Goal: Task Accomplishment & Management: Manage account settings

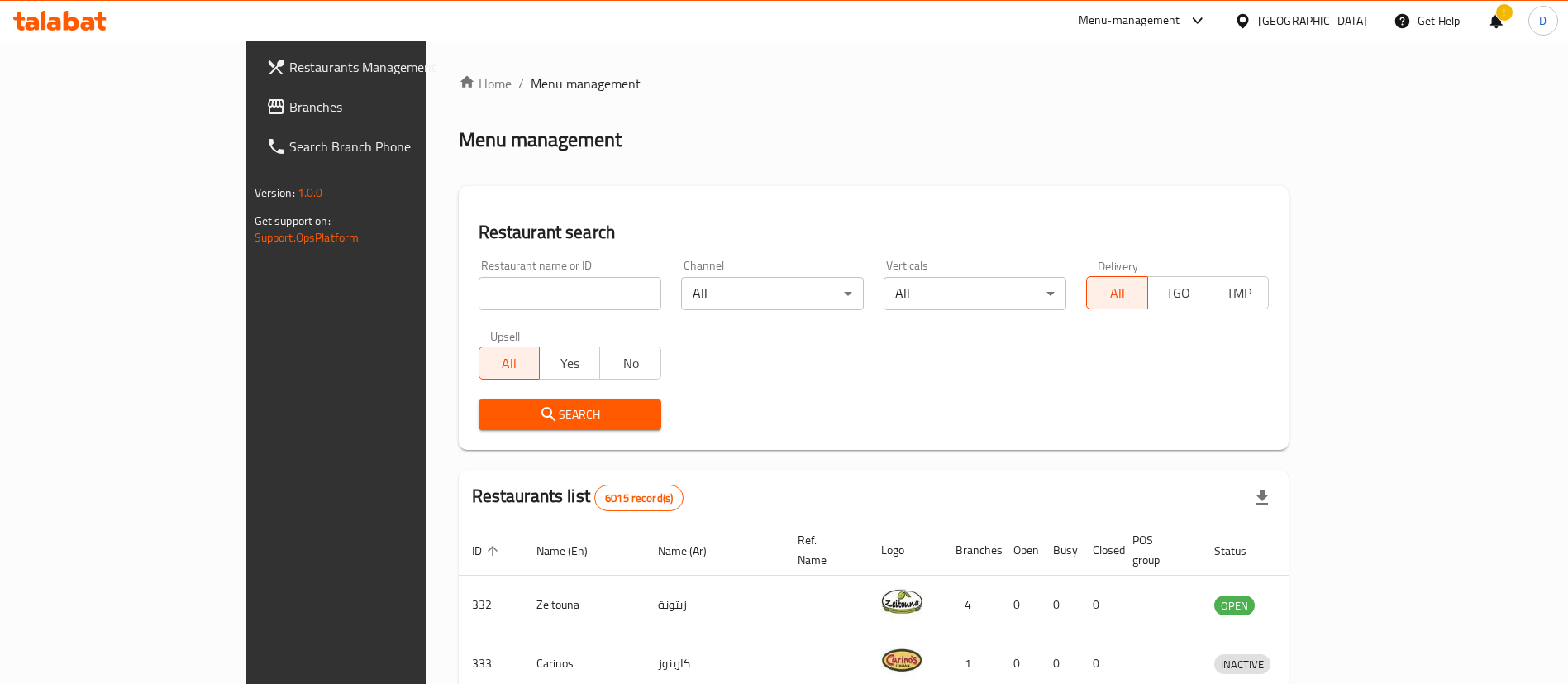
scroll to position [124, 0]
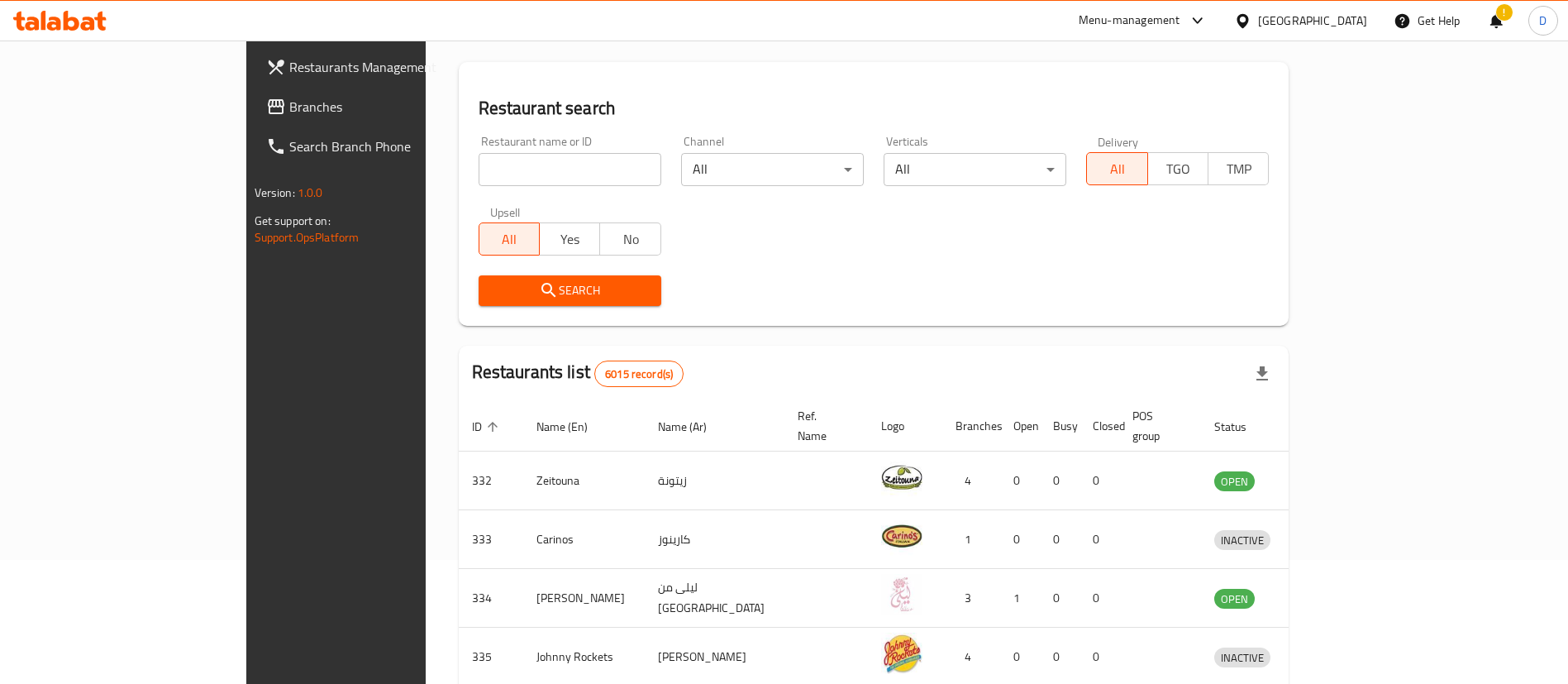
click at [479, 180] on input "search" at bounding box center [569, 169] width 183 height 33
paste input "QASHTUTA"
click button "Search" at bounding box center [569, 290] width 183 height 30
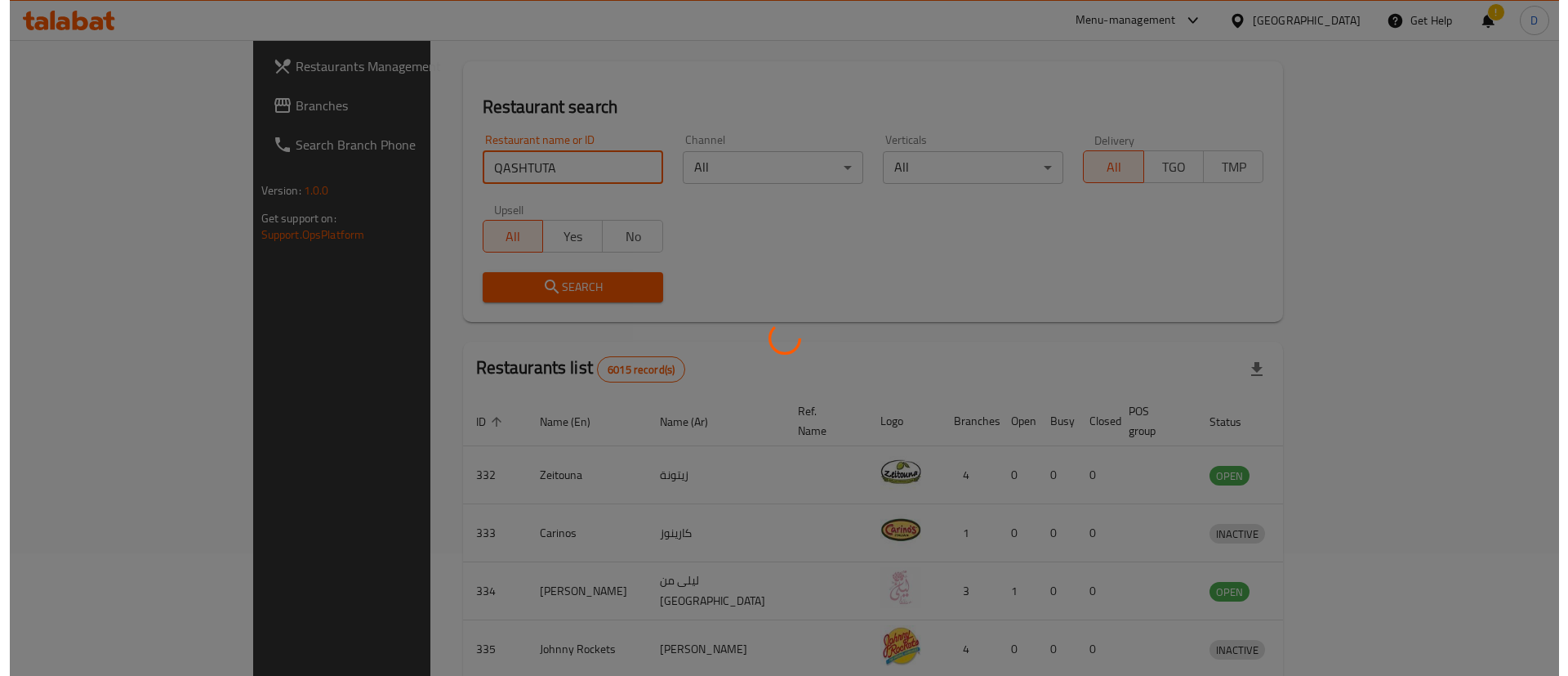
scroll to position [0, 0]
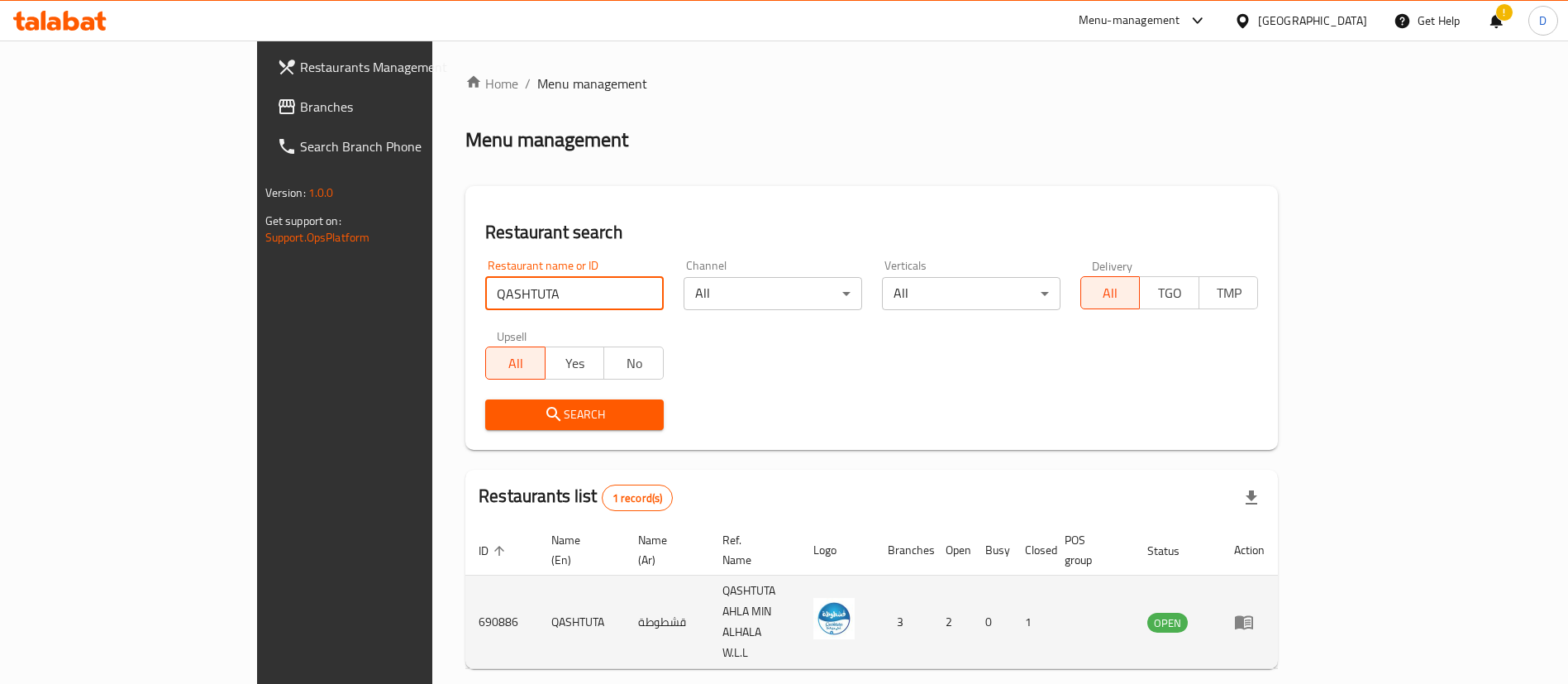
click at [465, 591] on td "690886" at bounding box center [501, 622] width 72 height 93
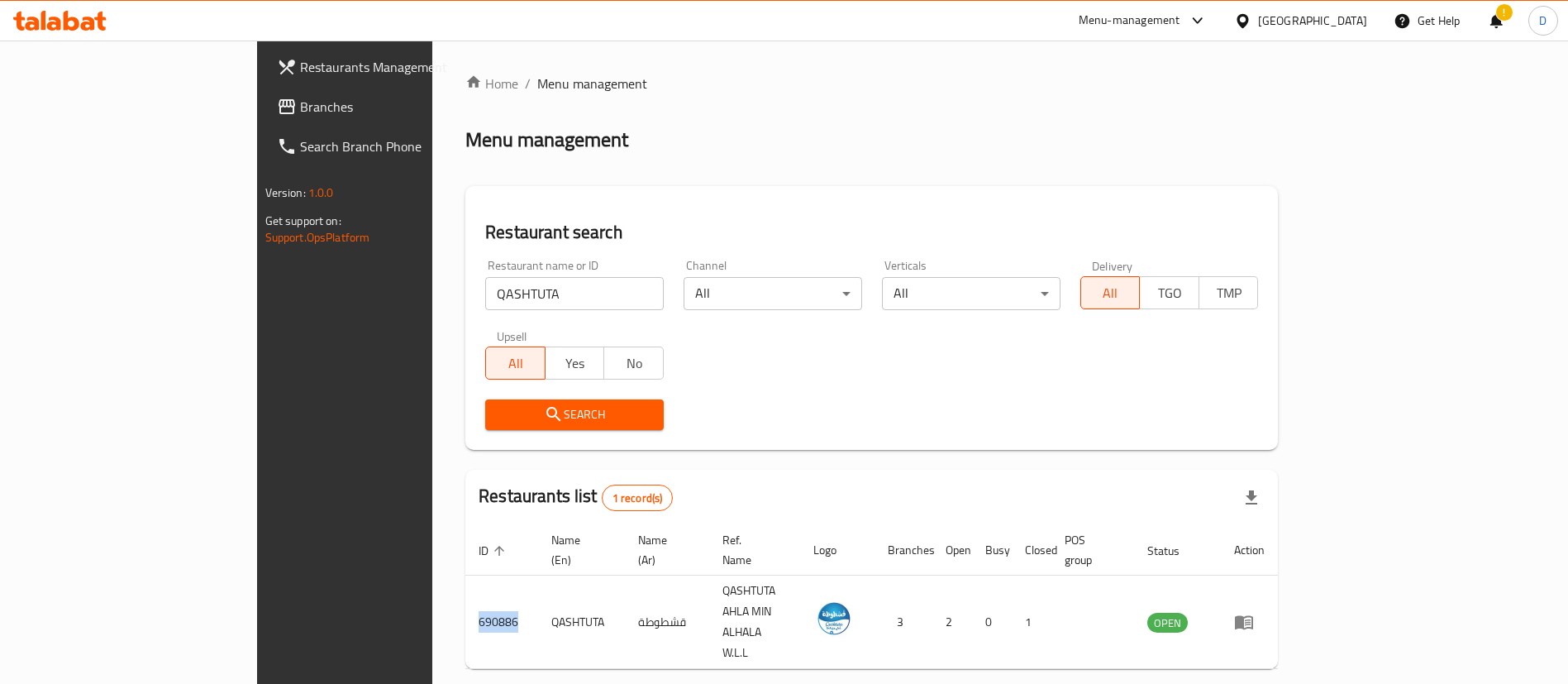
copy td "690886"
drag, startPoint x: 473, startPoint y: 291, endPoint x: 279, endPoint y: 299, distance: 194.2
click at [432, 299] on div "Home / Menu management Menu management Restaurant search Restaurant name or ID …" at bounding box center [871, 399] width 879 height 718
paste input "[PERSON_NAME]"
type input "[PERSON_NAME]"
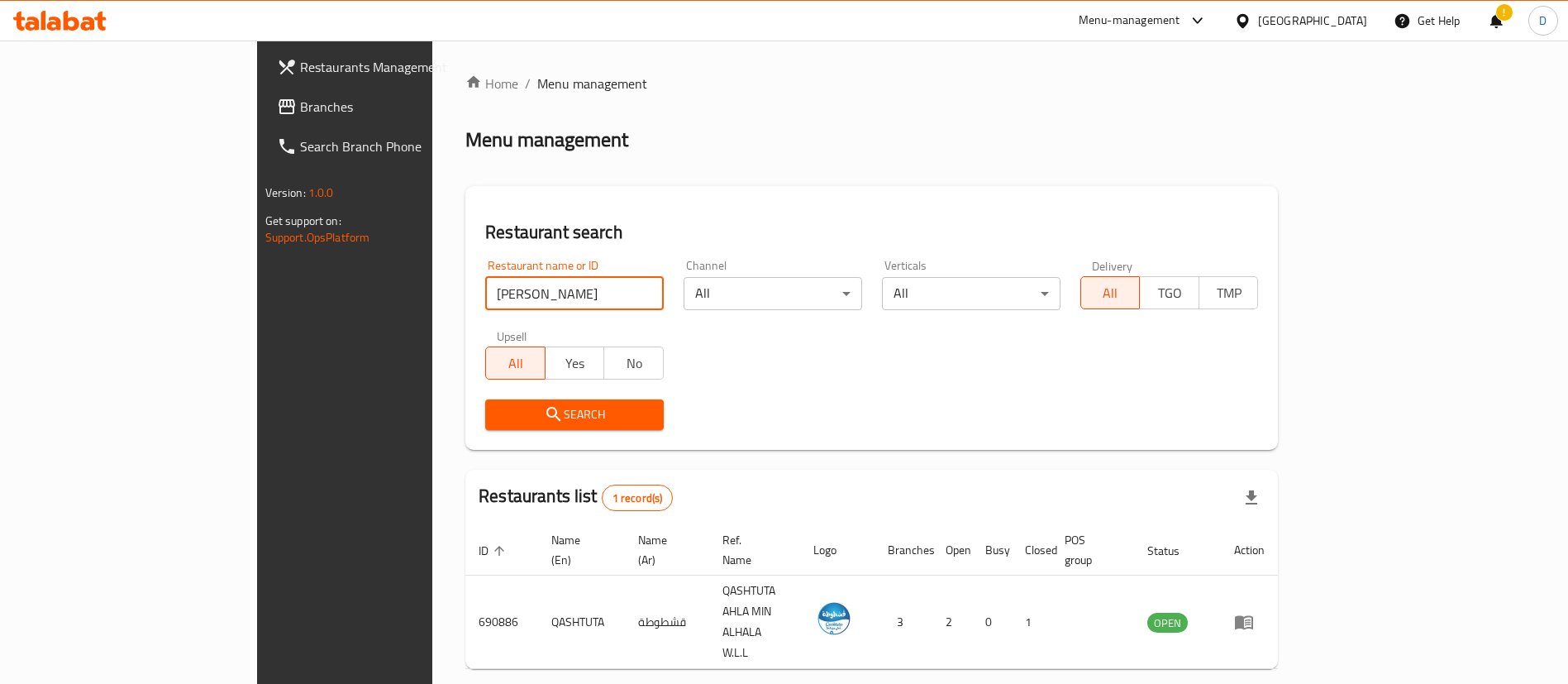
click button "Search" at bounding box center [575, 415] width 178 height 30
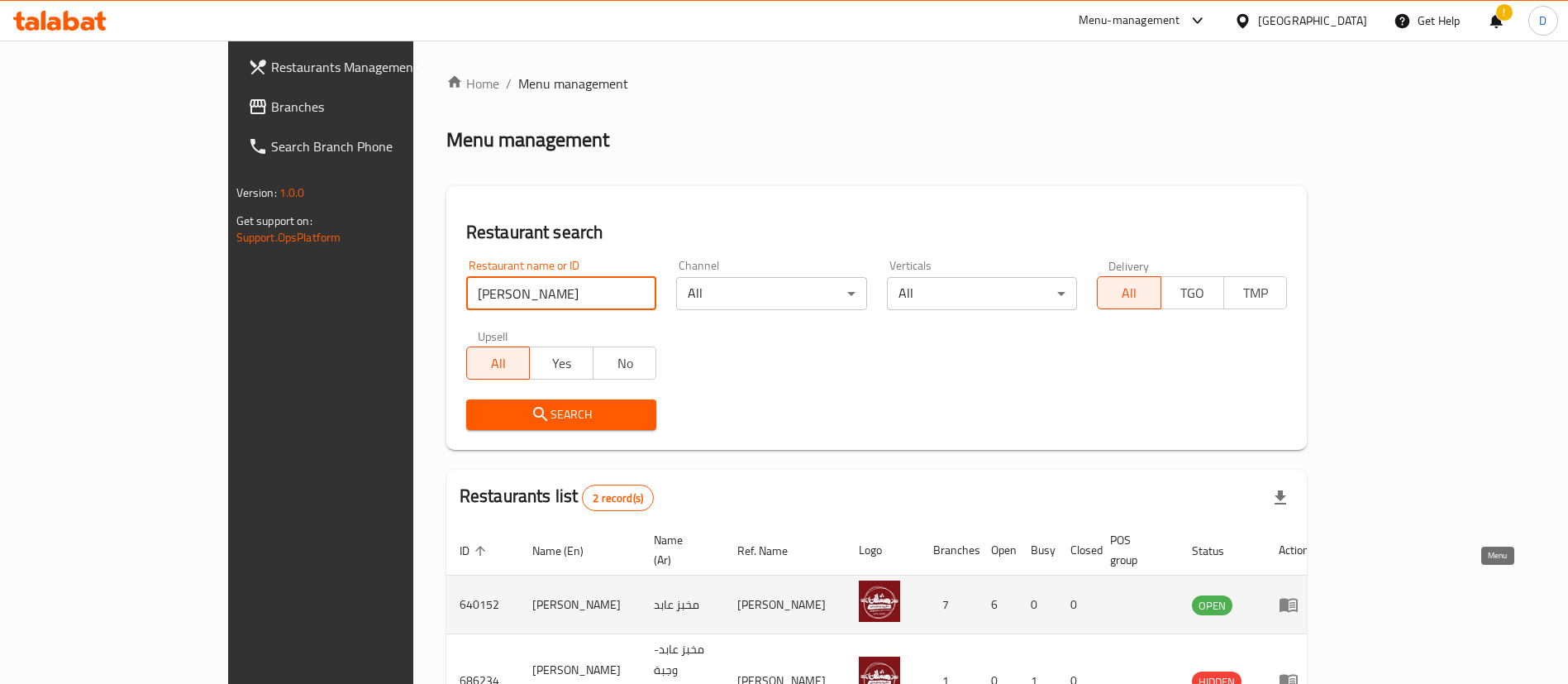
click at [1310, 595] on link "enhanced table" at bounding box center [1294, 605] width 30 height 20
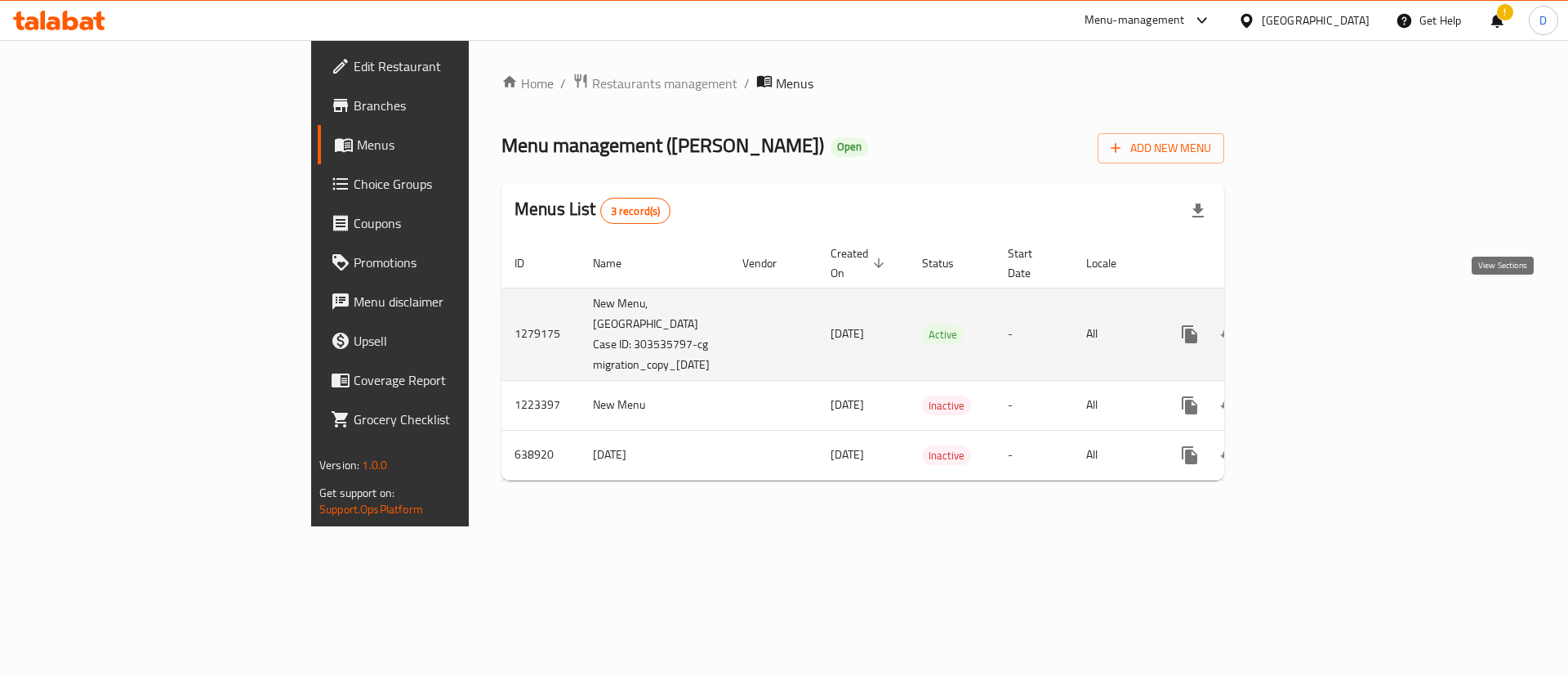
click at [1317, 324] on icon "enhanced table" at bounding box center [1307, 334] width 20 height 20
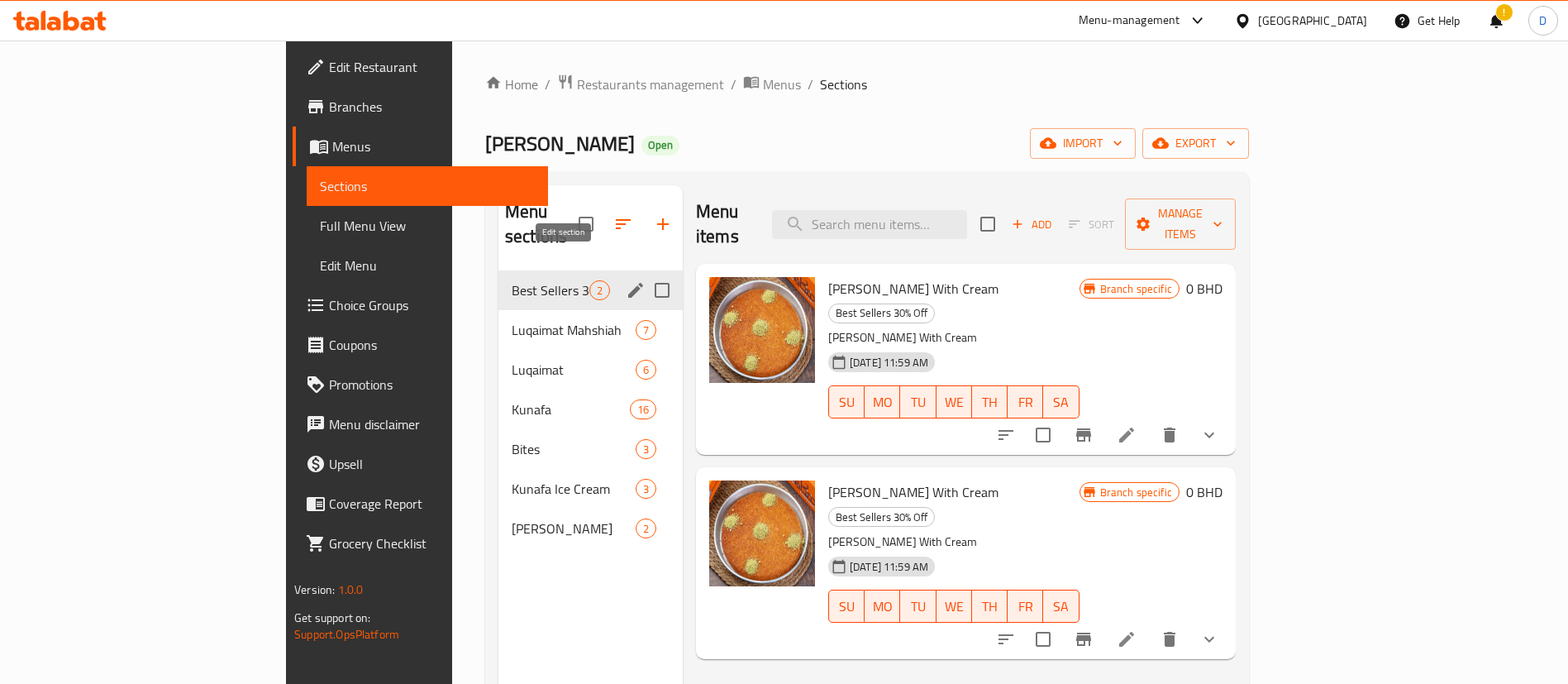
click at [626, 280] on icon "edit" at bounding box center [636, 290] width 20 height 20
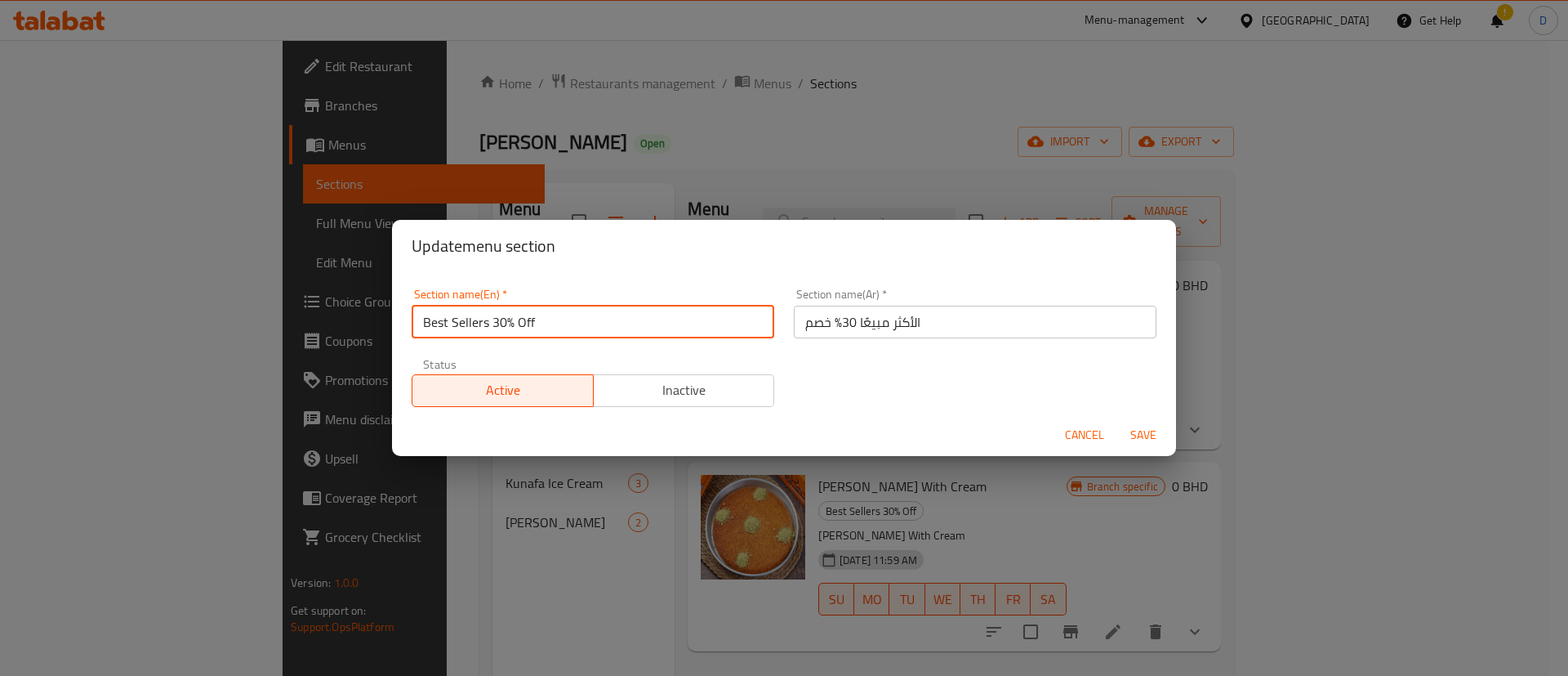
drag, startPoint x: 482, startPoint y: 325, endPoint x: 494, endPoint y: 328, distance: 12.4
click at [494, 328] on input "Best Sellers 30% Off" at bounding box center [592, 322] width 362 height 32
drag, startPoint x: 494, startPoint y: 323, endPoint x: 639, endPoint y: 268, distance: 155.1
click at [651, 299] on div "Section name(En)   * Best Sellers 30% Off Section name(En) *" at bounding box center [592, 313] width 362 height 50
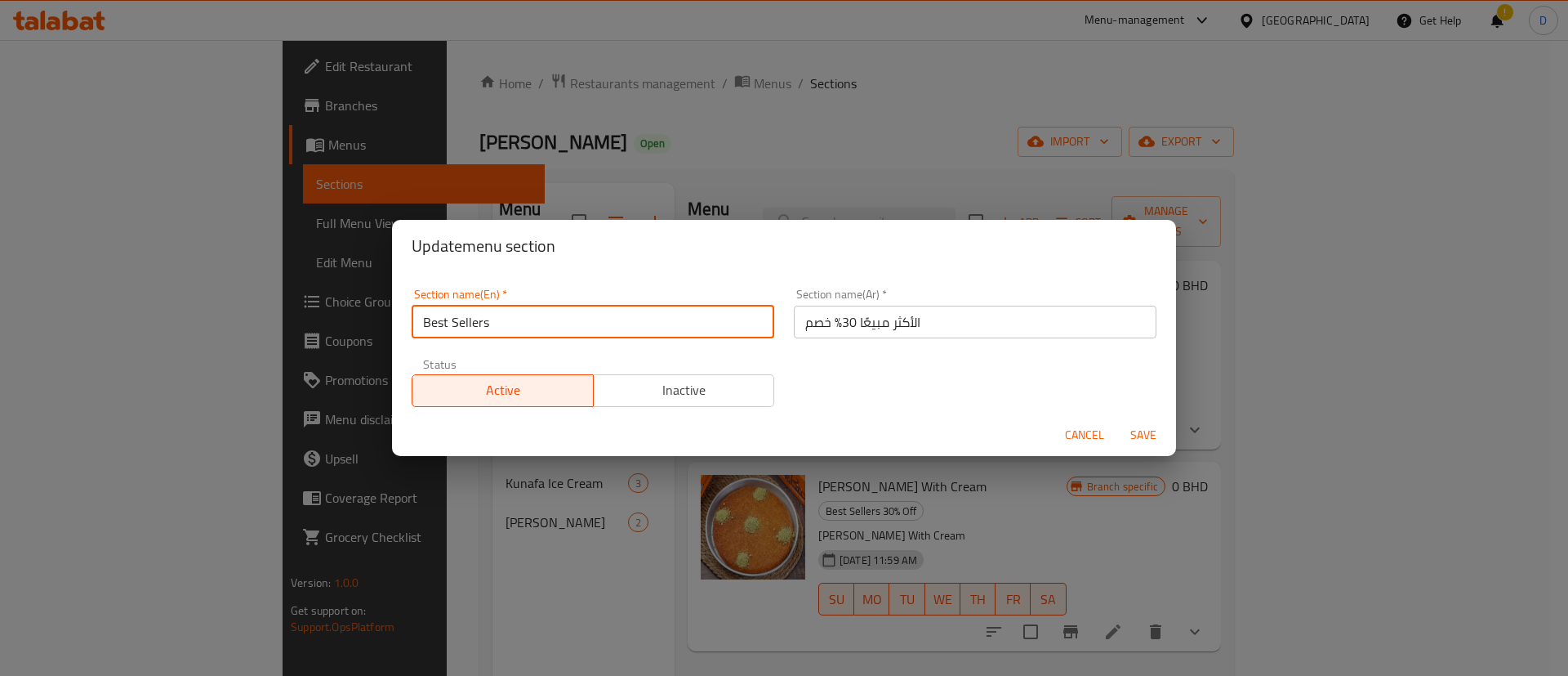
type input "Best Sellers"
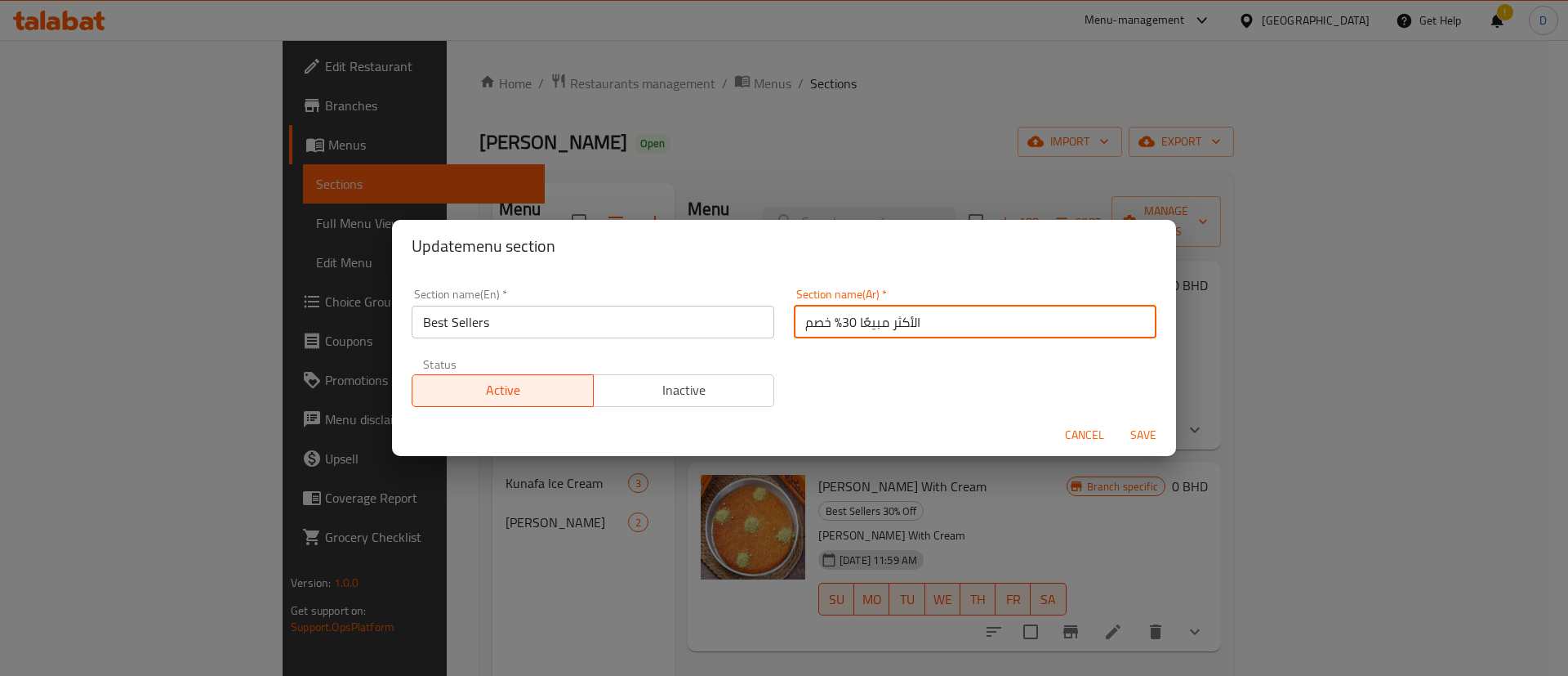
drag, startPoint x: 844, startPoint y: 320, endPoint x: 795, endPoint y: 320, distance: 49.0
click at [795, 320] on input "الأكثر مبيعًا 30% خصم" at bounding box center [975, 322] width 362 height 32
drag, startPoint x: 796, startPoint y: 324, endPoint x: 832, endPoint y: 318, distance: 36.5
click at [832, 318] on input "الأكثر مبيعًا 30% خصم" at bounding box center [975, 322] width 362 height 32
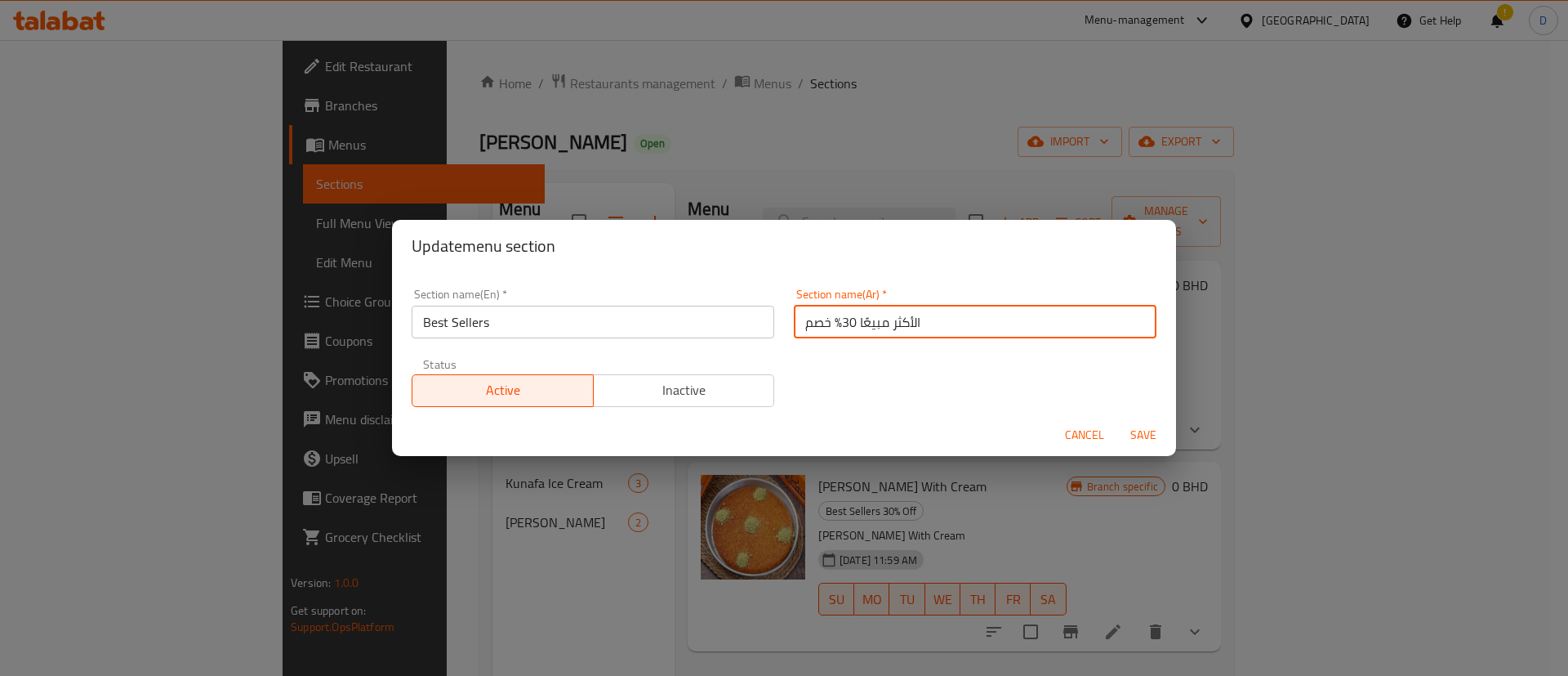
type input "الأكثر مبيعًا"
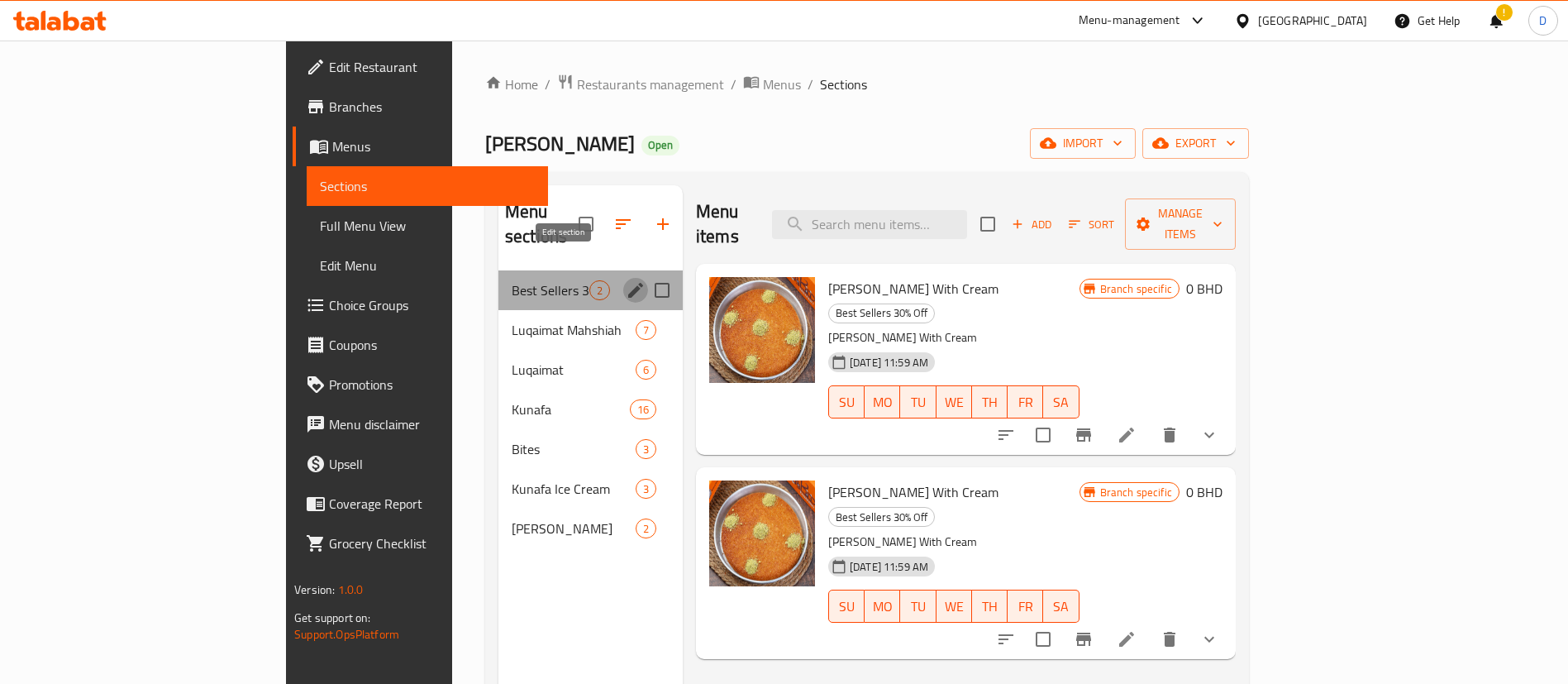
click at [628, 283] on icon "edit" at bounding box center [636, 290] width 15 height 15
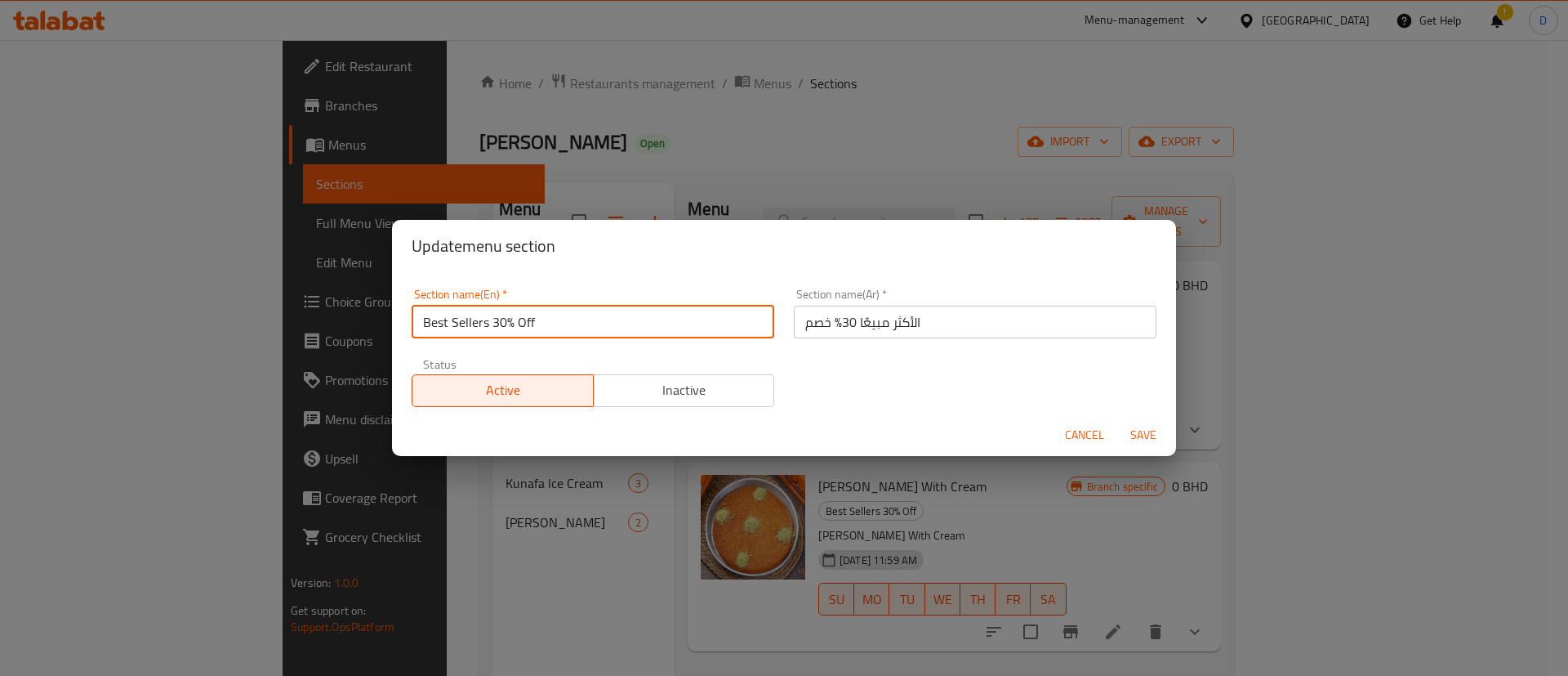
drag, startPoint x: 495, startPoint y: 322, endPoint x: 530, endPoint y: 324, distance: 35.1
click at [530, 324] on input "Best Sellers 30% Off" at bounding box center [592, 322] width 362 height 32
click at [510, 322] on input "Best Sellers 30% Off" at bounding box center [592, 322] width 362 height 32
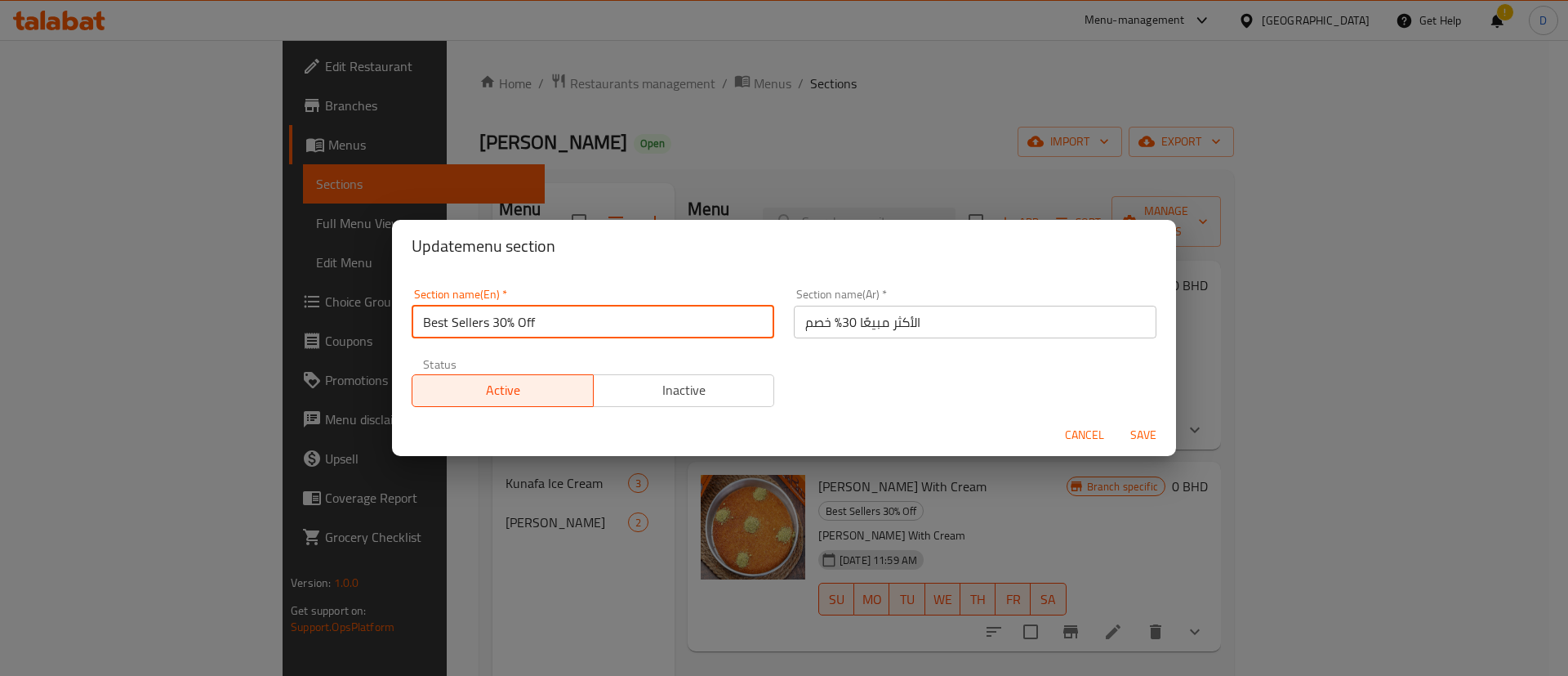
drag, startPoint x: 495, startPoint y: 320, endPoint x: 542, endPoint y: 313, distance: 47.5
click at [542, 313] on input "Best Sellers 30% Off" at bounding box center [592, 322] width 362 height 32
type input "Best Sellers"
click at [818, 320] on input "الأكثر مبيعًا 30% خصم" at bounding box center [975, 322] width 362 height 32
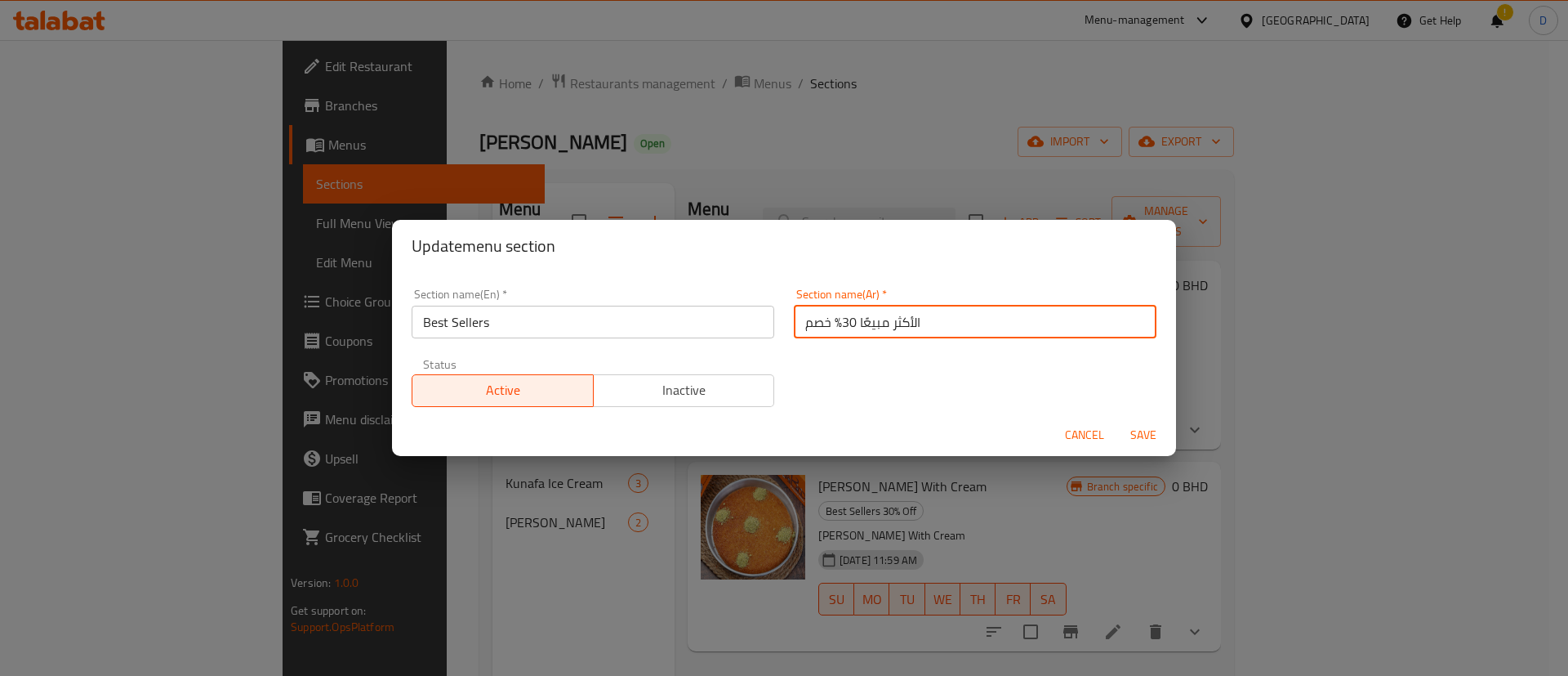
click at [818, 320] on input "الأكثر مبيعًا 30% خصم" at bounding box center [975, 322] width 362 height 32
click at [833, 324] on input "الأكثر مبيعًا 30% خصم" at bounding box center [975, 322] width 362 height 32
drag, startPoint x: 843, startPoint y: 325, endPoint x: 794, endPoint y: 324, distance: 49.0
click at [794, 324] on input "الأكثر مبيعًا 30% خصم" at bounding box center [975, 322] width 362 height 32
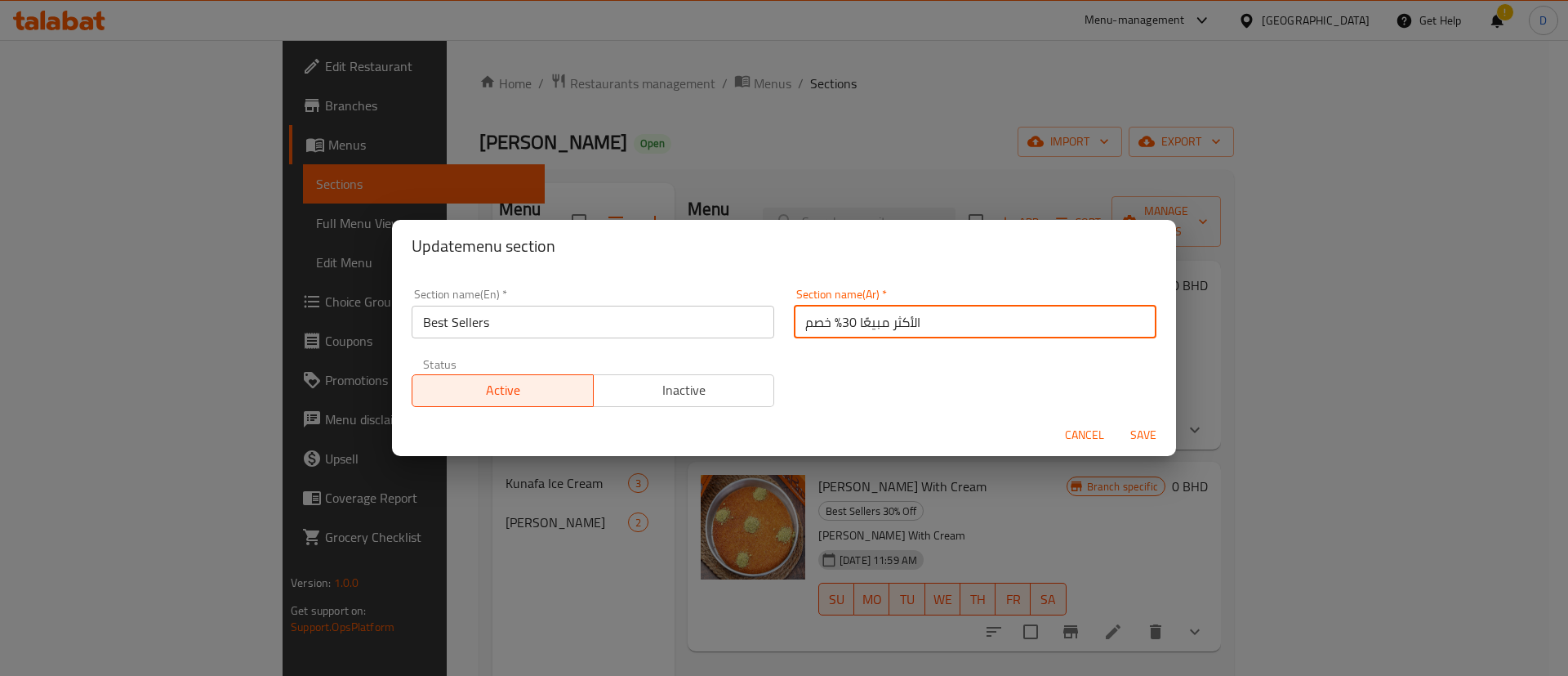
drag, startPoint x: 794, startPoint y: 324, endPoint x: 830, endPoint y: 328, distance: 36.2
click at [830, 328] on input "الأكثر مبيعًا 30% خصم" at bounding box center [975, 322] width 362 height 32
type input "الأكثر مبيعًا"
click at [842, 375] on div "Section name(En)   * Best Sellers Section name(En) * Section name(Ar)   * الأكث…" at bounding box center [784, 348] width 764 height 138
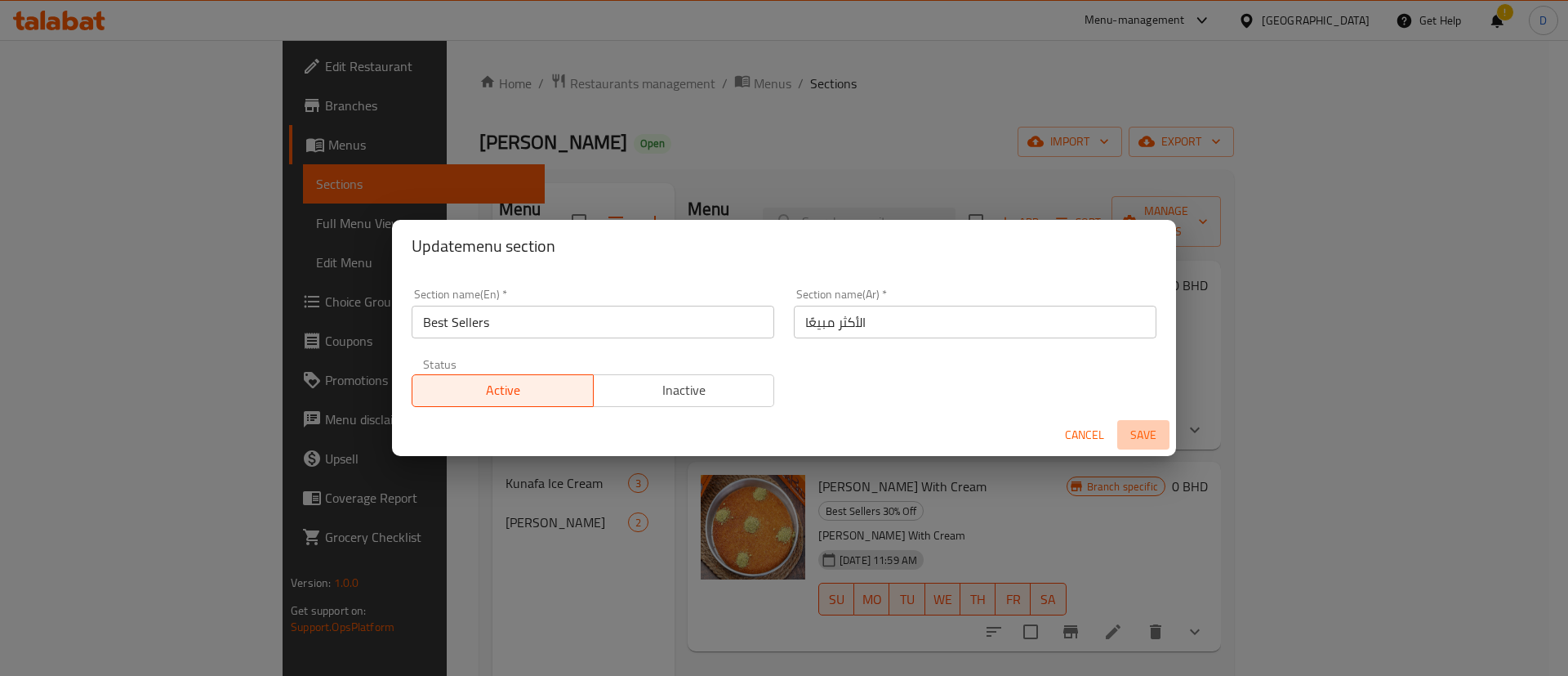
click at [1138, 431] on span "Save" at bounding box center [1143, 435] width 39 height 21
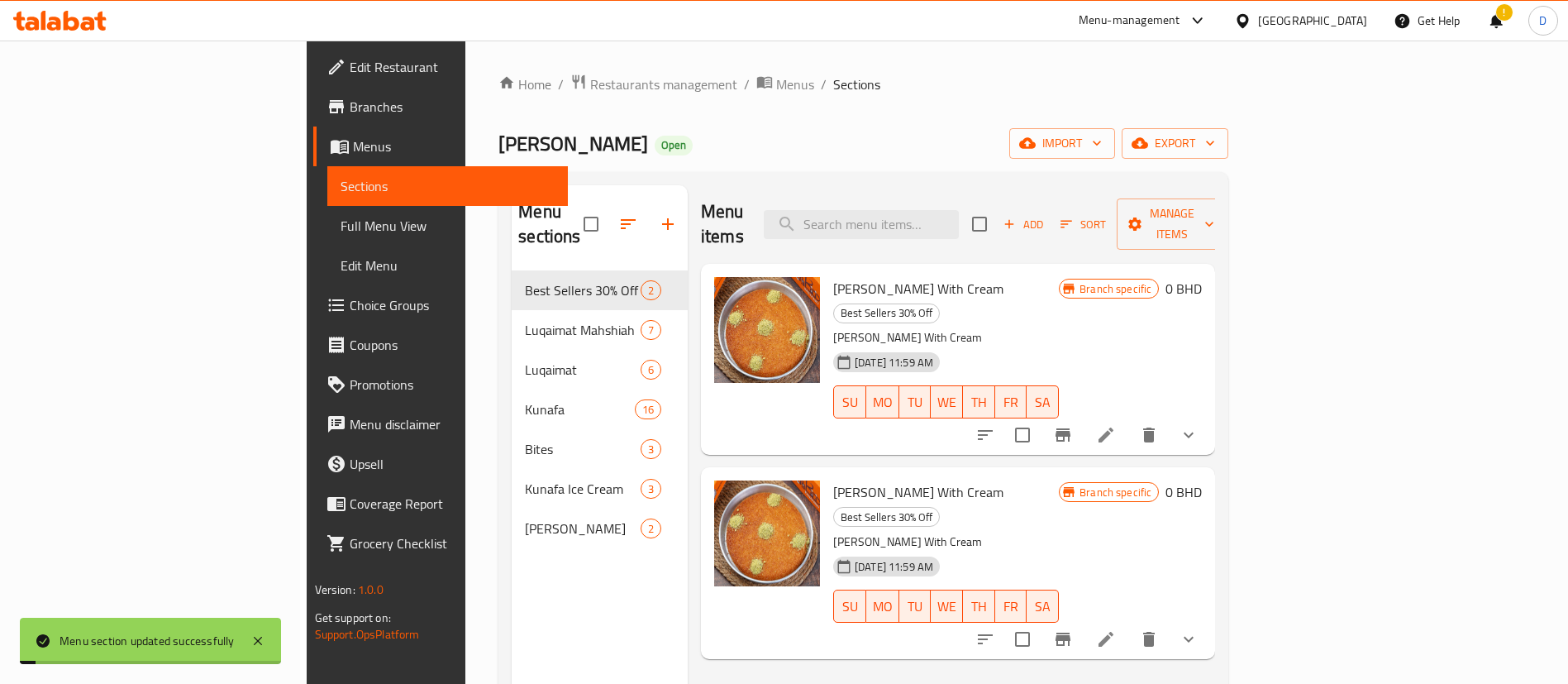
click at [907, 70] on div "Home / Restaurants management / Menus / Sections Abed Bakery Open import export…" at bounding box center [863, 478] width 796 height 875
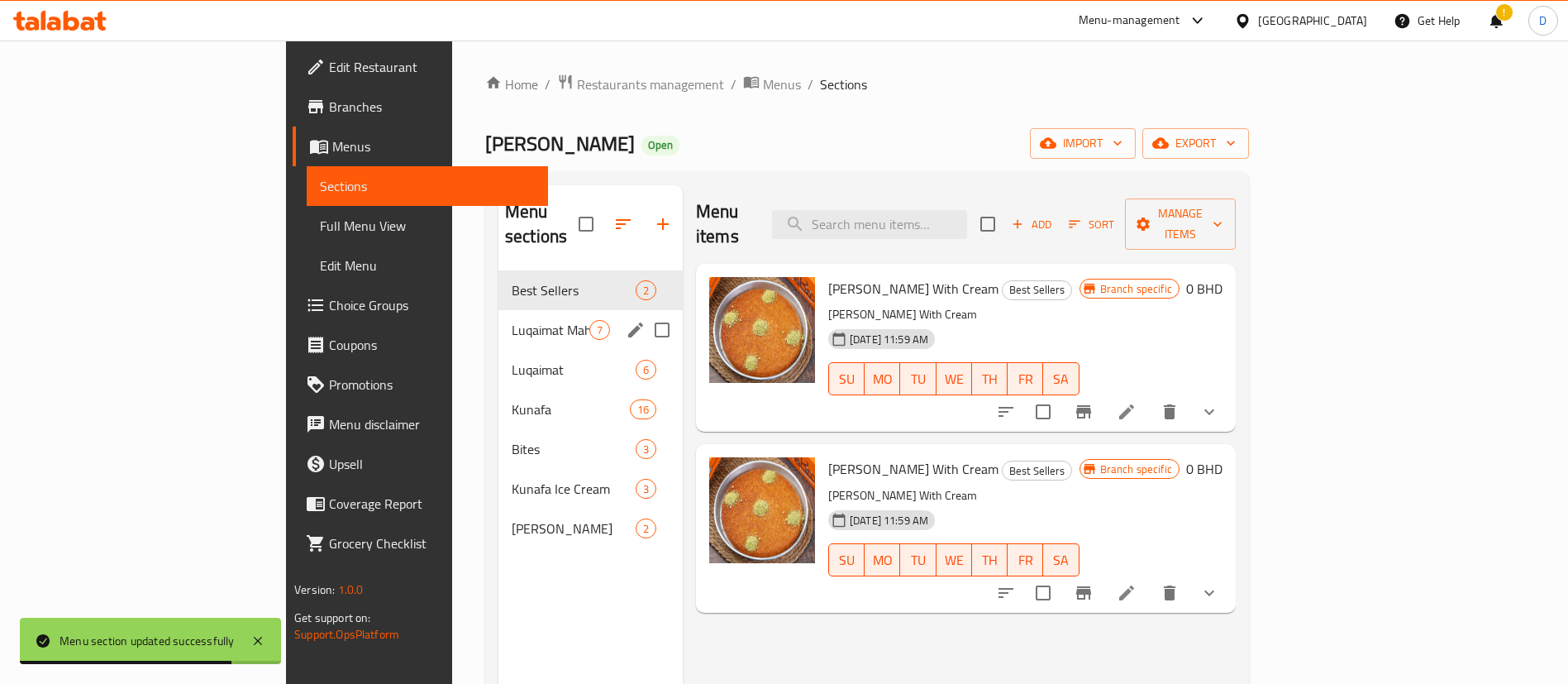
click at [511, 320] on span "Luqaimat Mahshiah" at bounding box center [550, 330] width 77 height 20
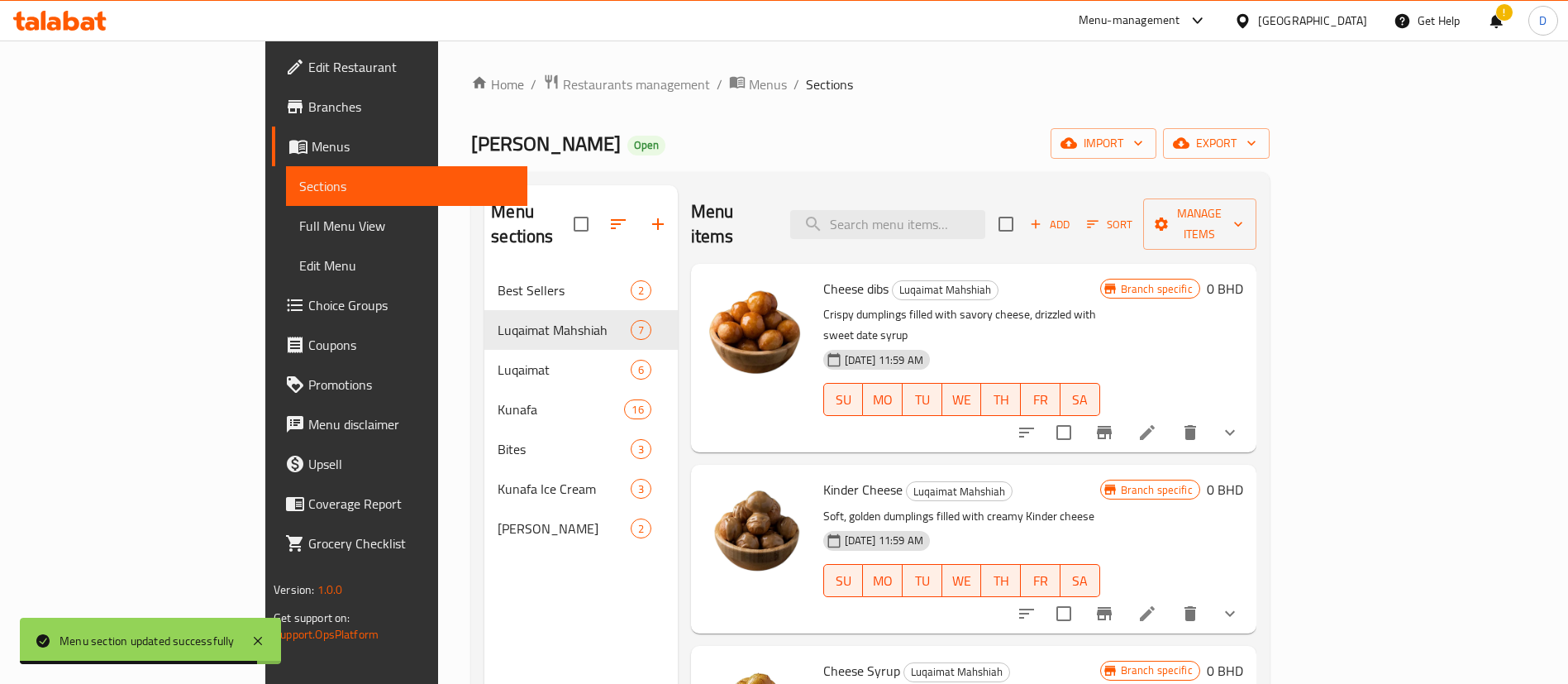
click at [779, 172] on div "Menu sections Best Sellers 2 Luqaimat Mahshiah 7 Luqaimat 6 Kunafa 16 Bites 3 K…" at bounding box center [870, 527] width 797 height 710
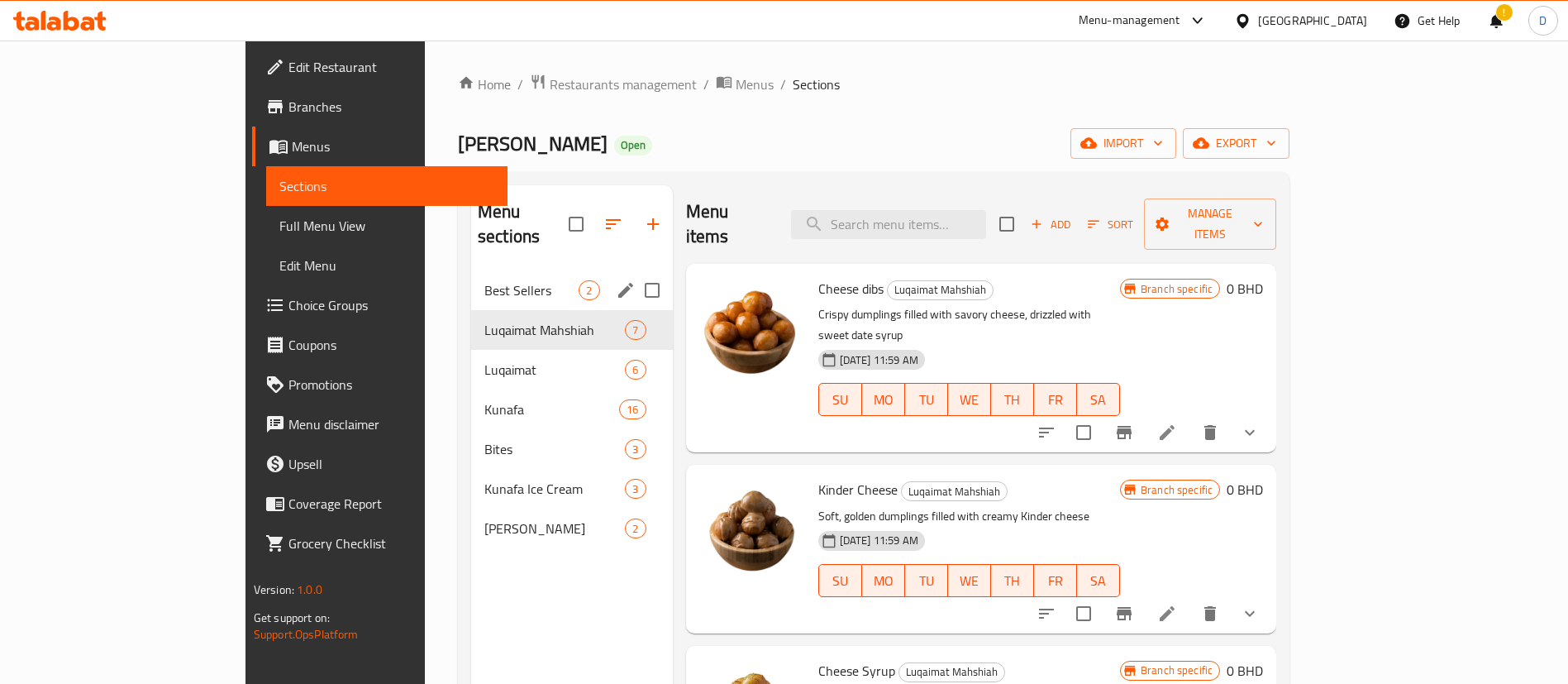
click at [488, 270] on div "Best Sellers 2" at bounding box center [572, 289] width 202 height 40
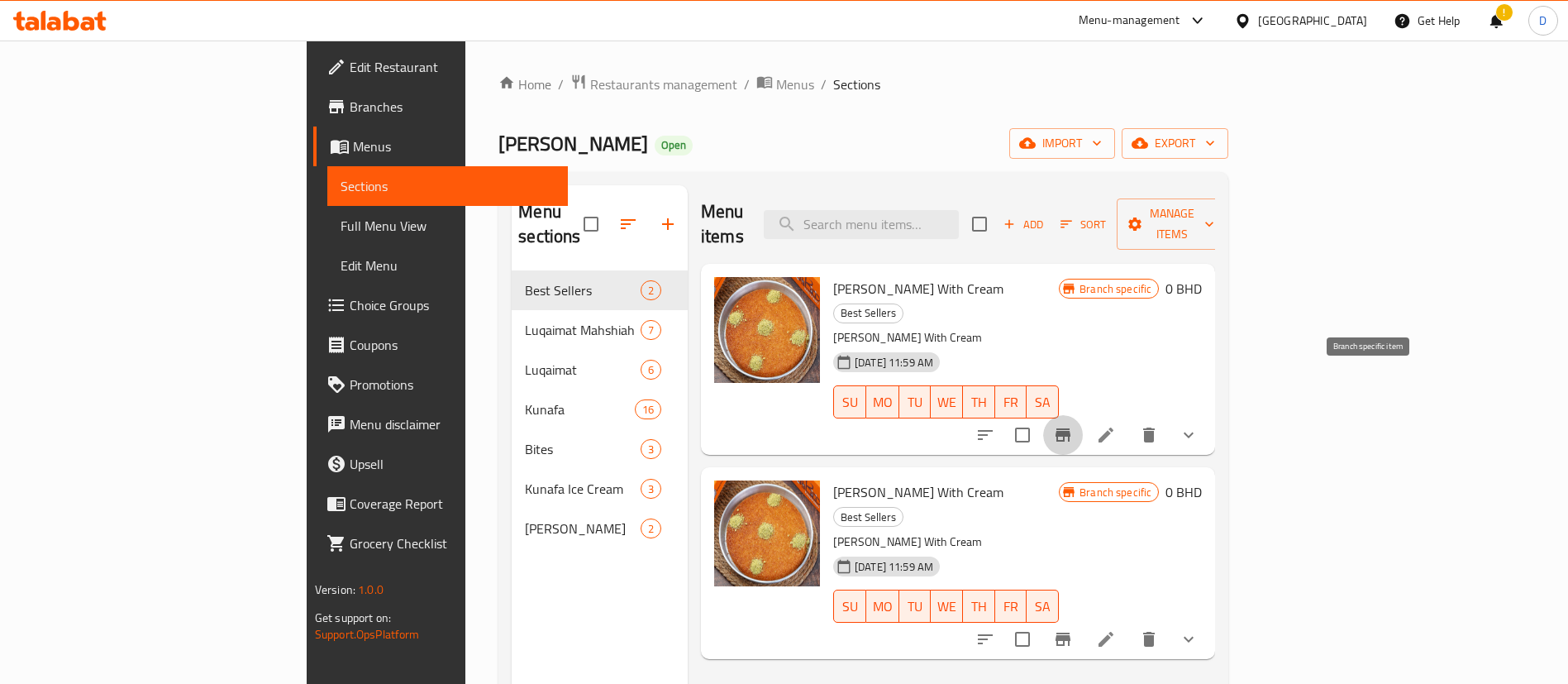
click at [1073, 425] on icon "Branch-specific-item" at bounding box center [1063, 435] width 20 height 20
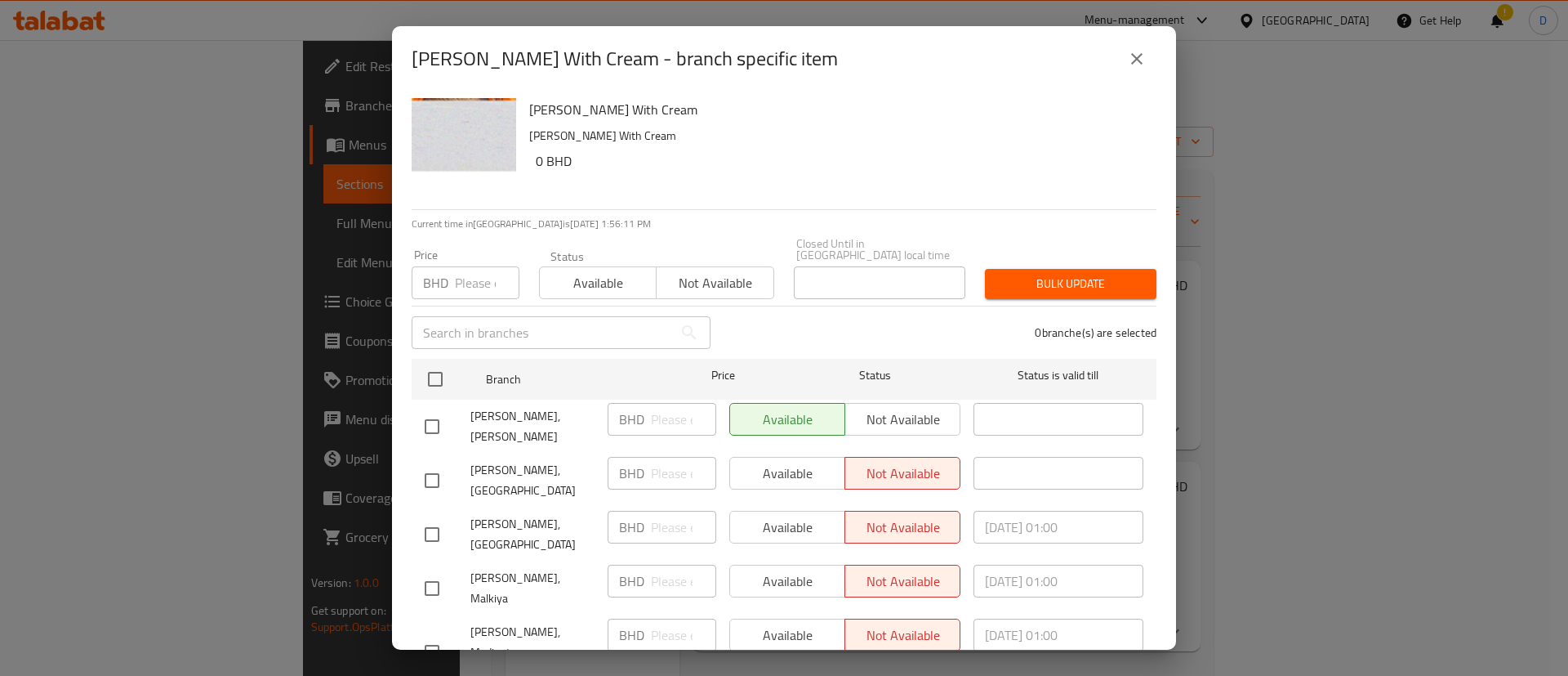
scroll to position [94, 0]
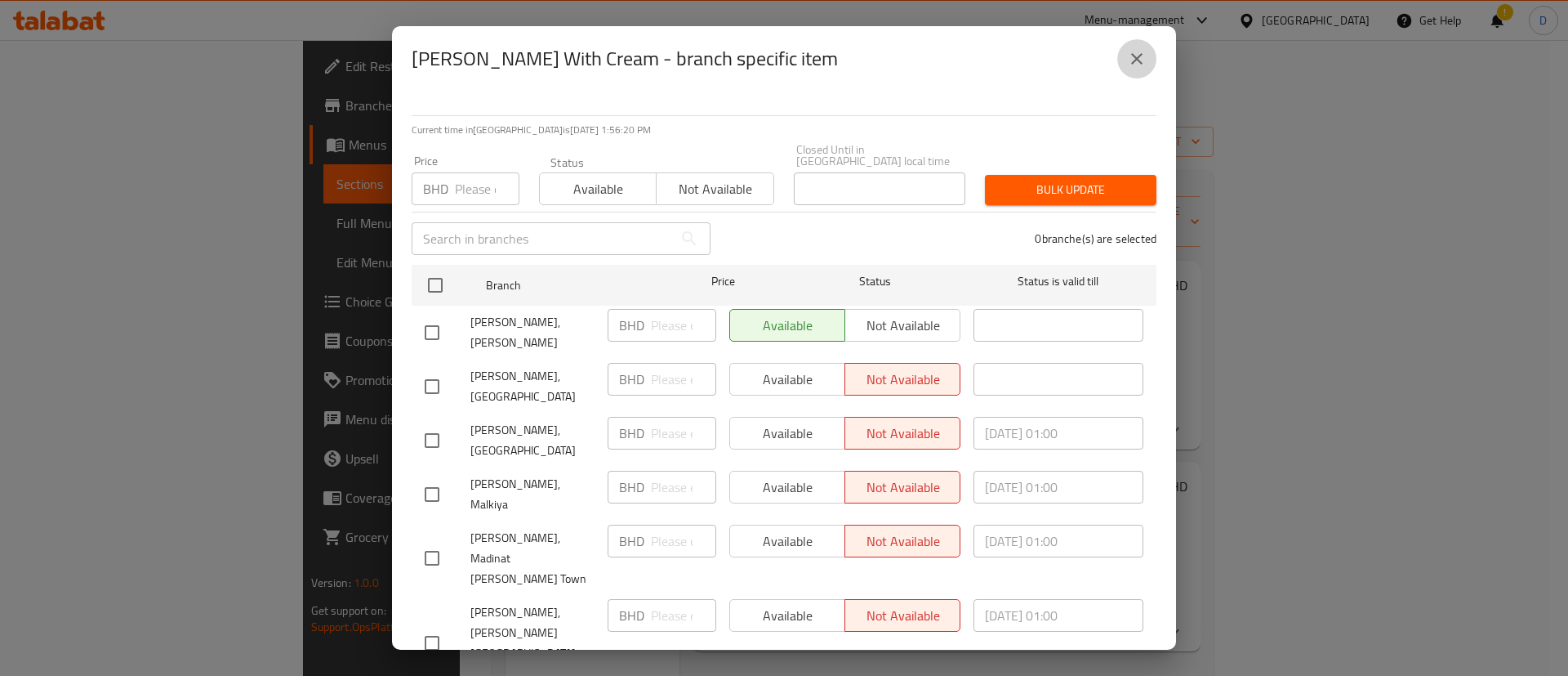
click at [1144, 62] on icon "close" at bounding box center [1137, 59] width 20 height 20
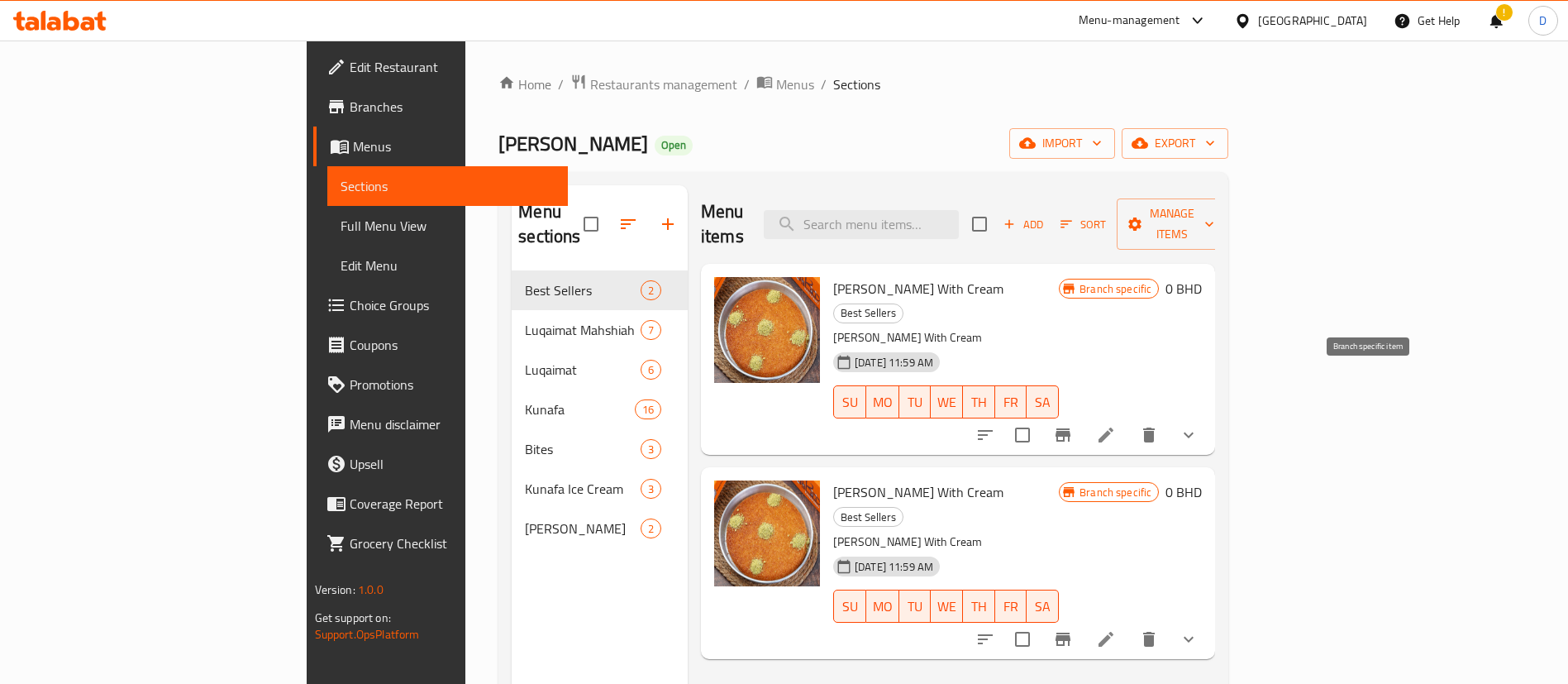
click at [1073, 425] on icon "Branch-specific-item" at bounding box center [1063, 435] width 20 height 20
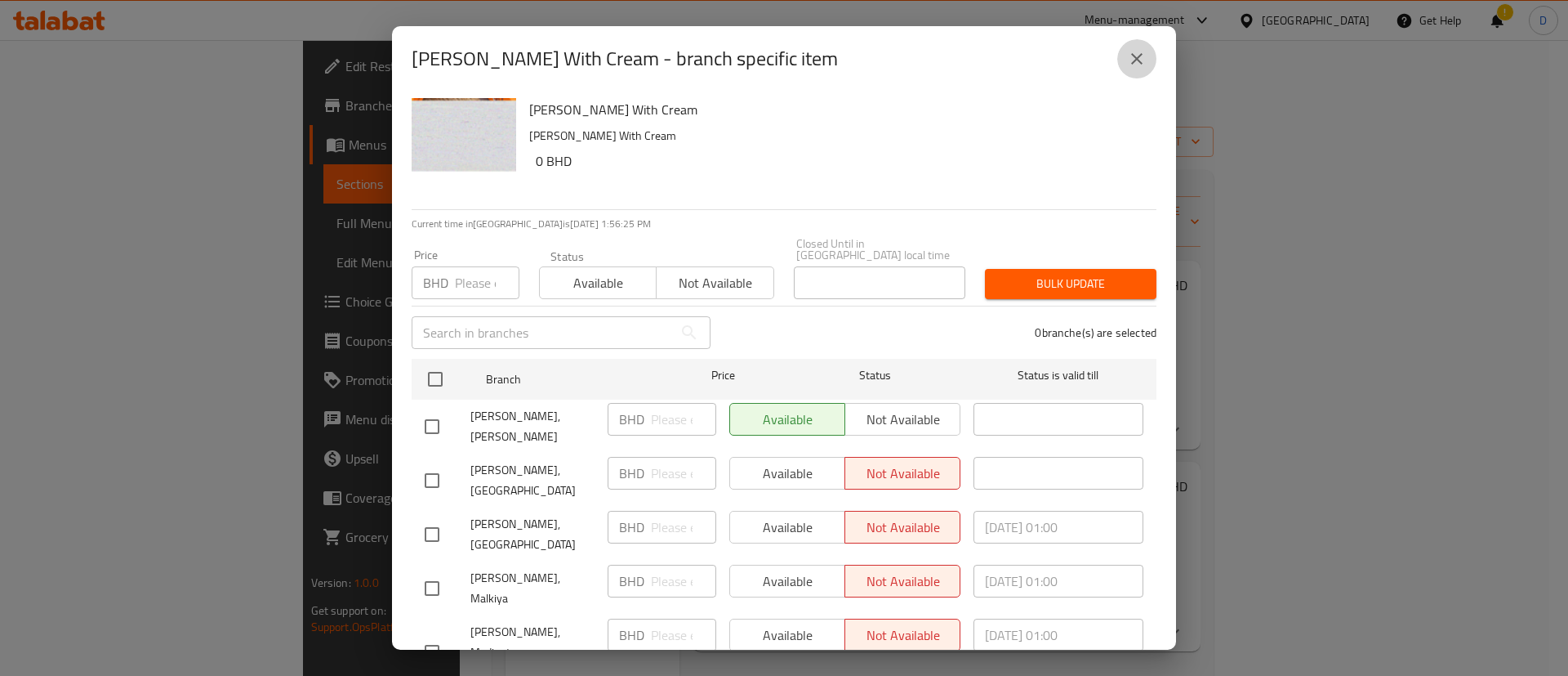
click at [1149, 53] on button "close" at bounding box center [1136, 58] width 39 height 39
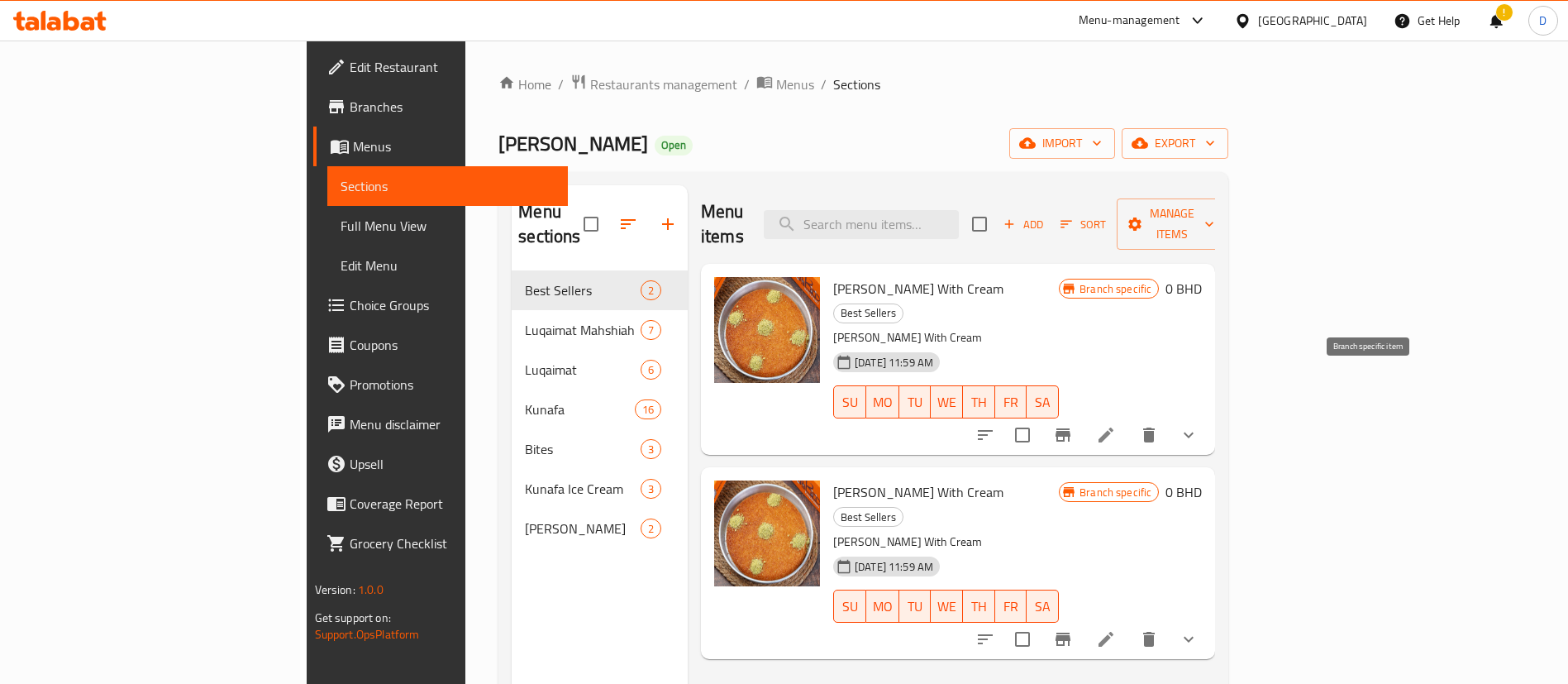
click at [1073, 425] on icon "Branch-specific-item" at bounding box center [1063, 435] width 20 height 20
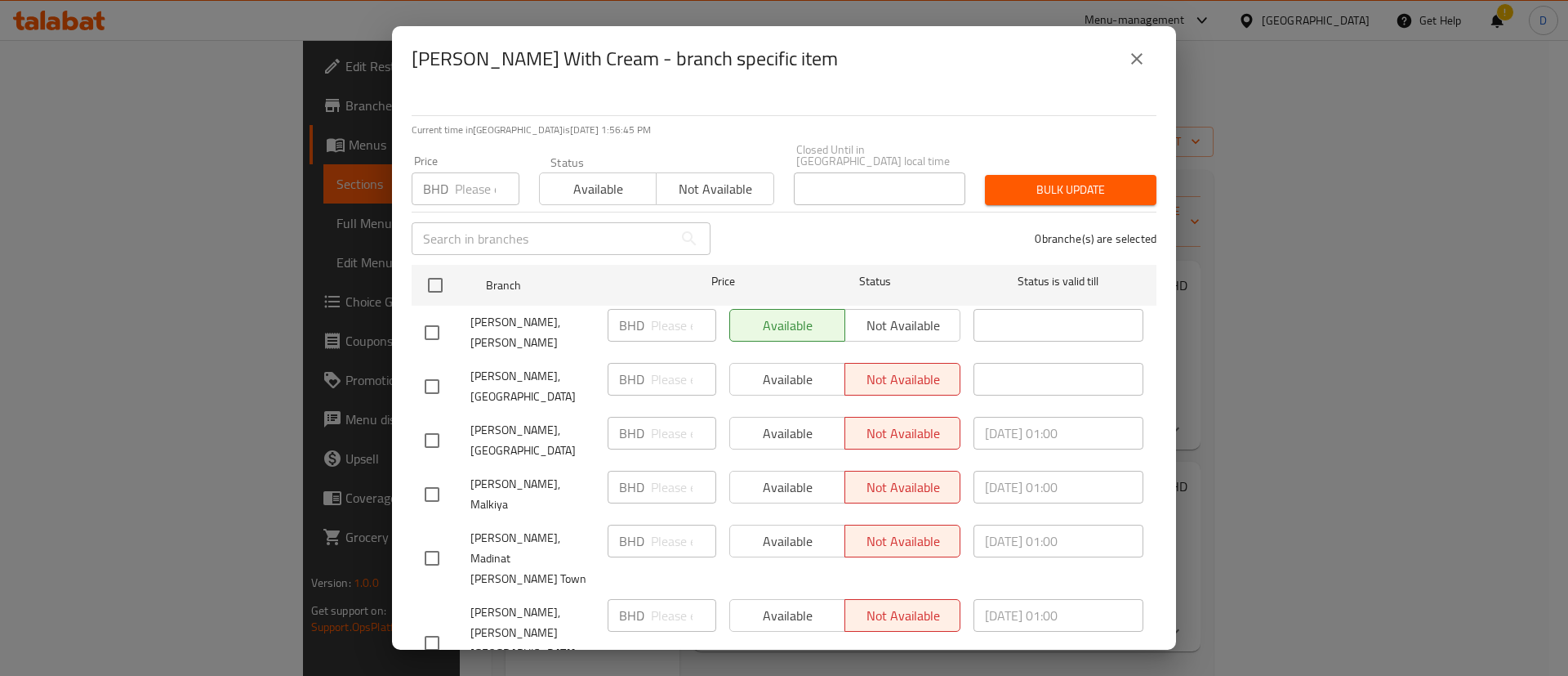
click at [1122, 58] on button "close" at bounding box center [1136, 58] width 39 height 39
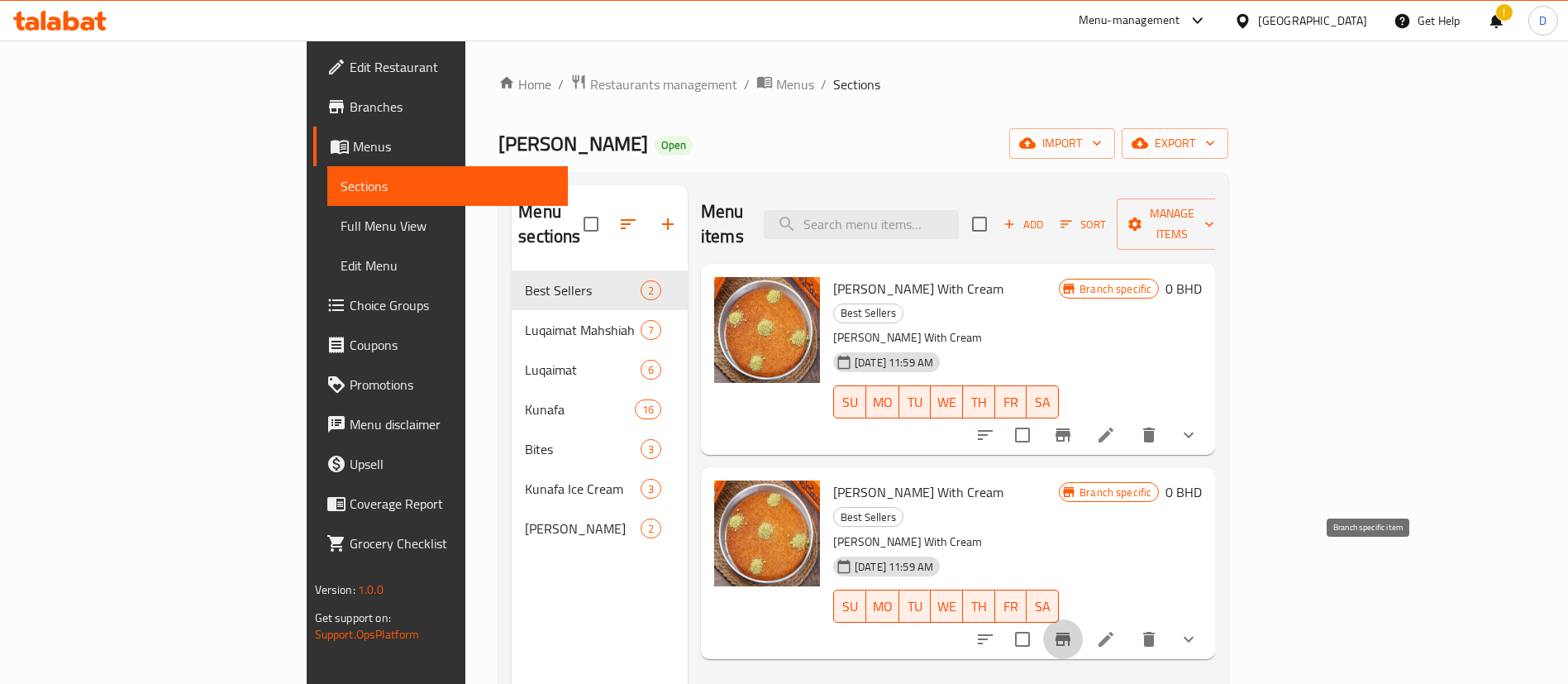
click at [1071, 633] on icon "Branch-specific-item" at bounding box center [1063, 639] width 15 height 13
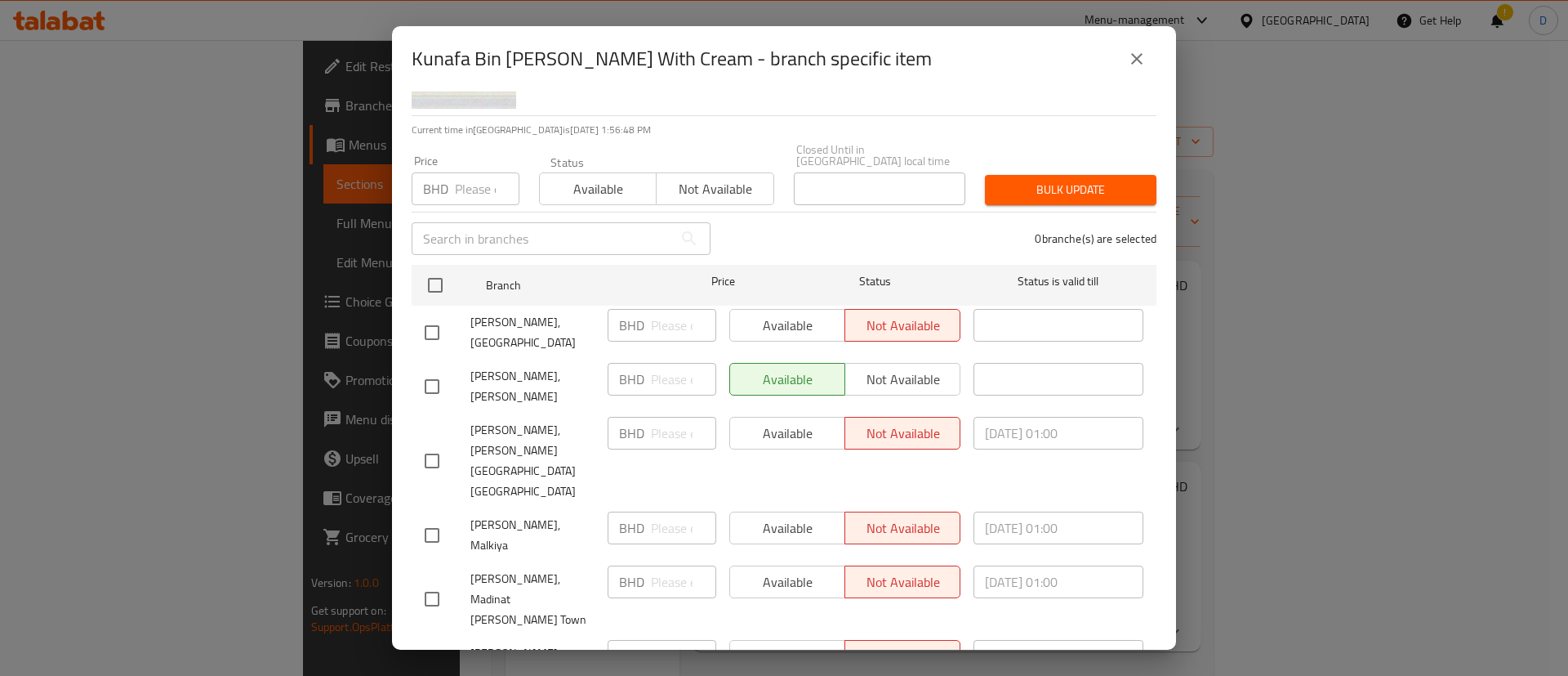
click at [1136, 61] on icon "close" at bounding box center [1137, 59] width 20 height 20
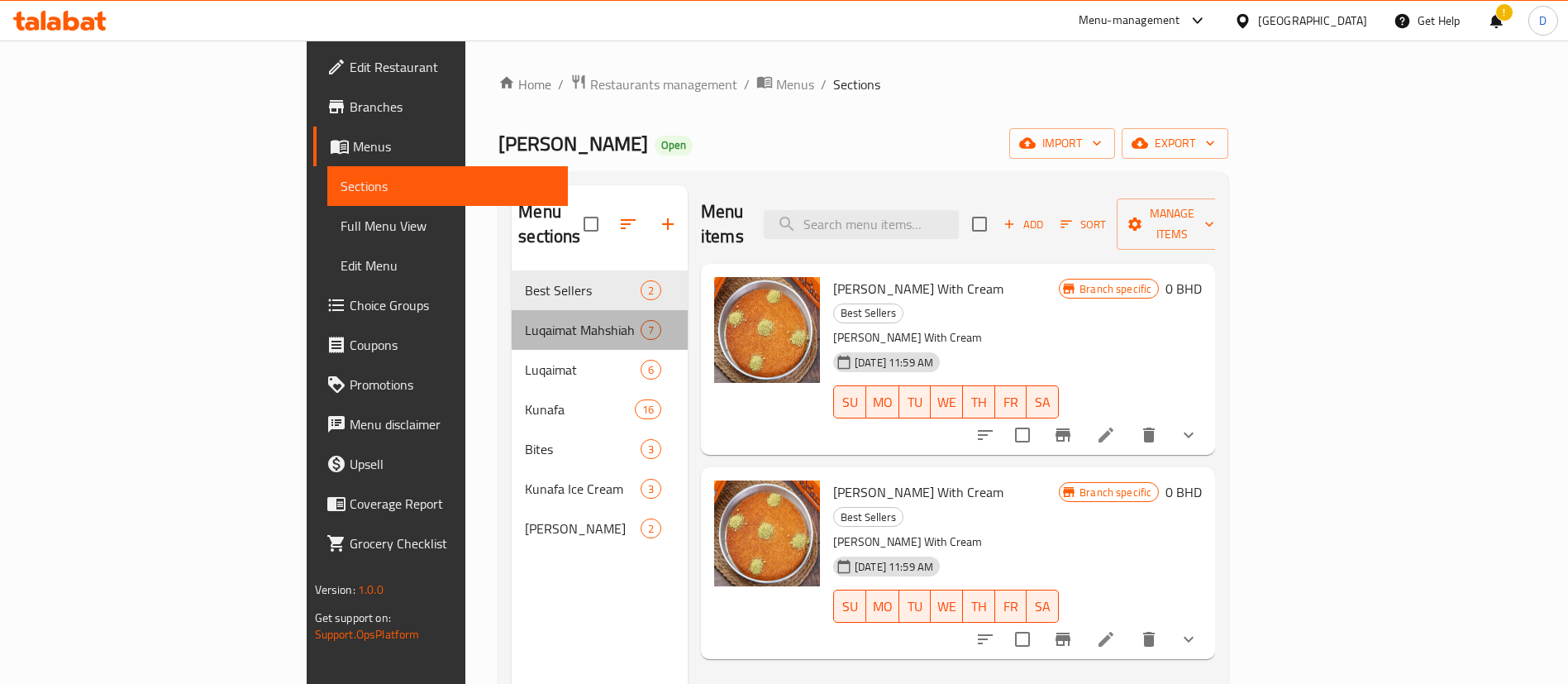
click at [511, 319] on div "Luqaimat Mahshiah 7" at bounding box center [599, 330] width 176 height 40
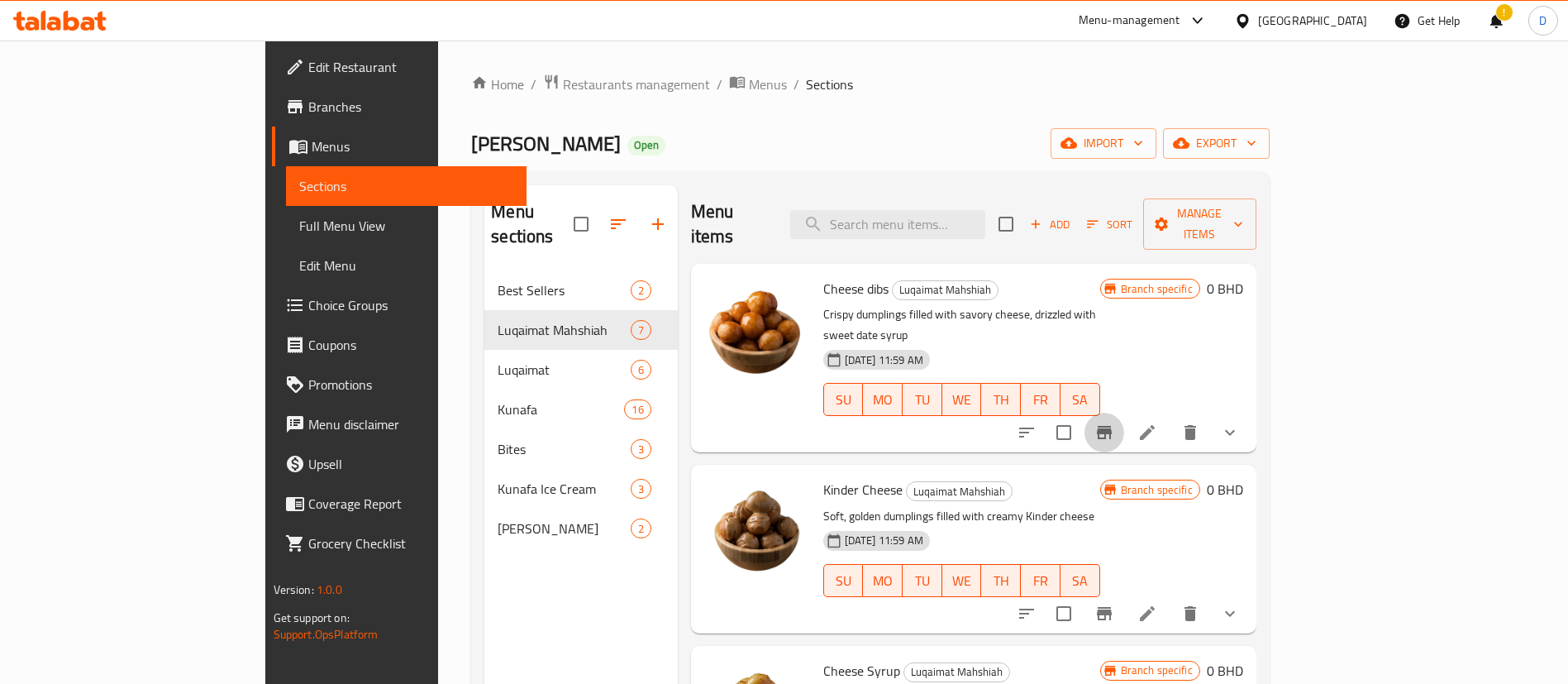
click at [1115, 422] on icon "Branch-specific-item" at bounding box center [1104, 432] width 20 height 20
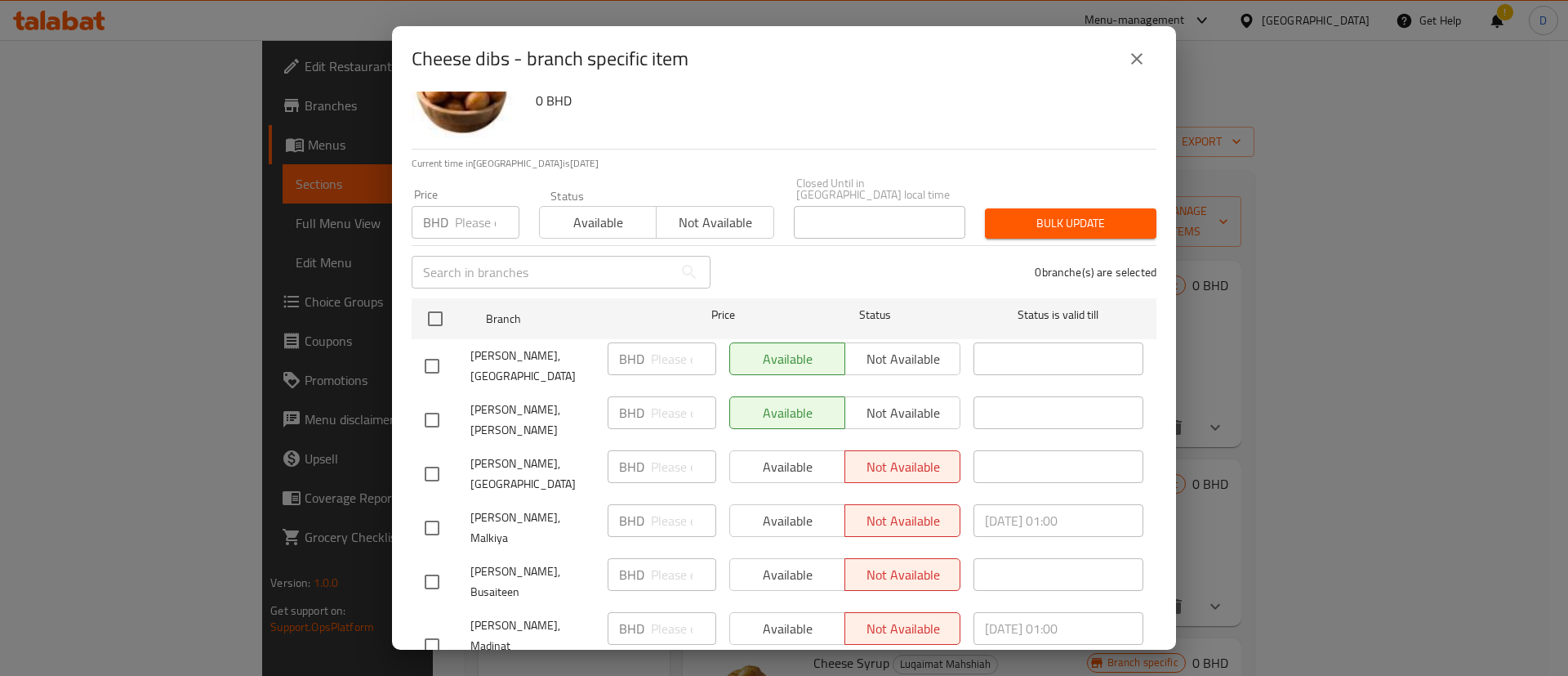
scroll to position [94, 0]
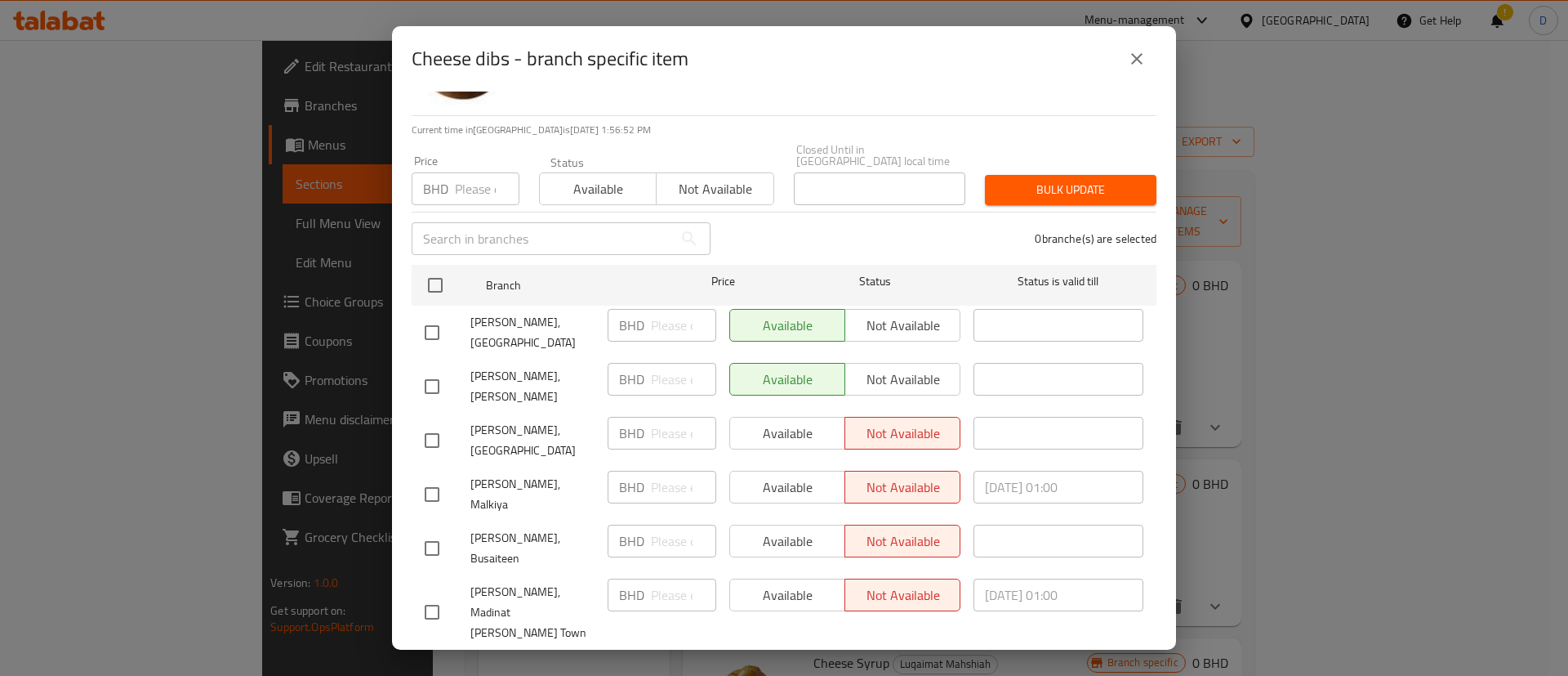
click at [1138, 62] on icon "close" at bounding box center [1137, 59] width 20 height 20
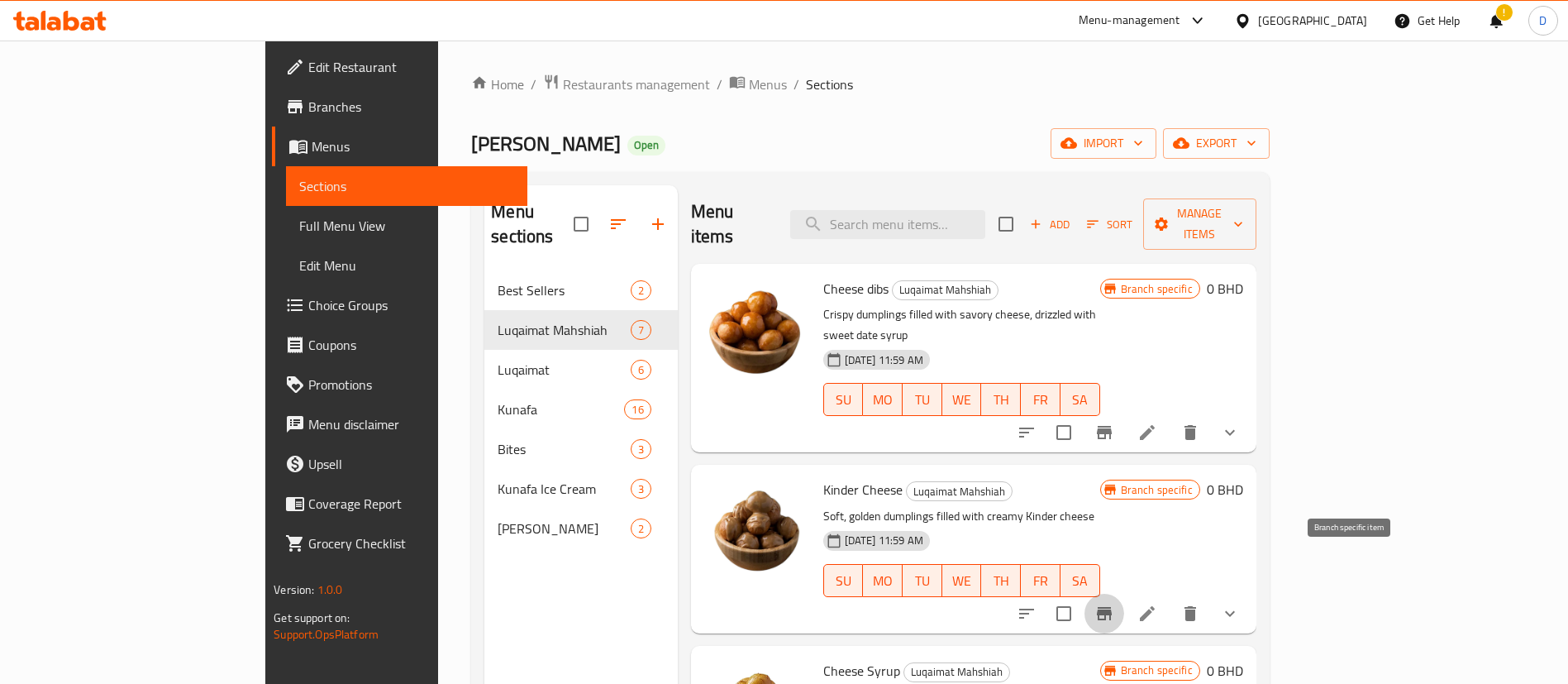
click at [1112, 607] on icon "Branch-specific-item" at bounding box center [1104, 613] width 15 height 13
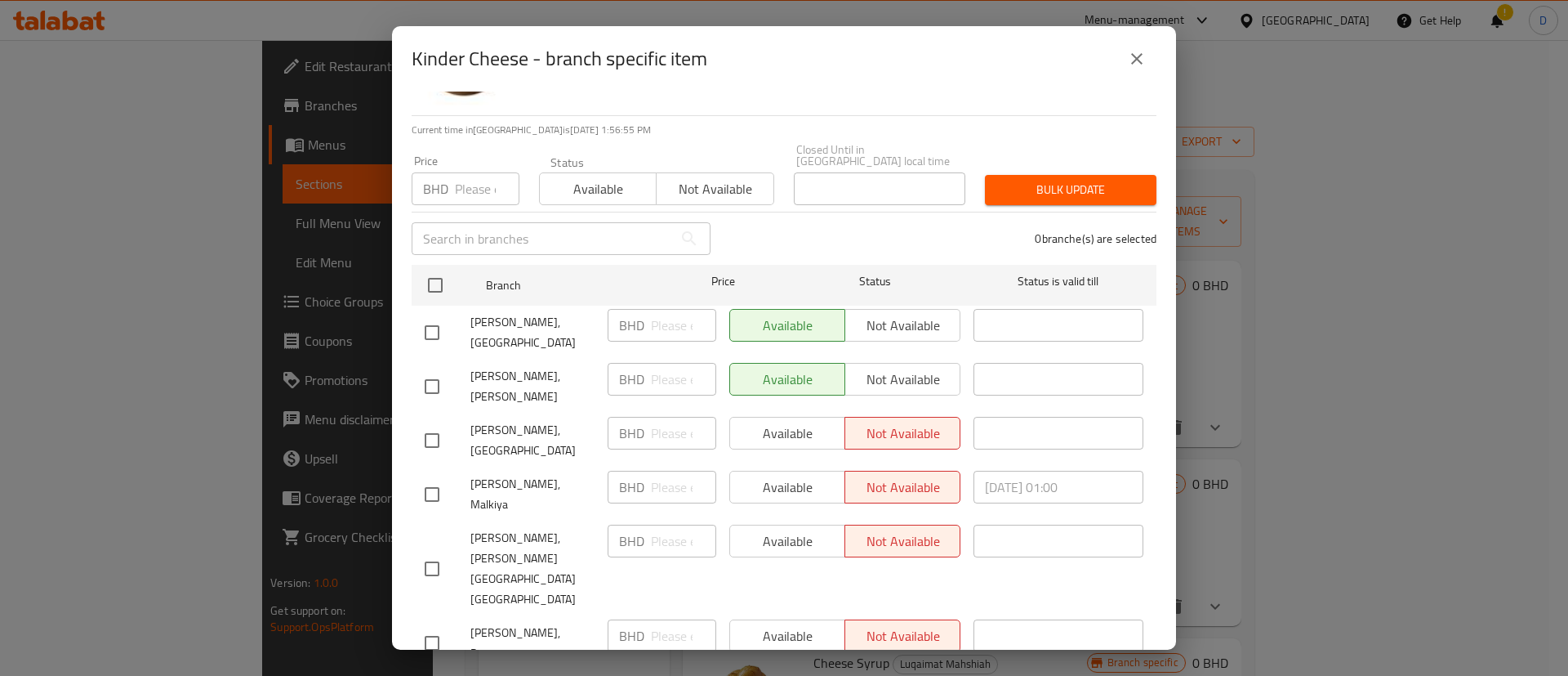
click at [1127, 65] on icon "close" at bounding box center [1137, 59] width 20 height 20
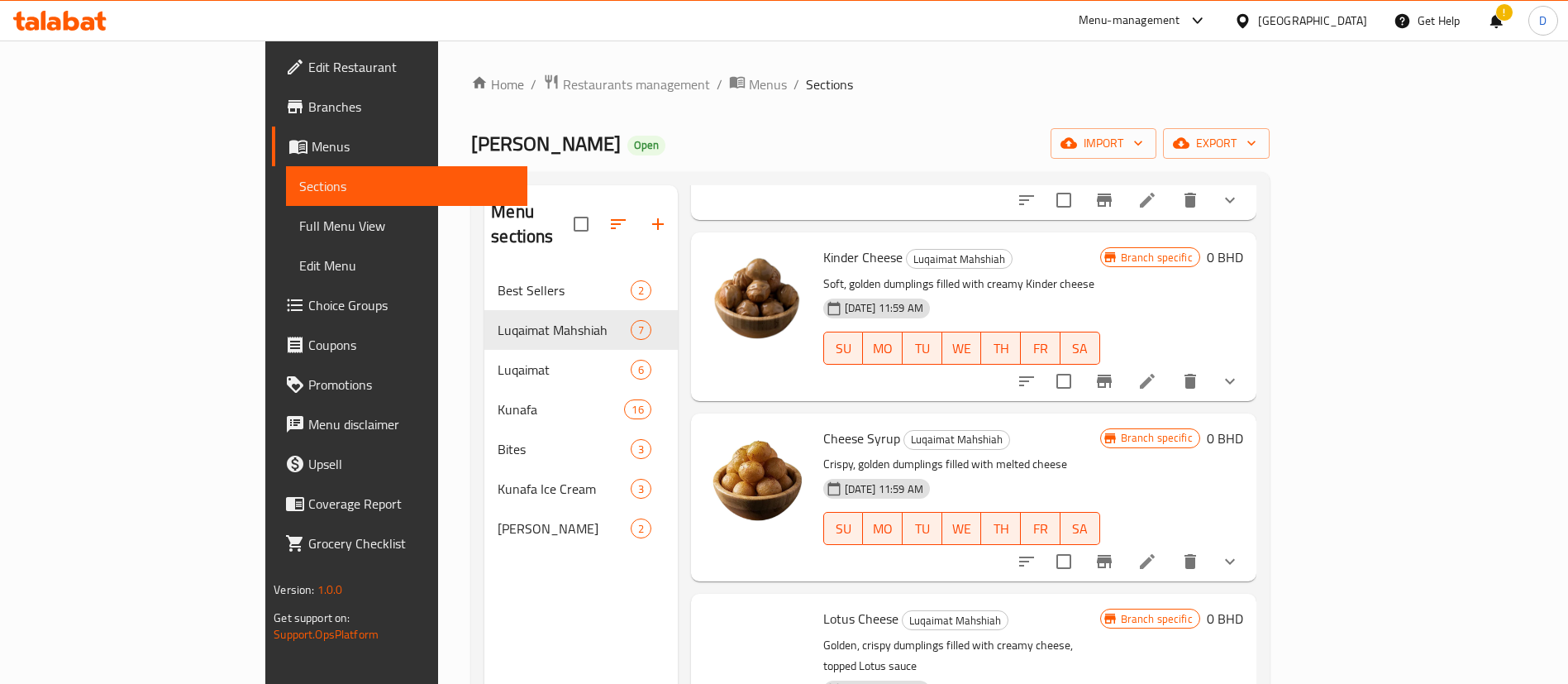
scroll to position [496, 0]
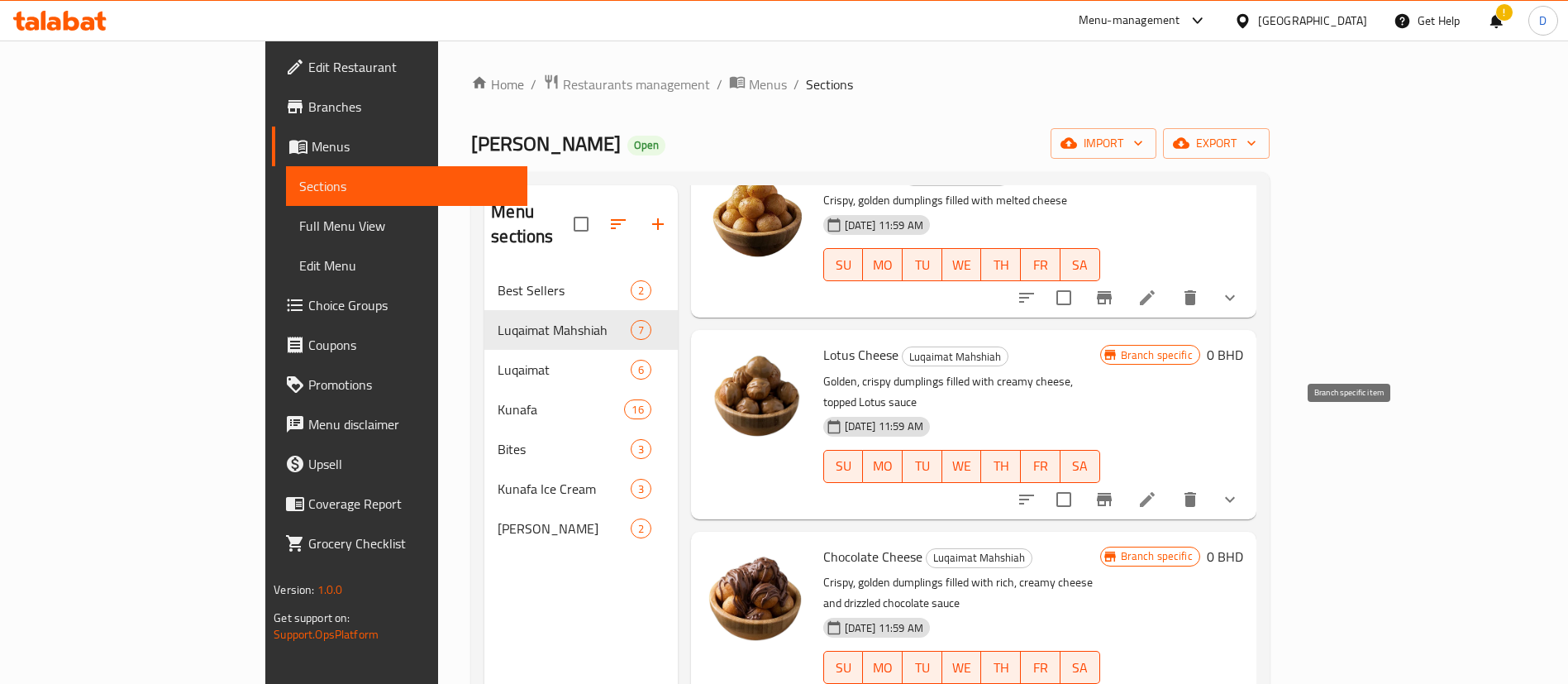
click at [1112, 493] on icon "Branch-specific-item" at bounding box center [1104, 500] width 15 height 13
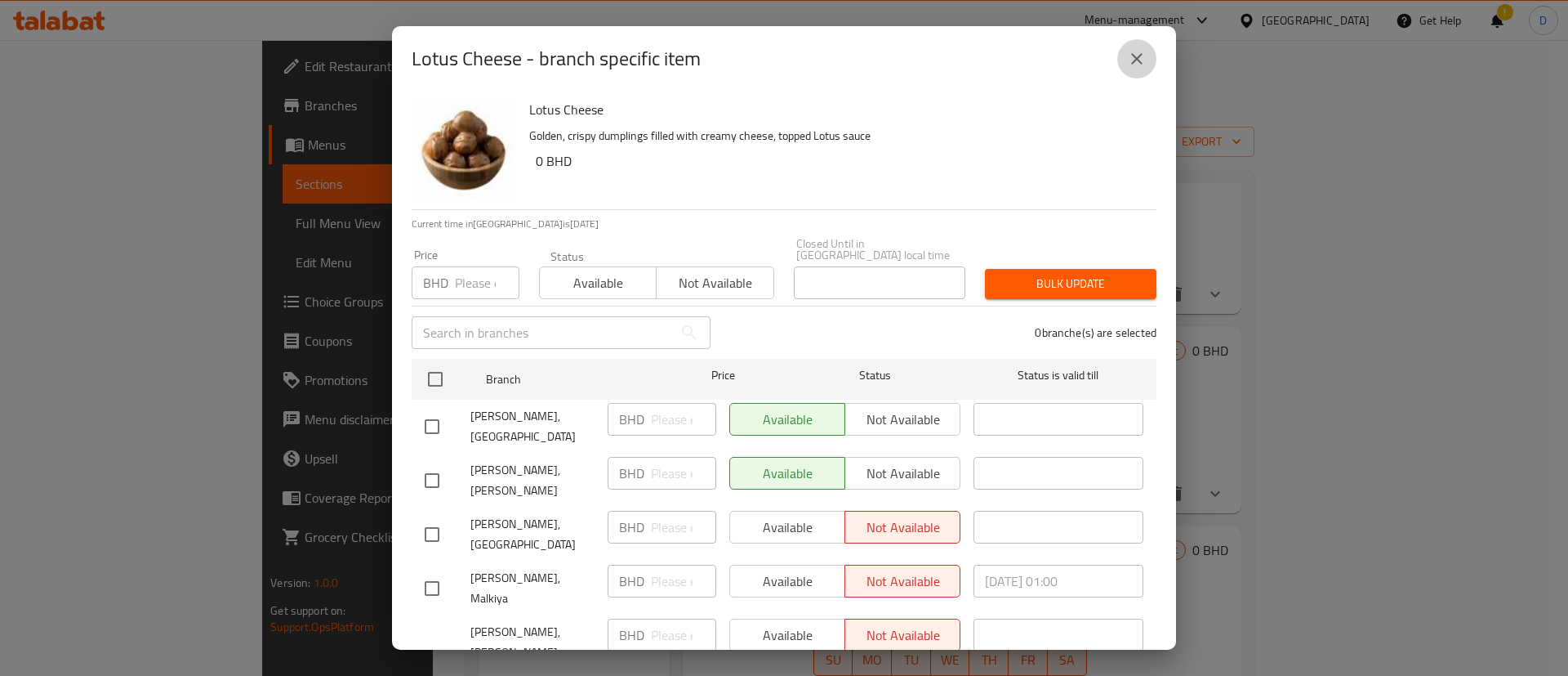
click at [1137, 51] on icon "close" at bounding box center [1137, 59] width 20 height 20
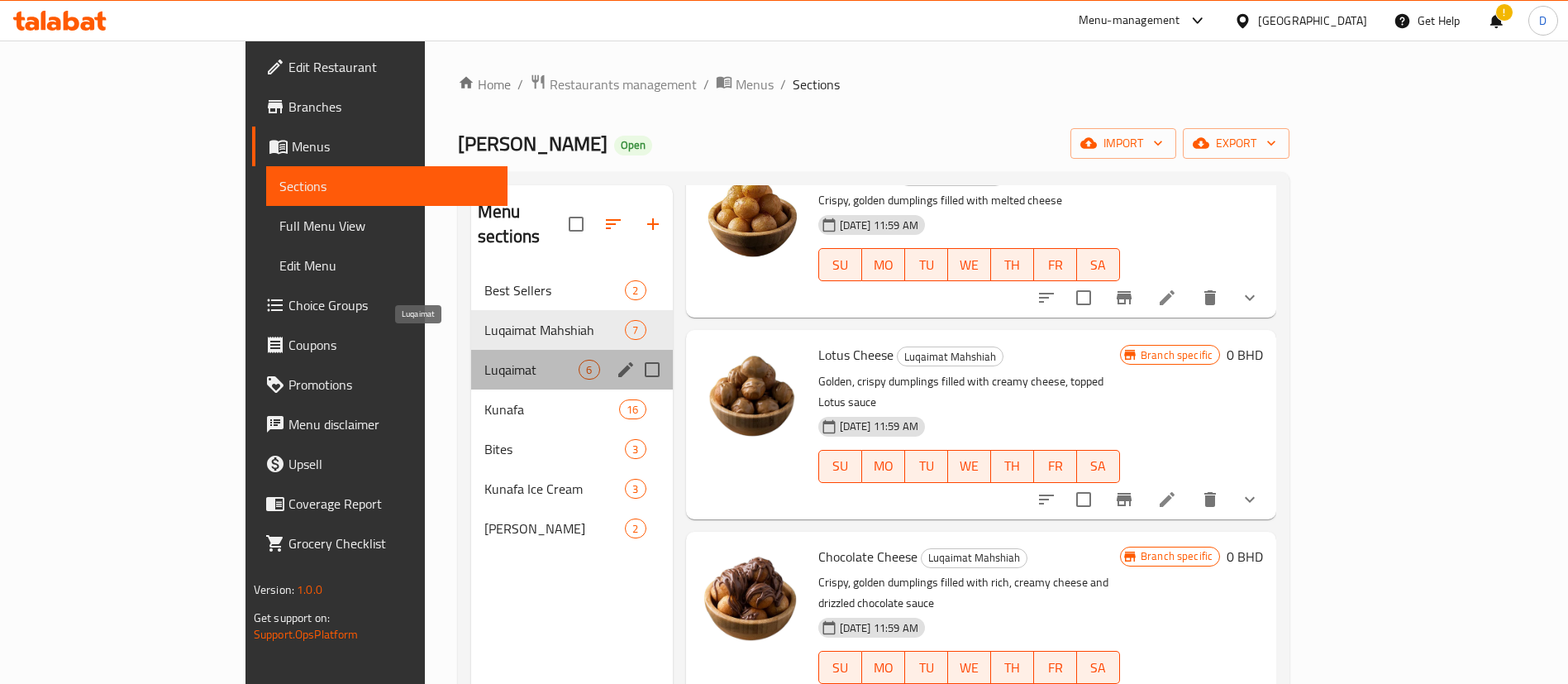
click at [485, 359] on span "Luqaimat" at bounding box center [532, 369] width 94 height 20
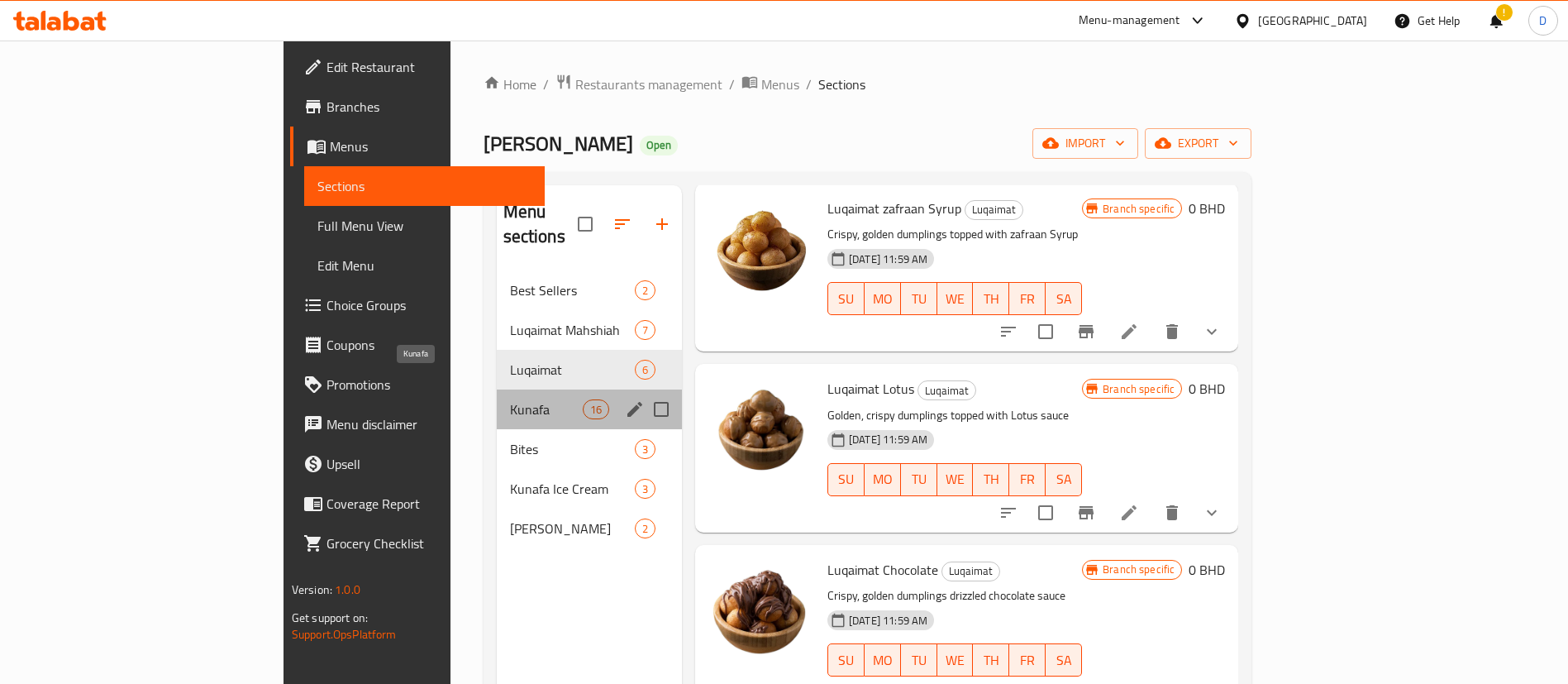
click at [510, 400] on span "Kunafa" at bounding box center [546, 410] width 72 height 20
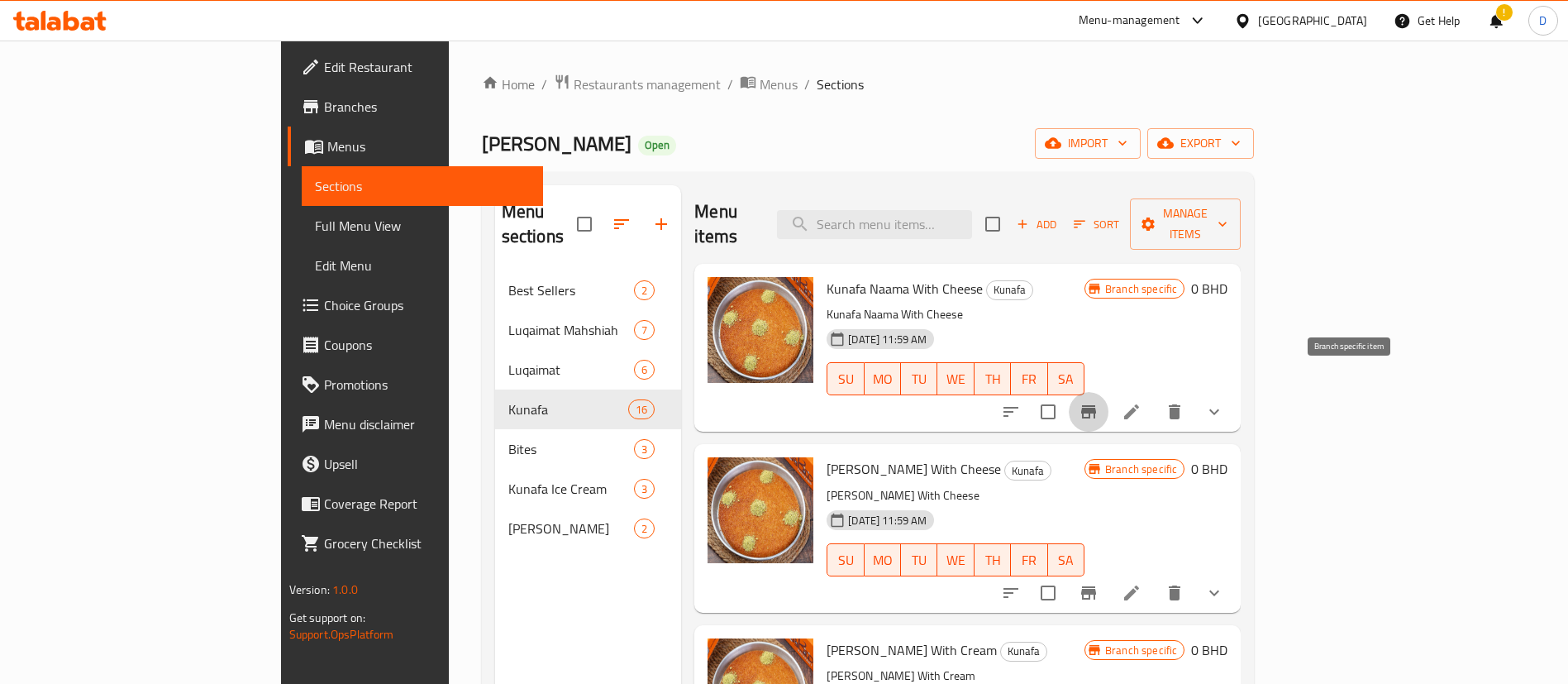
click at [1099, 402] on icon "Branch-specific-item" at bounding box center [1089, 412] width 20 height 20
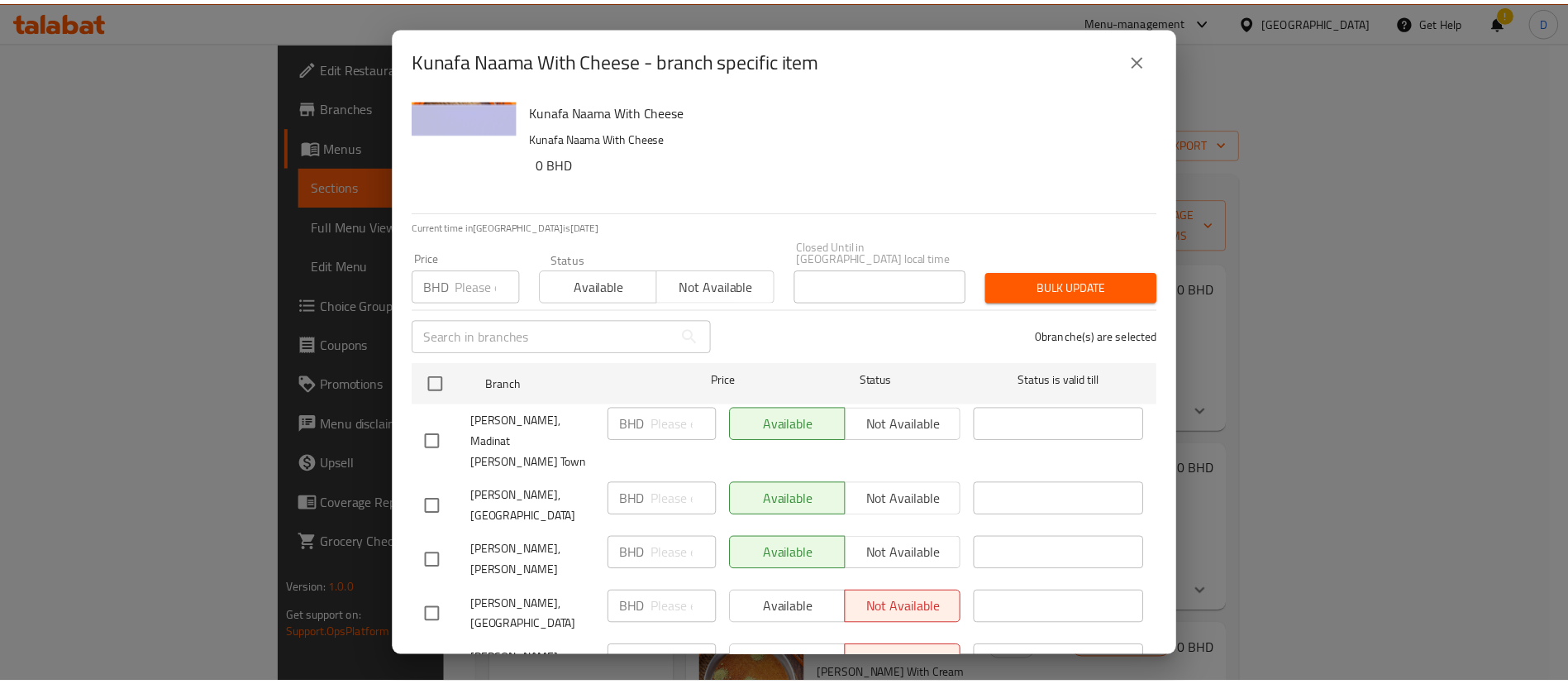
scroll to position [95, 0]
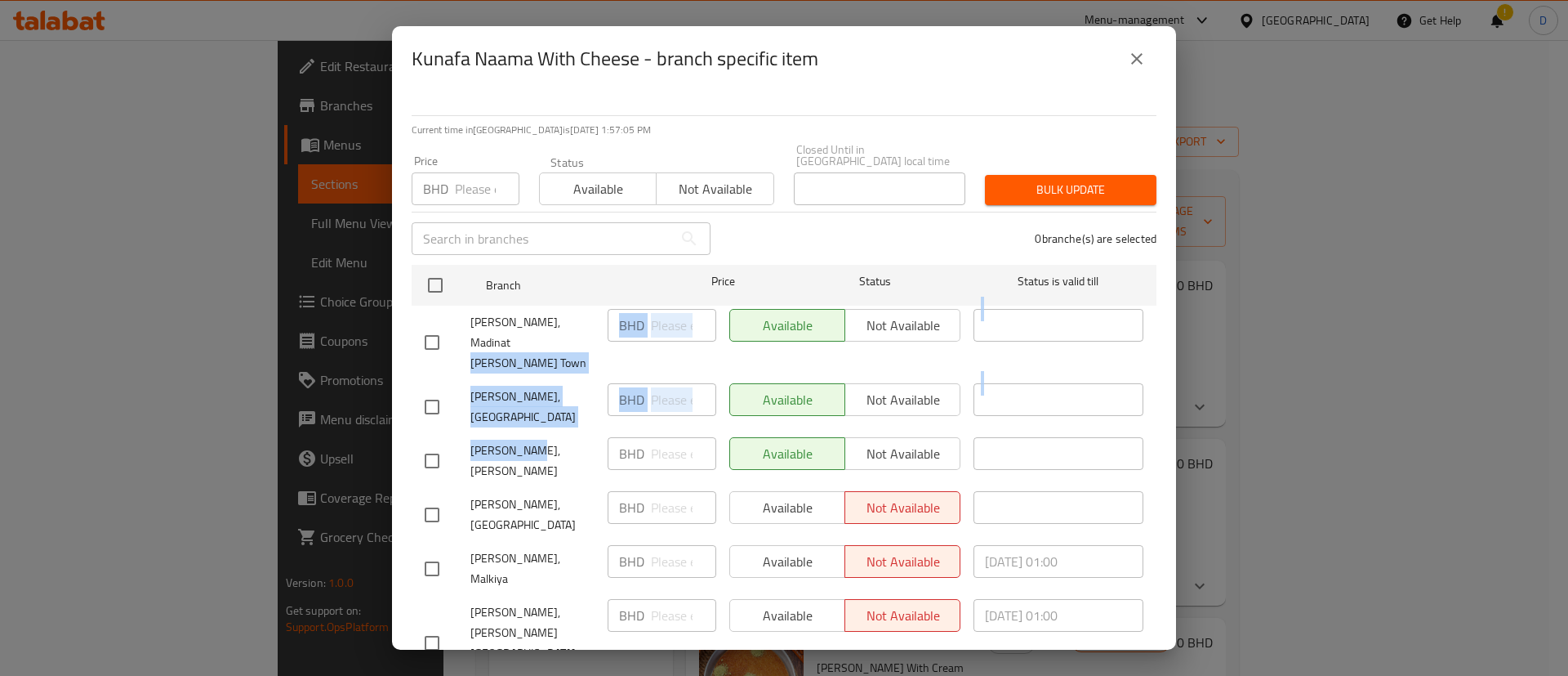
drag, startPoint x: 482, startPoint y: 329, endPoint x: 523, endPoint y: 449, distance: 126.8
click at [530, 421] on ul "Branch Price Status Status is valid till Abed Bakery, Madinat [PERSON_NAME] Tow…" at bounding box center [784, 505] width 745 height 493
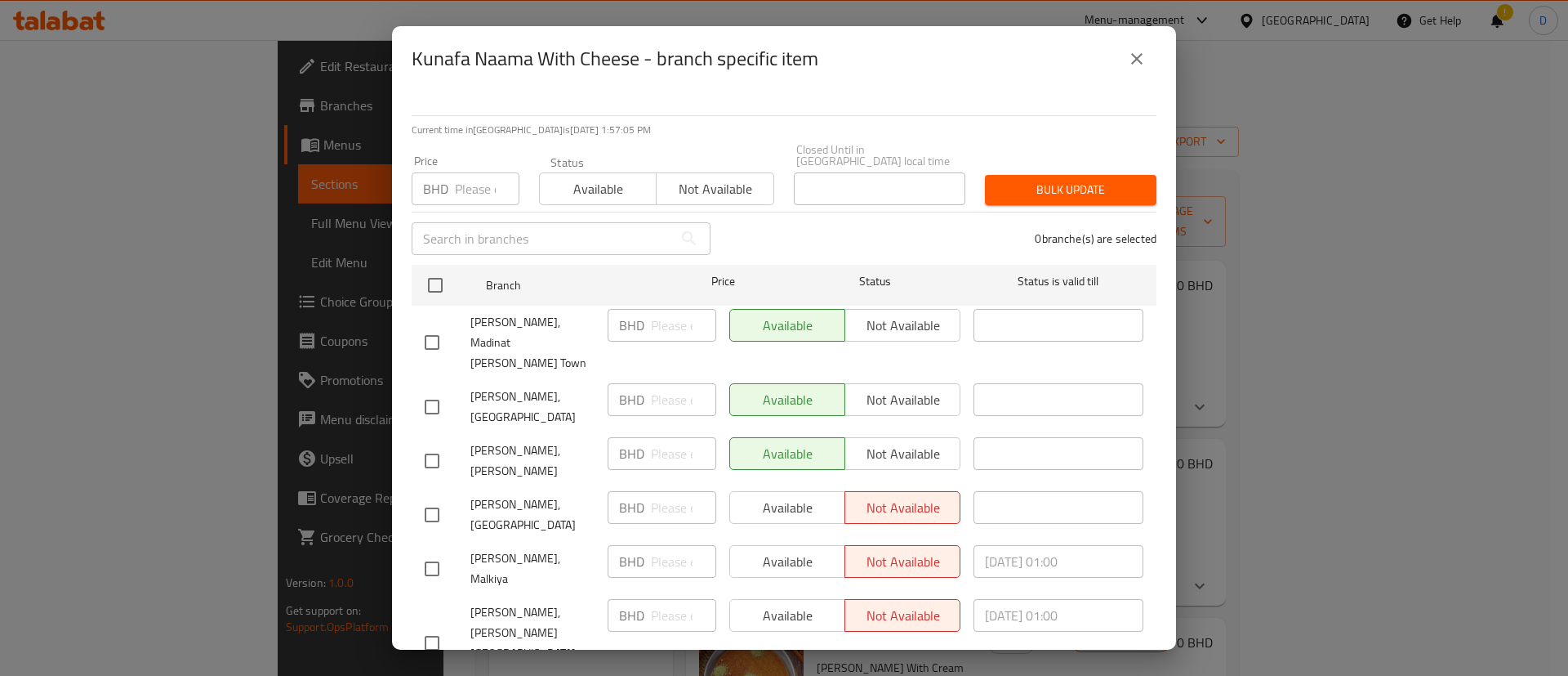
click at [533, 539] on div "[PERSON_NAME], Malkiya" at bounding box center [509, 569] width 183 height 61
click at [1128, 61] on icon "close" at bounding box center [1137, 59] width 20 height 20
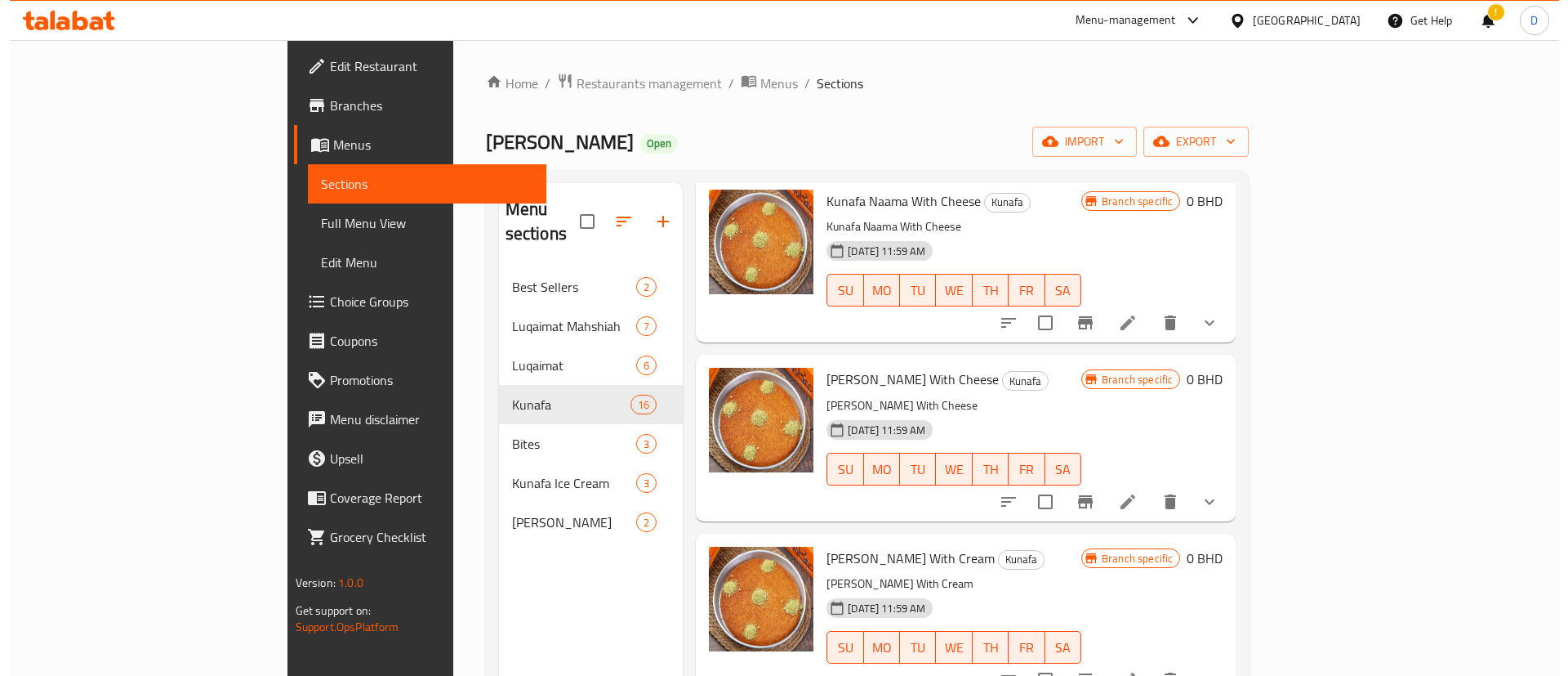
scroll to position [122, 0]
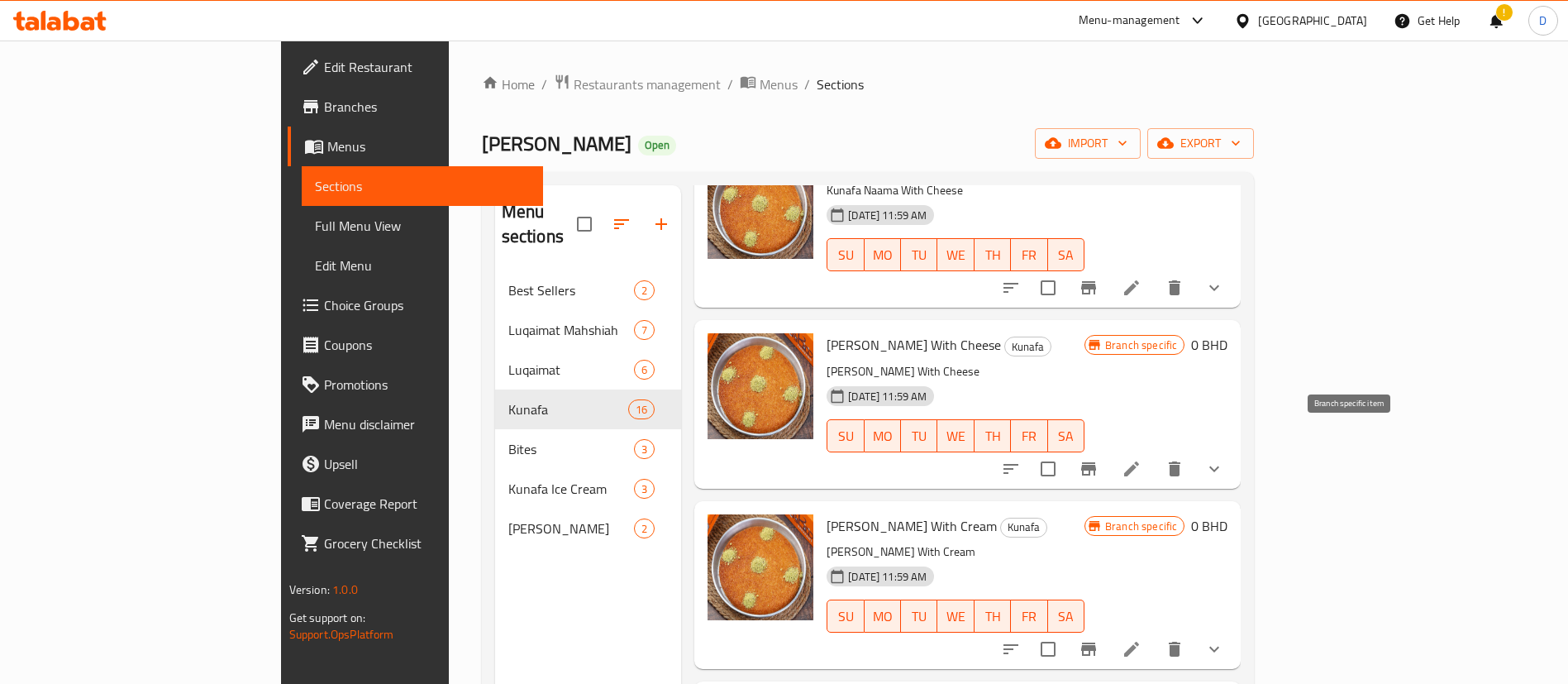
click at [1099, 459] on icon "Branch-specific-item" at bounding box center [1089, 469] width 20 height 20
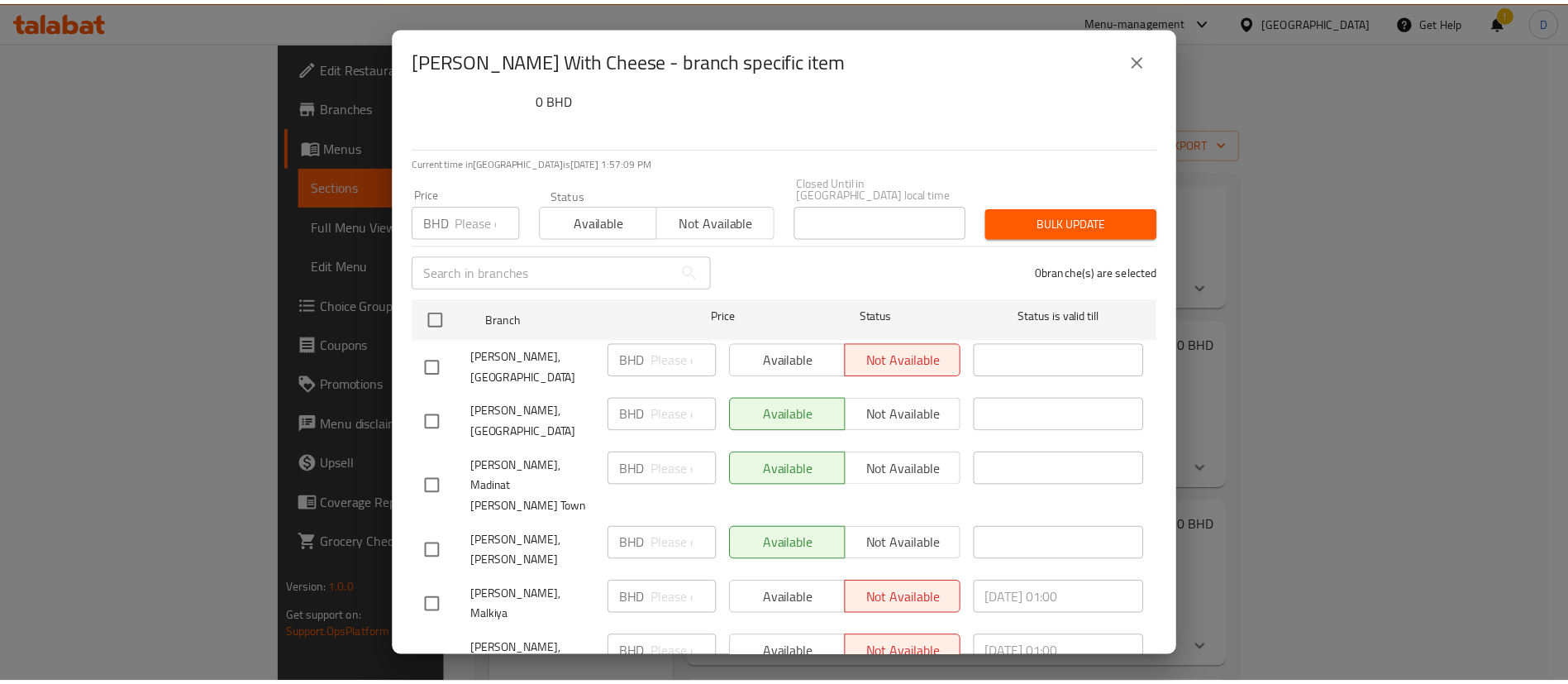
scroll to position [95, 0]
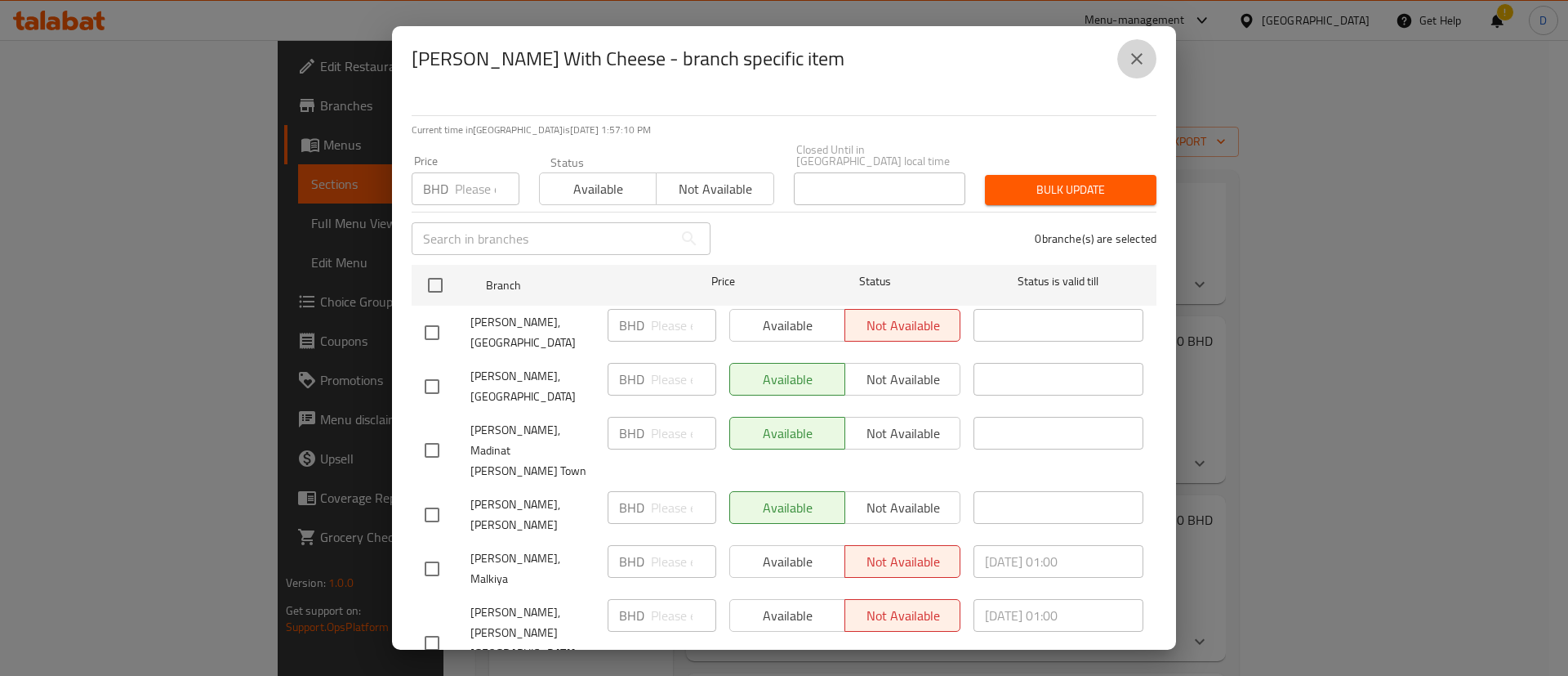
click at [1151, 68] on button "close" at bounding box center [1136, 58] width 39 height 39
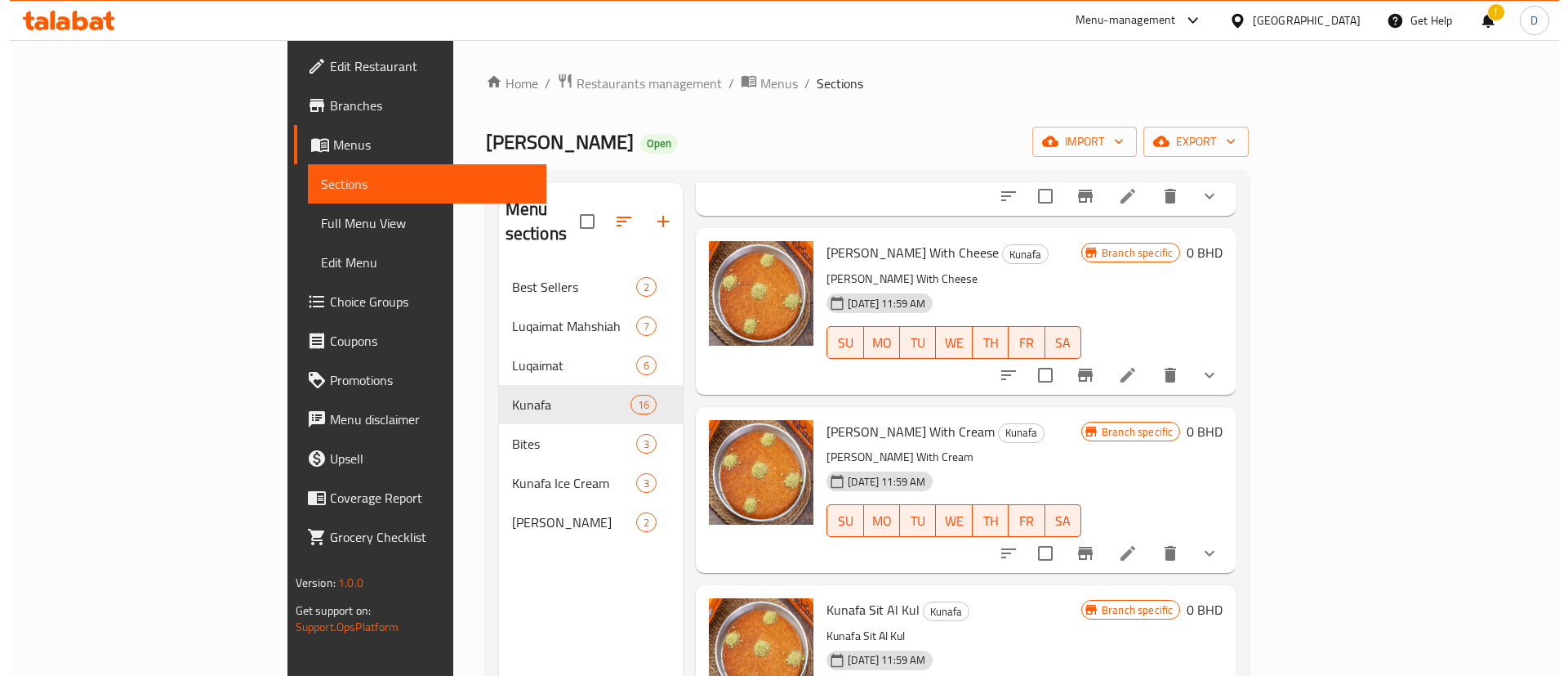
scroll to position [368, 0]
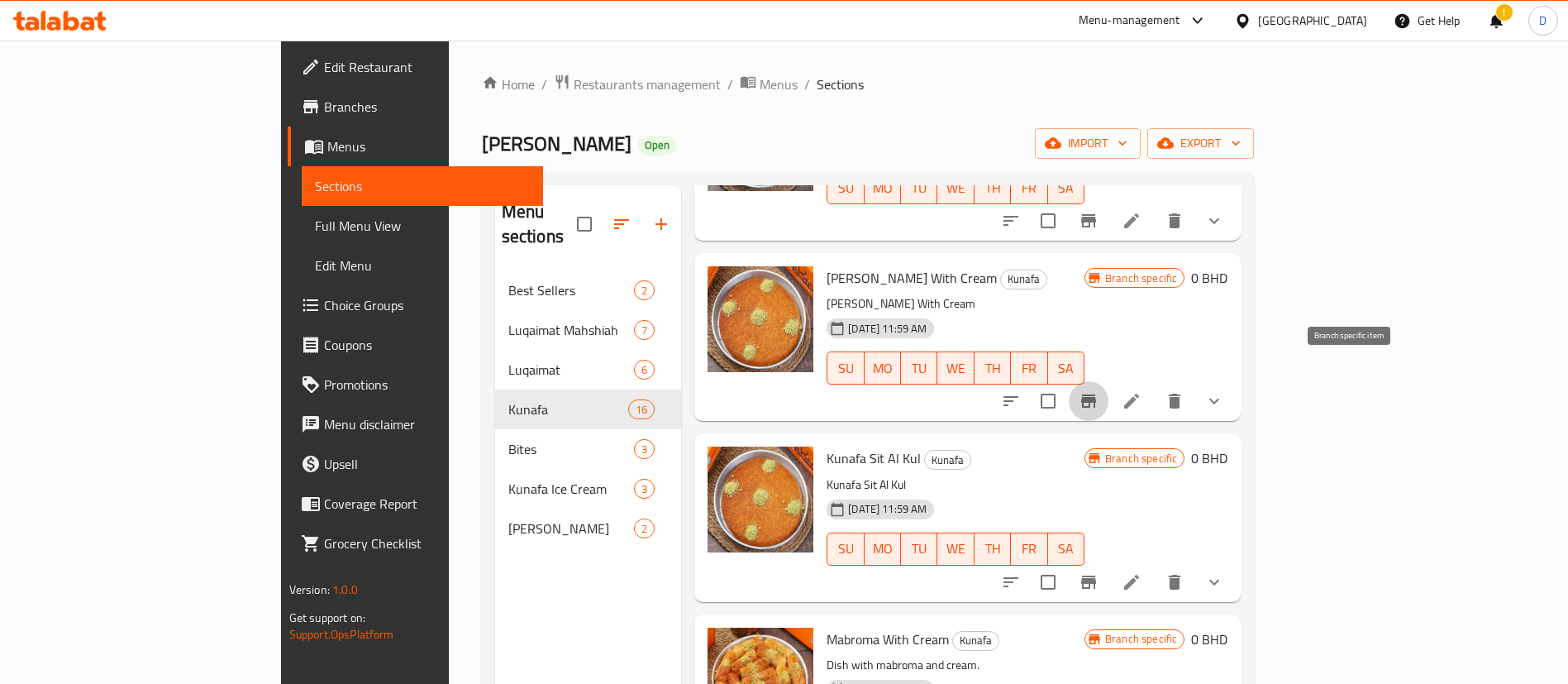
click at [1099, 391] on icon "Branch-specific-item" at bounding box center [1089, 401] width 20 height 20
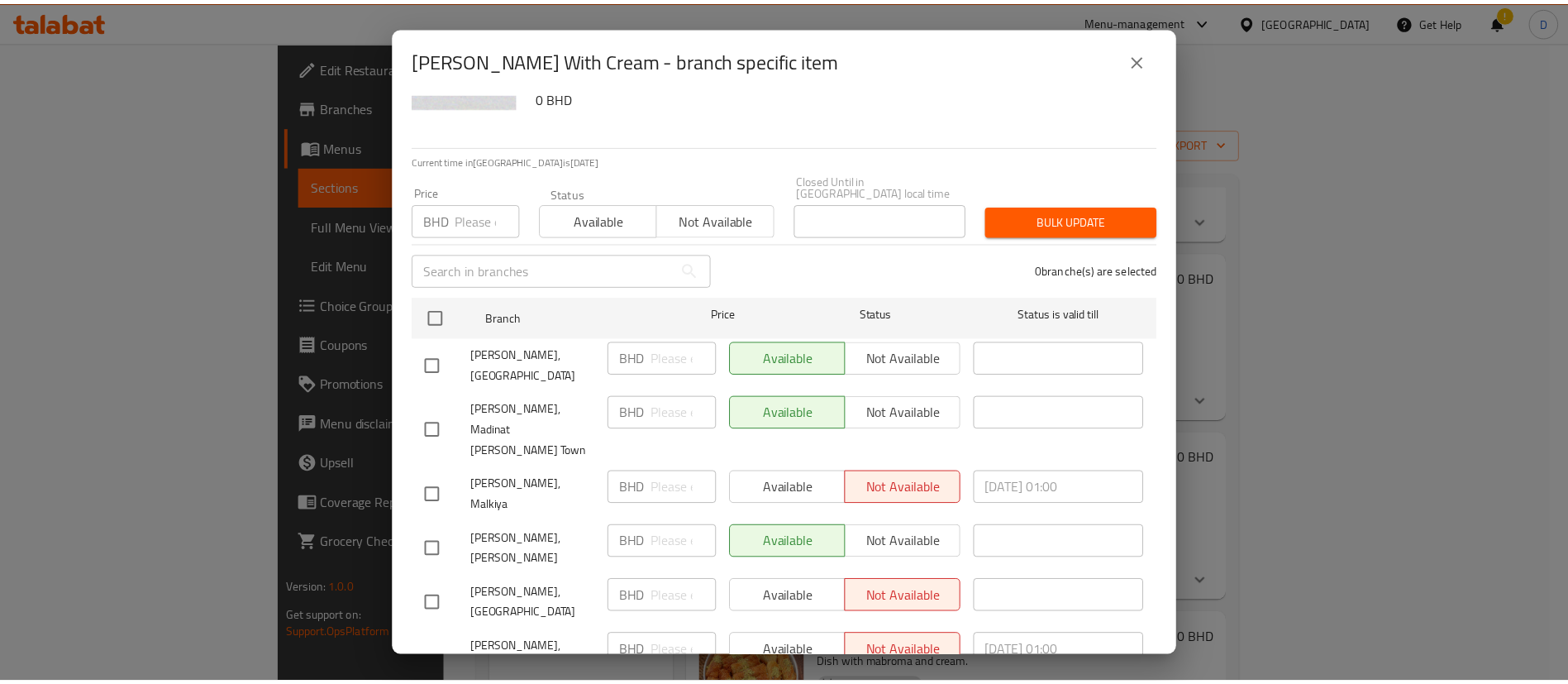
scroll to position [95, 0]
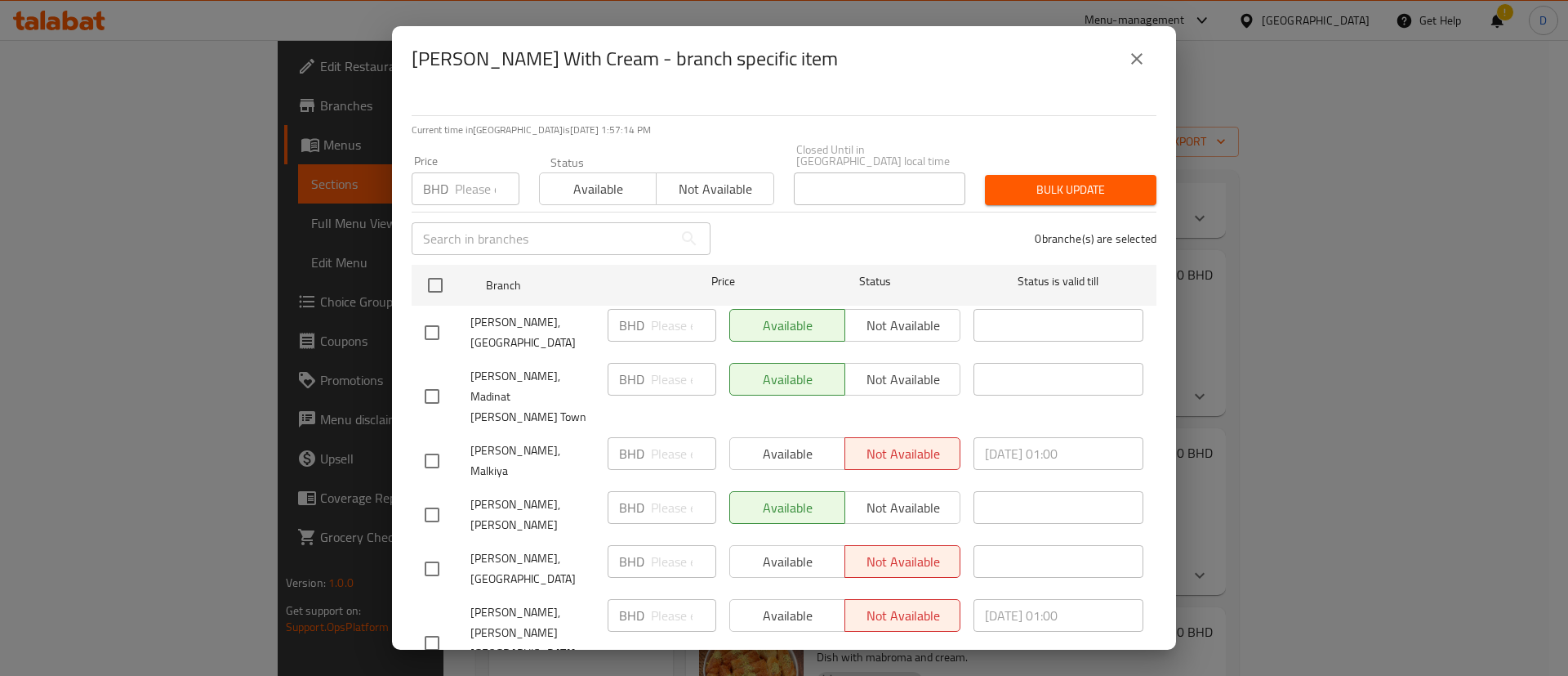
click at [1139, 69] on button "close" at bounding box center [1136, 58] width 39 height 39
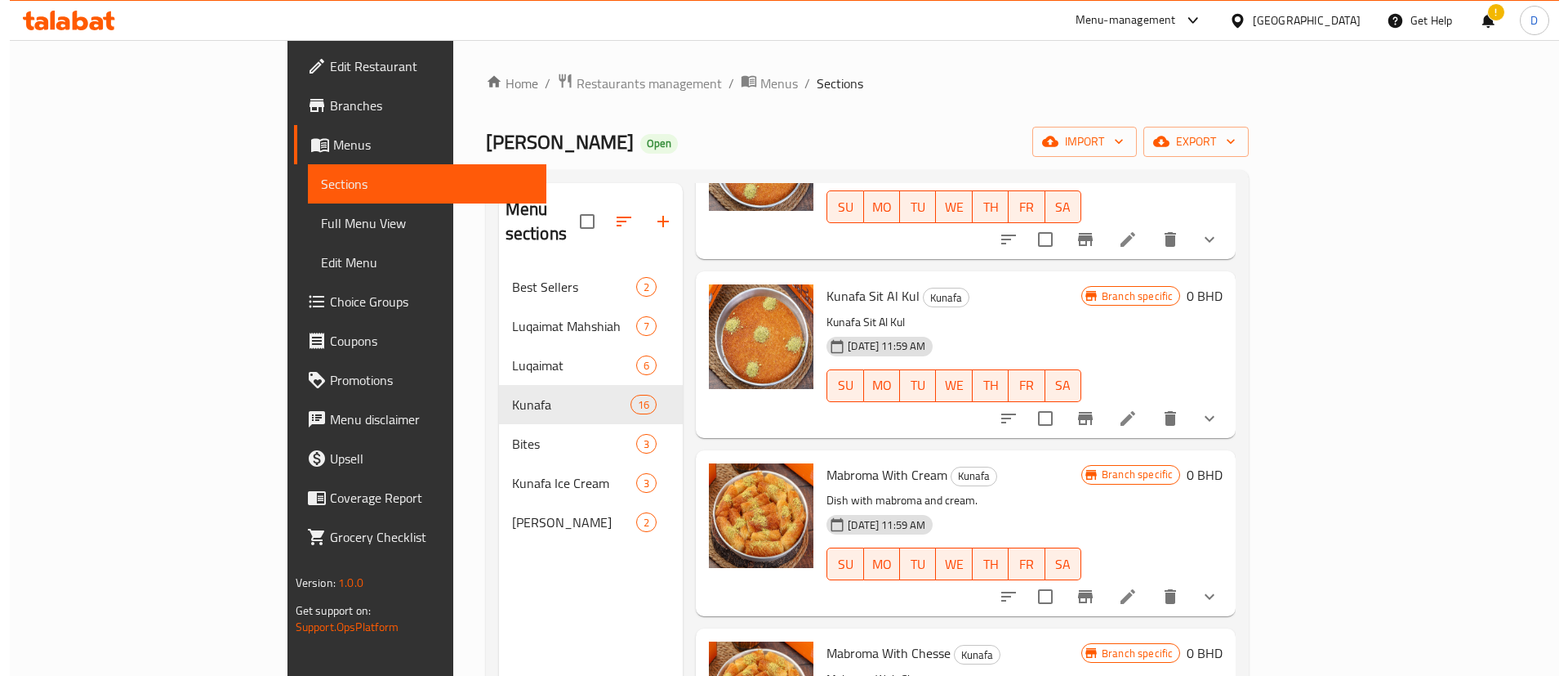
scroll to position [613, 0]
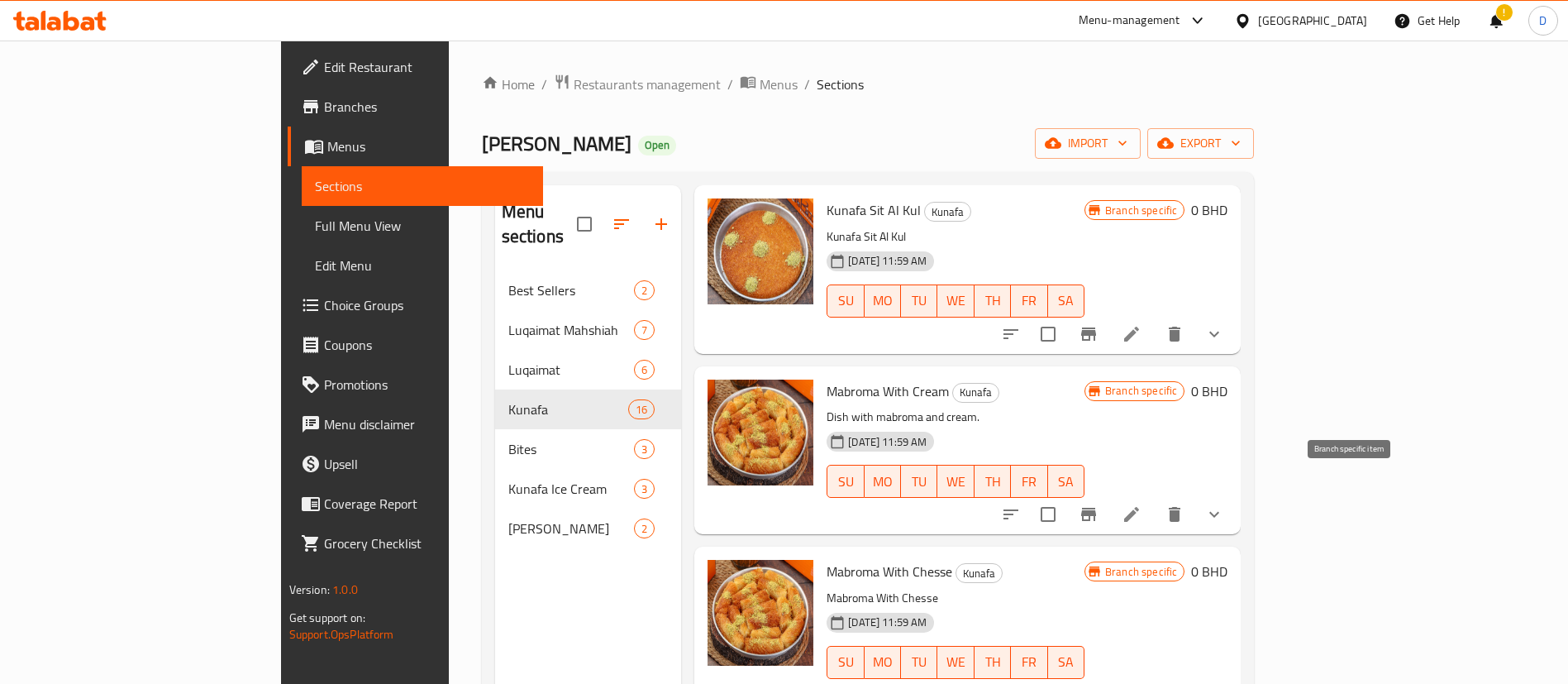
click at [1096, 507] on icon "Branch-specific-item" at bounding box center [1089, 514] width 15 height 13
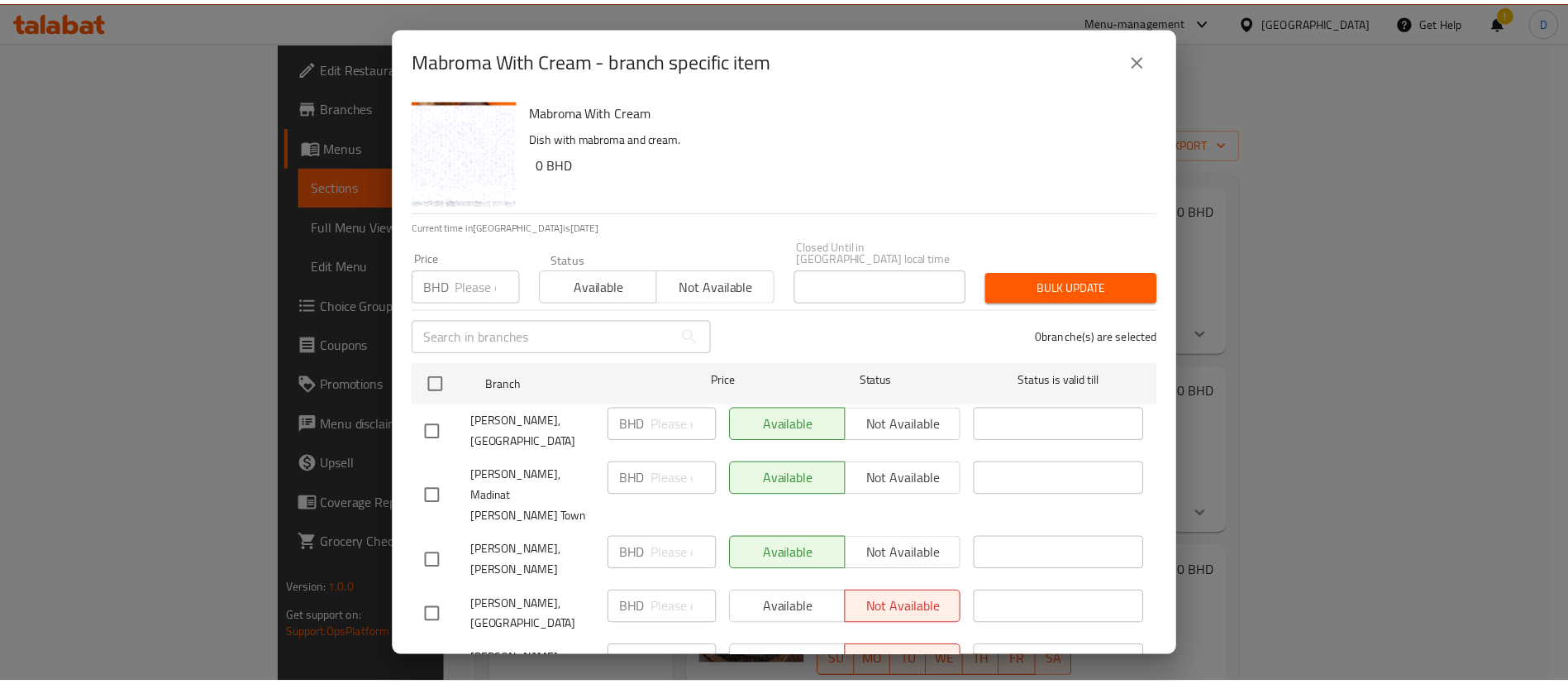
scroll to position [95, 0]
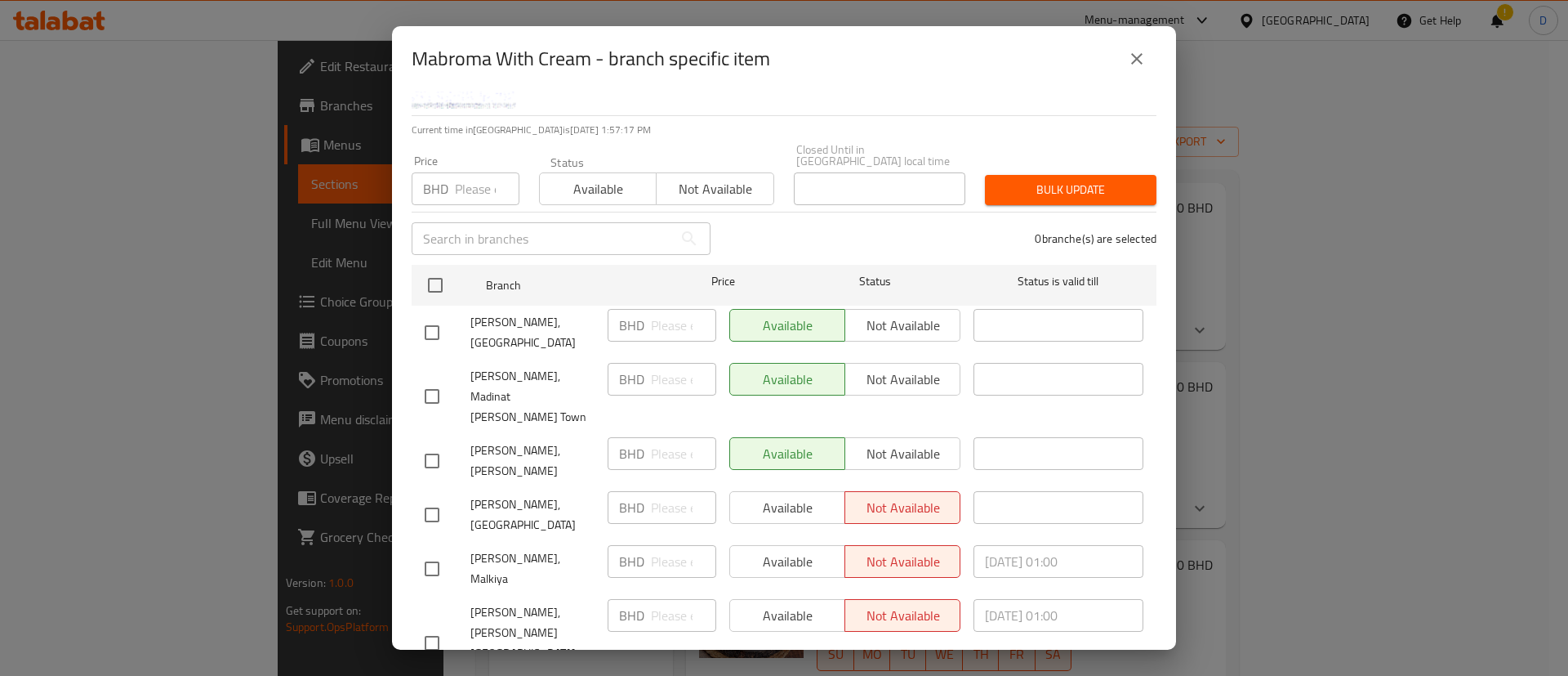
click at [1124, 59] on button "close" at bounding box center [1136, 58] width 39 height 39
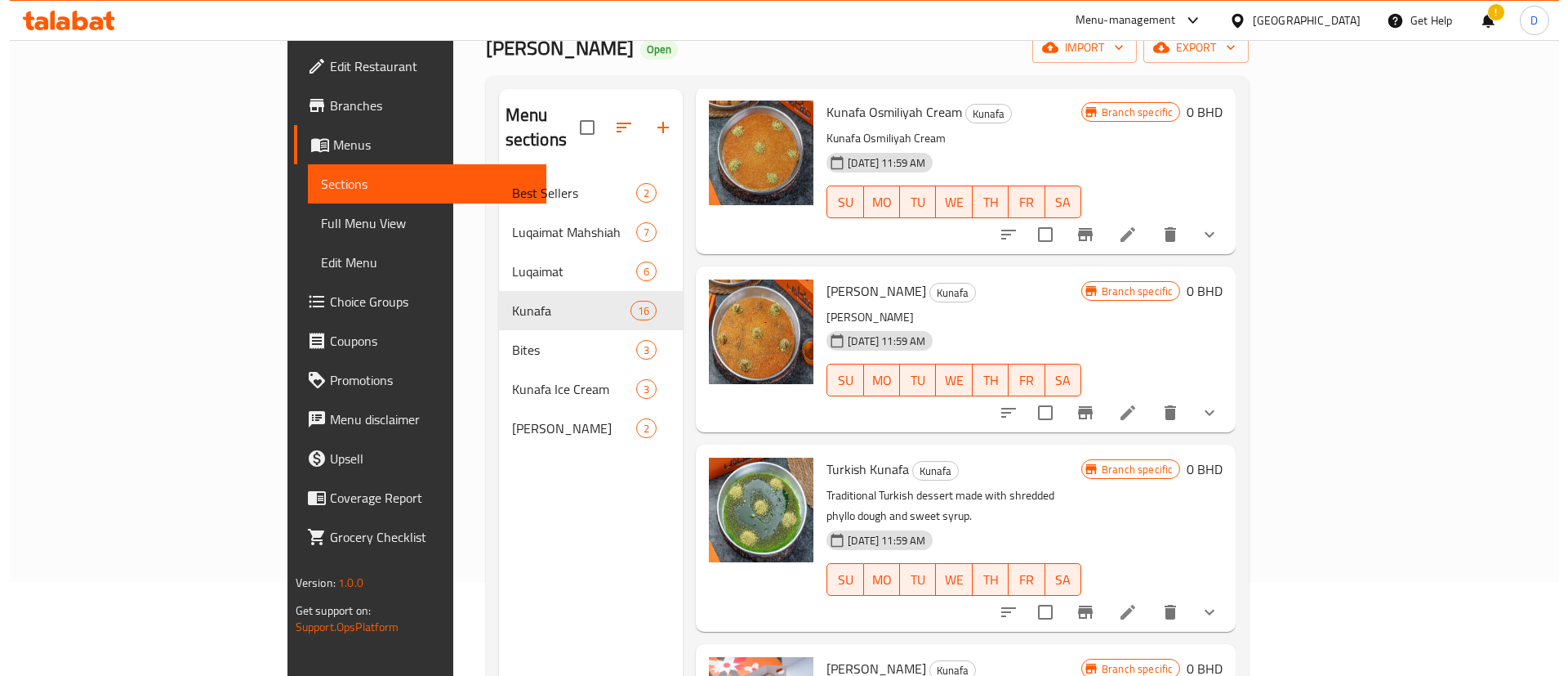
scroll to position [229, 0]
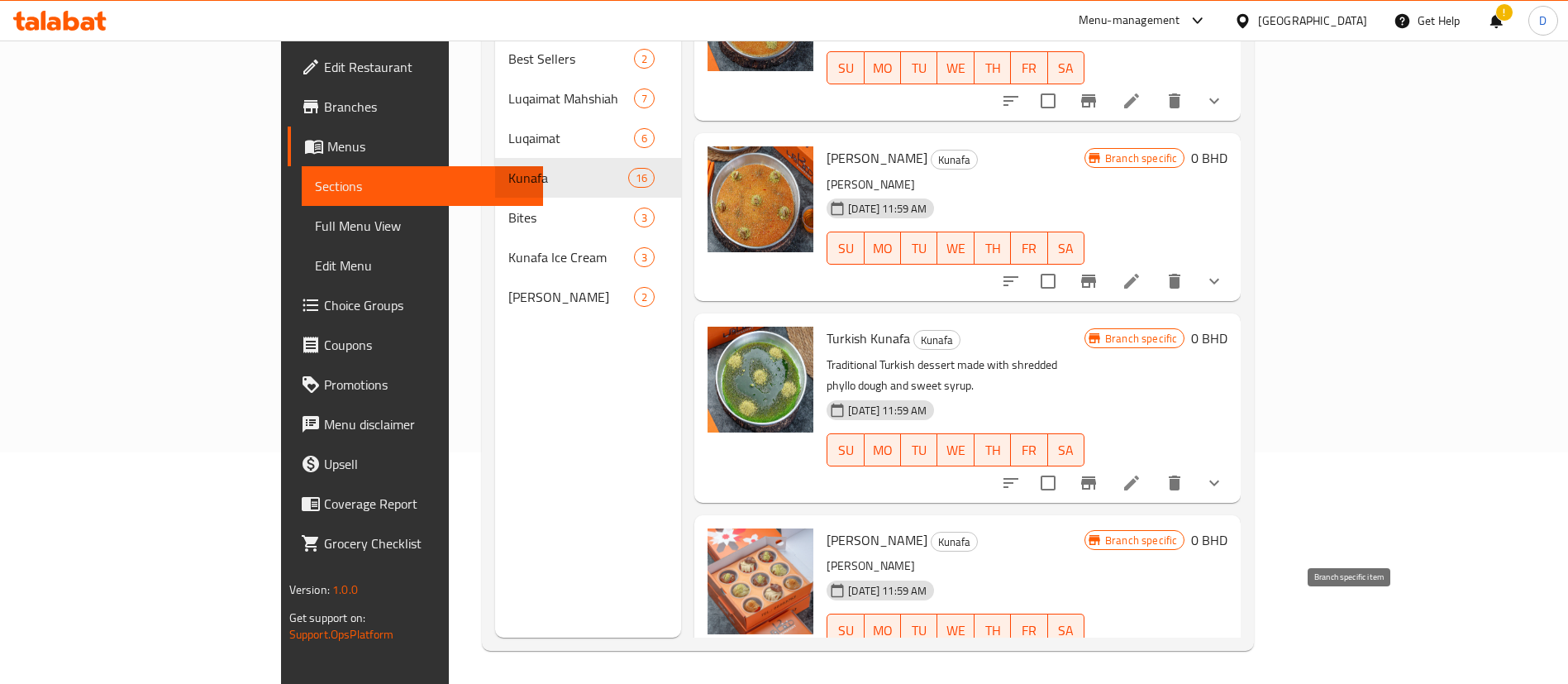
click at [1096, 656] on icon "Branch-specific-item" at bounding box center [1089, 663] width 15 height 13
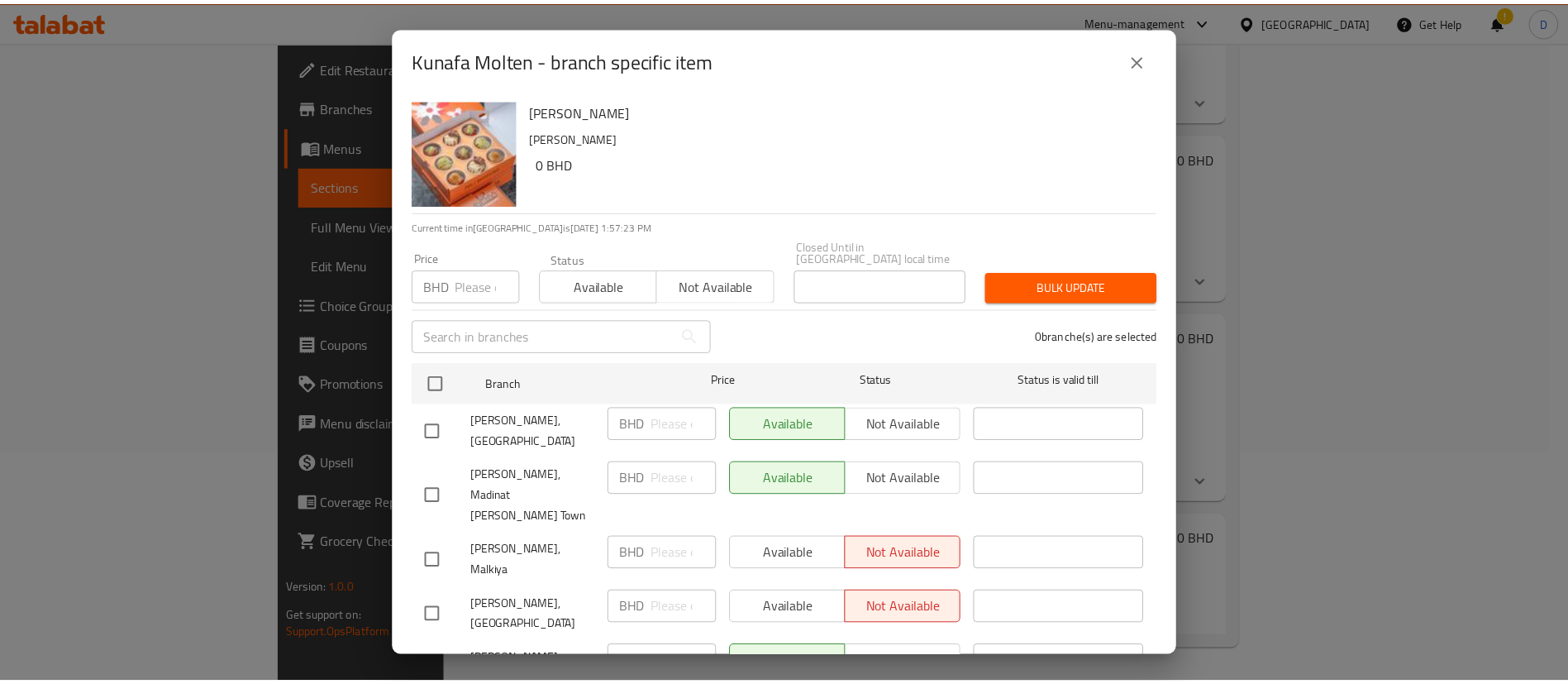
scroll to position [95, 0]
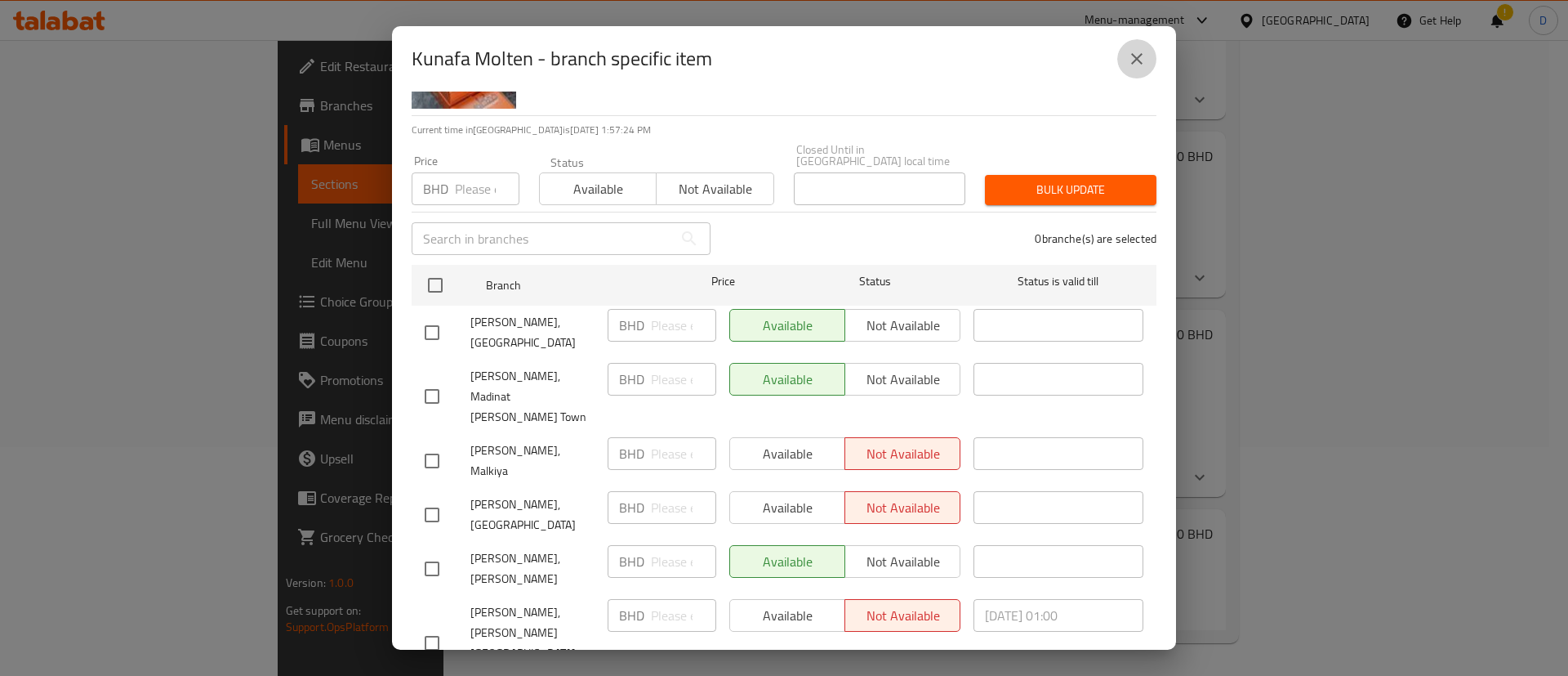
click at [1139, 54] on icon "close" at bounding box center [1137, 59] width 20 height 20
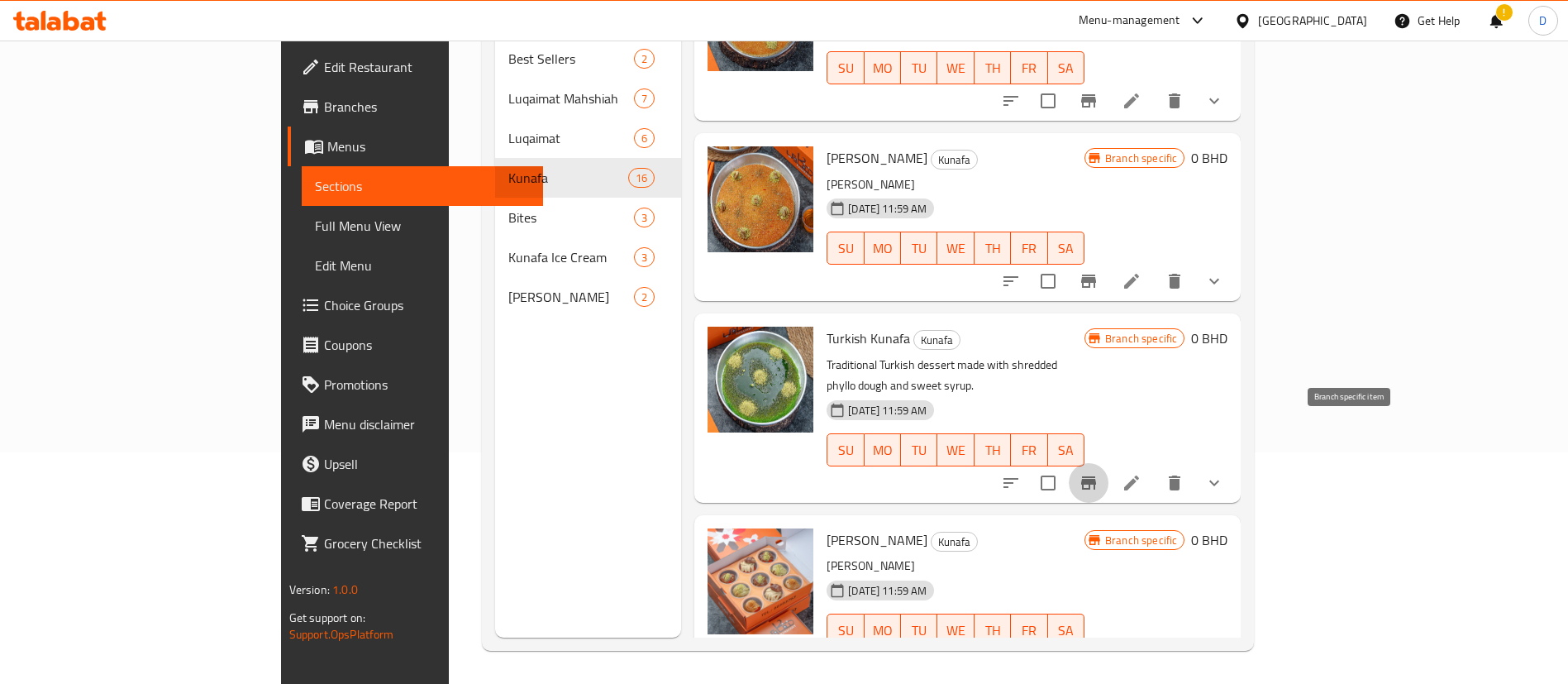
click at [1096, 476] on icon "Branch-specific-item" at bounding box center [1089, 483] width 15 height 13
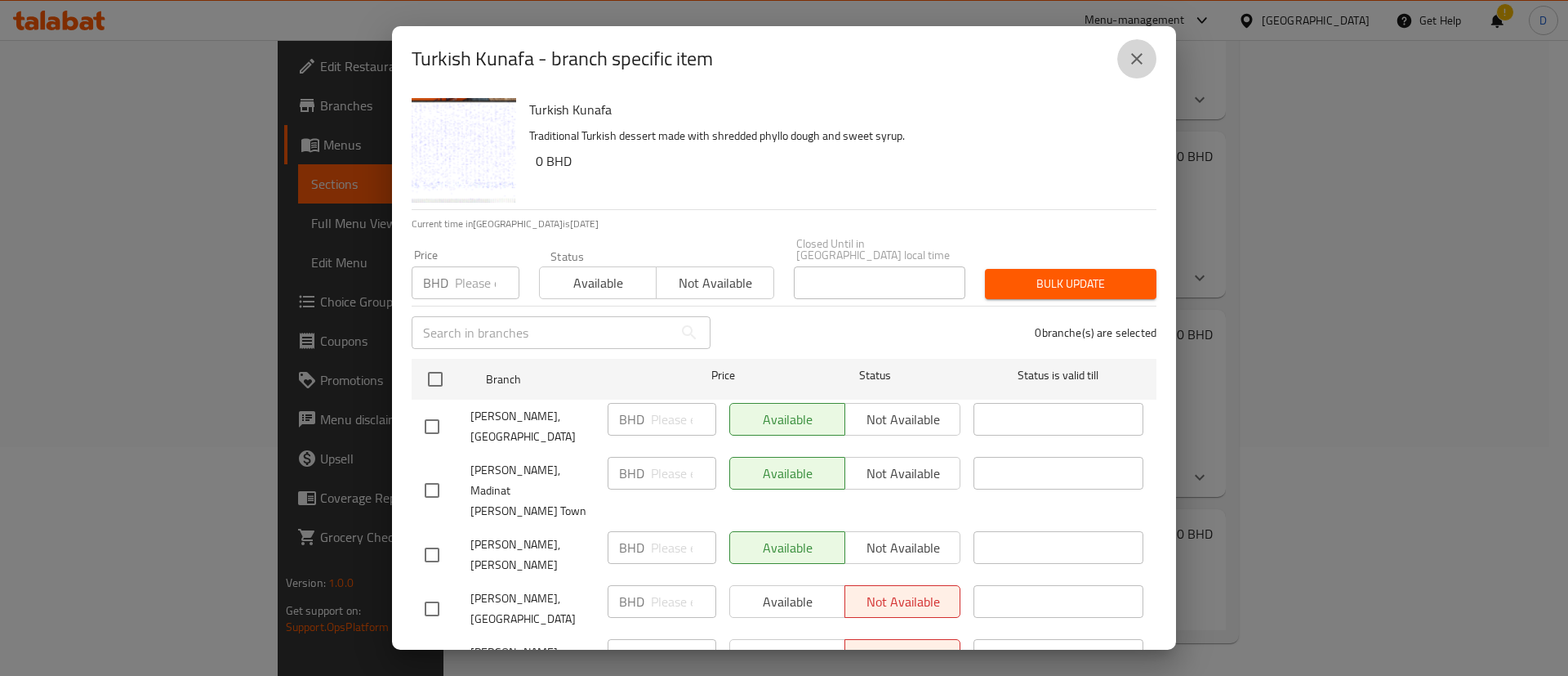
click at [1143, 59] on icon "close" at bounding box center [1137, 59] width 20 height 20
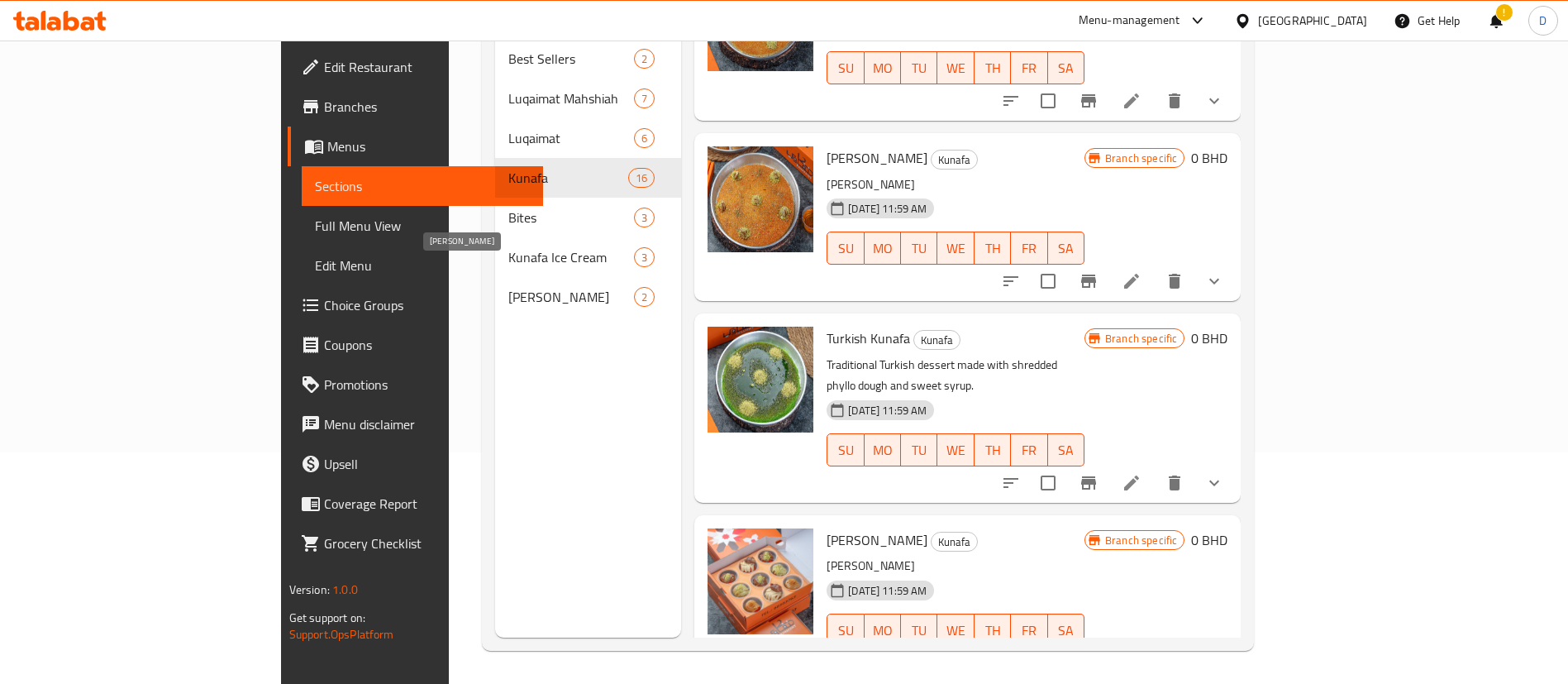
click at [508, 287] on span "[PERSON_NAME]" at bounding box center [571, 297] width 126 height 20
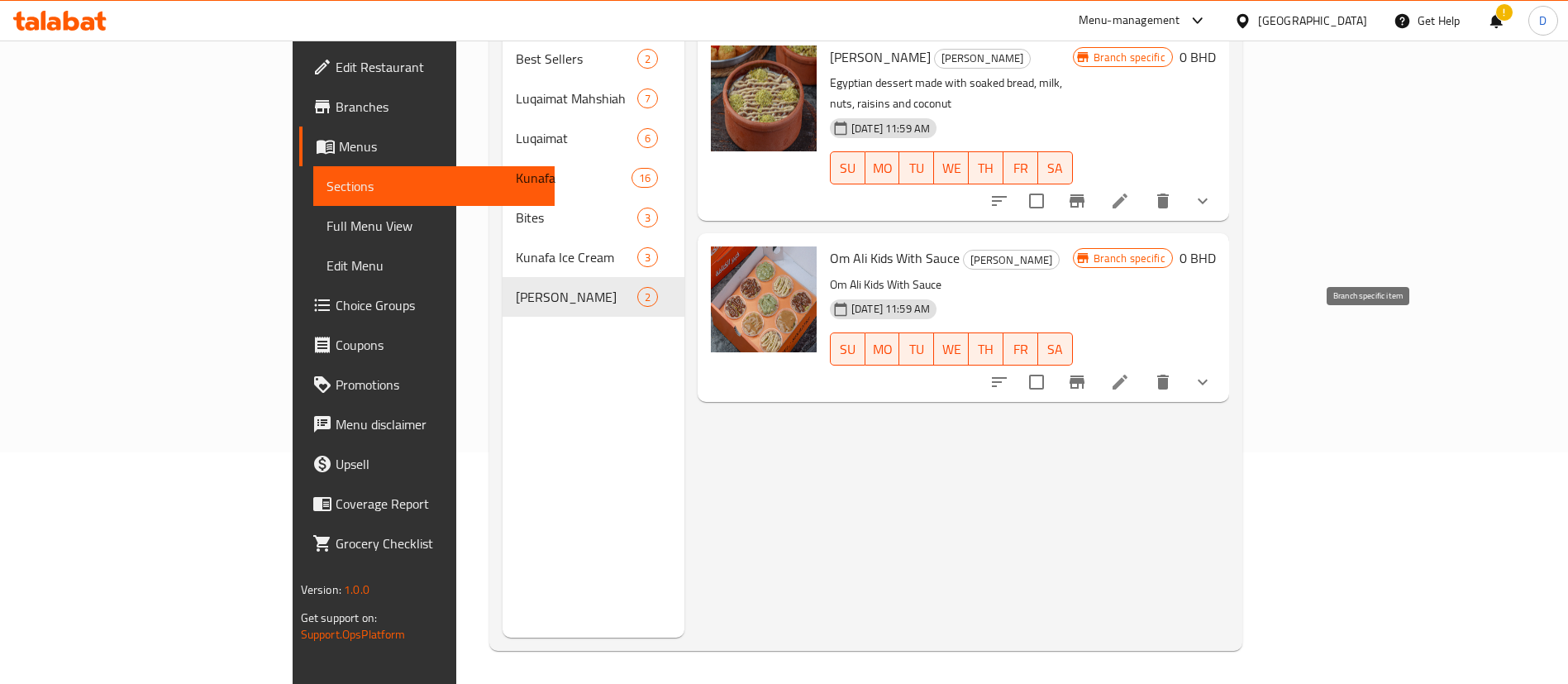
click at [1087, 372] on icon "Branch-specific-item" at bounding box center [1078, 382] width 20 height 20
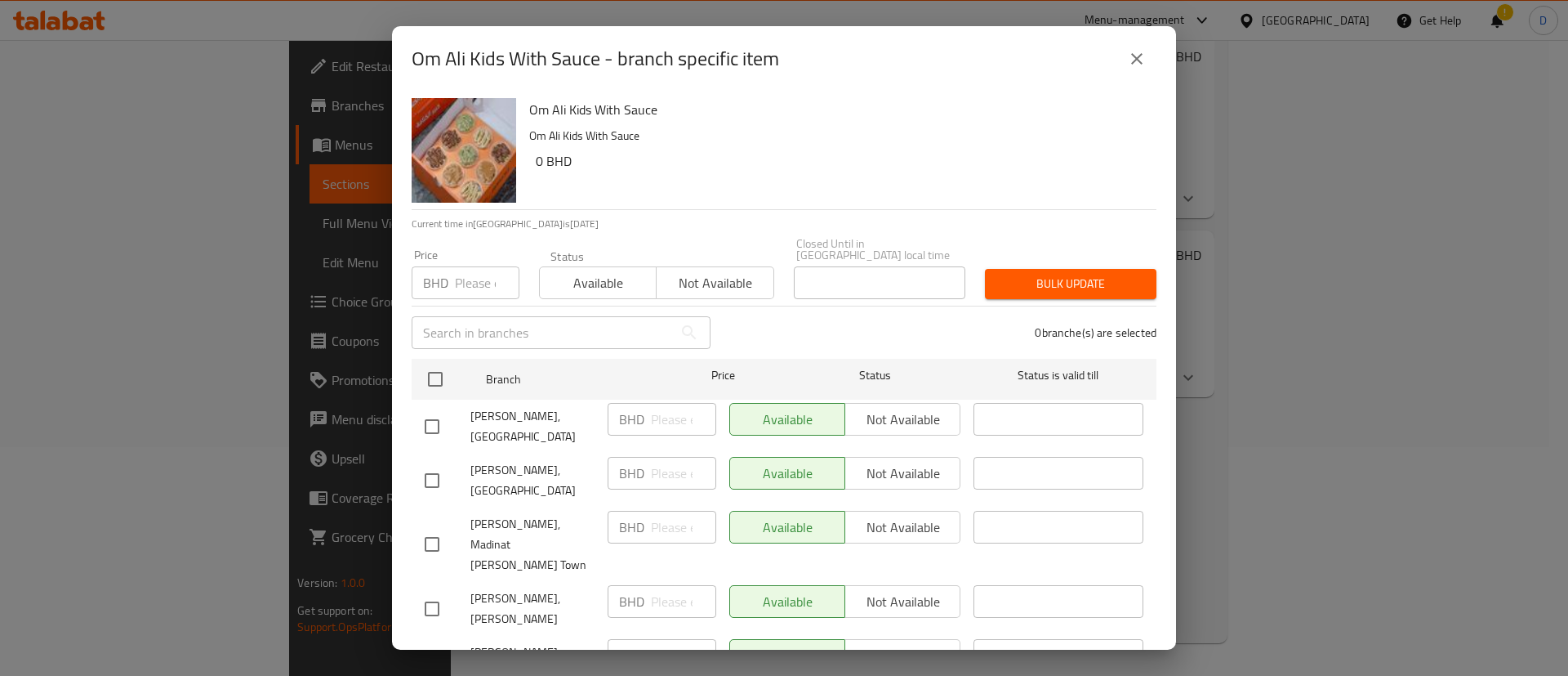
scroll to position [94, 0]
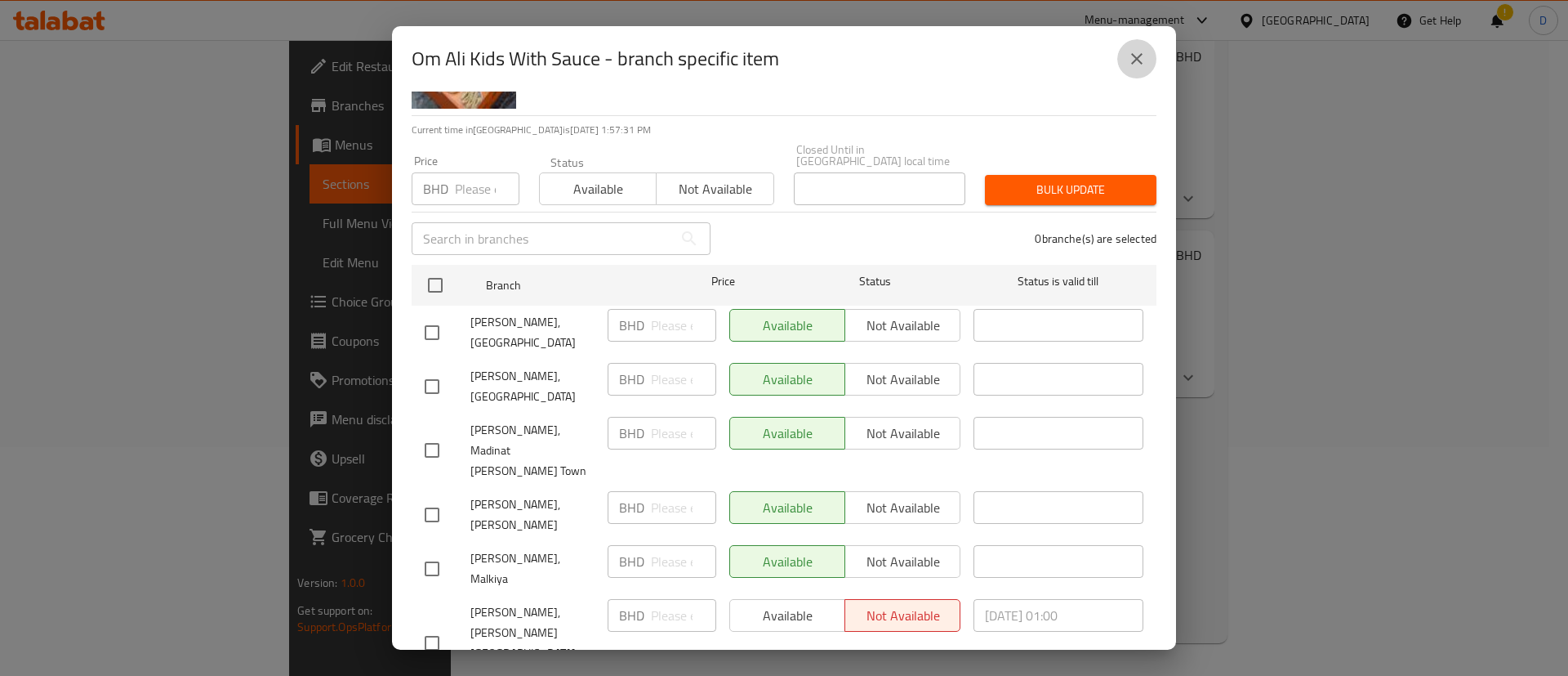
click at [1138, 56] on icon "close" at bounding box center [1137, 59] width 20 height 20
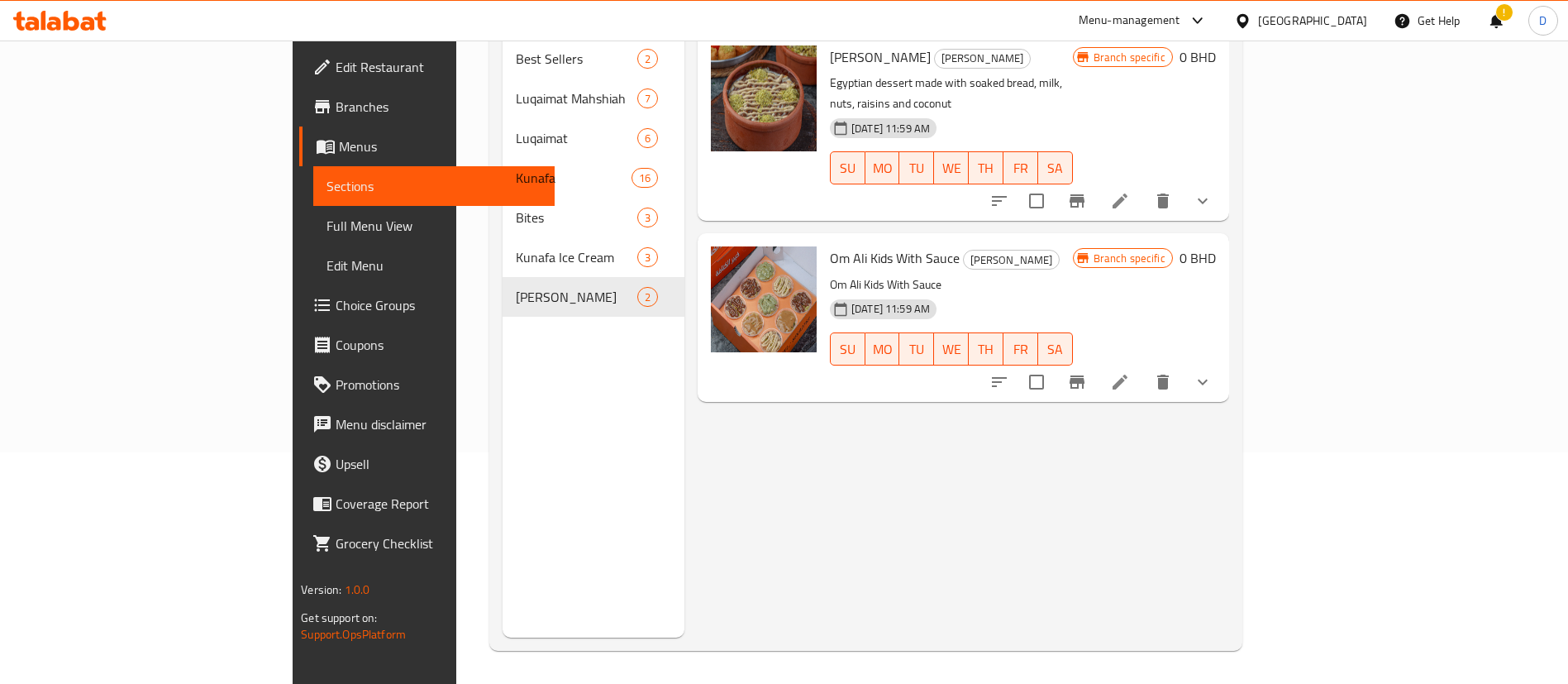
click at [516, 247] on span "Kunafa Ice Cream" at bounding box center [575, 257] width 120 height 20
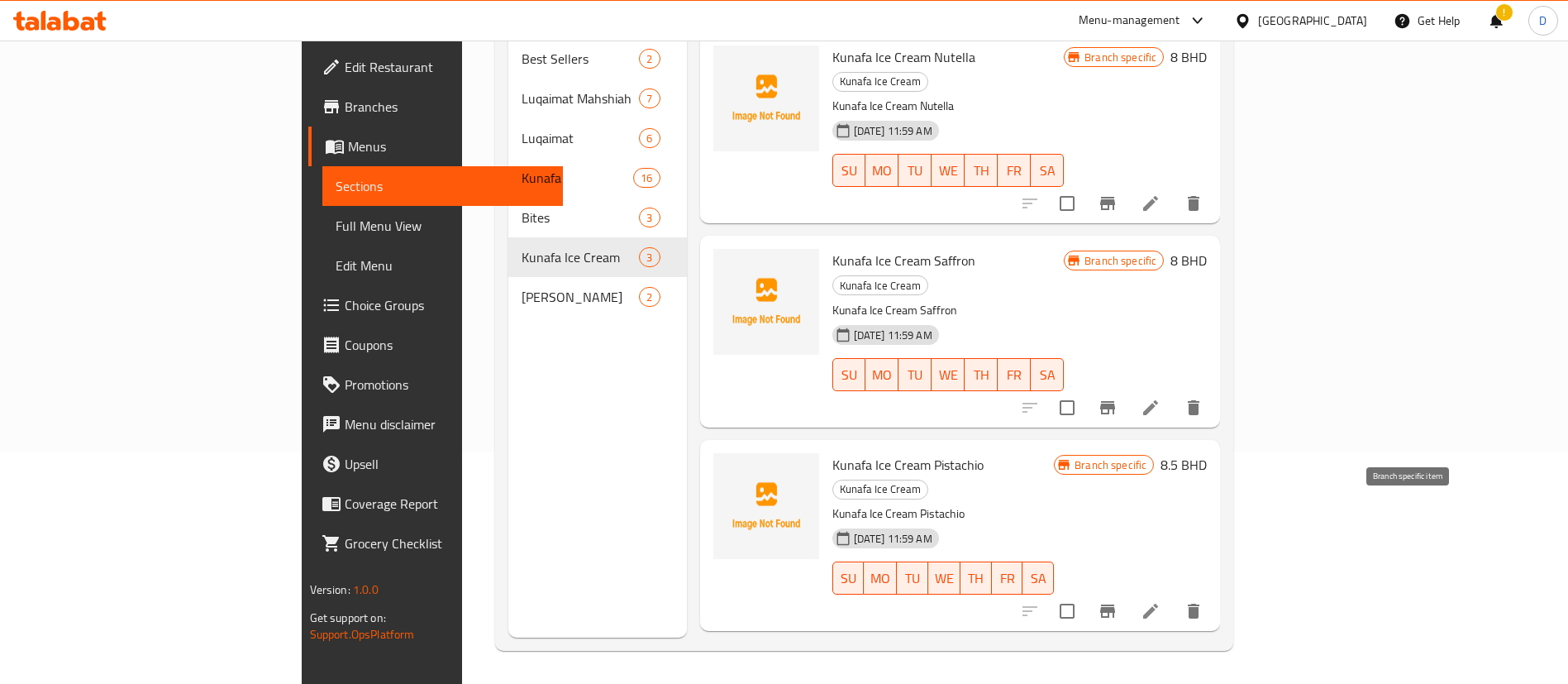
click at [1115, 604] on icon "Branch-specific-item" at bounding box center [1108, 611] width 15 height 13
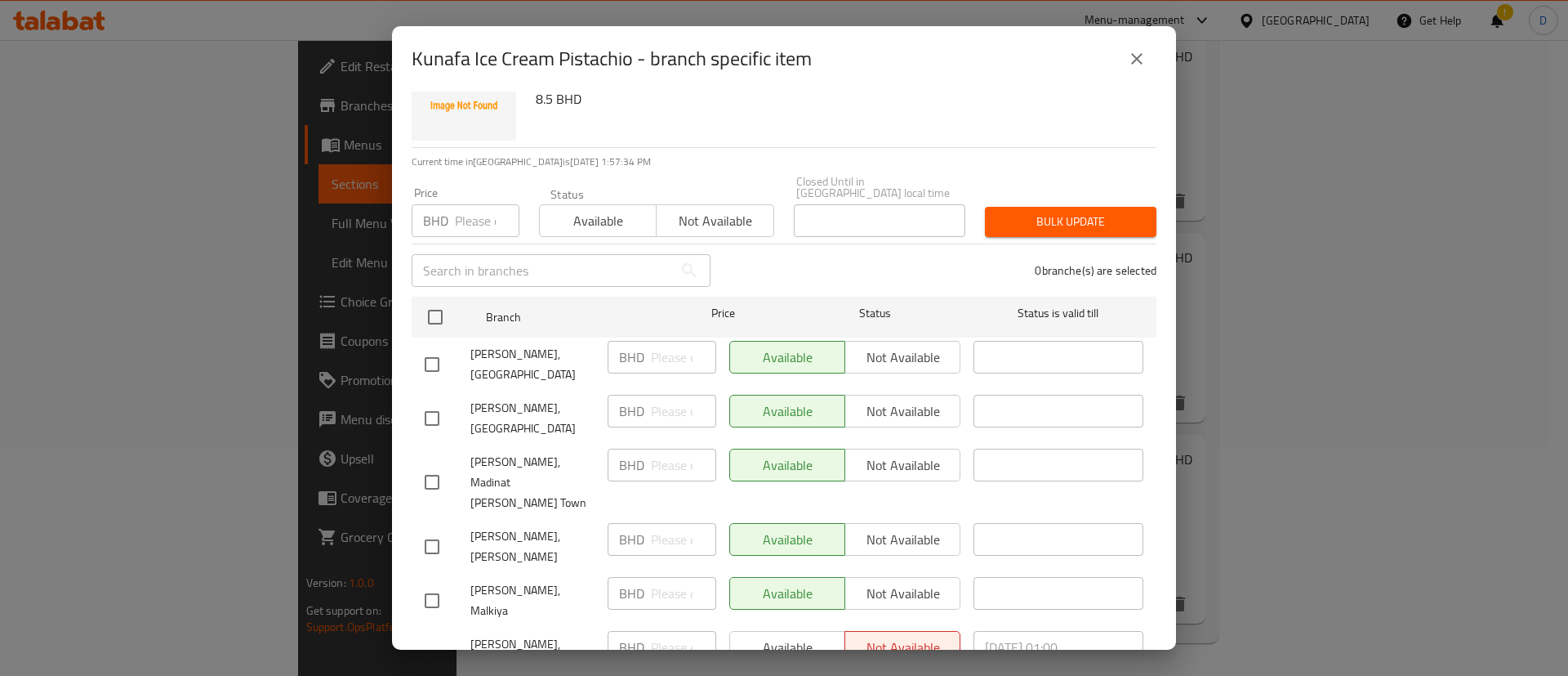
scroll to position [94, 0]
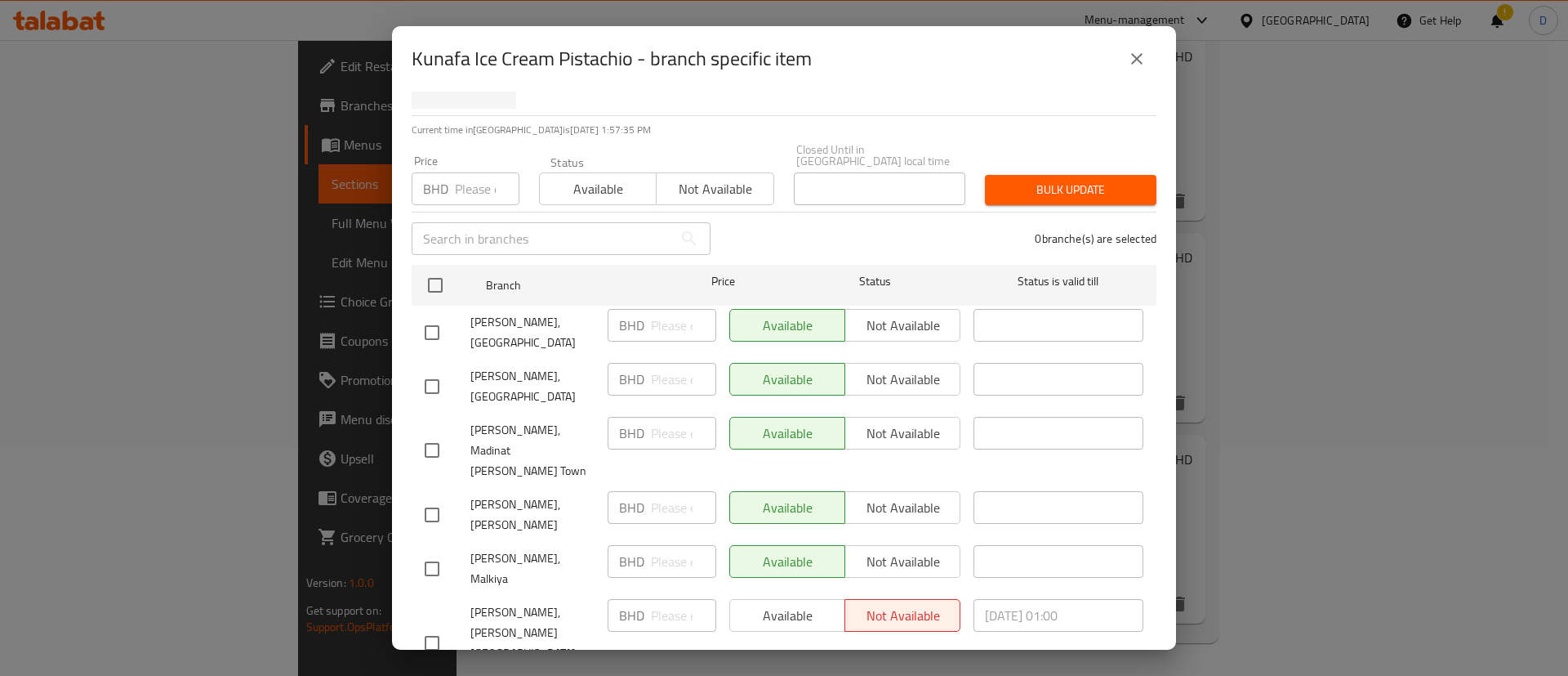
click at [1125, 55] on button "close" at bounding box center [1136, 58] width 39 height 39
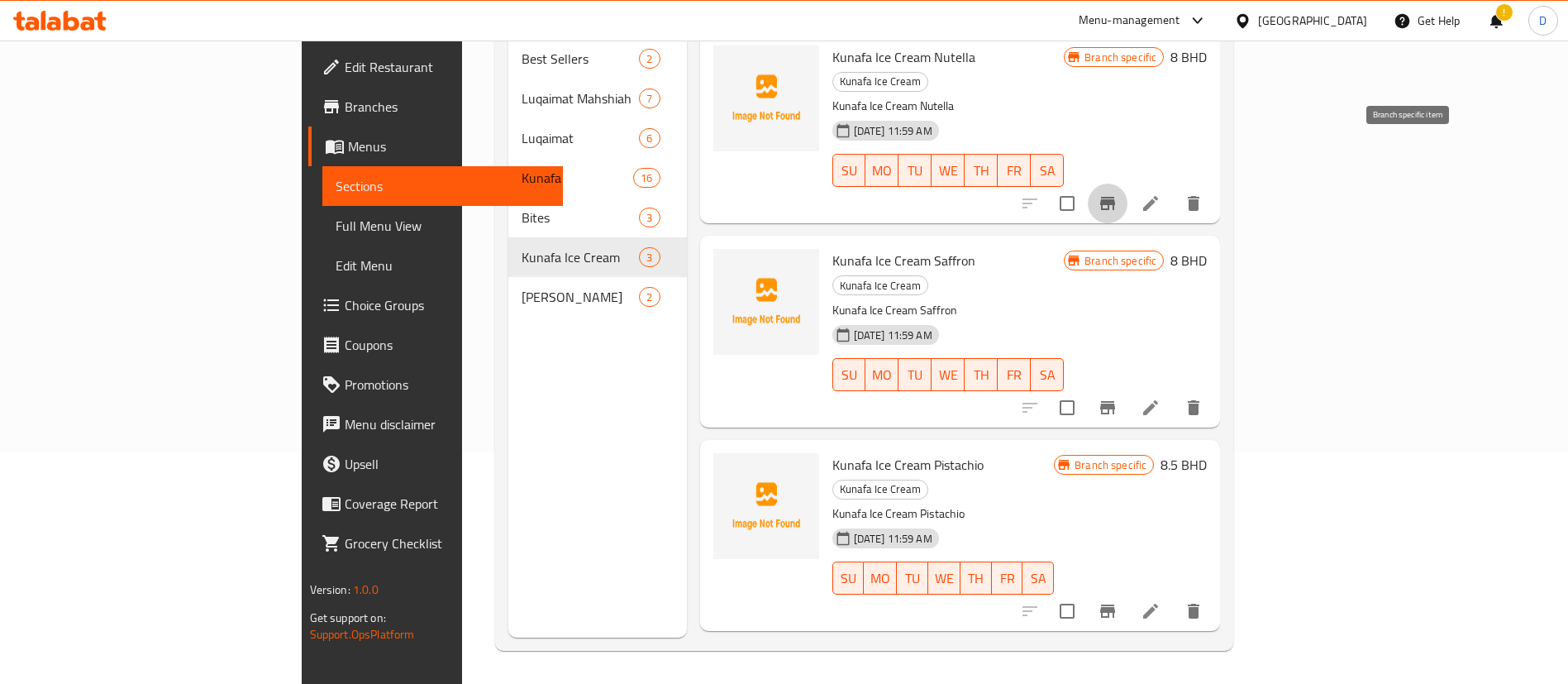
click at [1118, 194] on icon "Branch-specific-item" at bounding box center [1108, 204] width 20 height 20
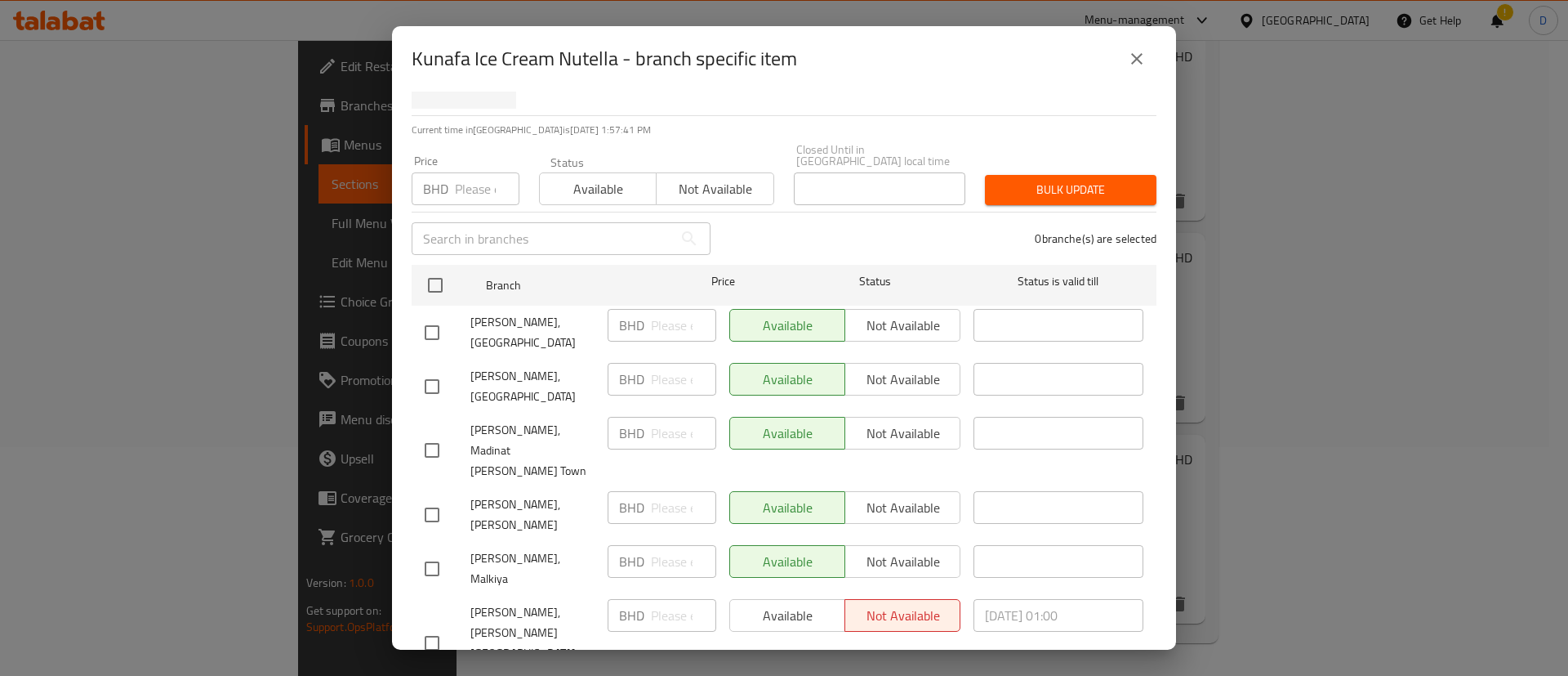
click at [1138, 62] on icon "close" at bounding box center [1137, 59] width 20 height 20
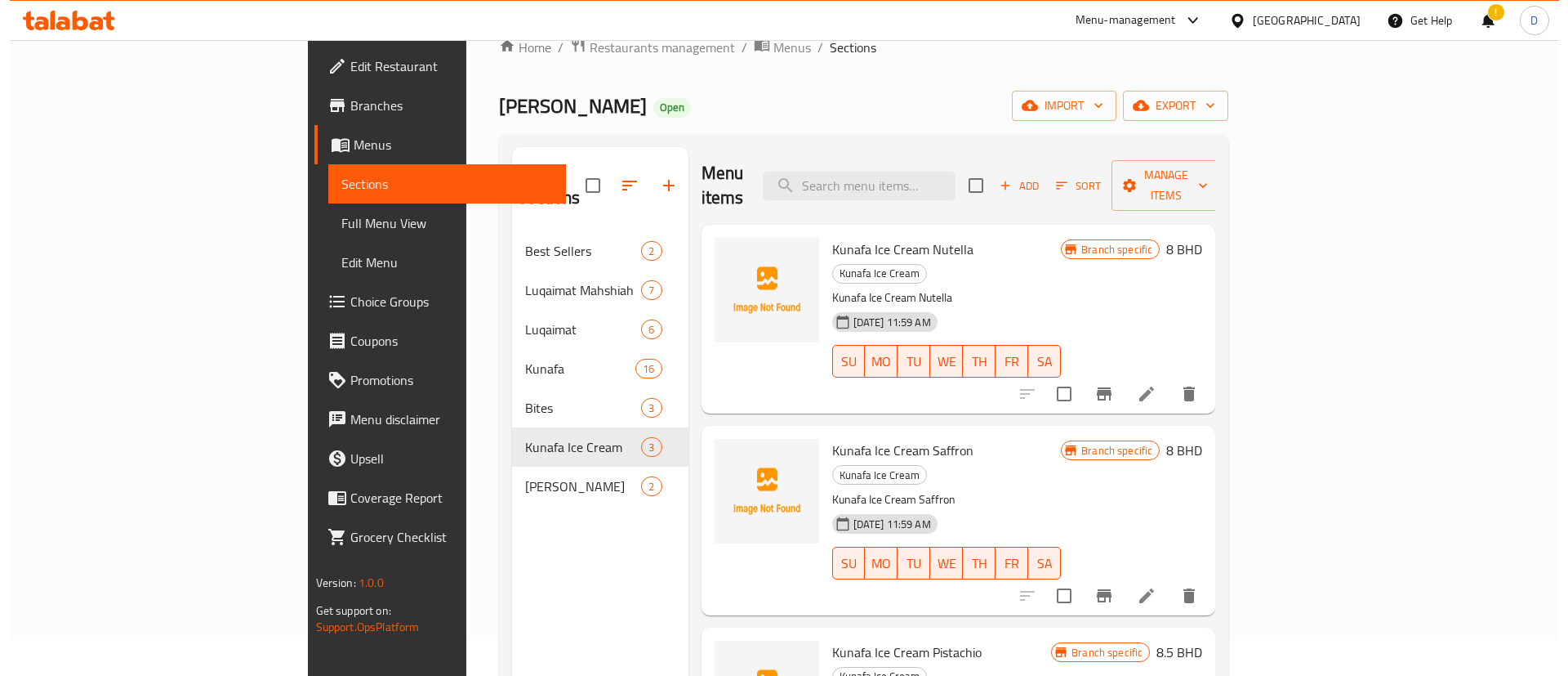
scroll to position [0, 0]
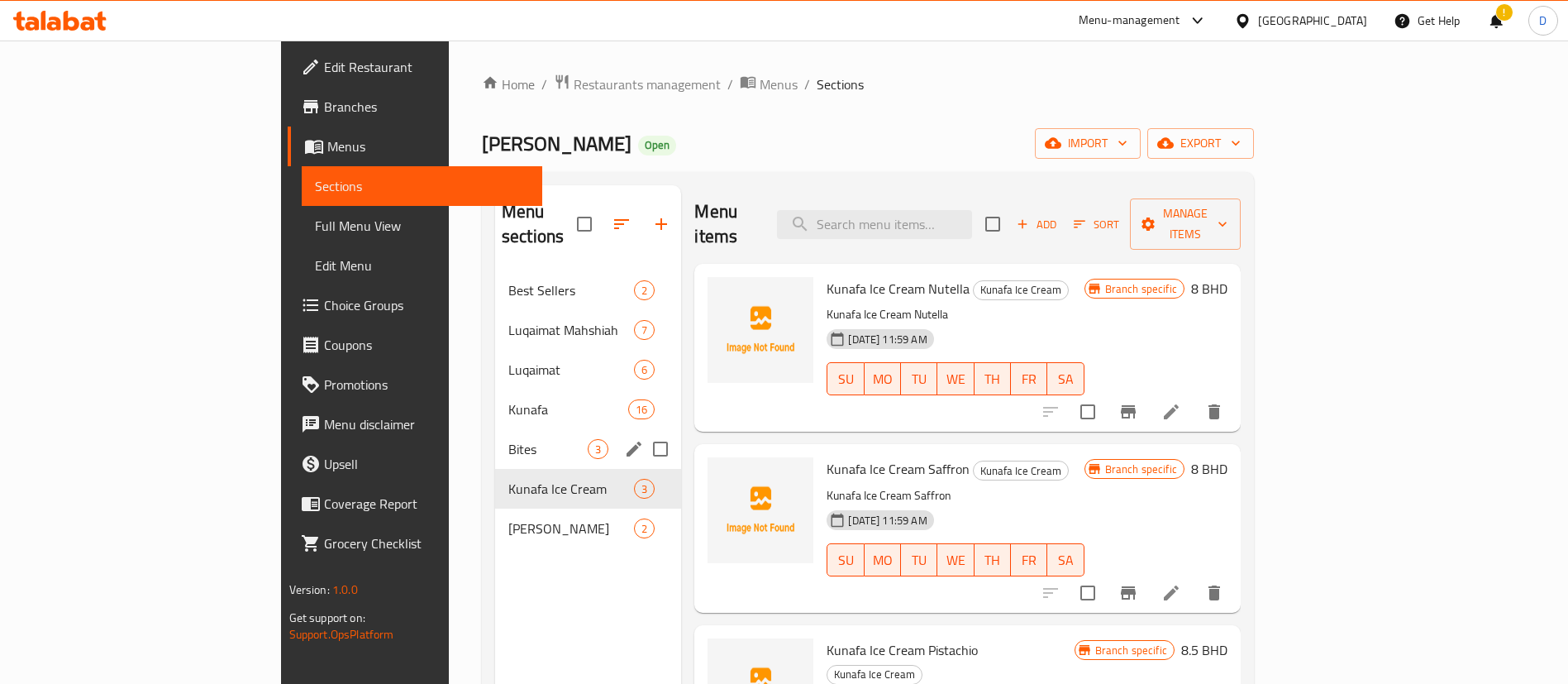
click at [508, 439] on span "Bites" at bounding box center [548, 449] width 79 height 20
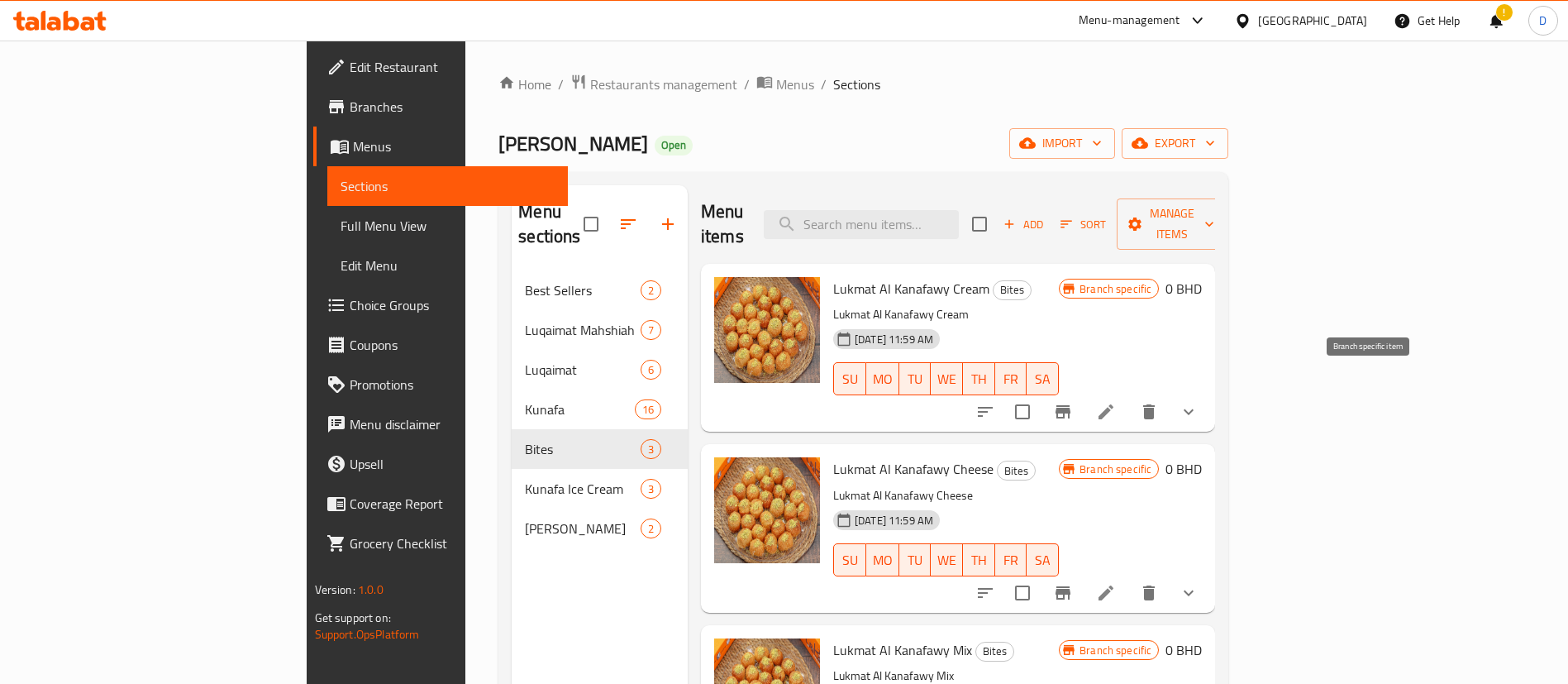
click at [1071, 406] on icon "Branch-specific-item" at bounding box center [1063, 412] width 15 height 13
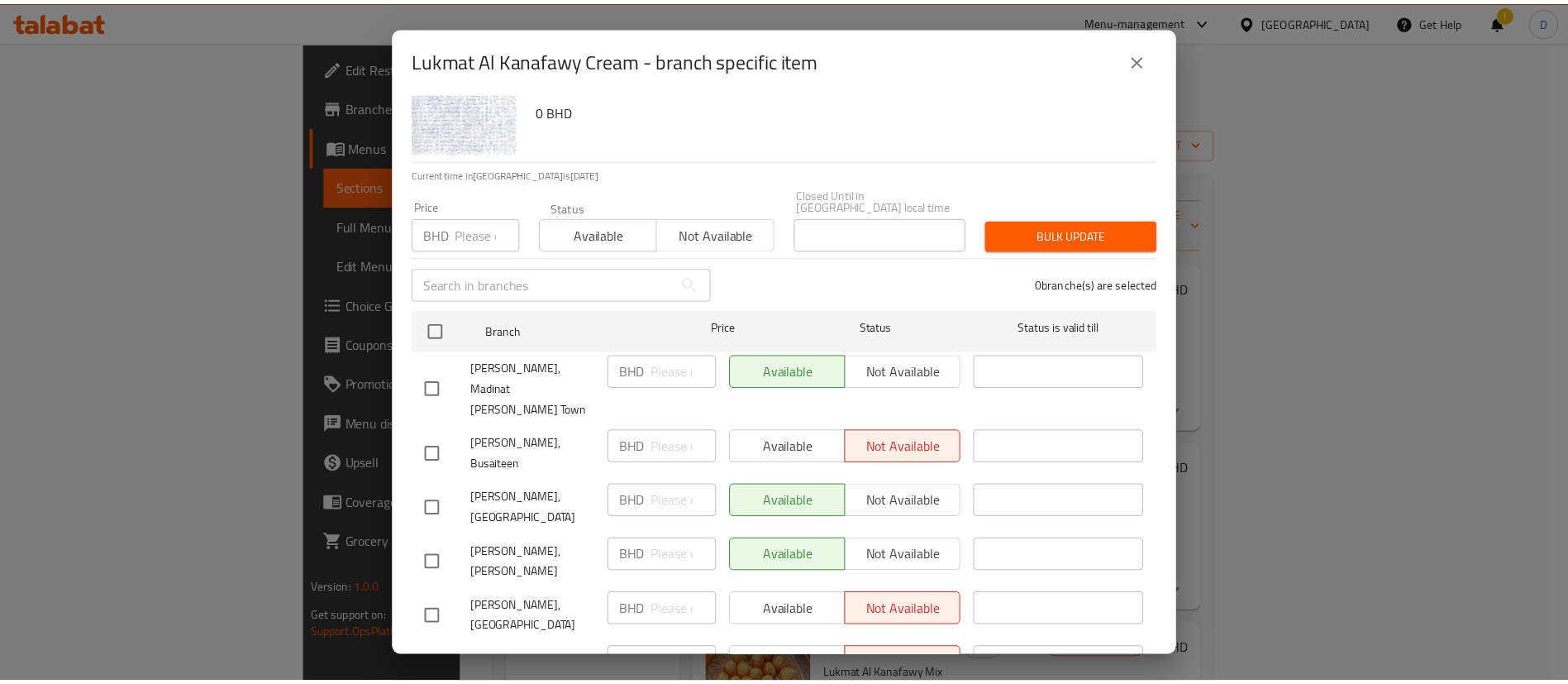
scroll to position [95, 0]
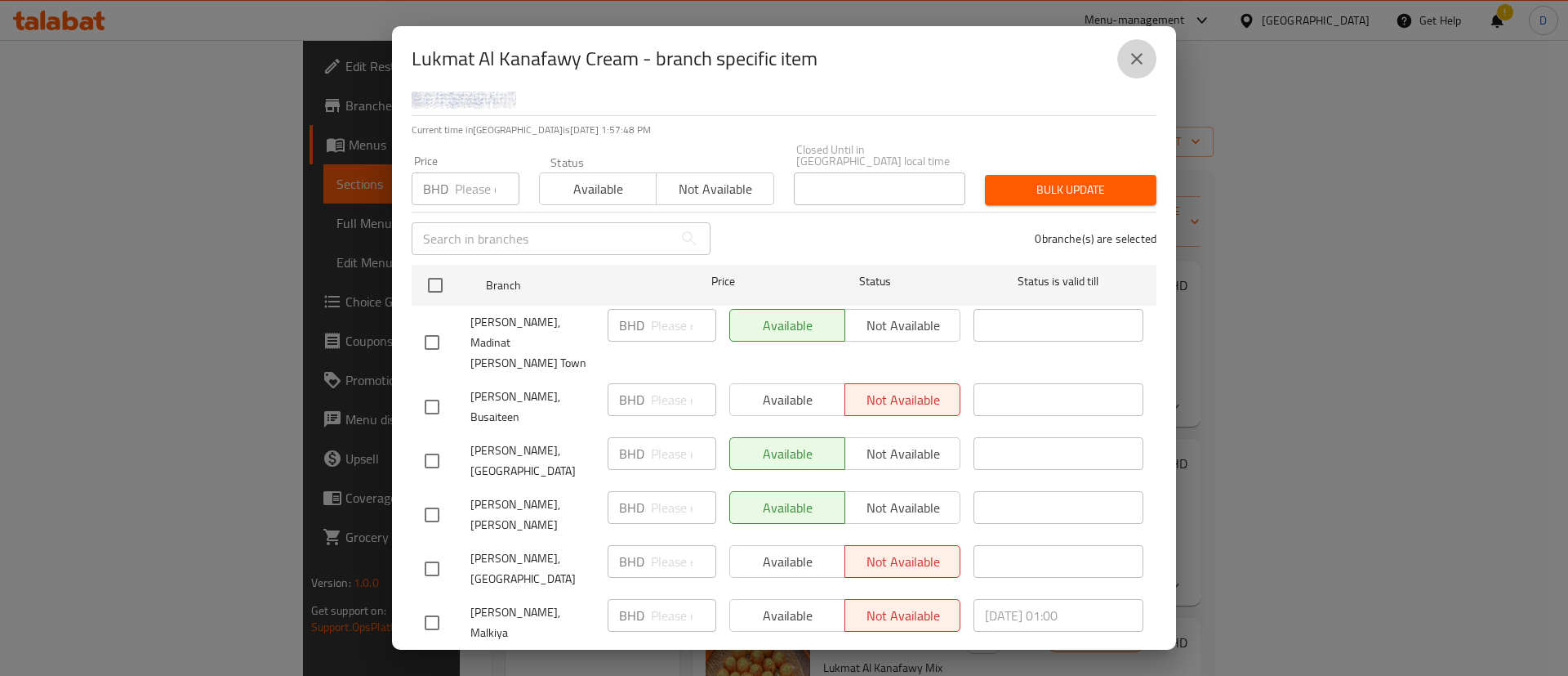
click at [1129, 68] on icon "close" at bounding box center [1137, 59] width 20 height 20
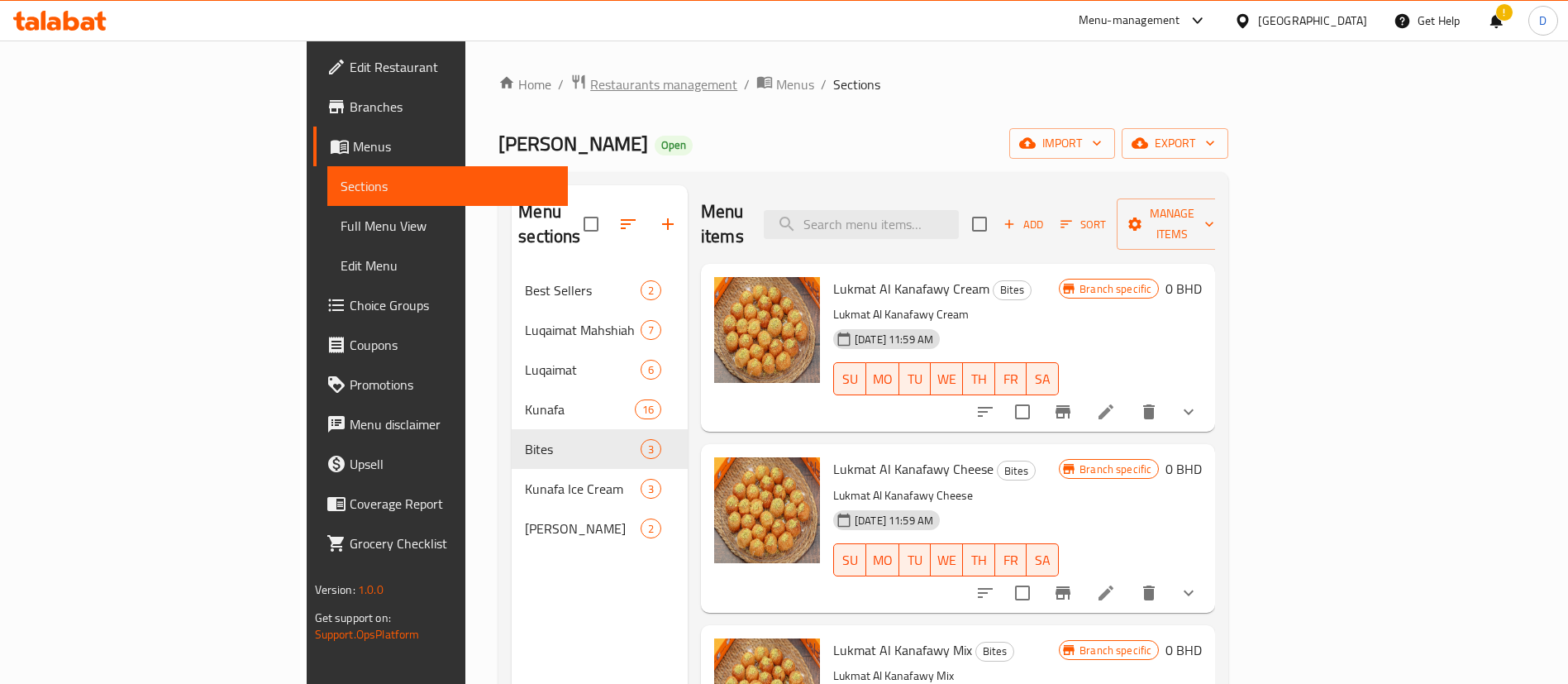
click at [591, 84] on span "Restaurants management" at bounding box center [664, 84] width 147 height 20
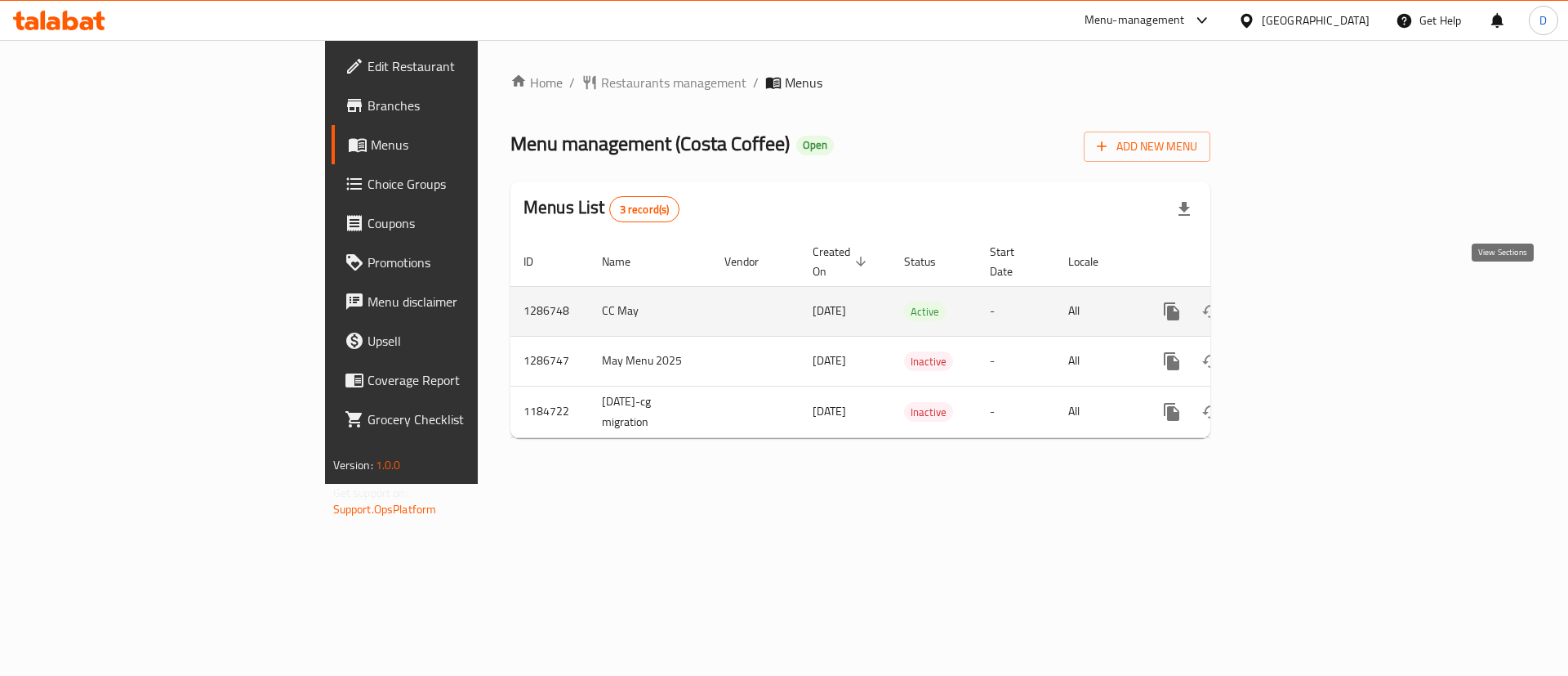
click at [1299, 302] on icon "enhanced table" at bounding box center [1290, 312] width 20 height 20
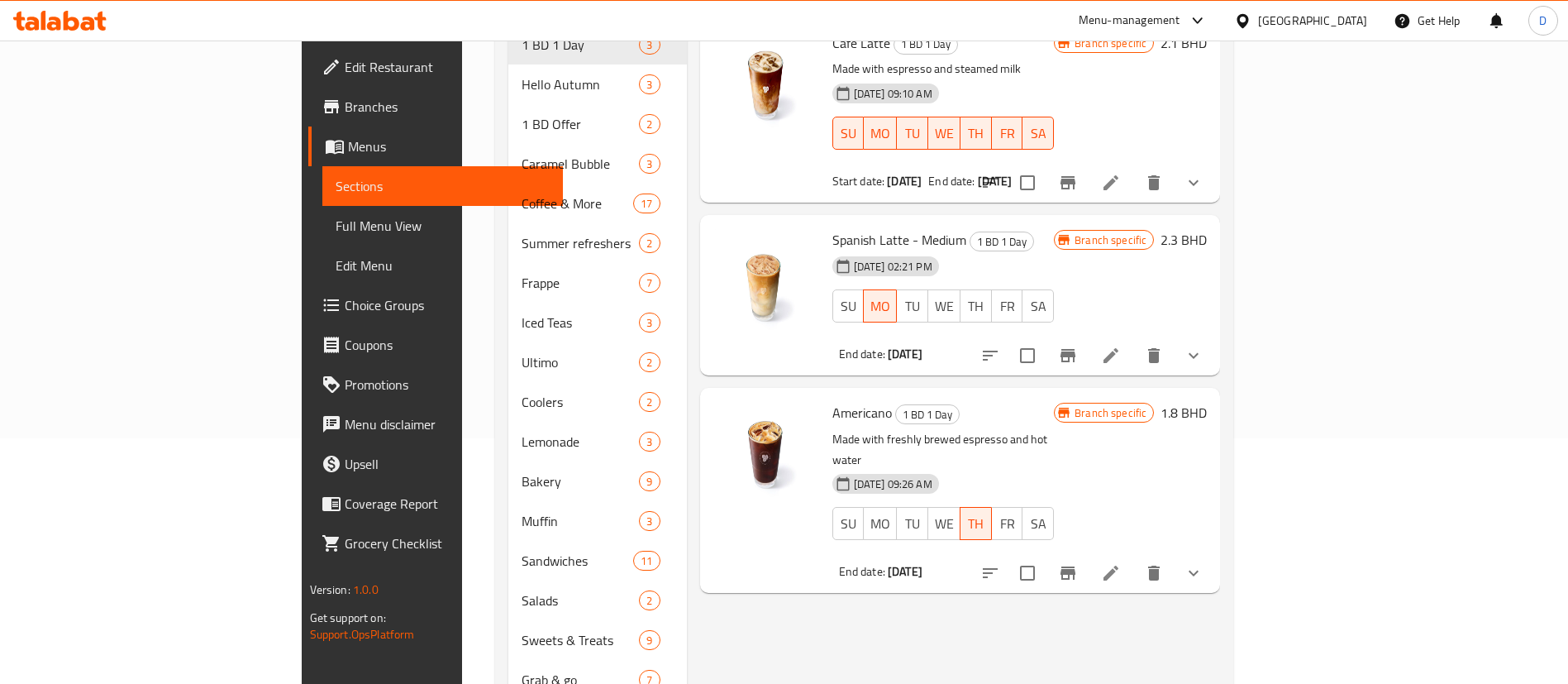
scroll to position [248, 0]
click at [887, 558] on b "18-09-2025" at bounding box center [904, 569] width 34 height 22
click at [949, 555] on div "Menu items Add Sort Manage items Cafe Latte 1 BD 1 Day Made with espresso and s…" at bounding box center [954, 340] width 534 height 806
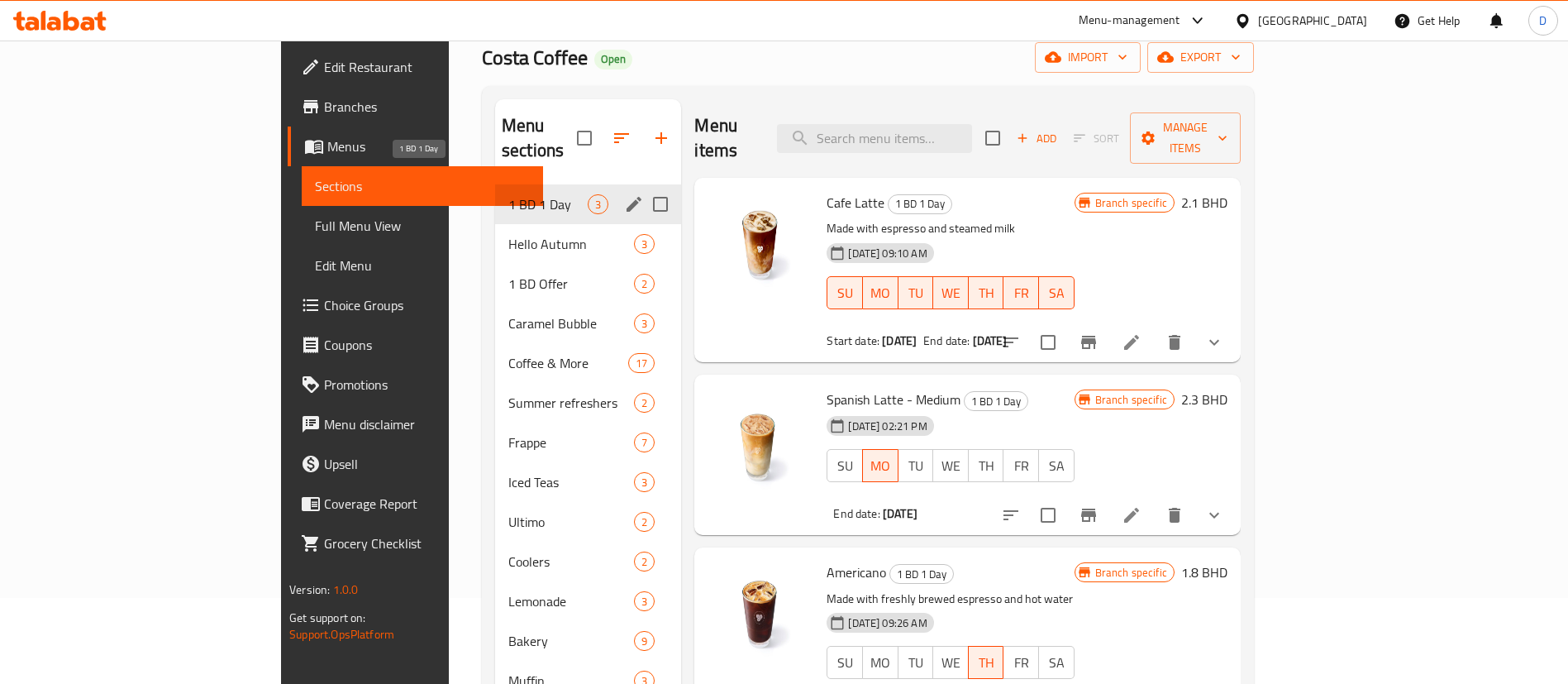
scroll to position [0, 0]
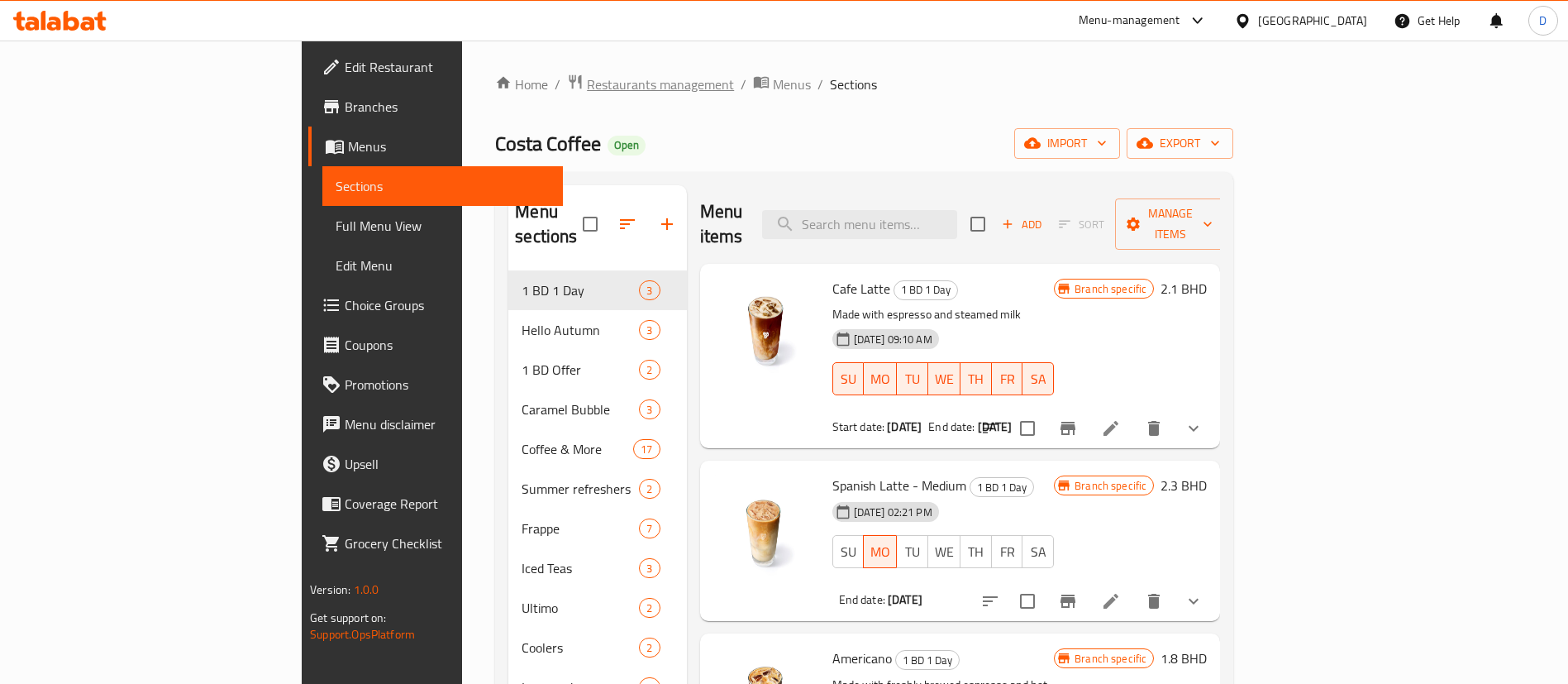
click at [587, 91] on span "Restaurants management" at bounding box center [660, 84] width 147 height 20
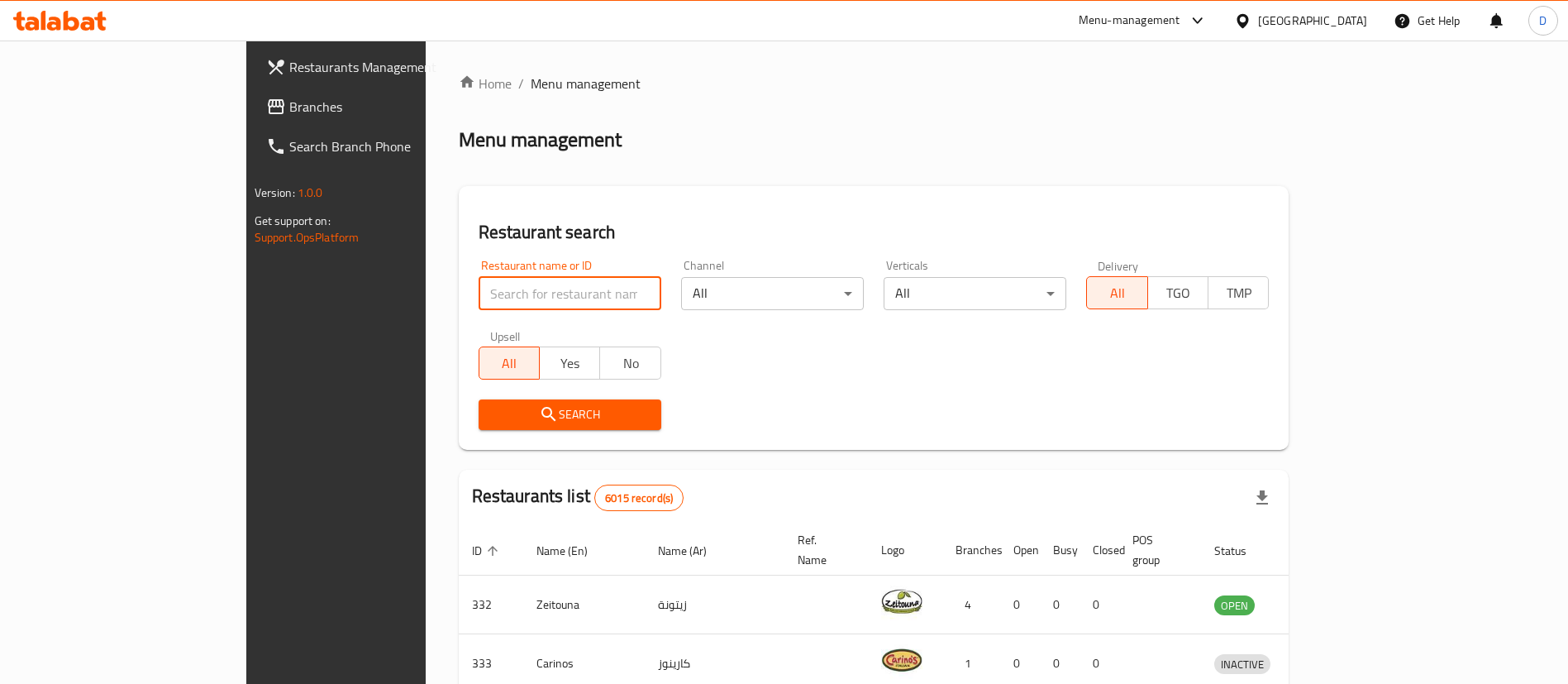
click at [479, 294] on input "search" at bounding box center [569, 293] width 183 height 33
click at [479, 300] on input "search" at bounding box center [569, 293] width 183 height 33
drag, startPoint x: 448, startPoint y: 300, endPoint x: 439, endPoint y: 292, distance: 12.0
click at [479, 292] on input "search" at bounding box center [569, 293] width 183 height 33
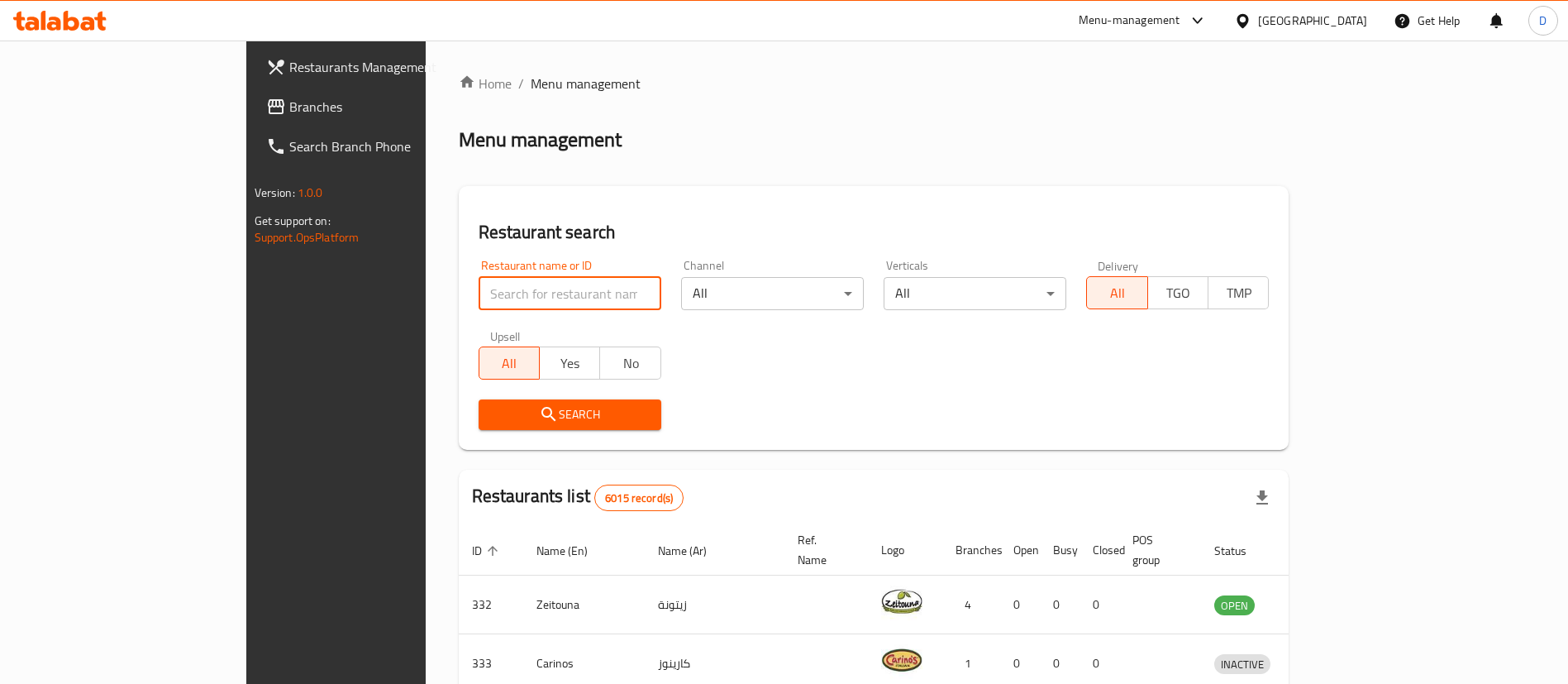
click at [516, 161] on div "Home / Menu management Menu management Restaurant search Restaurant name or ID …" at bounding box center [874, 602] width 831 height 1058
click at [479, 289] on input "search" at bounding box center [569, 293] width 183 height 33
paste input "Monster Cookies"
type input "Monster Cookies"
click button "Search" at bounding box center [569, 415] width 183 height 30
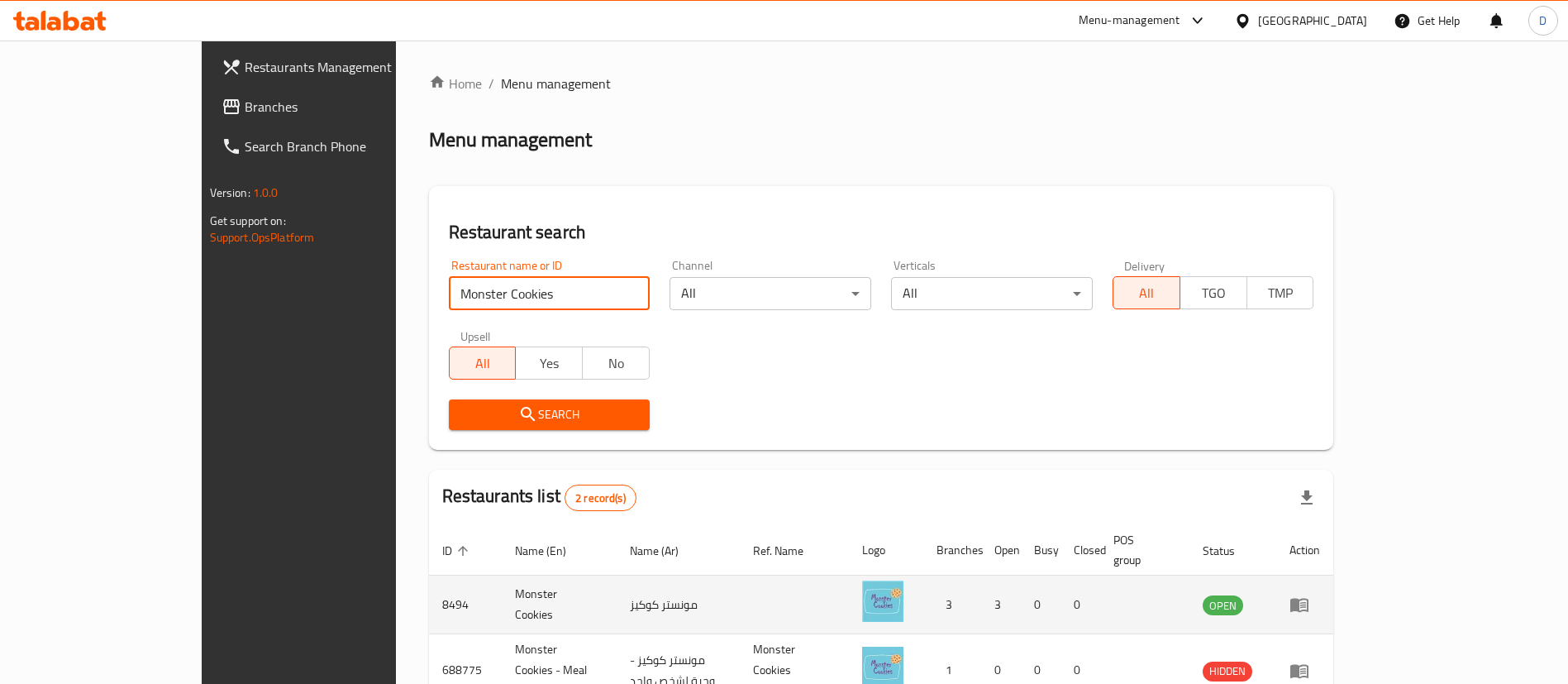
click at [1333, 597] on td "enhanced table" at bounding box center [1305, 605] width 57 height 59
click at [1310, 595] on icon "enhanced table" at bounding box center [1300, 605] width 20 height 20
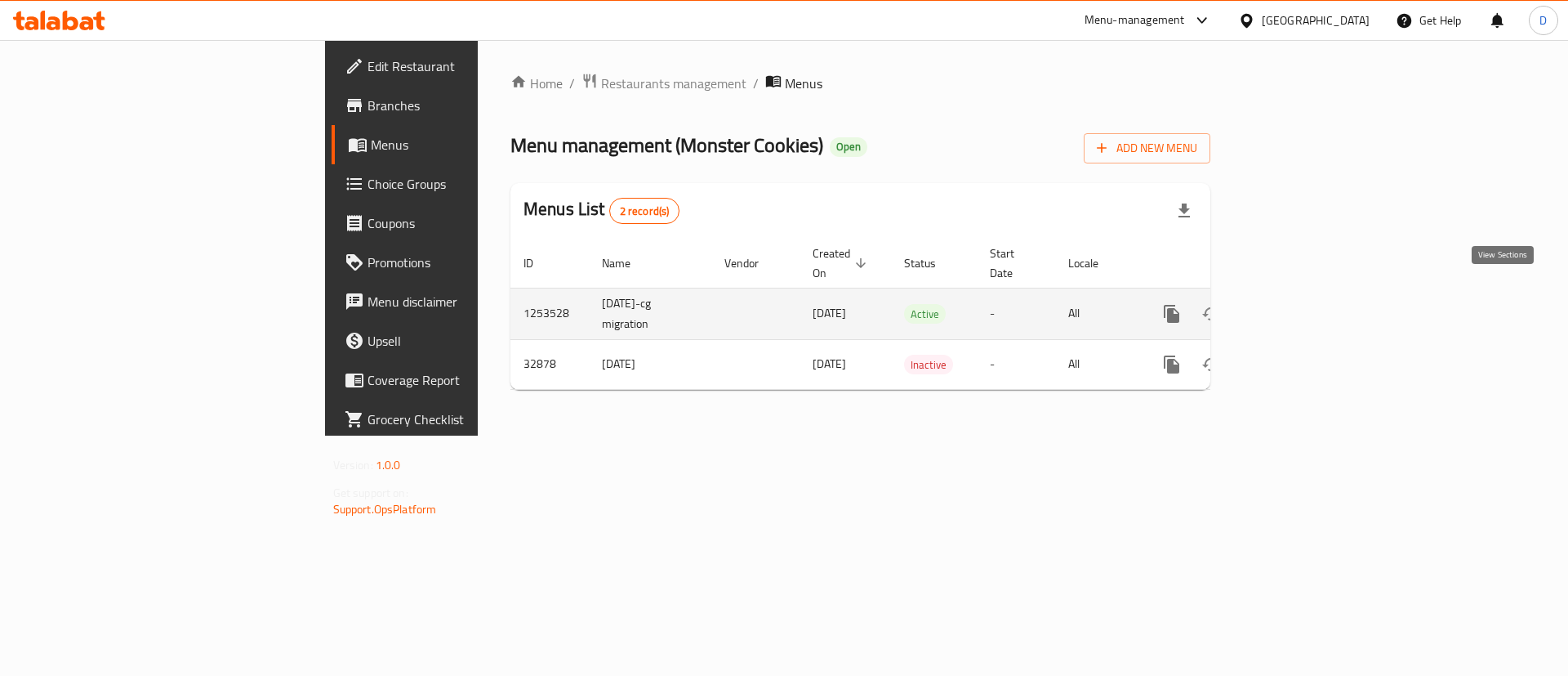
click at [1296, 307] on icon "enhanced table" at bounding box center [1290, 314] width 15 height 15
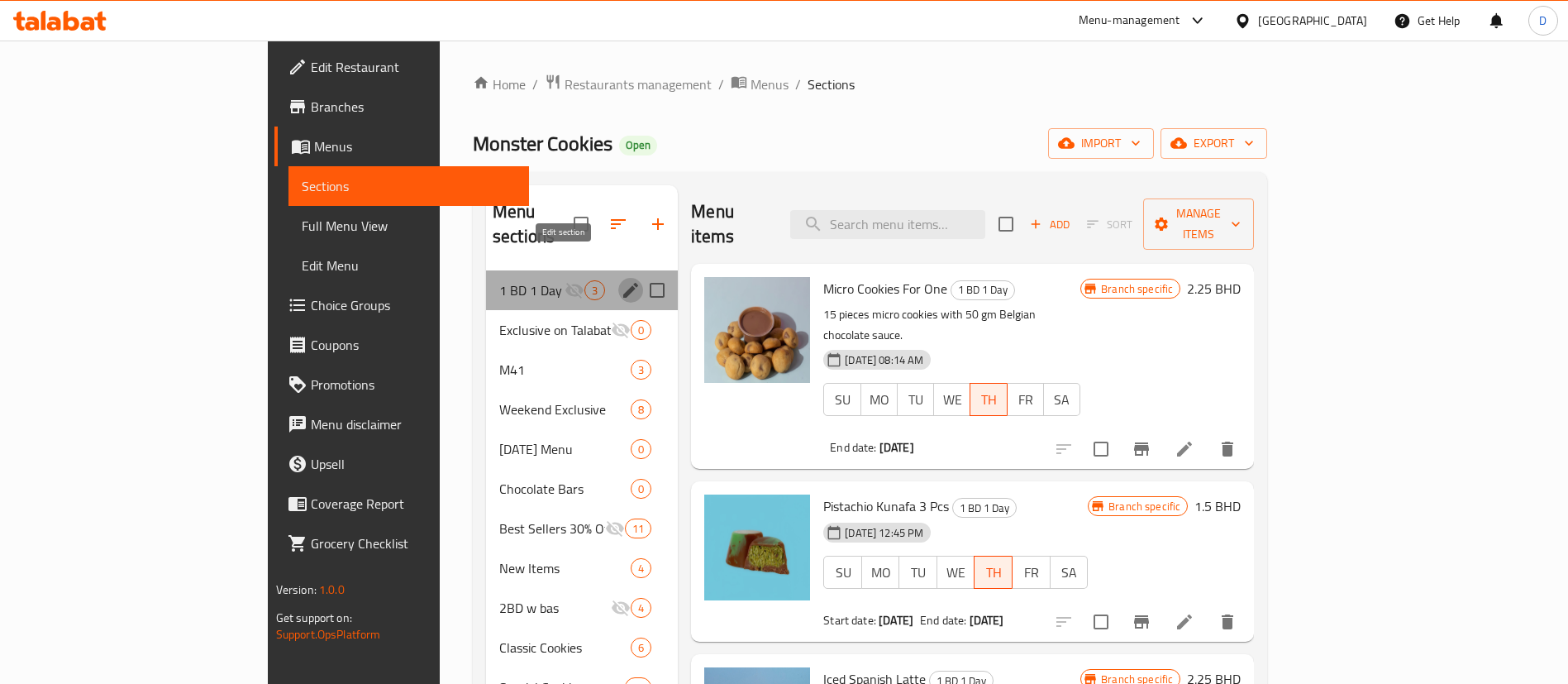
click at [623, 283] on icon "edit" at bounding box center [631, 290] width 15 height 15
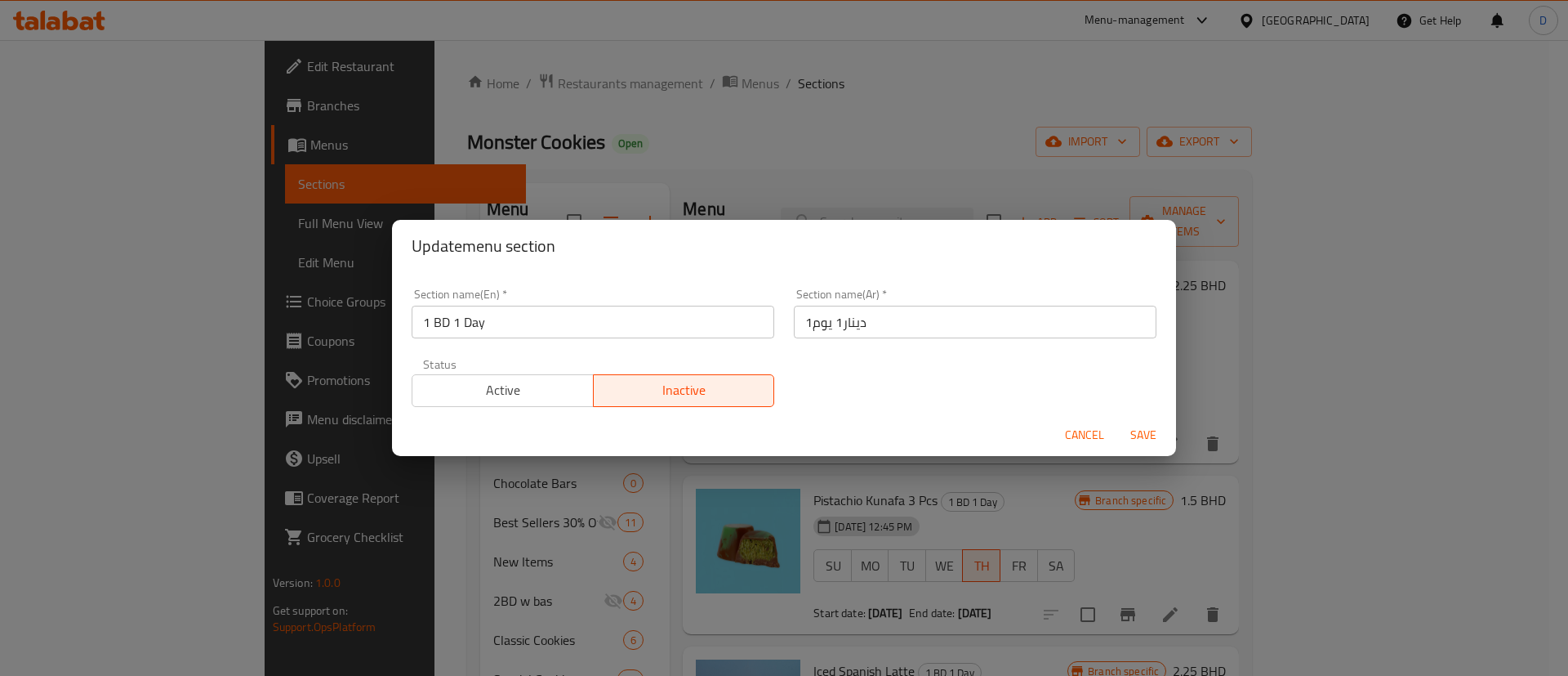
click at [538, 375] on button "Active" at bounding box center [502, 390] width 182 height 32
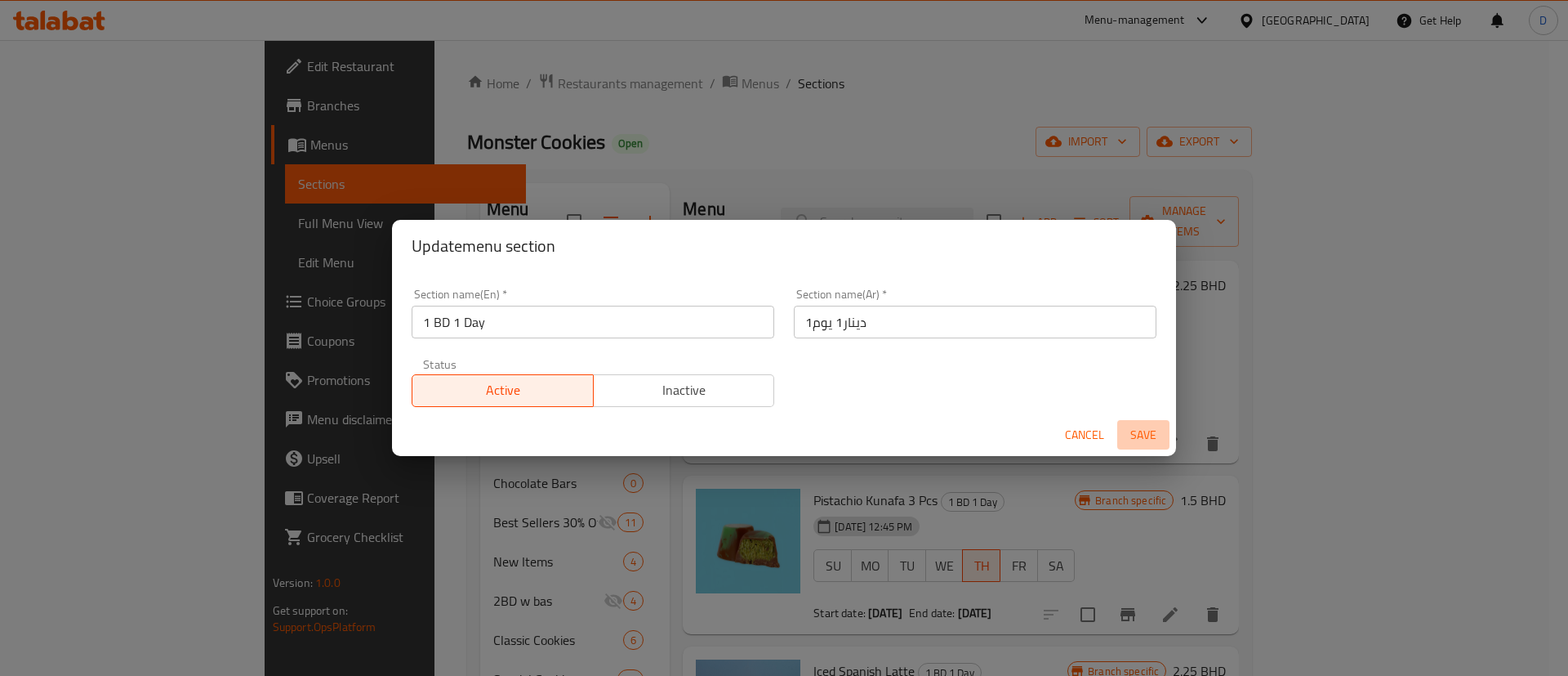
drag, startPoint x: 1134, startPoint y: 420, endPoint x: 1140, endPoint y: 427, distance: 9.2
click at [1137, 422] on button "Save" at bounding box center [1143, 435] width 52 height 30
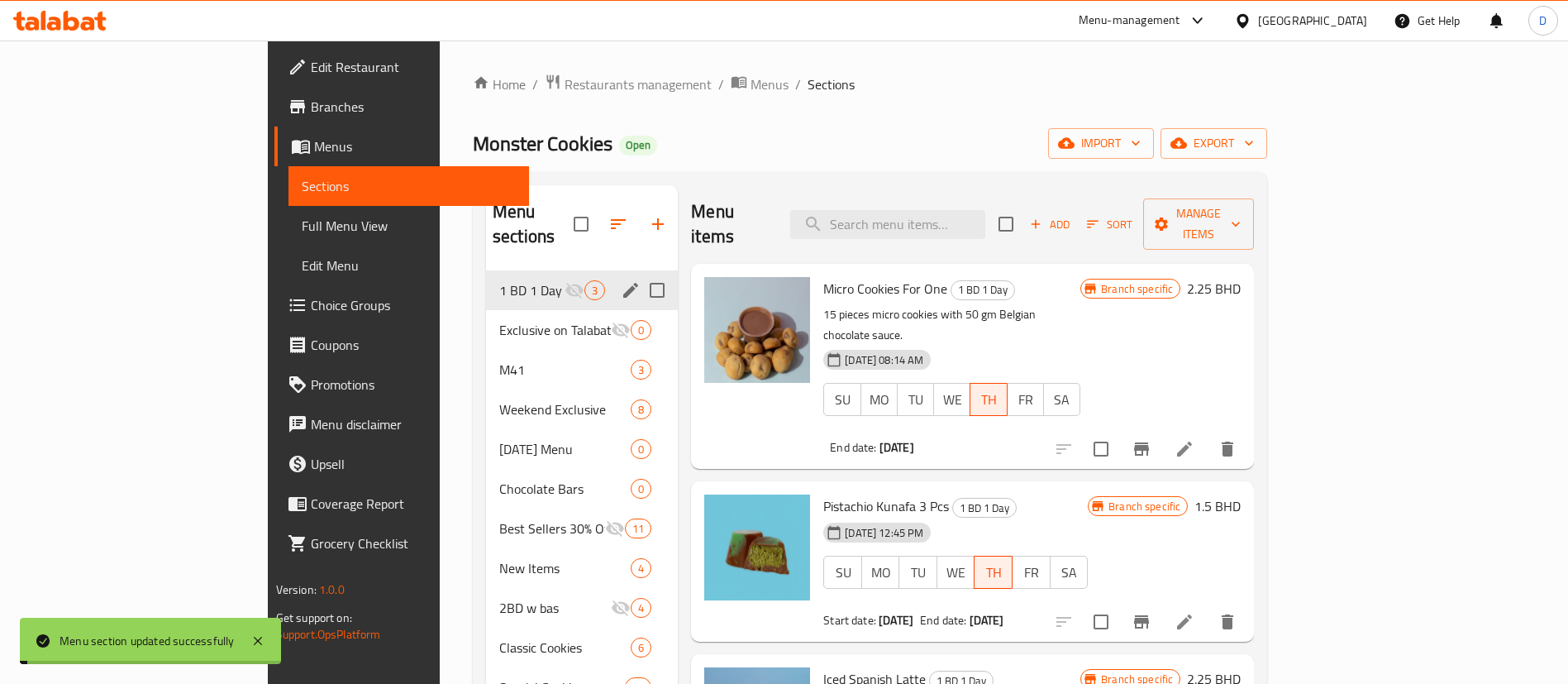
click at [965, 135] on div "Monster Cookies Open import export" at bounding box center [870, 143] width 794 height 30
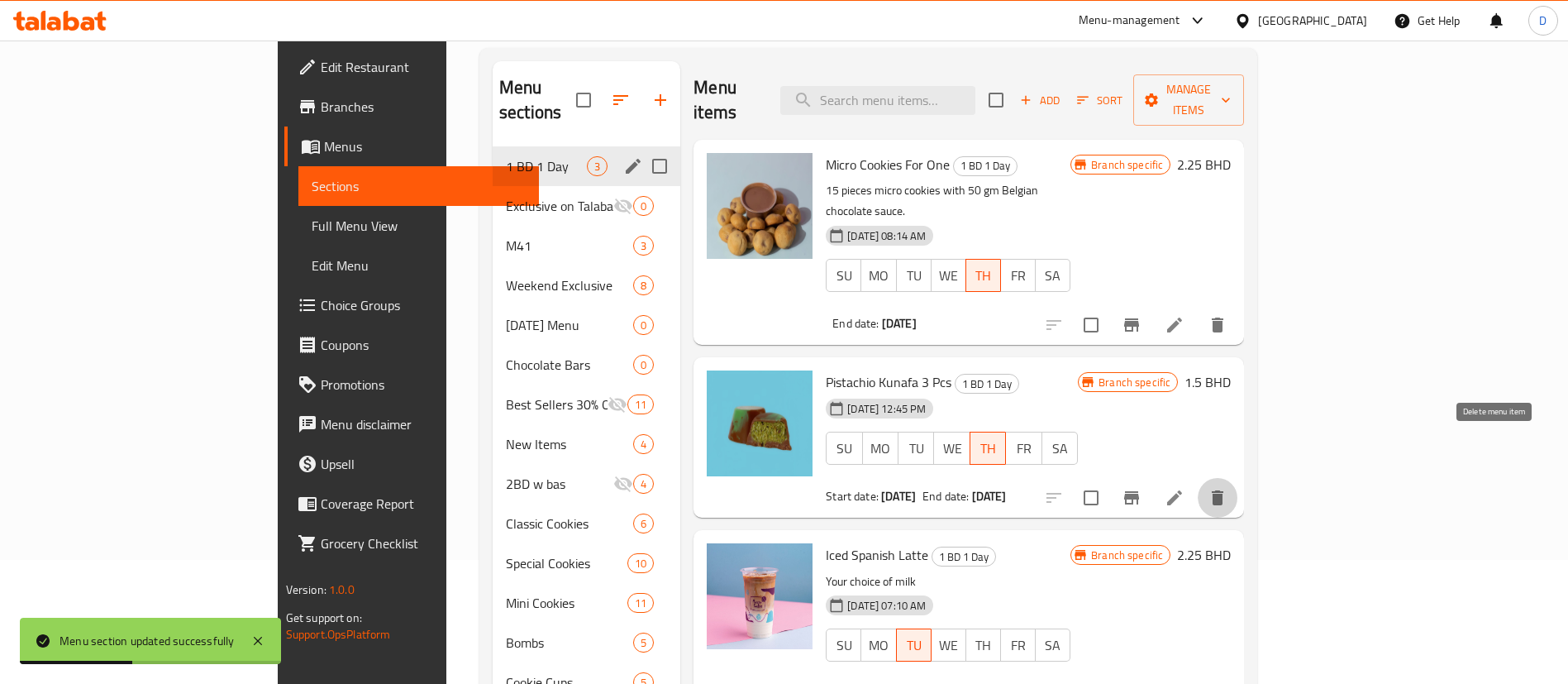
click at [1223, 490] on icon "delete" at bounding box center [1218, 498] width 12 height 15
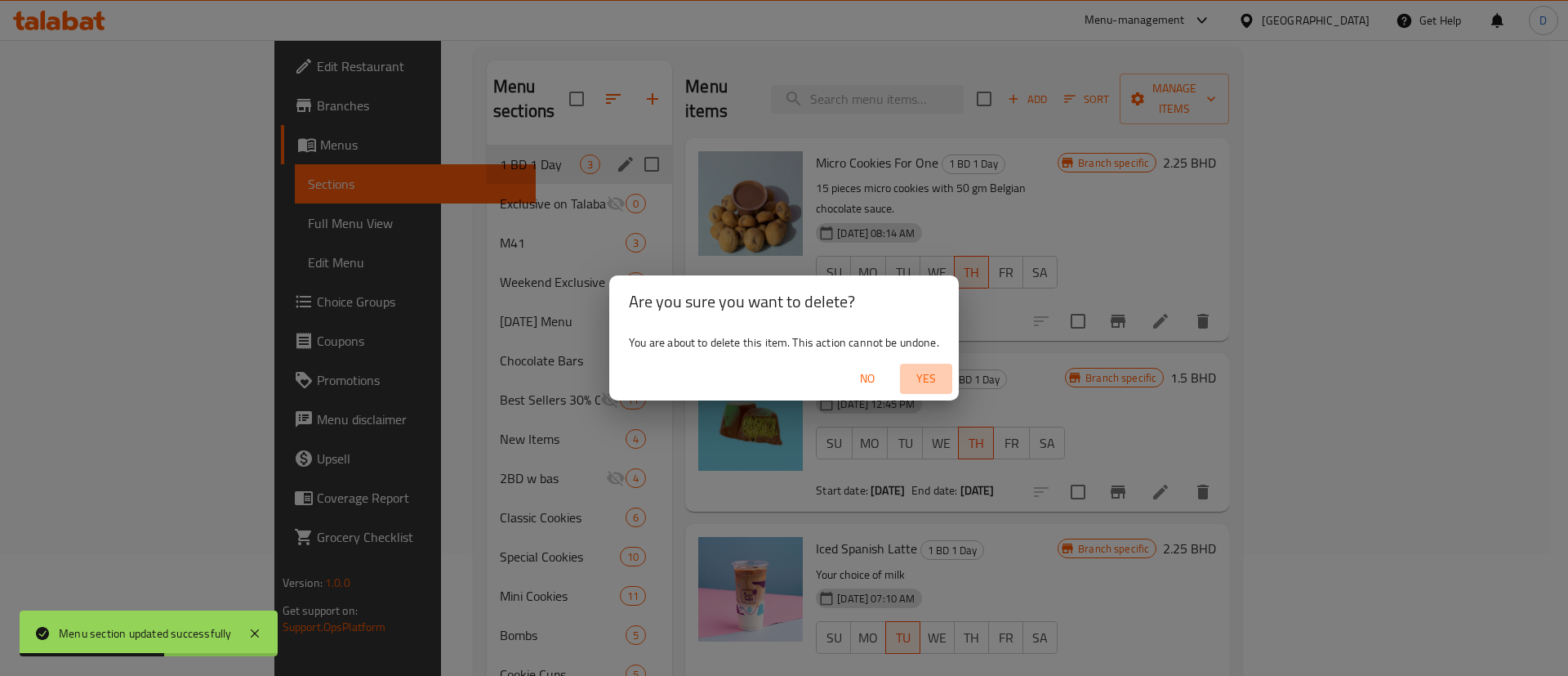
click at [931, 390] on button "Yes" at bounding box center [926, 378] width 52 height 30
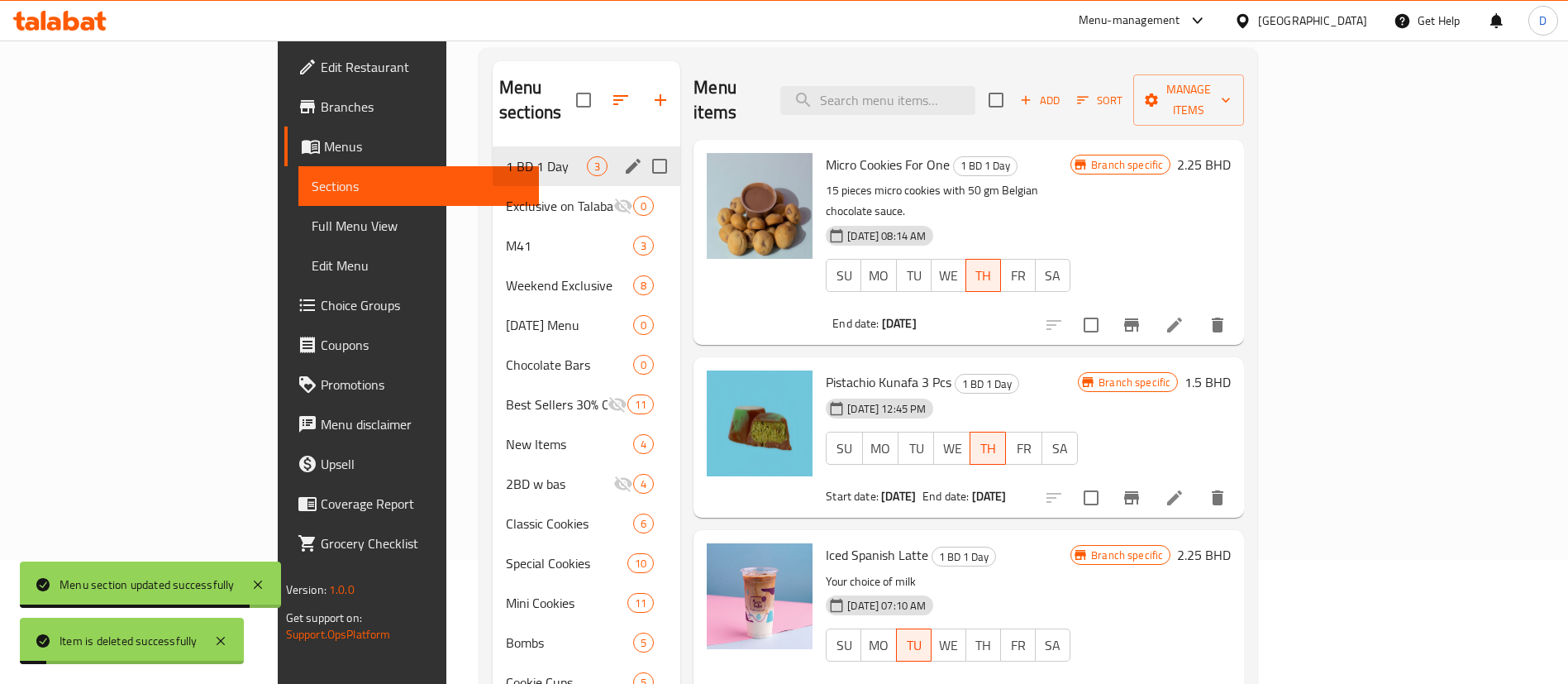
click at [1157, 77] on div "Menu items Add Sort Manage items" at bounding box center [968, 100] width 550 height 78
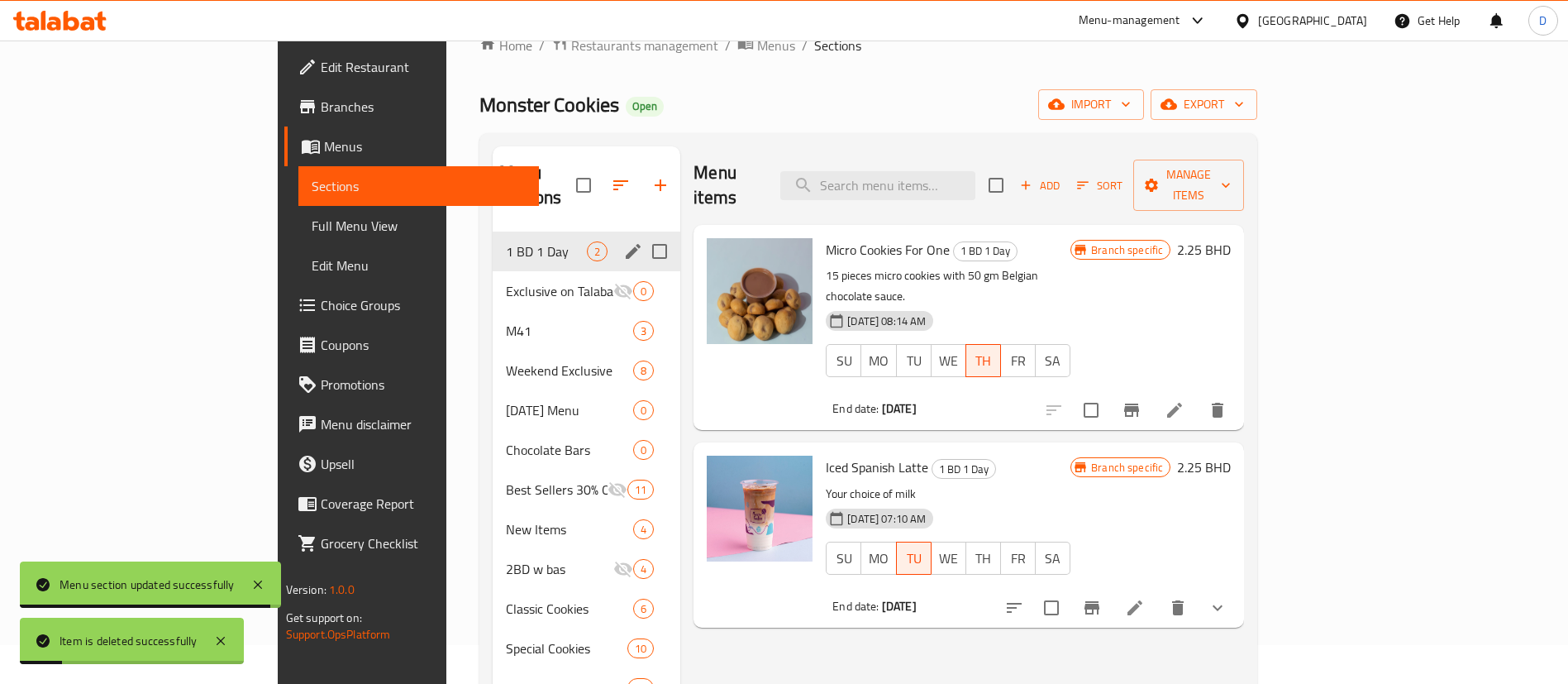
scroll to position [0, 0]
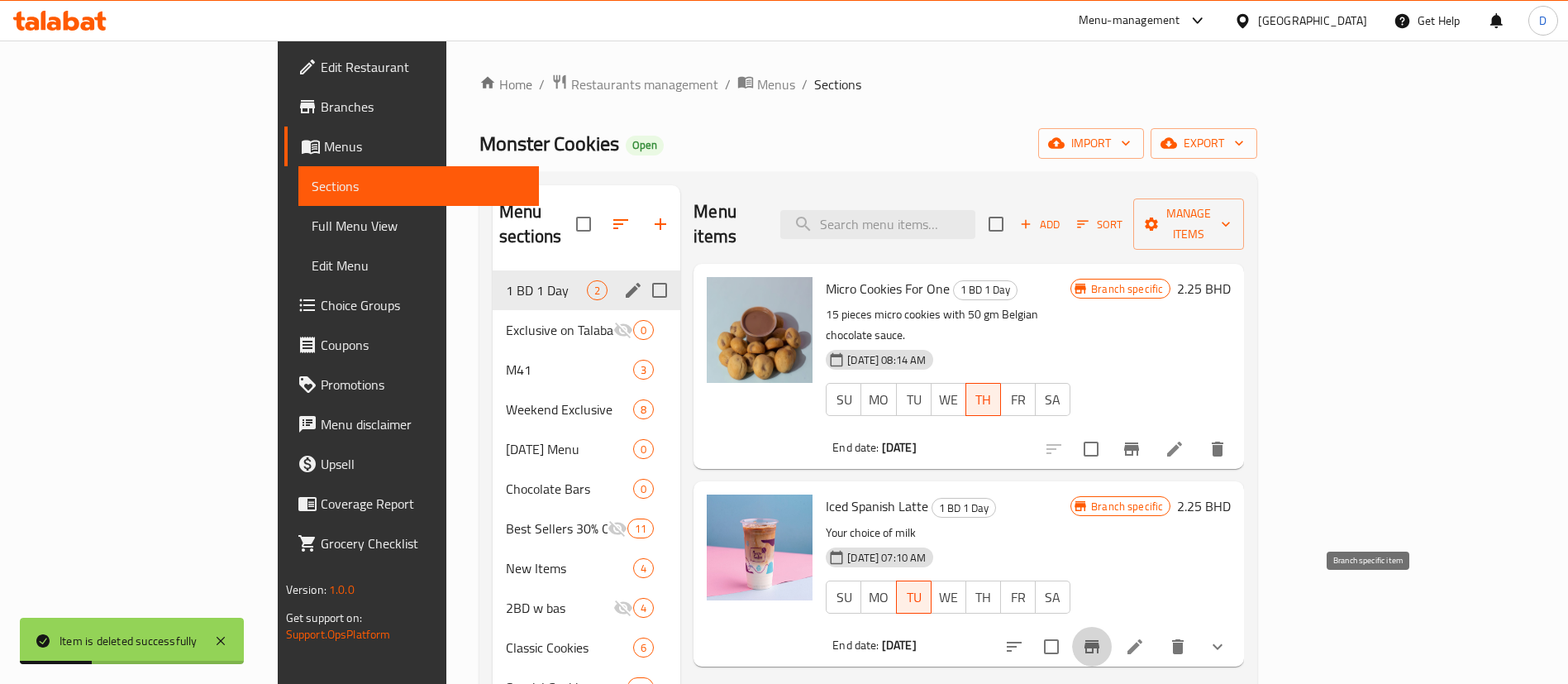
click at [1099, 640] on icon "Branch-specific-item" at bounding box center [1092, 647] width 15 height 13
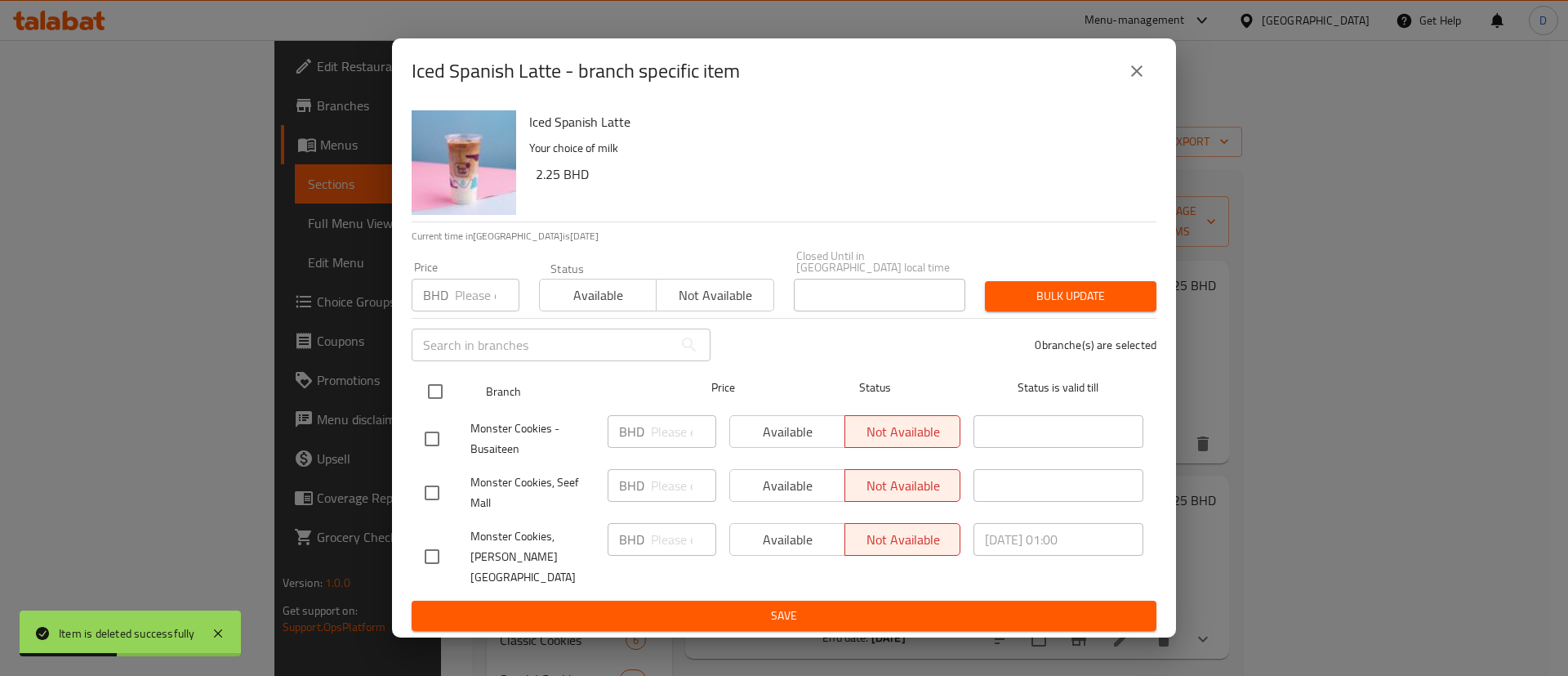
drag, startPoint x: 437, startPoint y: 397, endPoint x: 496, endPoint y: 379, distance: 61.7
click at [436, 397] on input "checkbox" at bounding box center [435, 391] width 34 height 34
checkbox input "true"
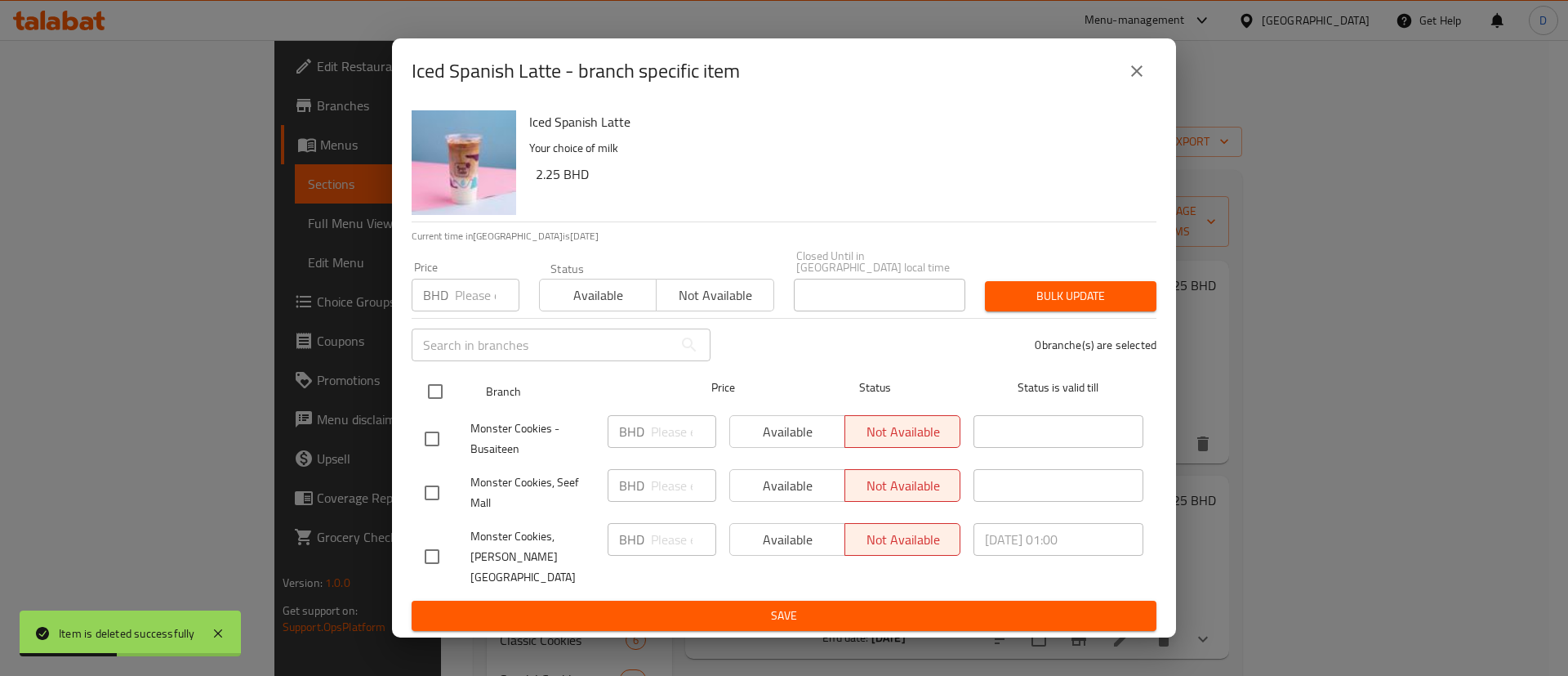
checkbox input "true"
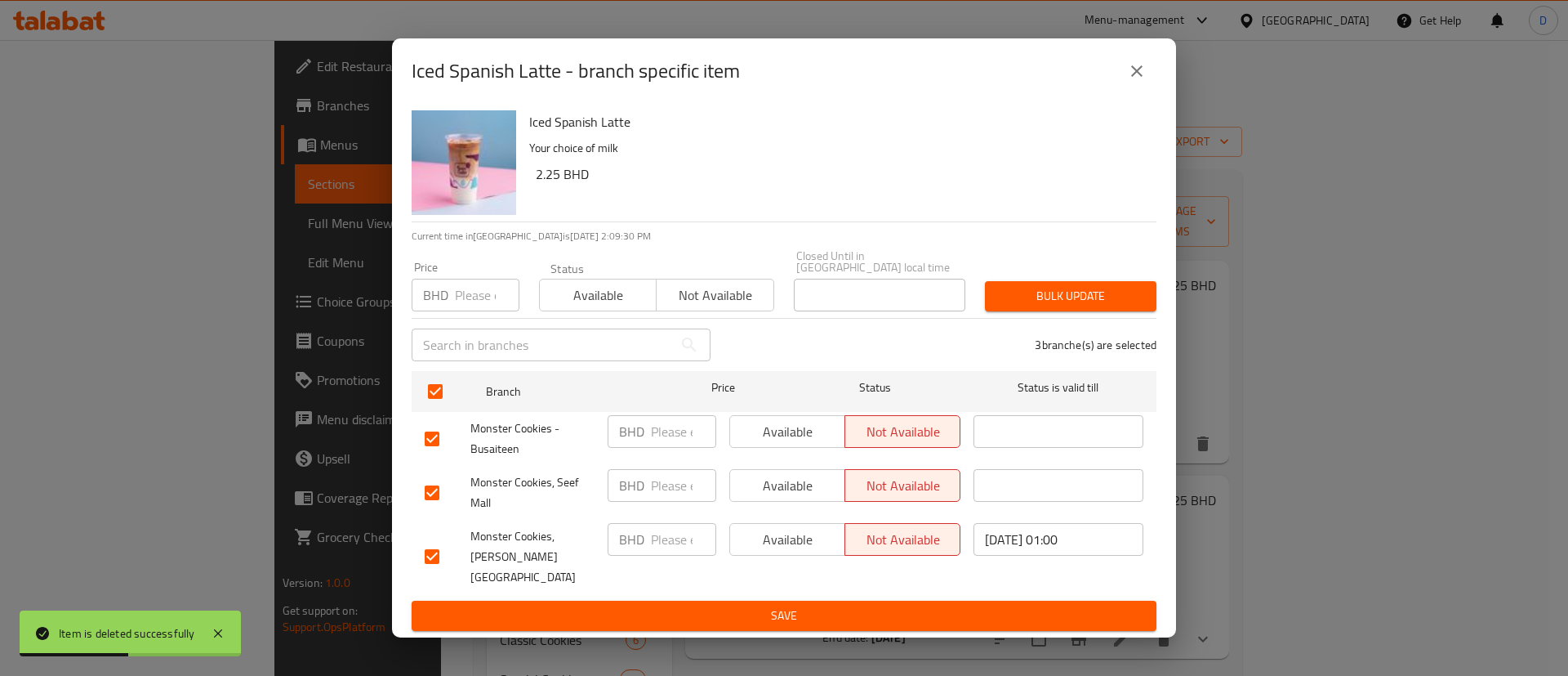
click at [587, 311] on button "Available" at bounding box center [598, 294] width 118 height 32
click at [1015, 287] on button "Bulk update" at bounding box center [1070, 296] width 171 height 30
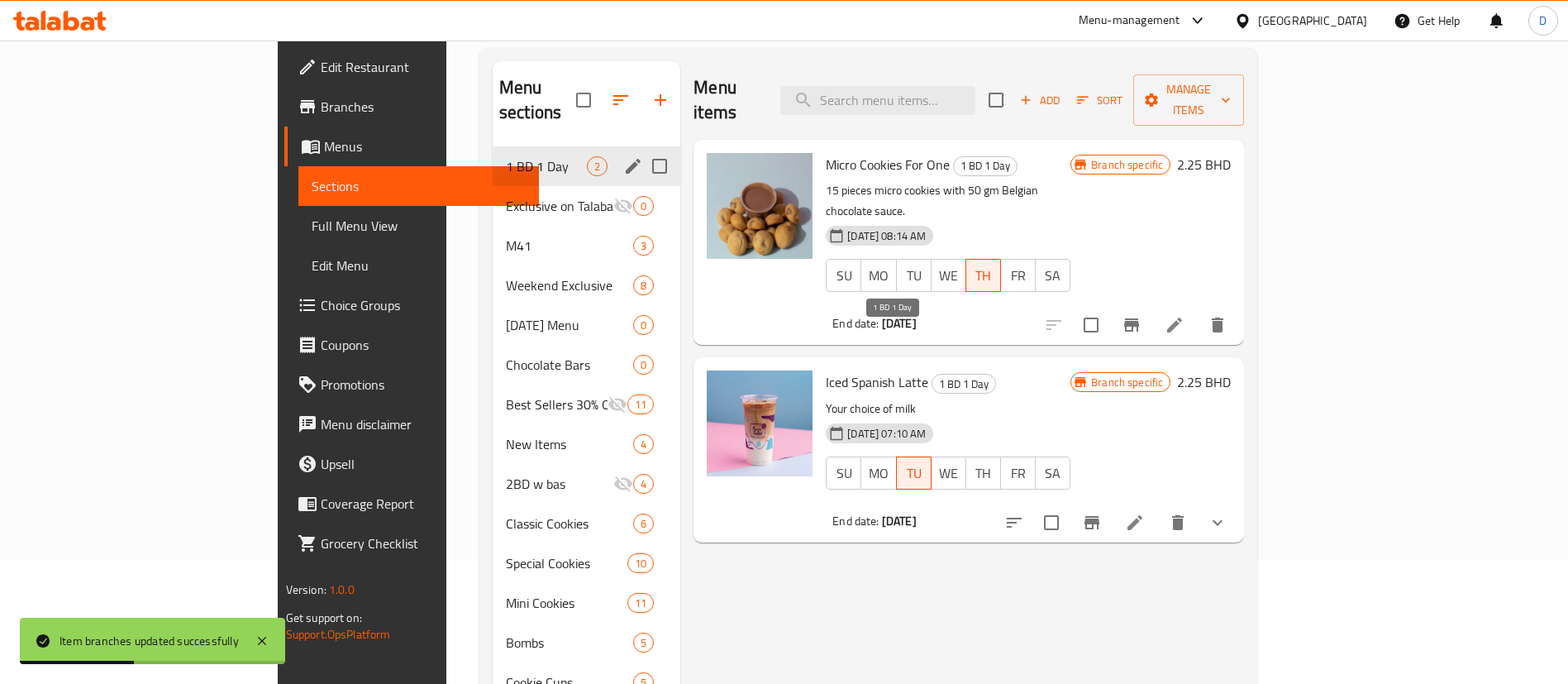
click at [932, 374] on span "1 BD 1 Day" at bounding box center [963, 384] width 63 height 19
click at [826, 369] on span "Iced Spanish Latte" at bounding box center [877, 381] width 103 height 24
click at [819, 363] on div "Iced Spanish Latte 1 BD 1 Day Your choice of milk 10-07-2025 07:10 AM SU MO TU …" at bounding box center [998, 448] width 358 height 171
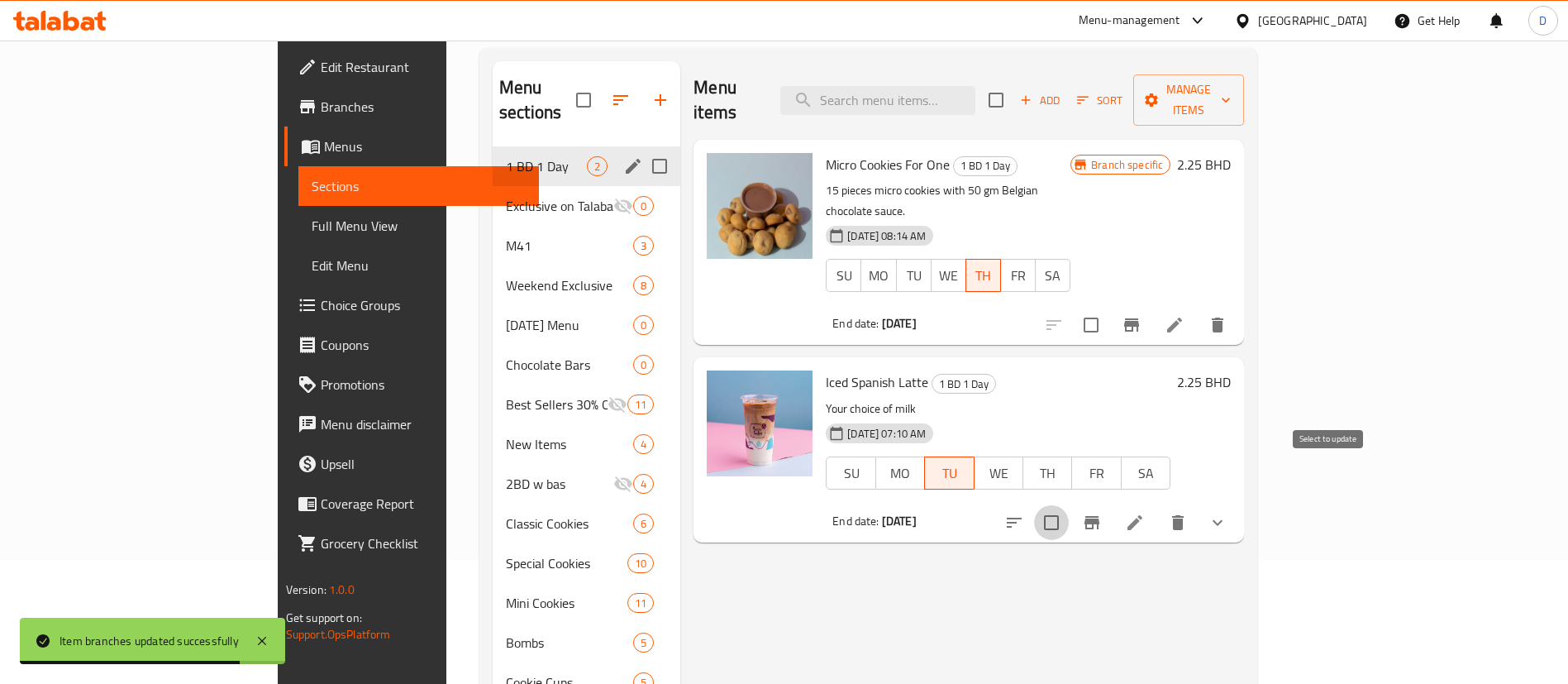
click at [1069, 505] on input "checkbox" at bounding box center [1051, 522] width 34 height 34
checkbox input "true"
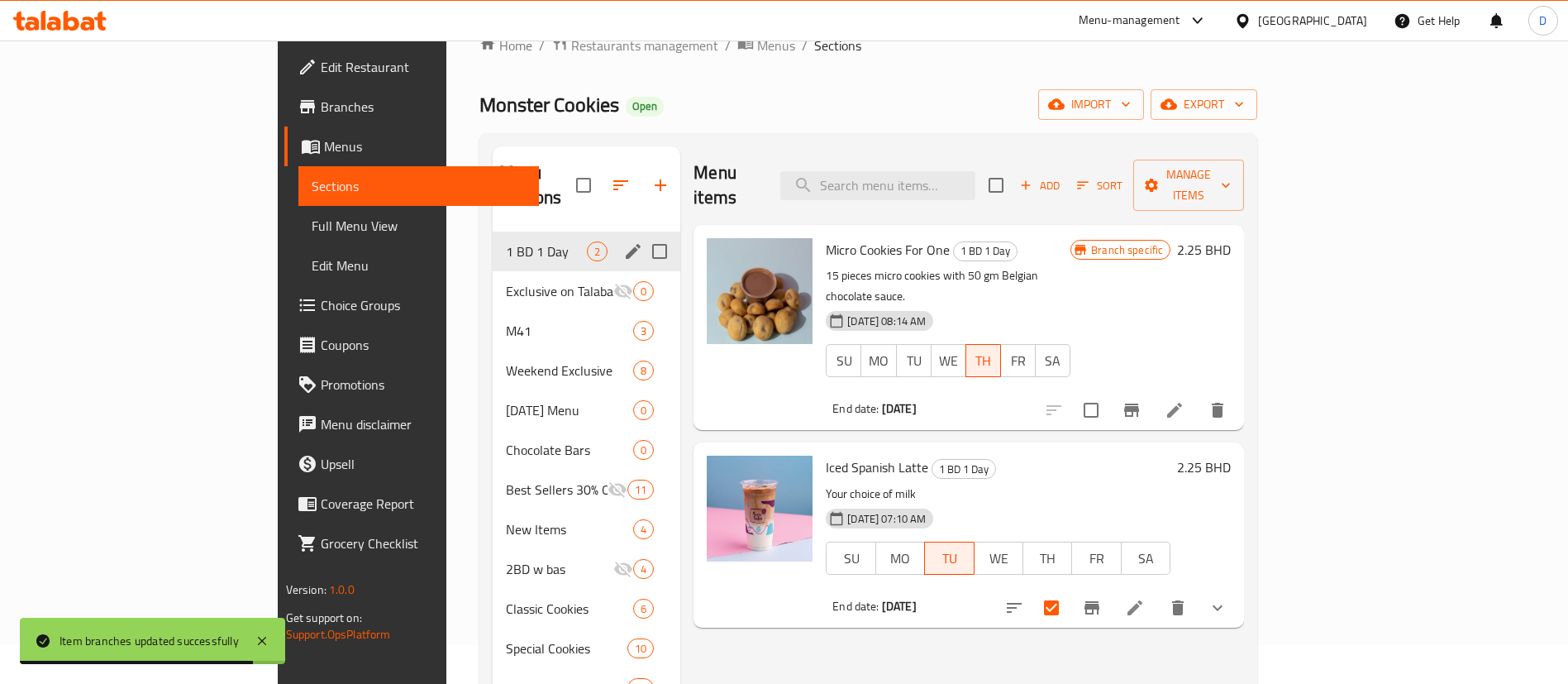
scroll to position [0, 0]
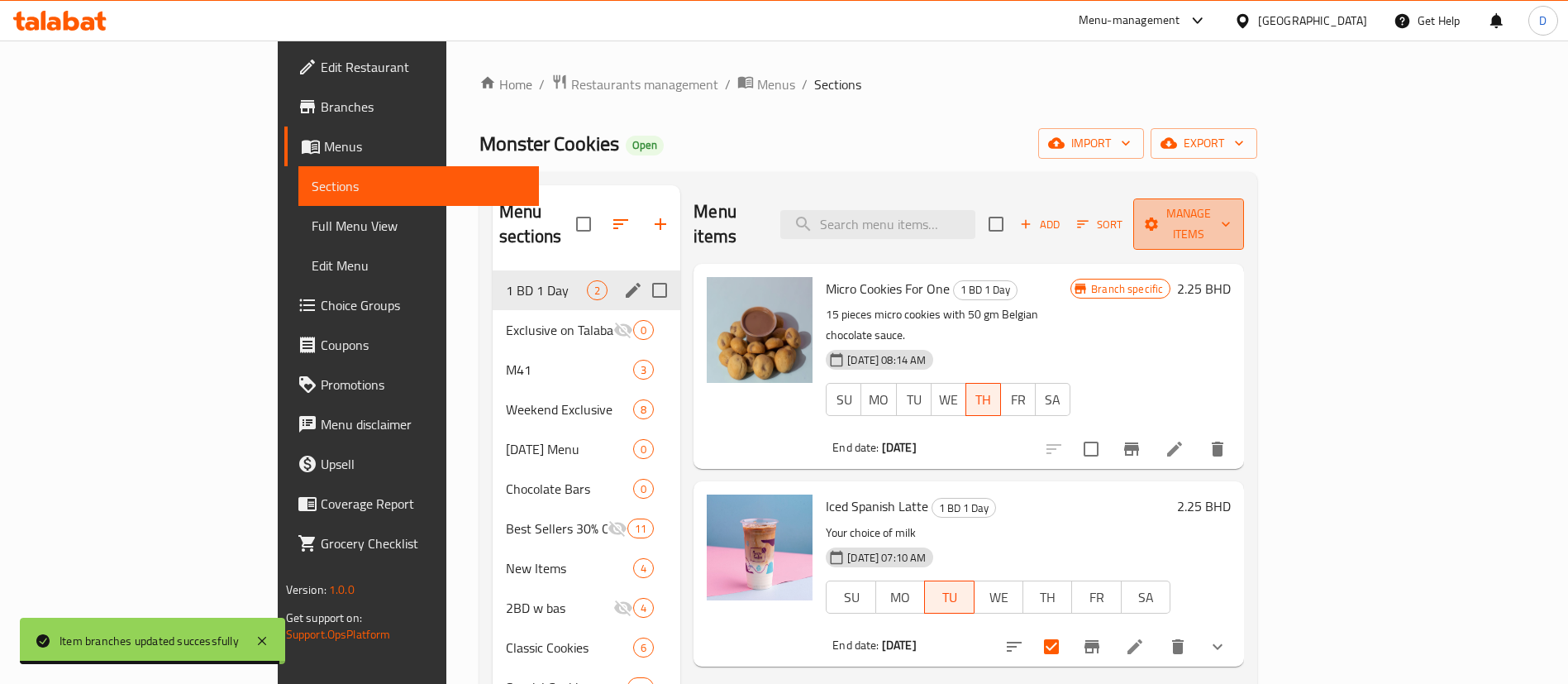
click at [1231, 218] on span "Manage items" at bounding box center [1189, 224] width 84 height 41
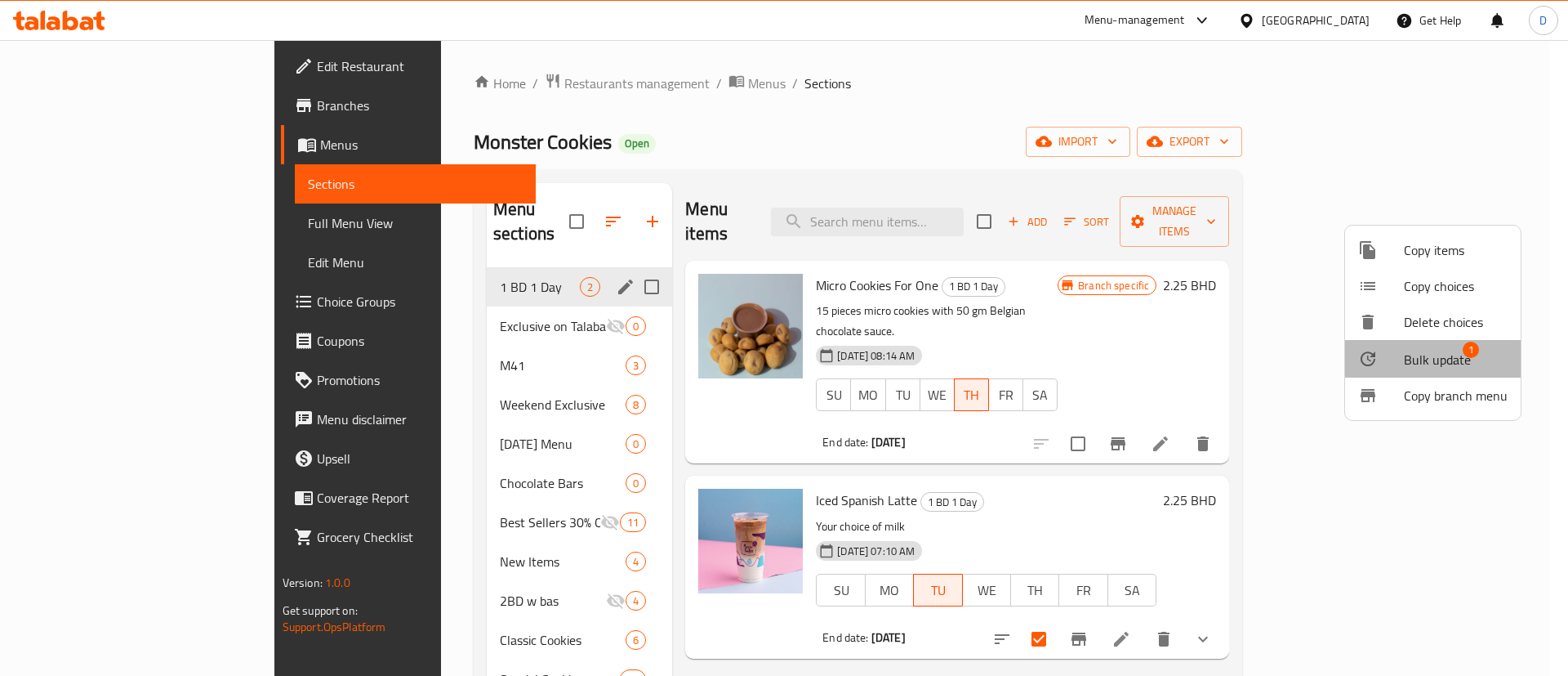
click at [1443, 353] on span "Bulk update" at bounding box center [1437, 360] width 67 height 20
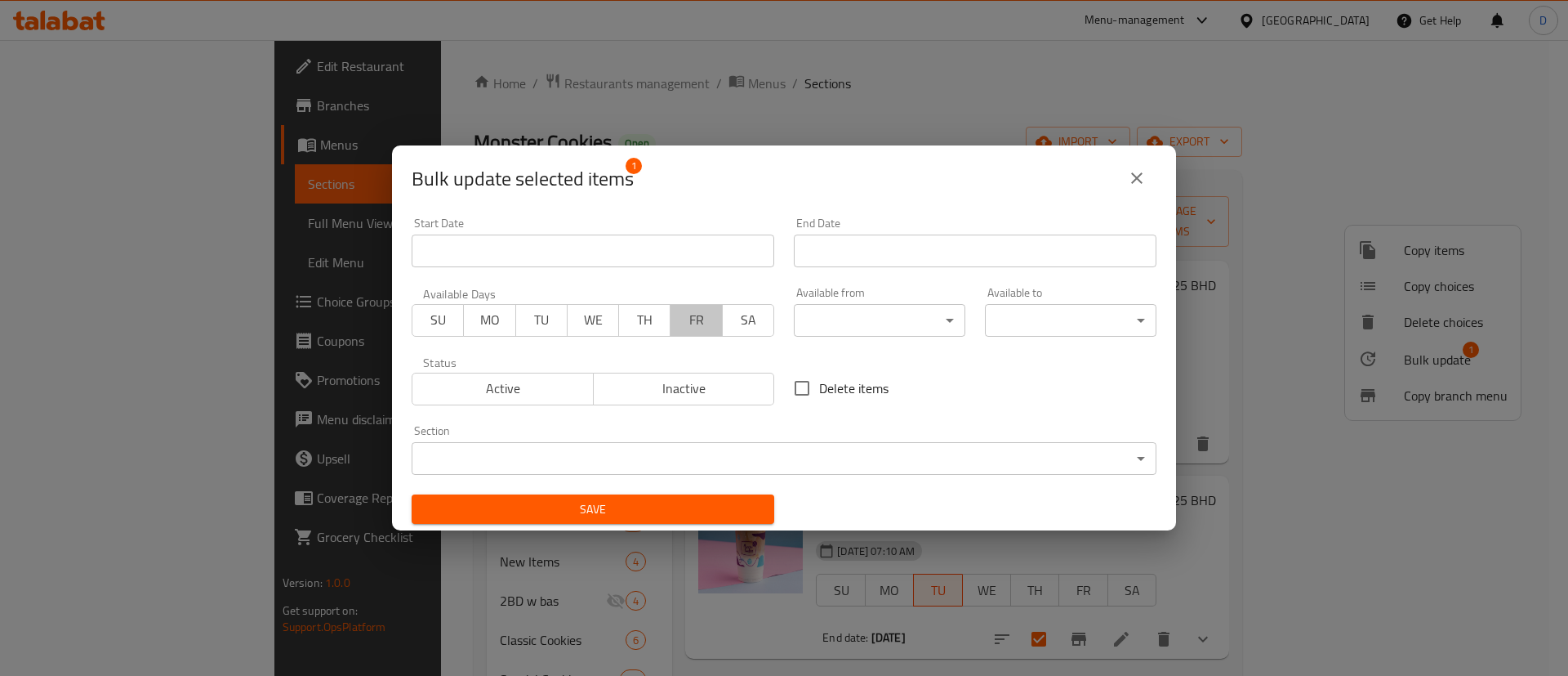
click at [677, 323] on span "FR" at bounding box center [696, 319] width 38 height 23
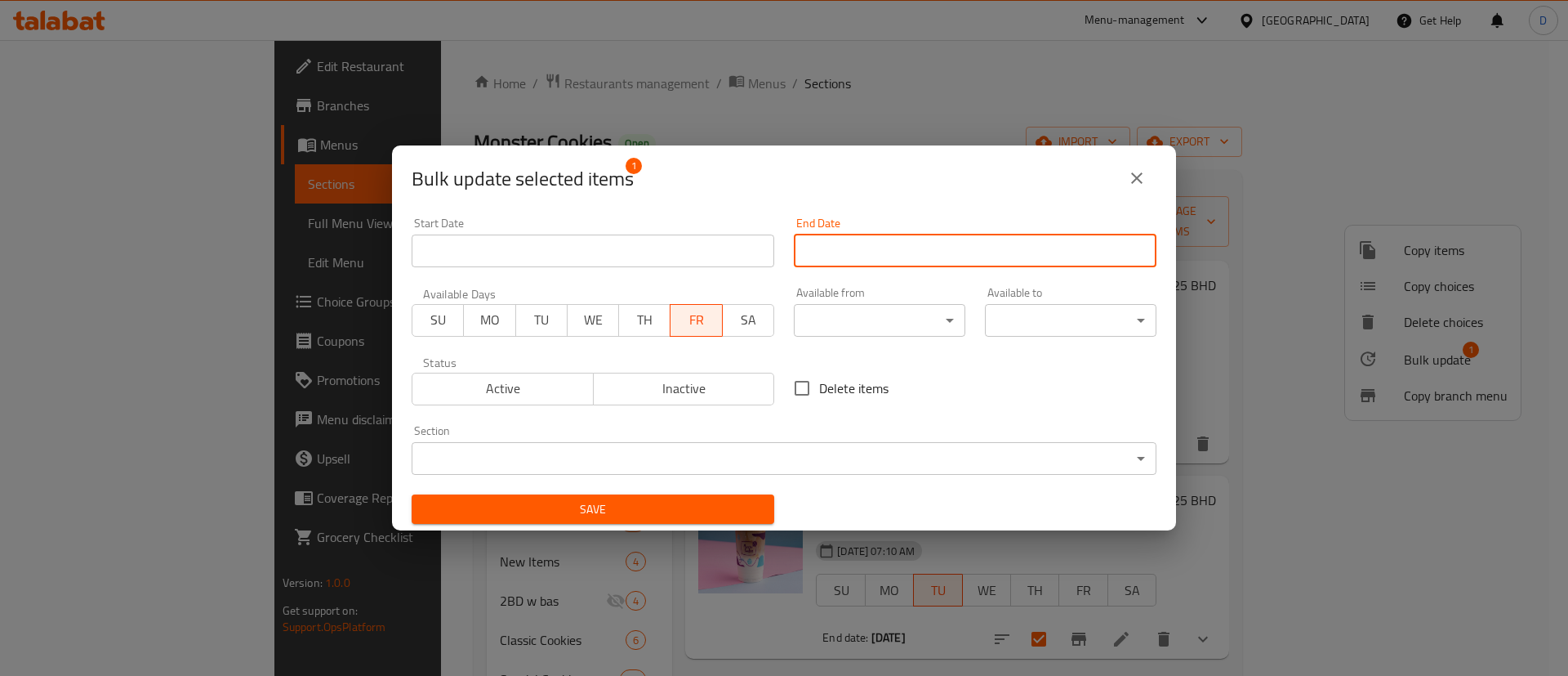
click at [804, 258] on input "Start Date" at bounding box center [975, 250] width 362 height 32
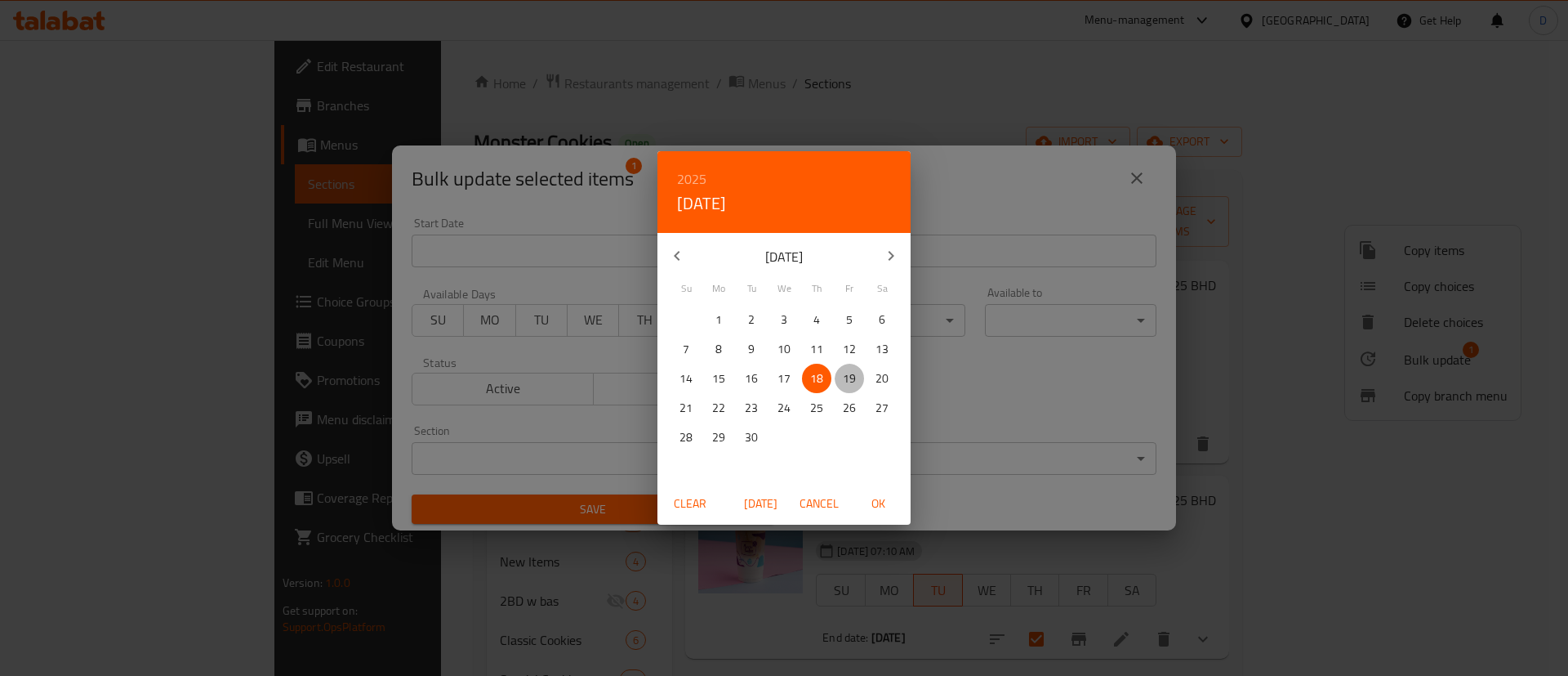
click at [844, 377] on p "19" at bounding box center [849, 378] width 13 height 21
click at [877, 506] on span "OK" at bounding box center [877, 504] width 39 height 21
type input "19-09-2025"
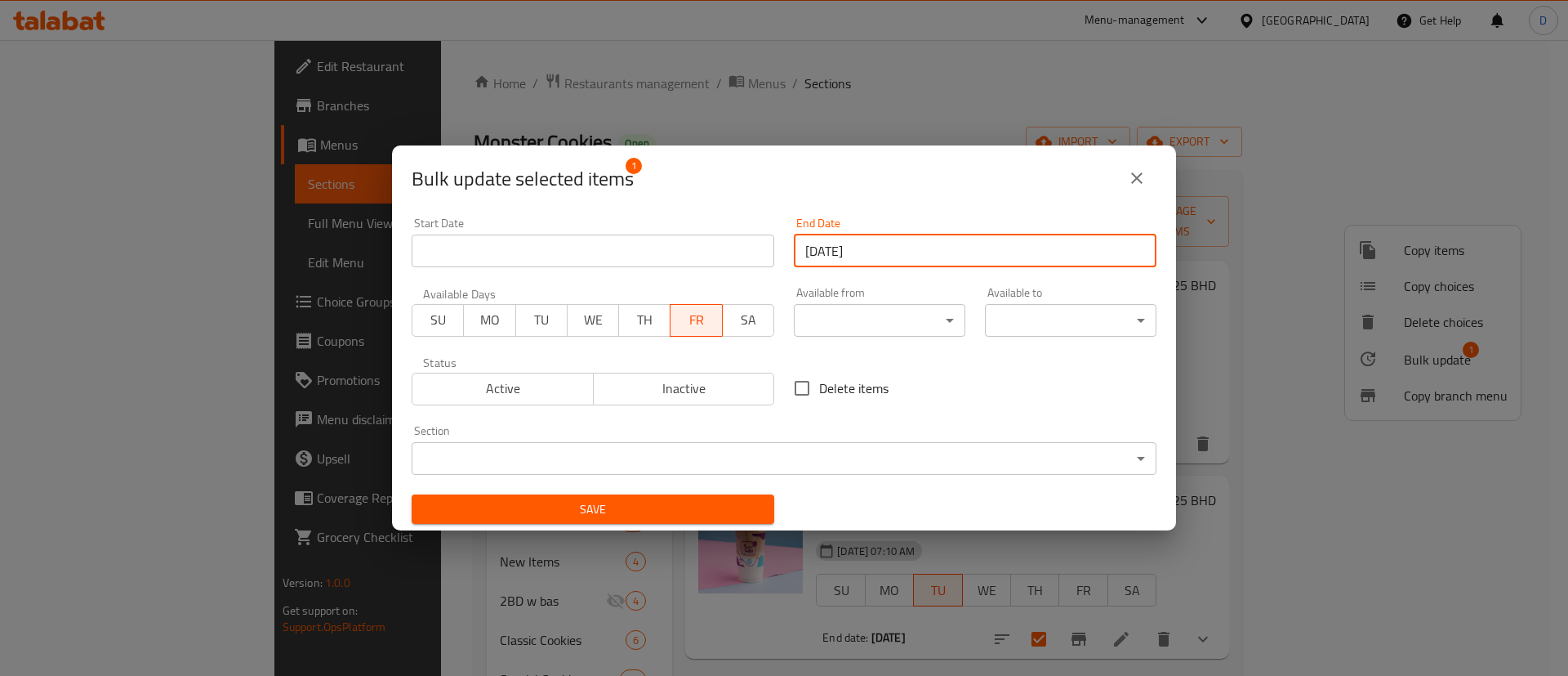
drag, startPoint x: 666, startPoint y: 509, endPoint x: 681, endPoint y: 514, distance: 15.8
click at [667, 509] on span "Save" at bounding box center [592, 509] width 337 height 21
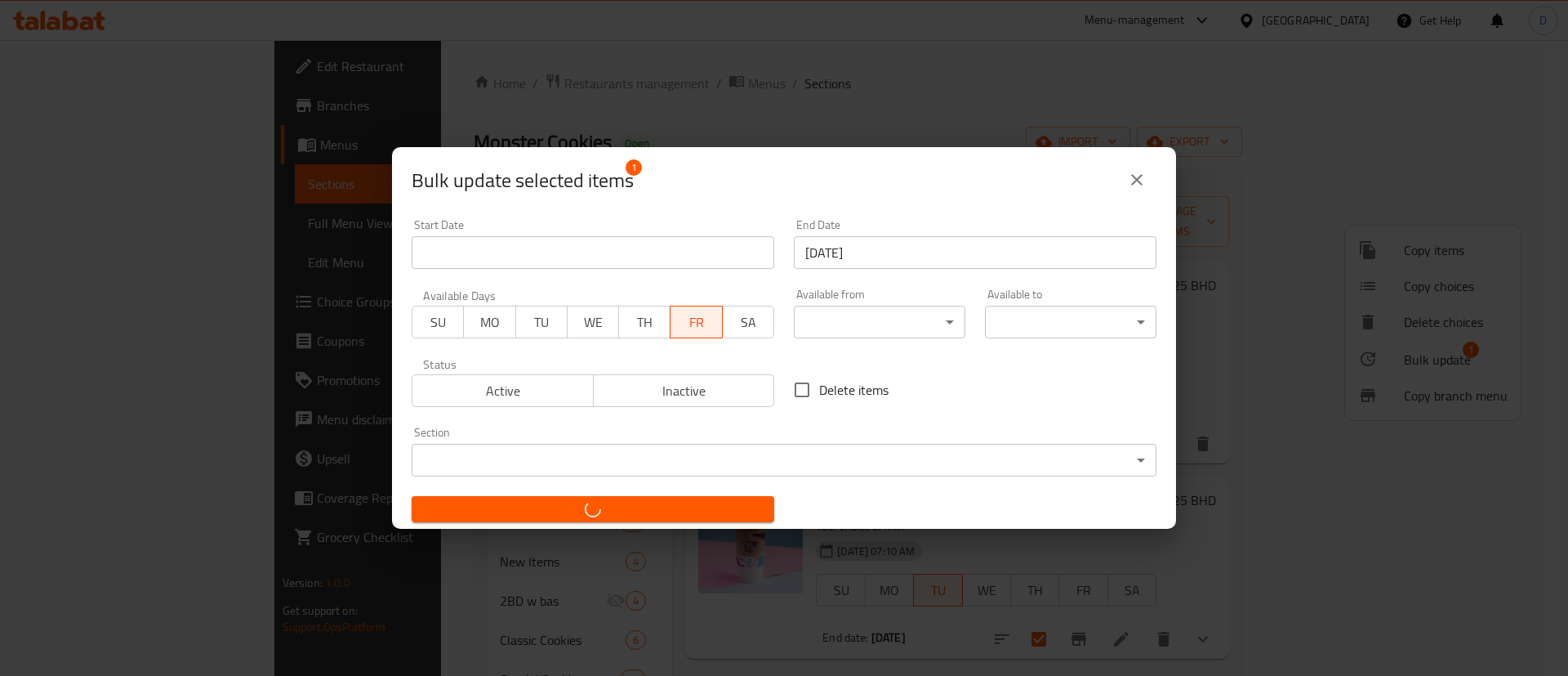
checkbox input "false"
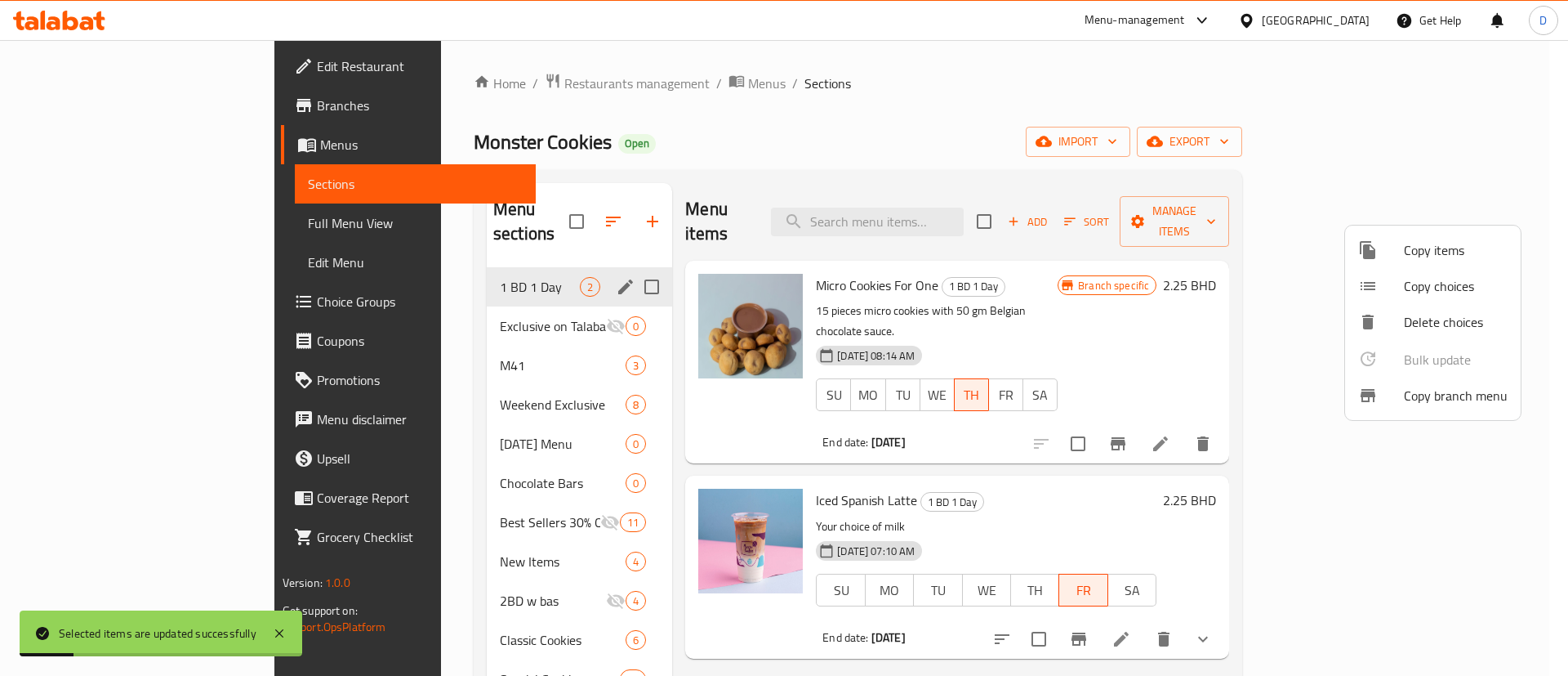
click at [938, 71] on div at bounding box center [784, 338] width 1568 height 676
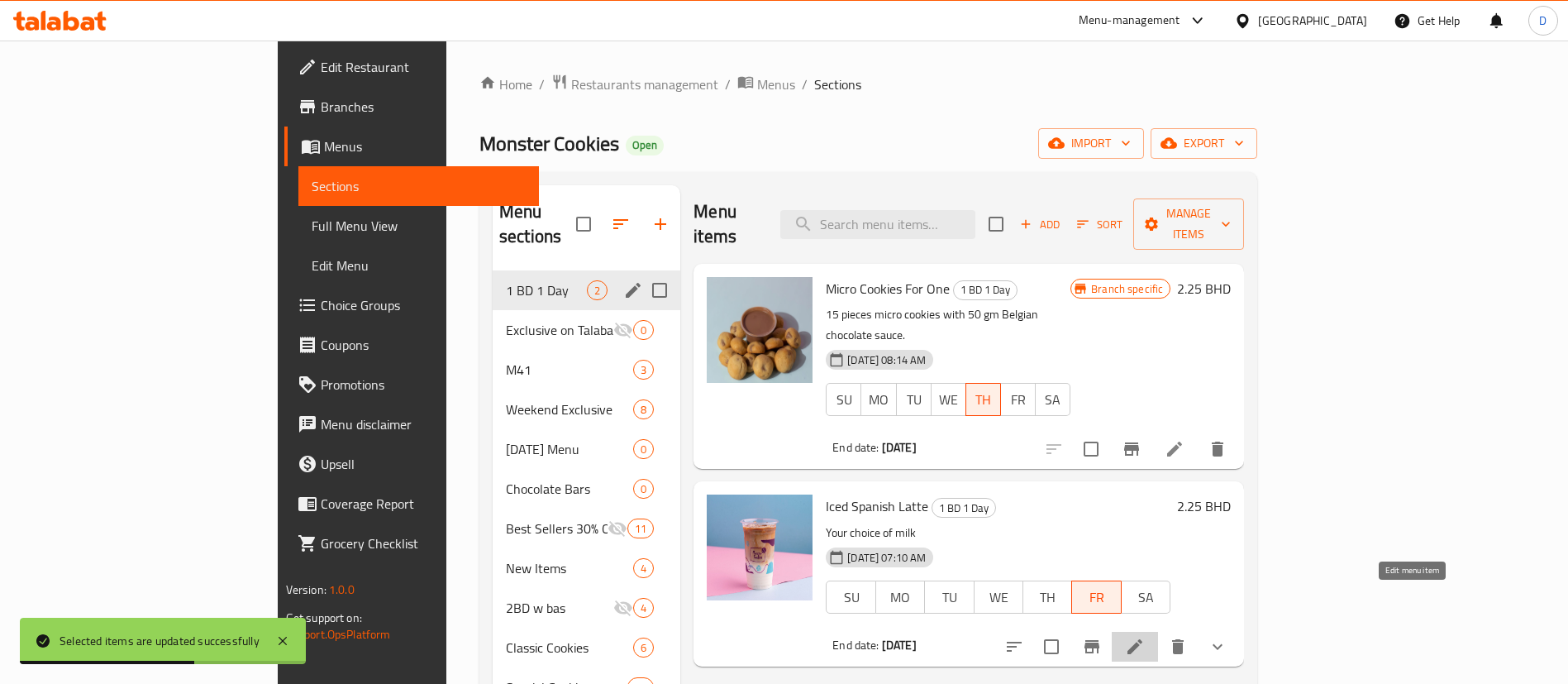
click at [1145, 637] on icon at bounding box center [1135, 647] width 20 height 20
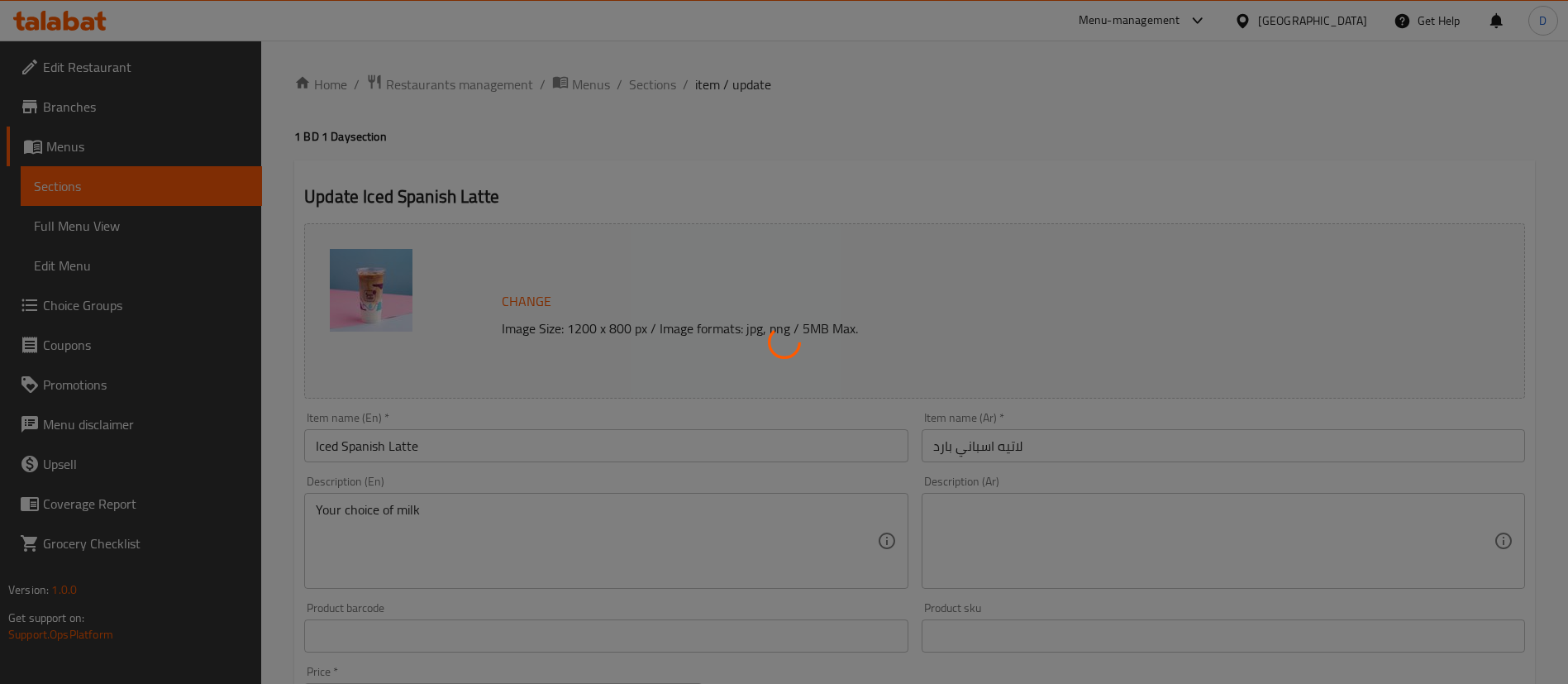
type input "إختيارك من الحليب:"
type input "1"
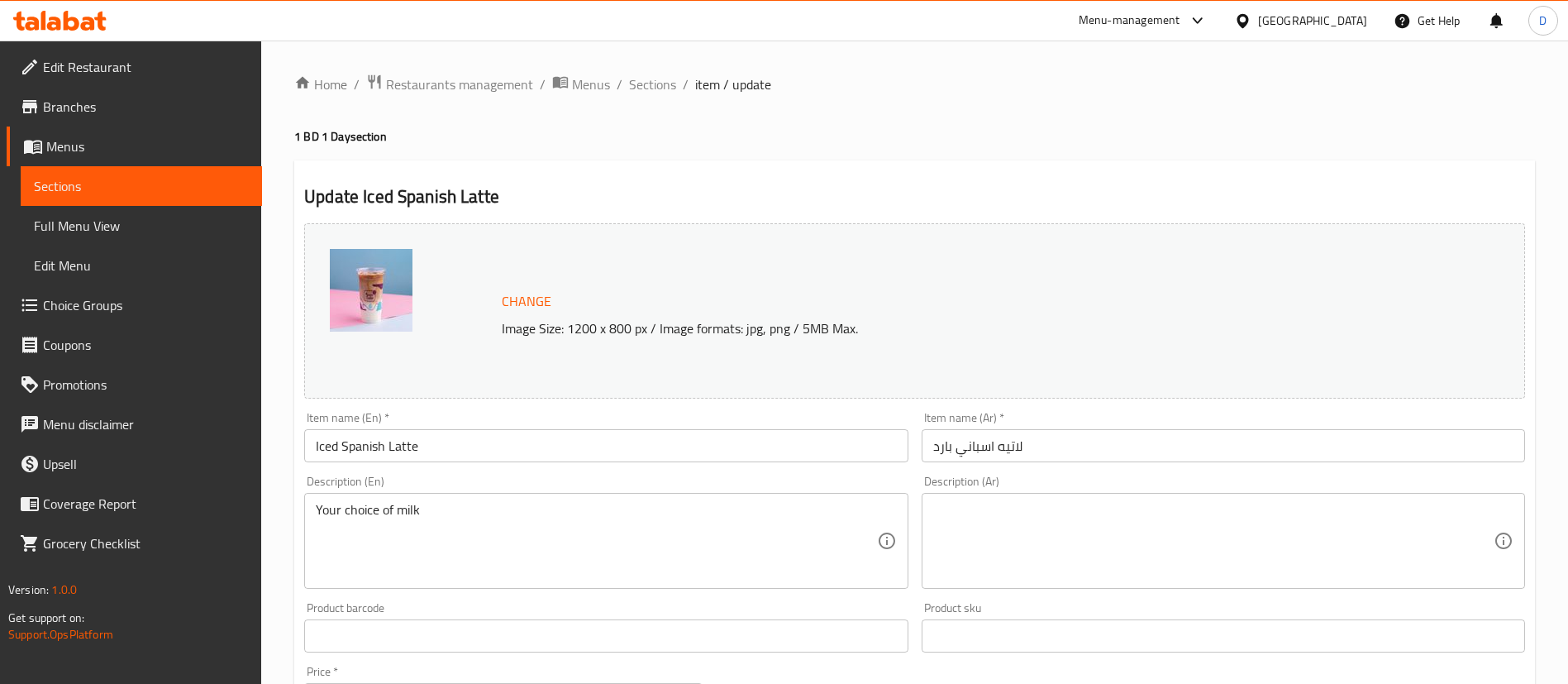
click at [649, 98] on div "Home / Restaurants management / Menus / Sections / item / update 1 BD 1 Day sec…" at bounding box center [914, 629] width 1241 height 1113
click at [651, 90] on span "Sections" at bounding box center [653, 84] width 47 height 20
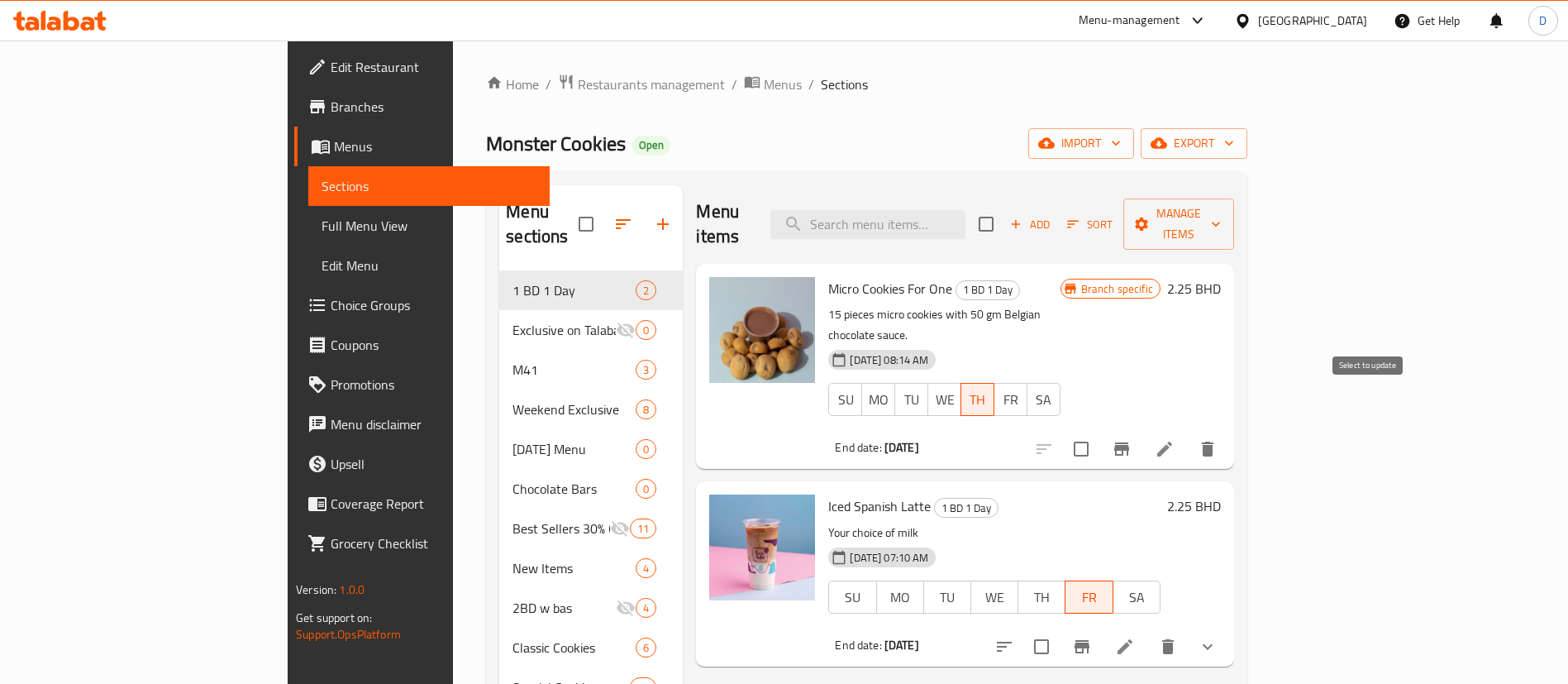
click at [1099, 432] on input "checkbox" at bounding box center [1081, 448] width 34 height 34
checkbox input "true"
click at [1221, 205] on span "Manage items" at bounding box center [1179, 224] width 84 height 41
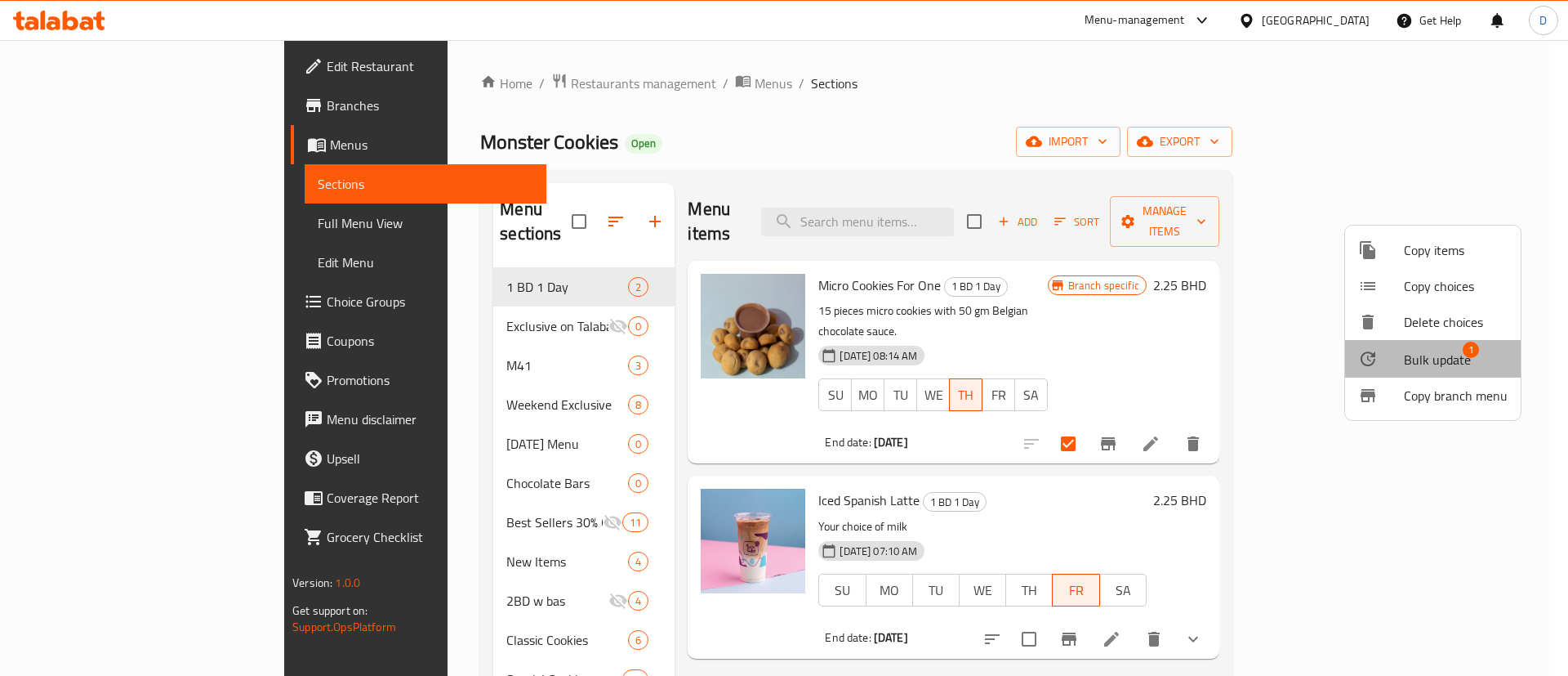
click at [1466, 354] on span "1" at bounding box center [1471, 350] width 17 height 17
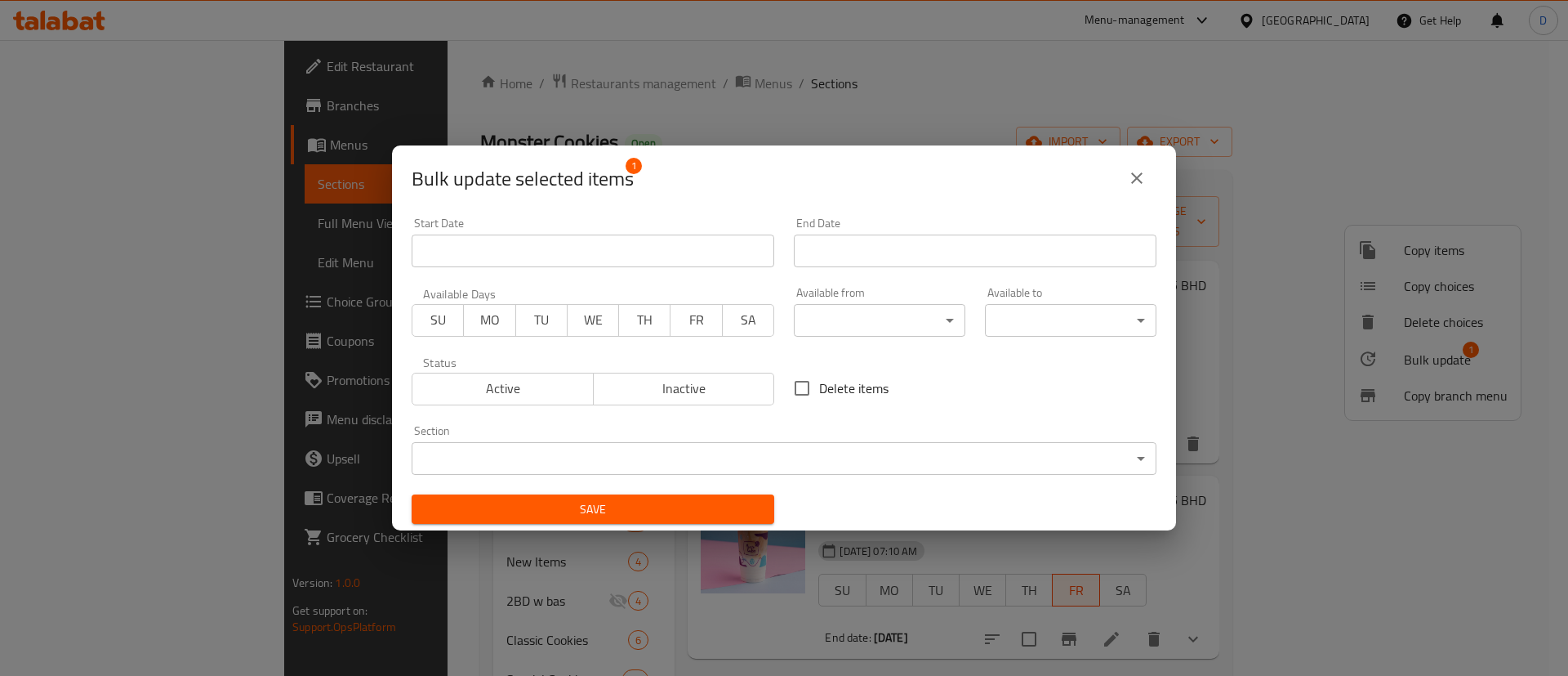
click at [730, 327] on span "SA" at bounding box center [749, 319] width 38 height 23
click at [848, 252] on input "Start Date" at bounding box center [975, 250] width 362 height 32
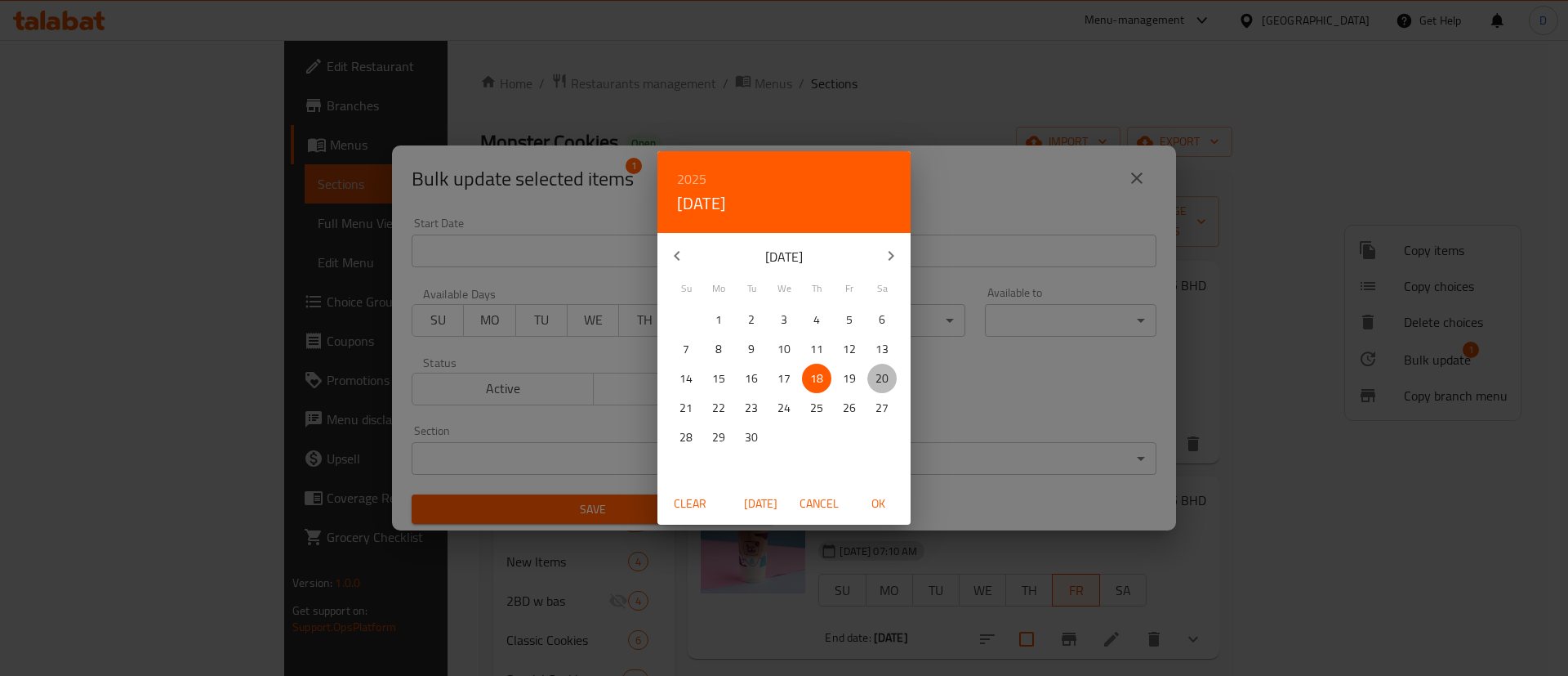
click at [887, 382] on p "20" at bounding box center [882, 378] width 13 height 21
click at [882, 501] on span "OK" at bounding box center [877, 504] width 39 height 21
type input "20-09-2025"
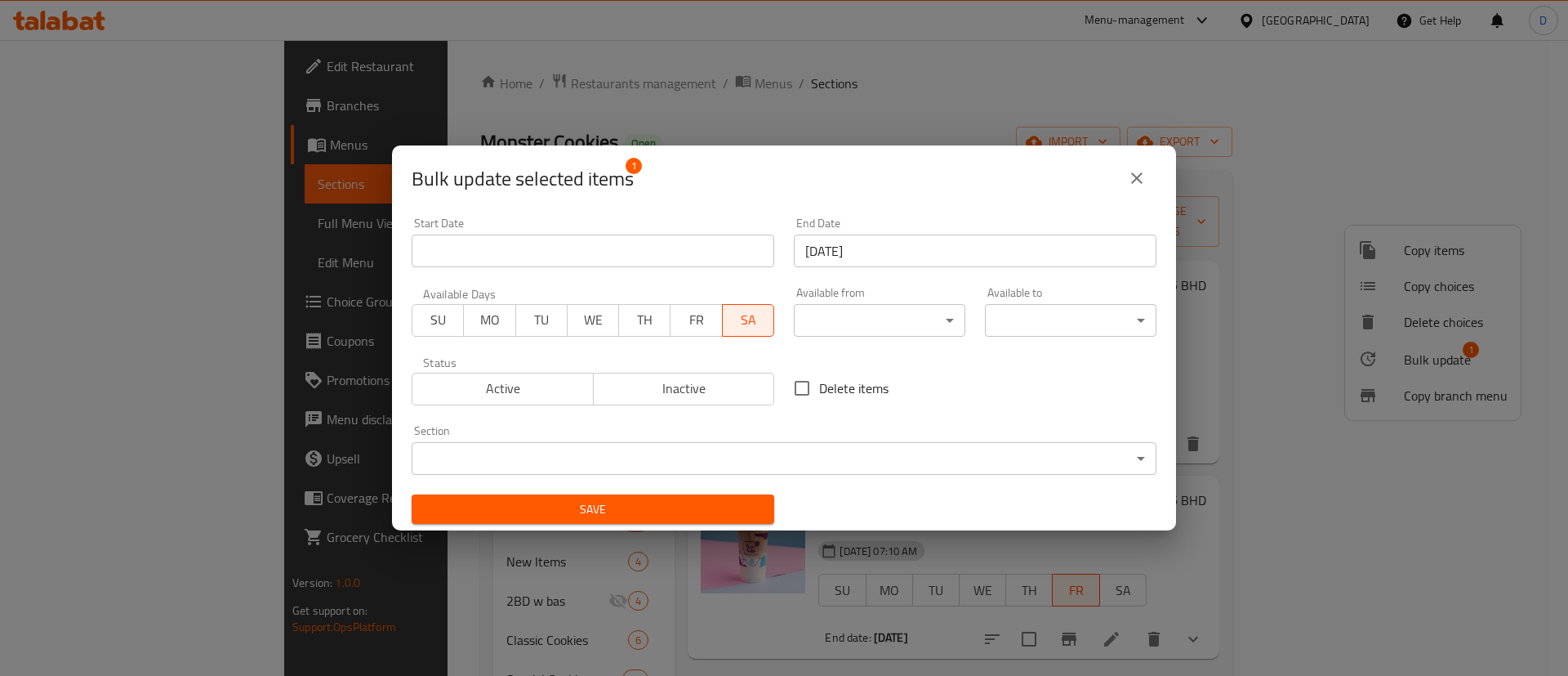
click at [926, 417] on div "Section ​ ​" at bounding box center [784, 450] width 764 height 70
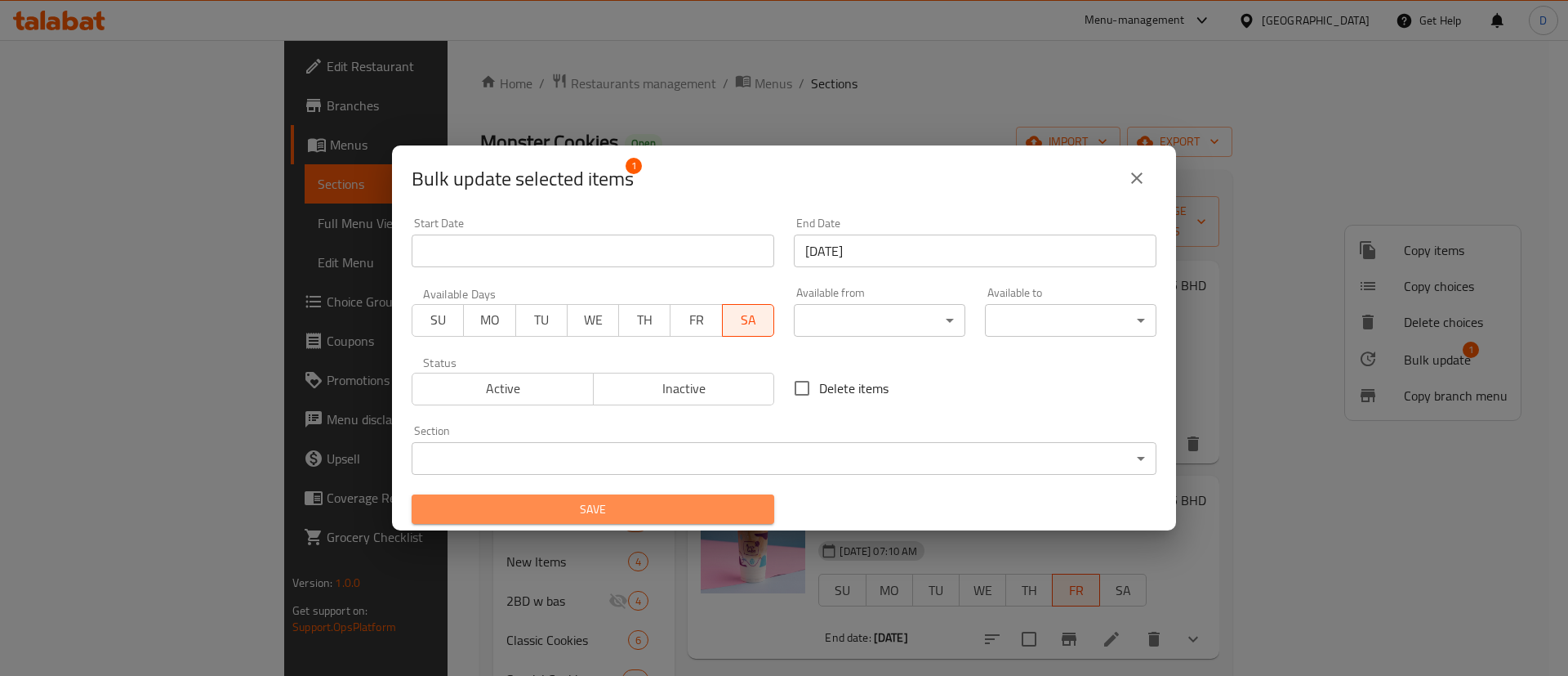
click at [755, 507] on button "Save" at bounding box center [592, 510] width 362 height 30
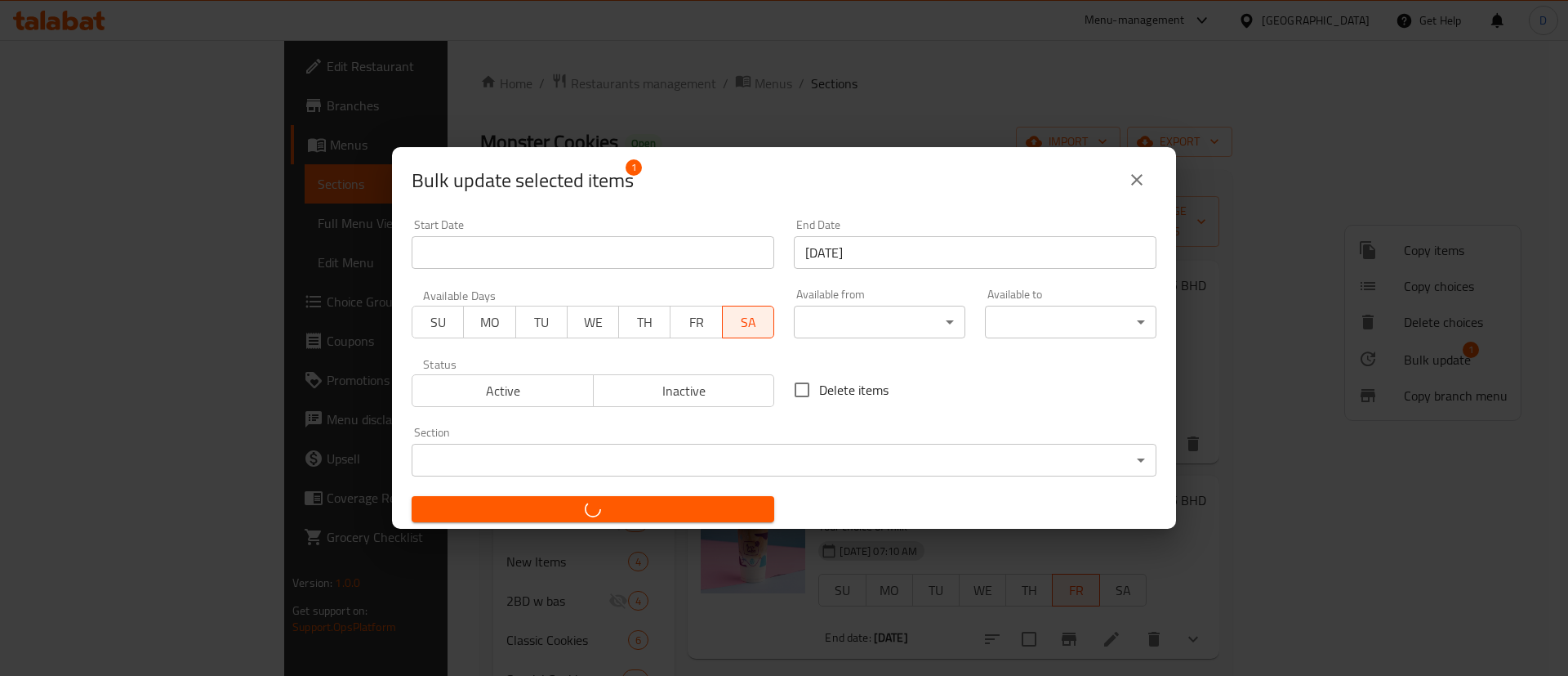
checkbox input "false"
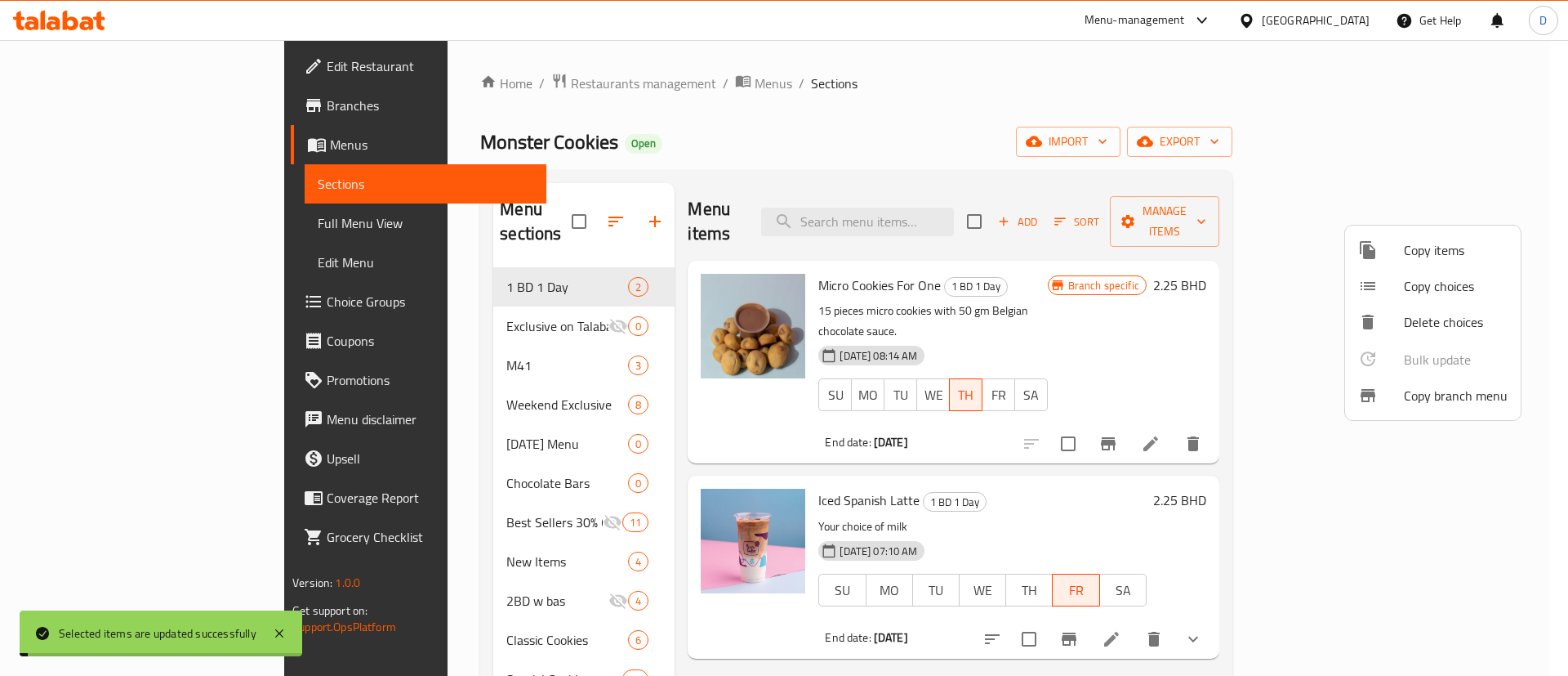
click at [1037, 91] on div at bounding box center [784, 338] width 1568 height 676
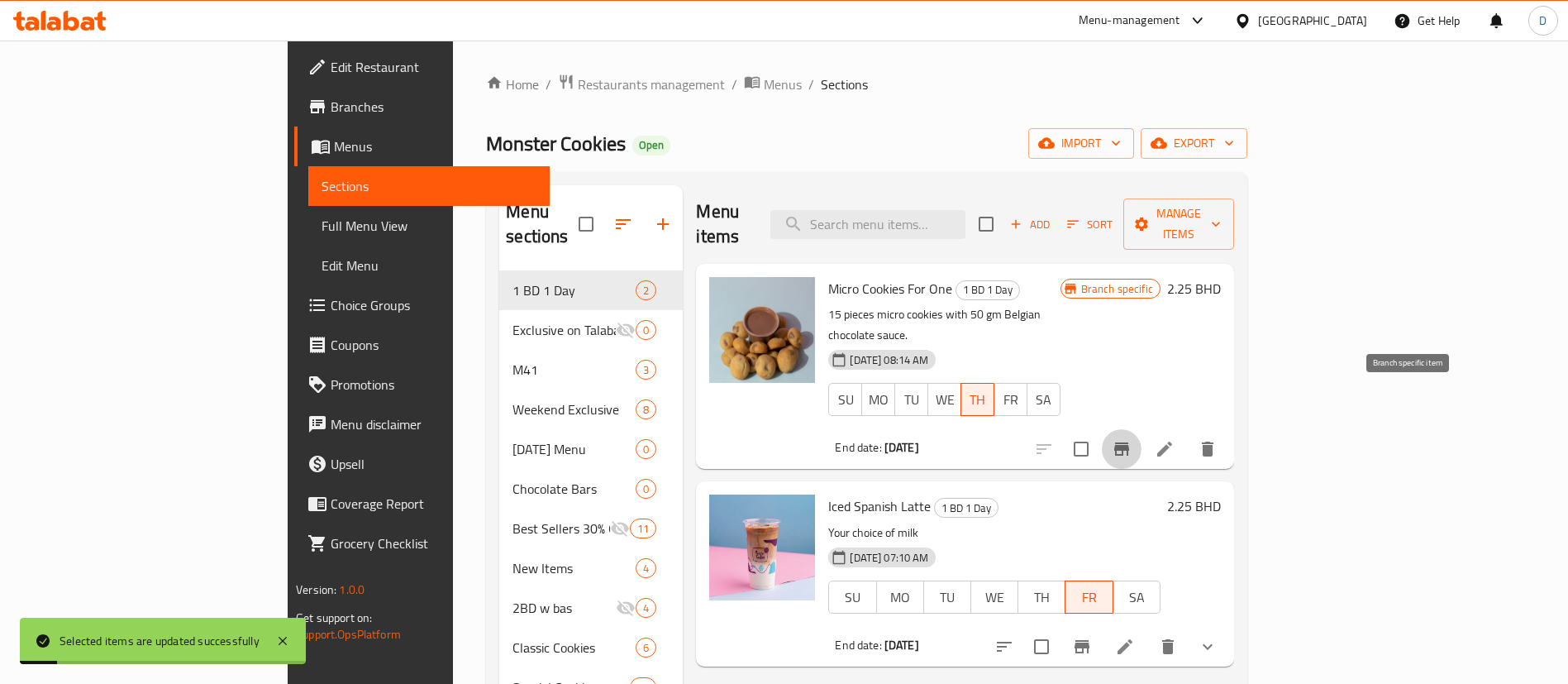
click at [1131, 439] on icon "Branch-specific-item" at bounding box center [1122, 449] width 20 height 20
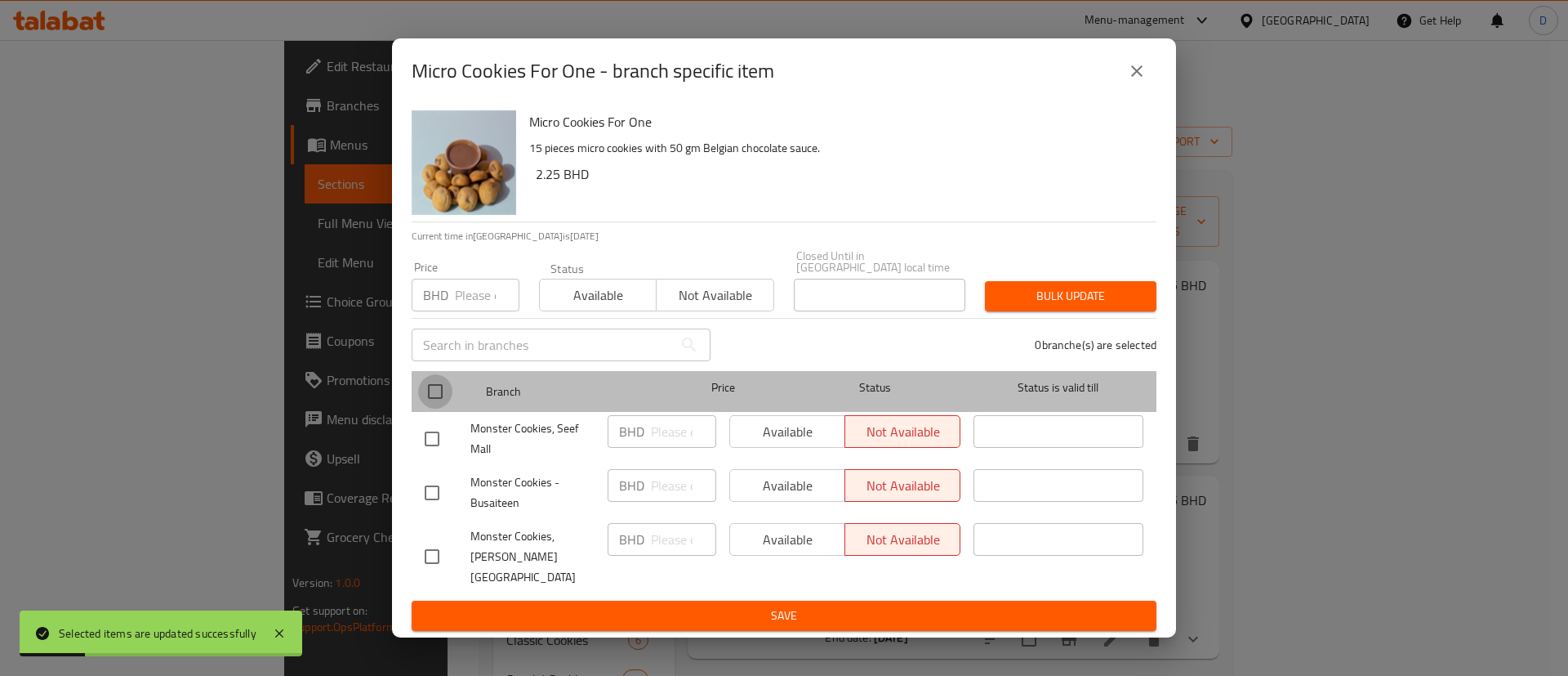
click at [436, 398] on input "checkbox" at bounding box center [435, 391] width 34 height 34
checkbox input "true"
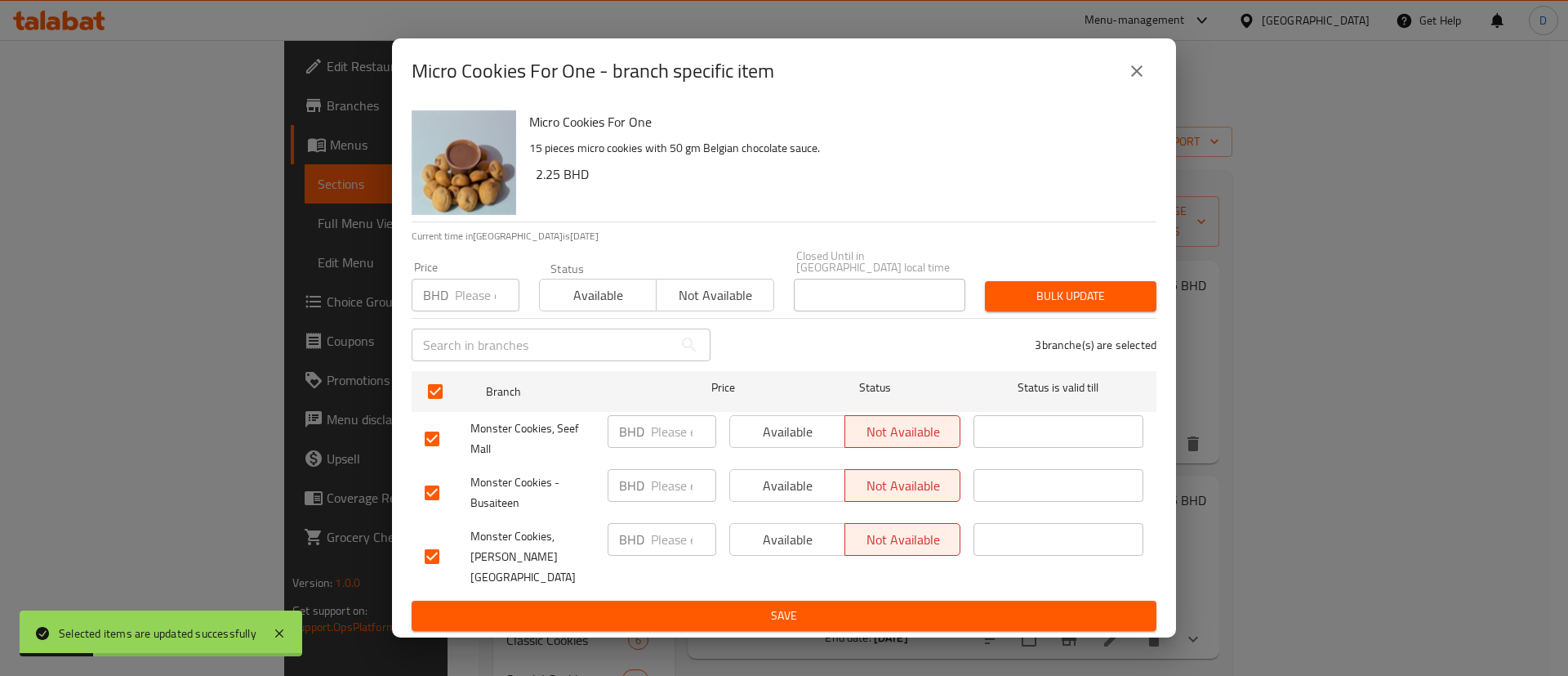
click at [582, 307] on span "Available" at bounding box center [597, 295] width 104 height 23
click at [1037, 297] on span "Bulk update" at bounding box center [1070, 296] width 145 height 21
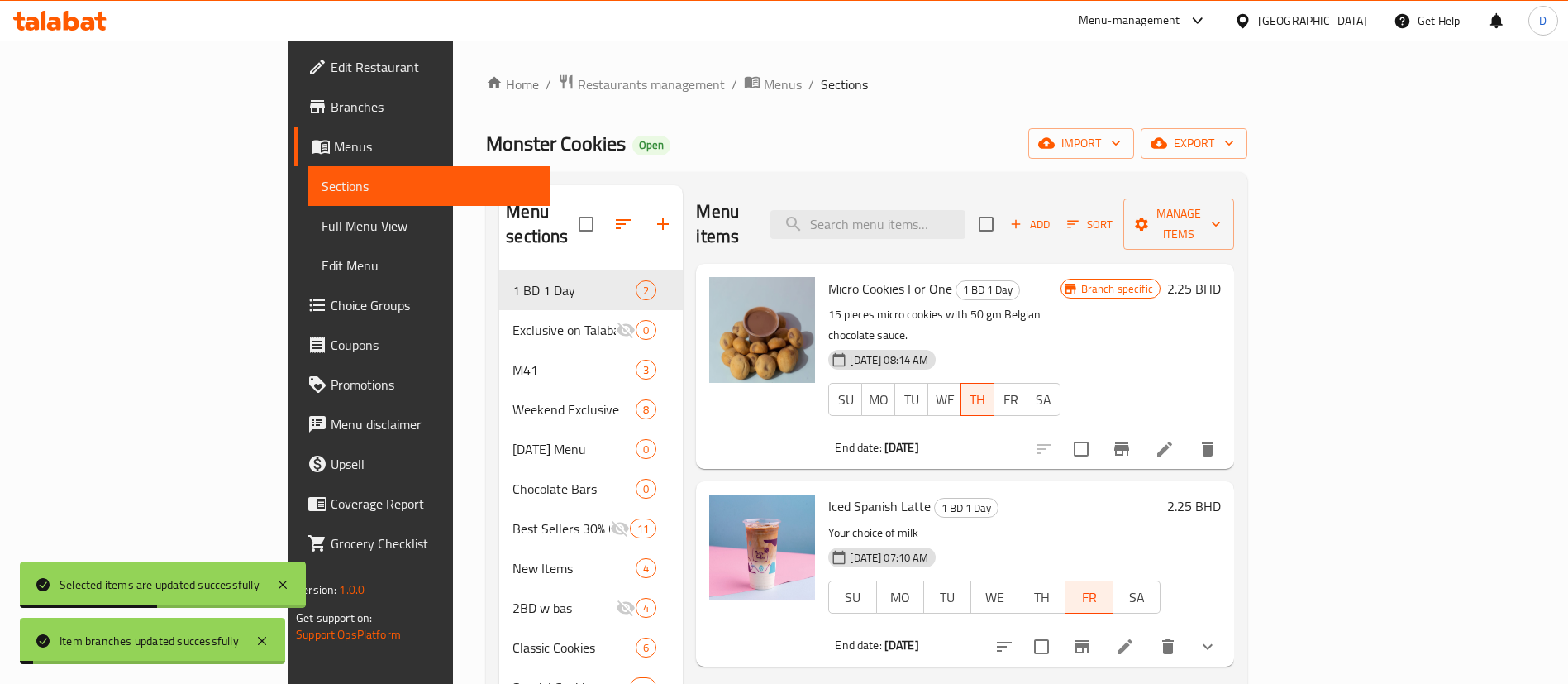
click at [1168, 131] on div "Monster Cookies Open import export" at bounding box center [866, 143] width 761 height 30
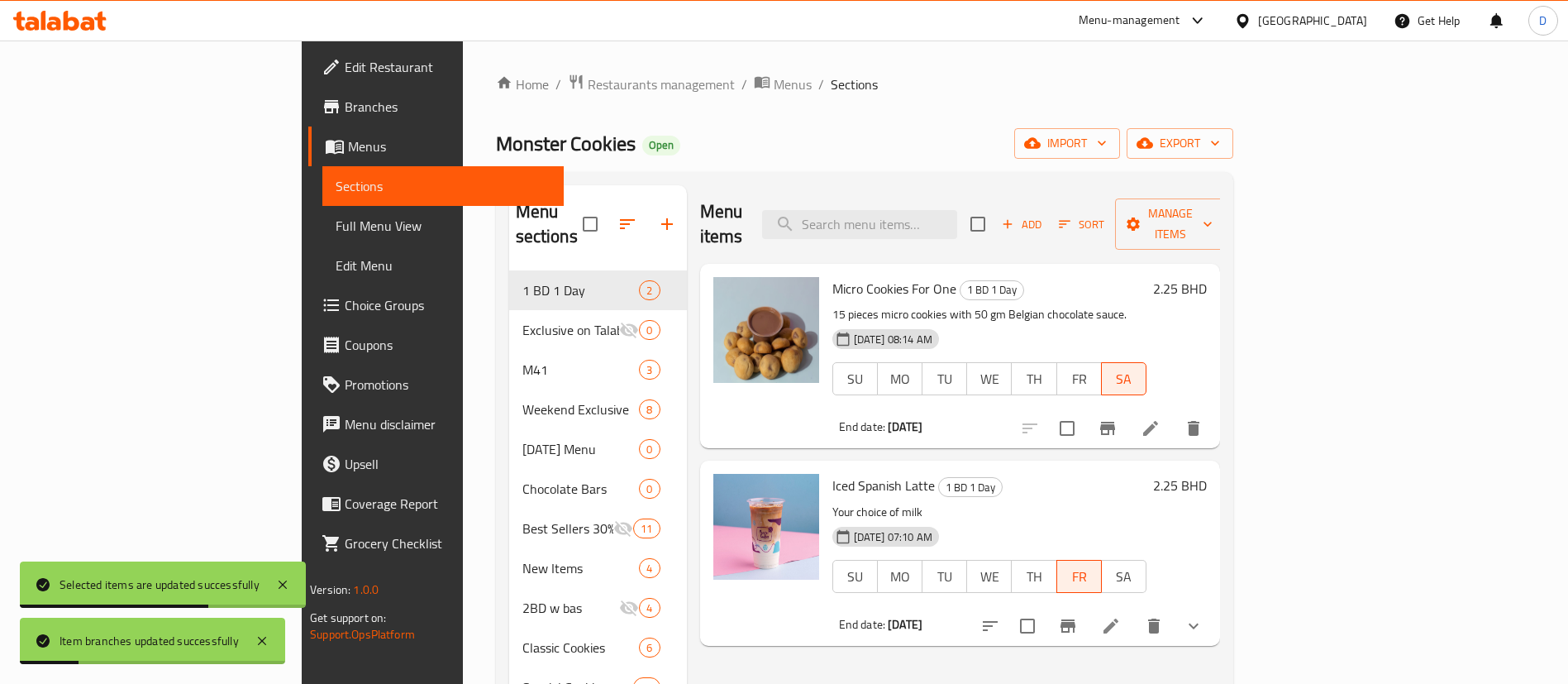
click at [1147, 305] on p "15 pieces micro cookies with 50 gm Belgian chocolate sauce." at bounding box center [989, 315] width 314 height 21
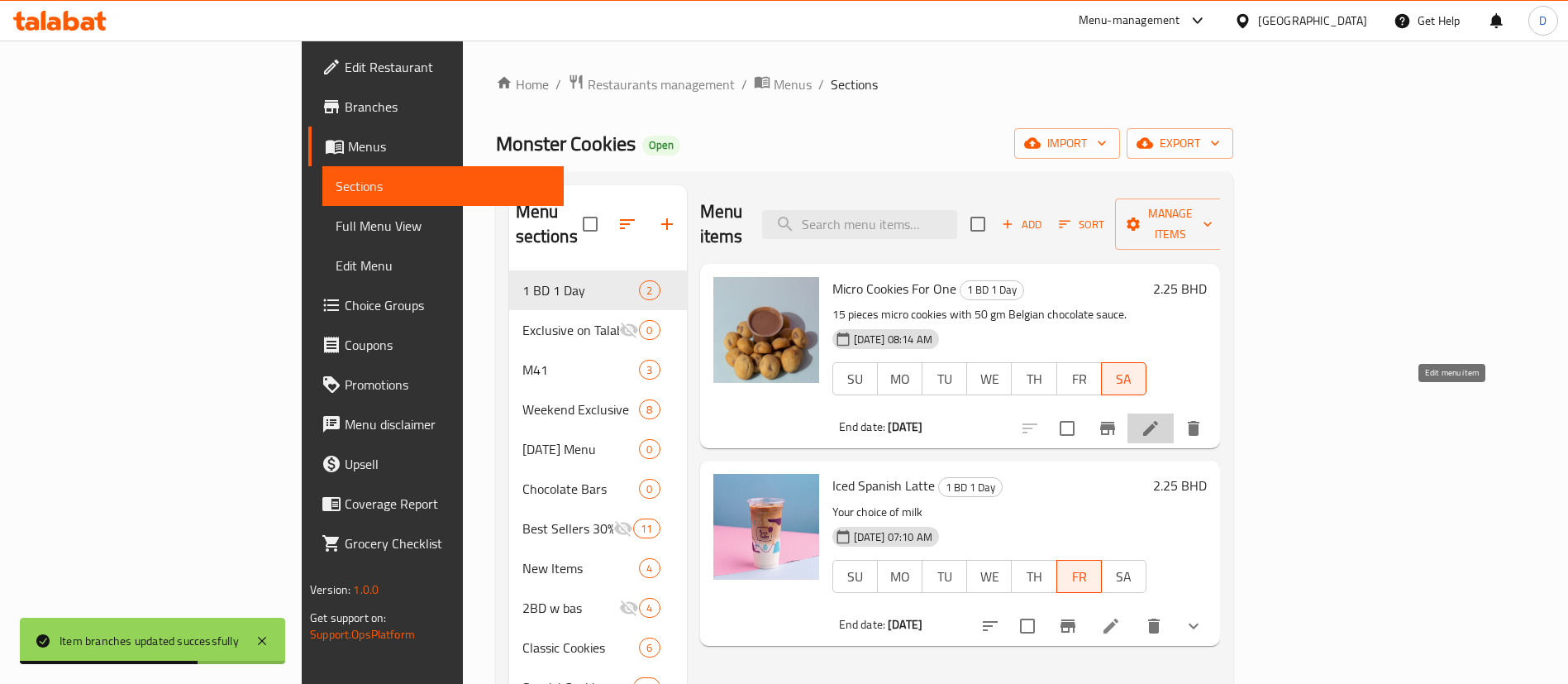
click at [1158, 421] on icon at bounding box center [1151, 428] width 15 height 15
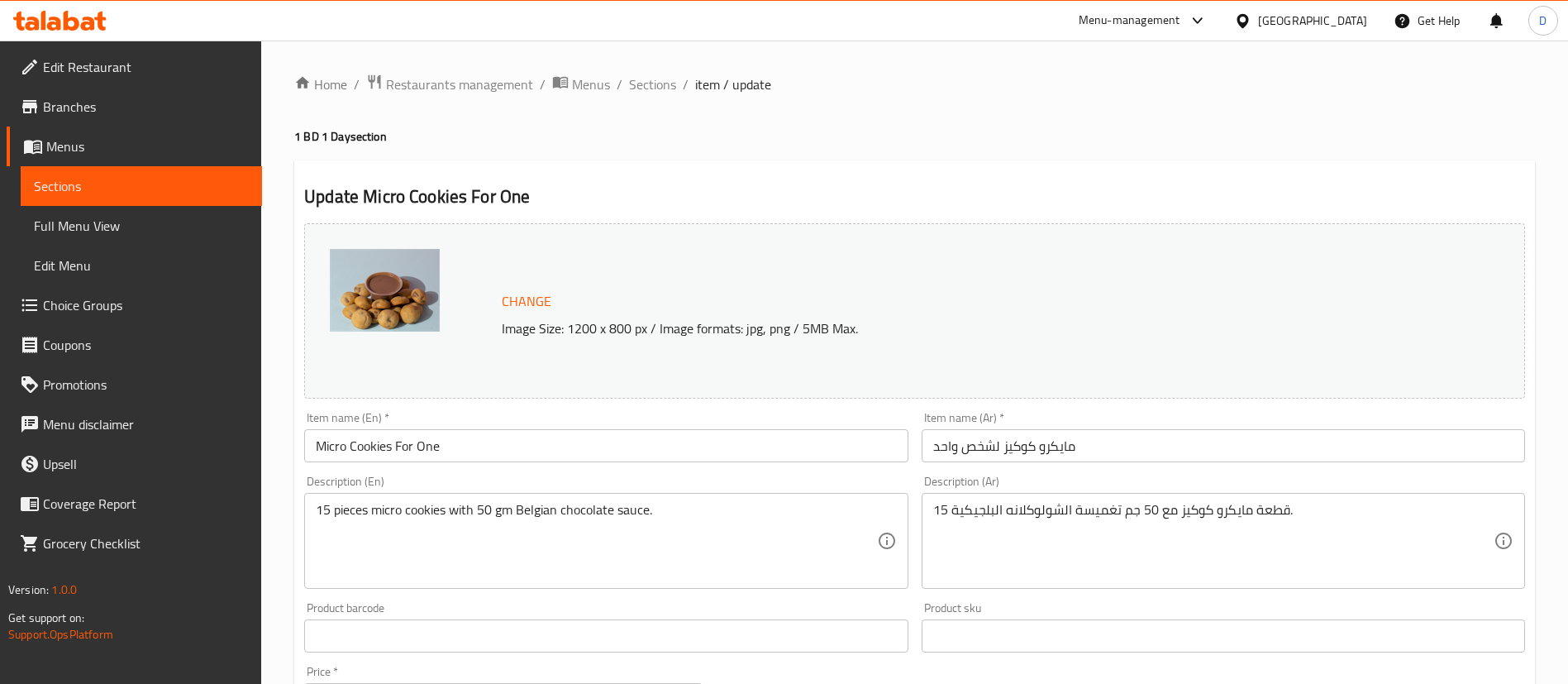
click at [962, 137] on h4 "1 BD 1 Day section" at bounding box center [914, 136] width 1241 height 17
drag, startPoint x: 725, startPoint y: 209, endPoint x: 708, endPoint y: 183, distance: 31.1
click at [723, 204] on h2 "Update Micro Cookies For One" at bounding box center [914, 196] width 1221 height 24
click at [635, 82] on span "Sections" at bounding box center [653, 84] width 47 height 20
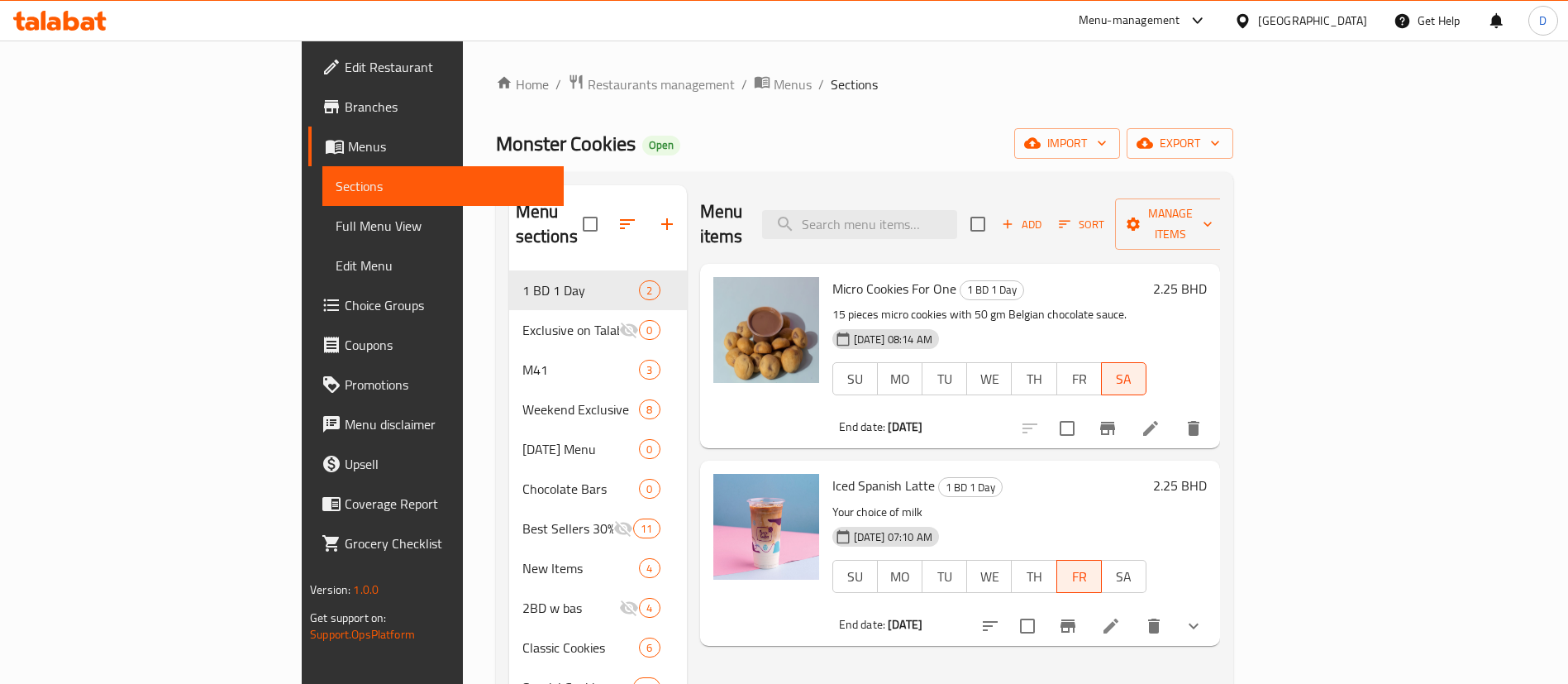
click at [833, 473] on span "Iced Spanish Latte" at bounding box center [884, 485] width 103 height 24
copy h6 "Iced Spanish Latte"
click at [957, 216] on input "search" at bounding box center [860, 225] width 195 height 29
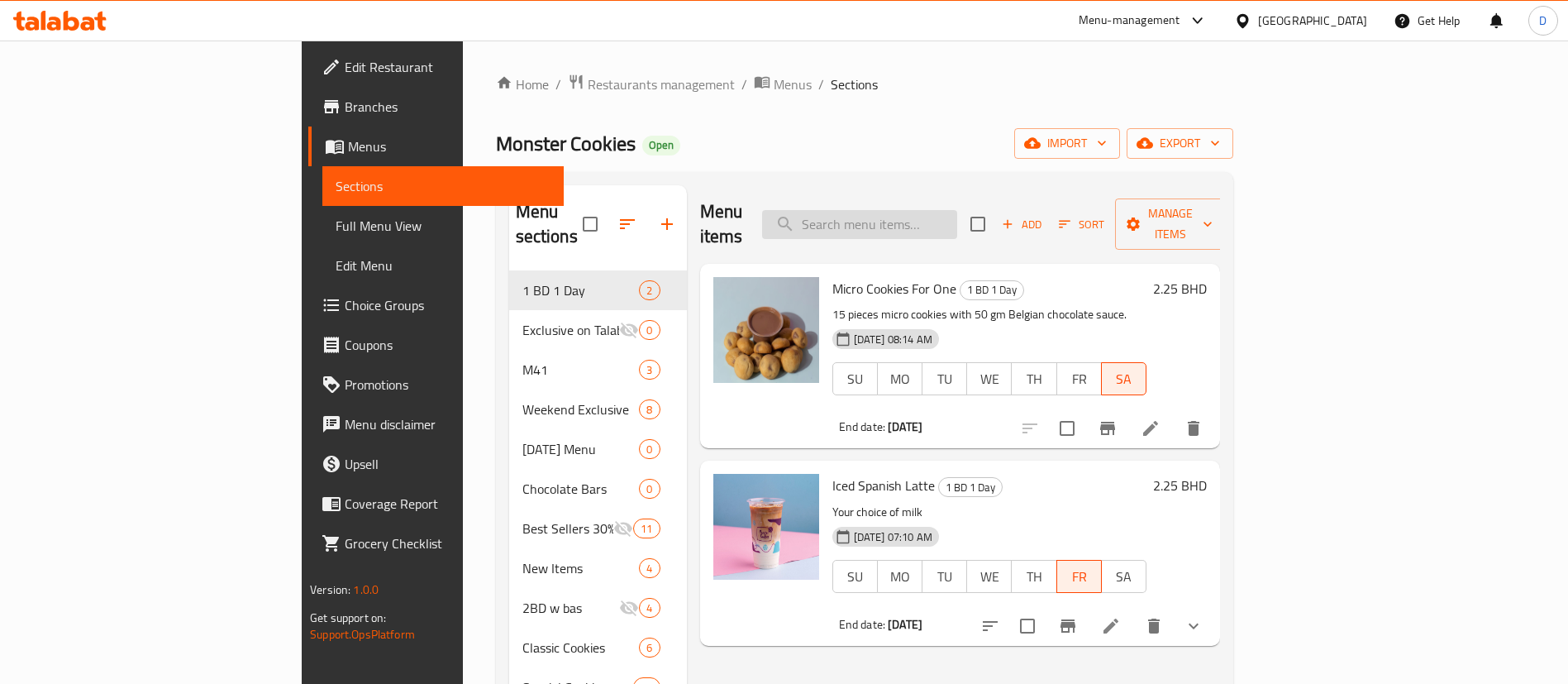
paste input "Iced Spanish Latte"
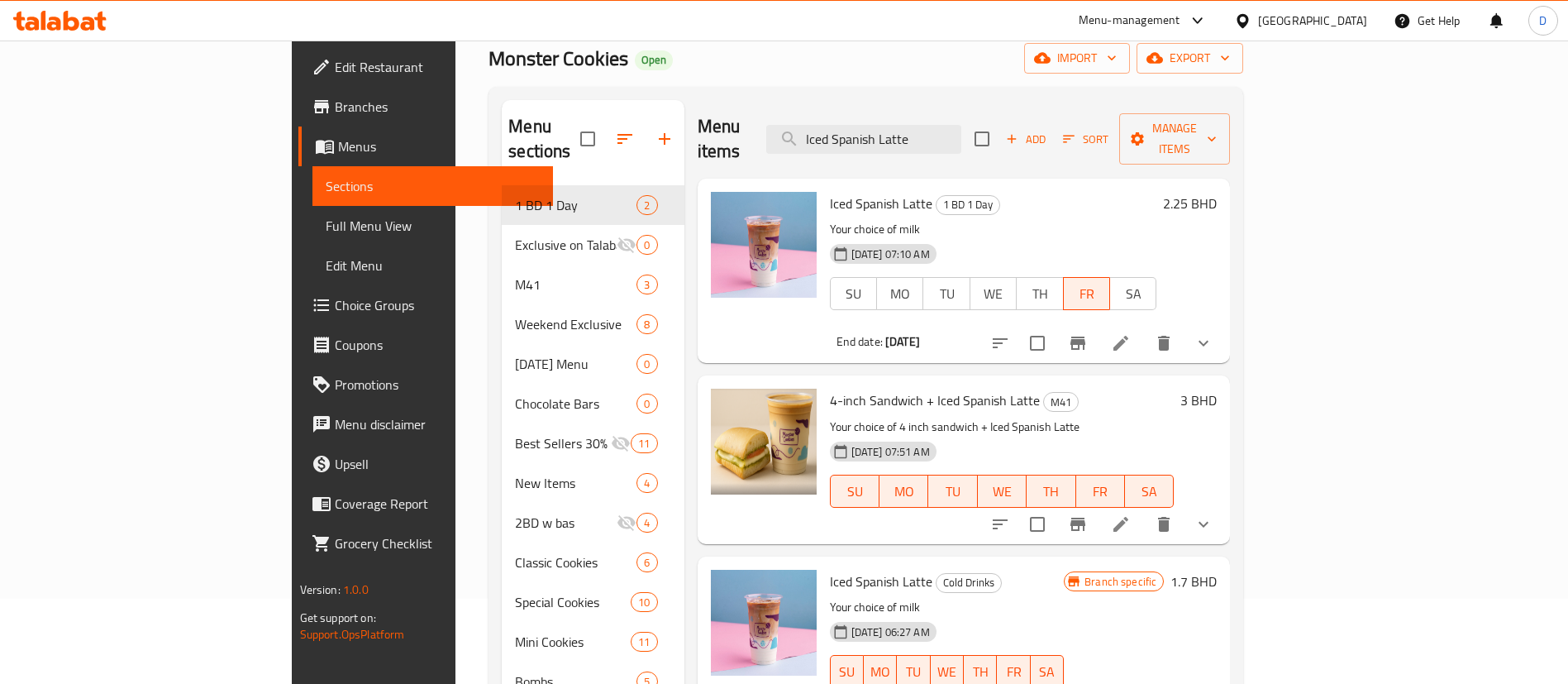
scroll to position [124, 0]
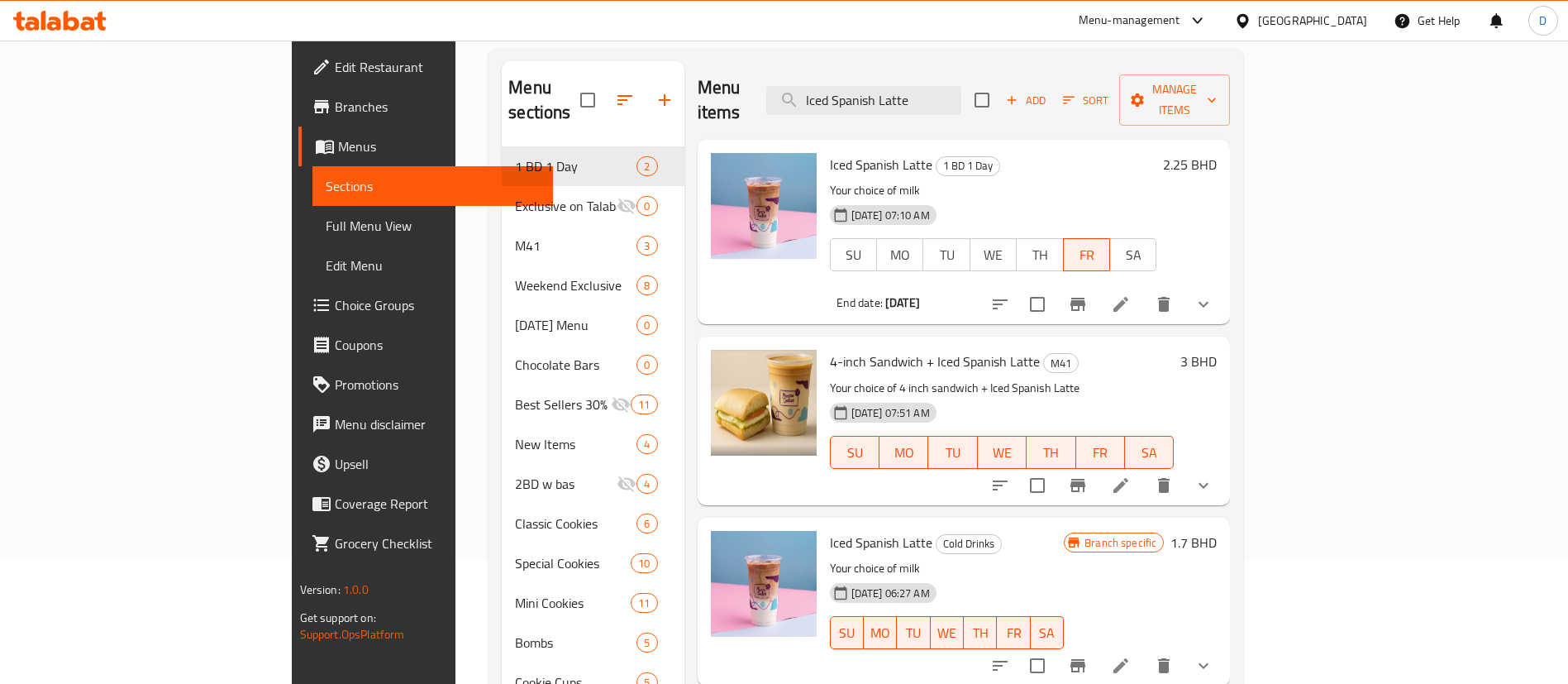
type input "Iced Spanish Latte"
click at [1085, 659] on icon "Branch-specific-item" at bounding box center [1078, 665] width 15 height 13
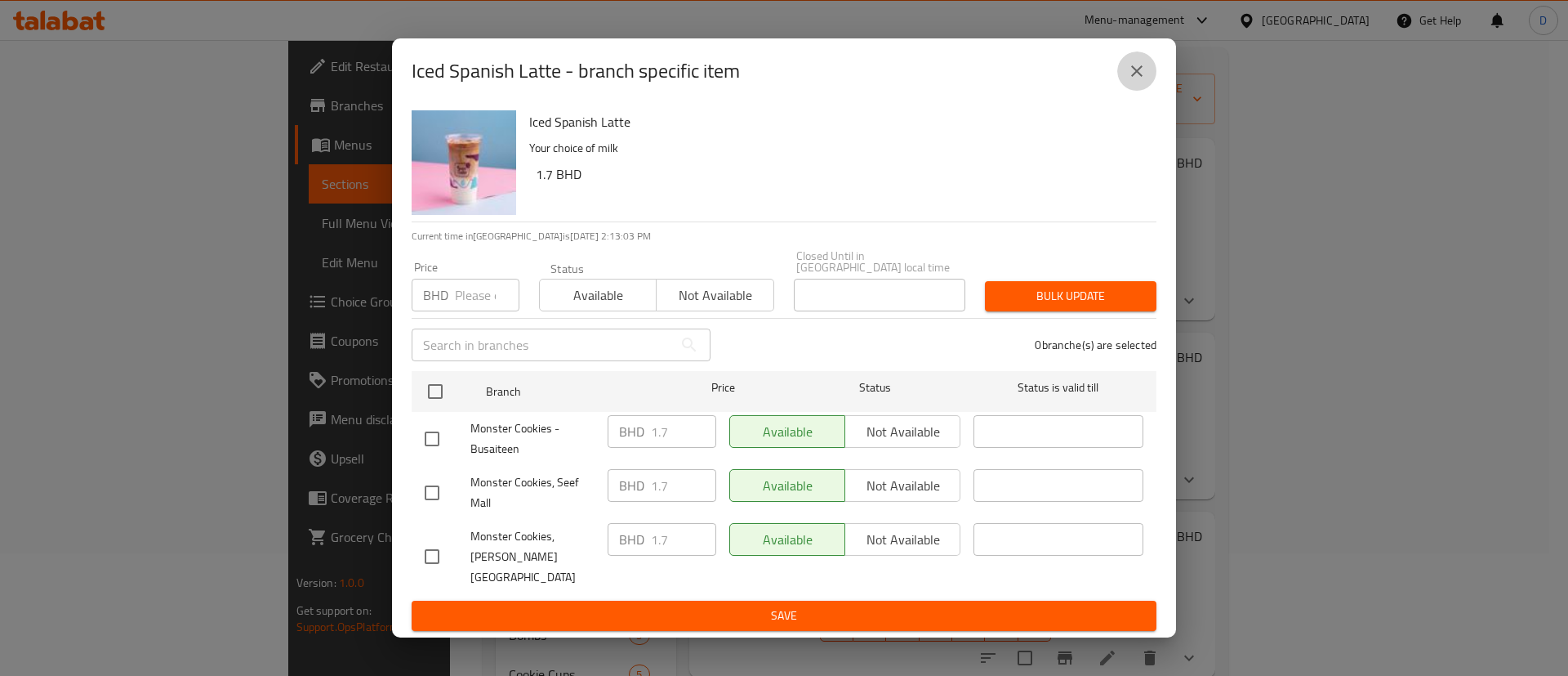
click at [1140, 81] on icon "close" at bounding box center [1137, 72] width 20 height 20
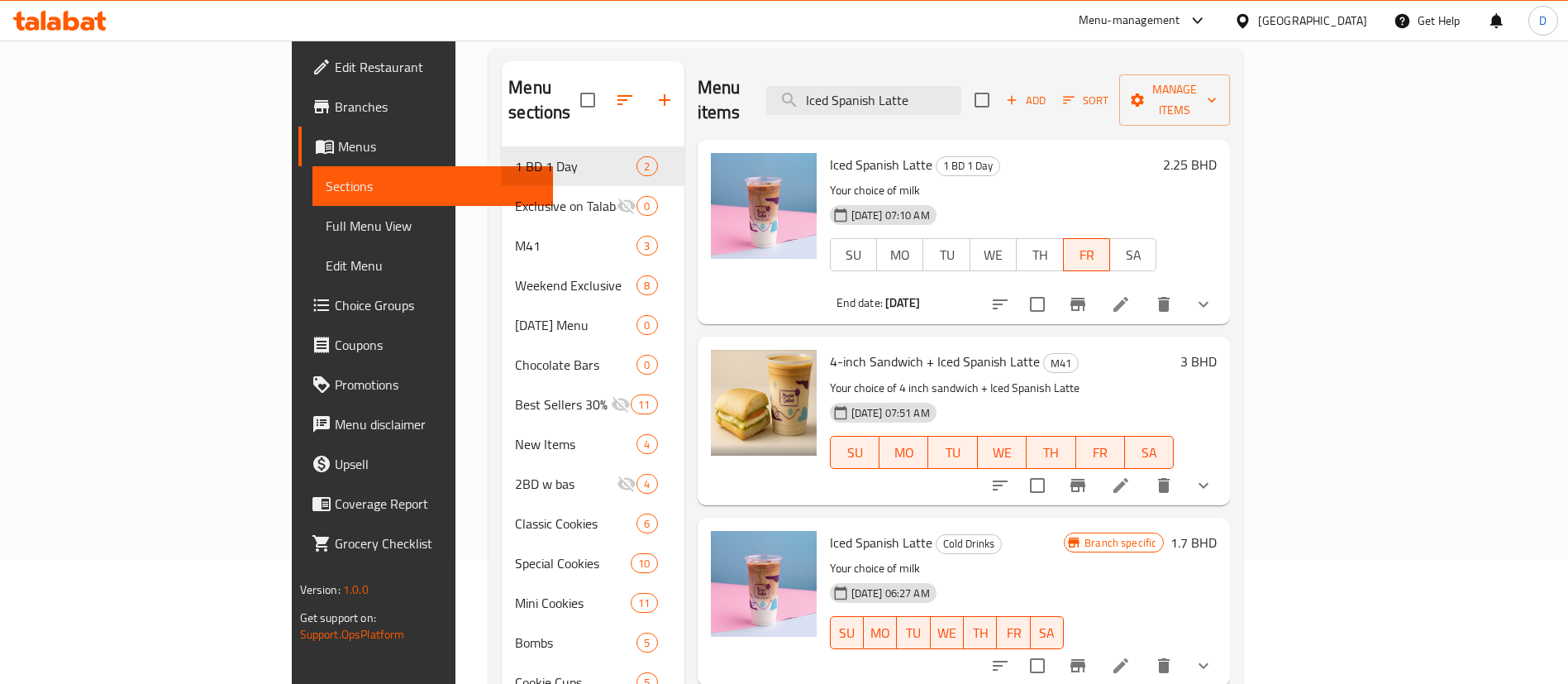
click at [1216, 153] on h6 "2.25 BHD" at bounding box center [1190, 165] width 54 height 24
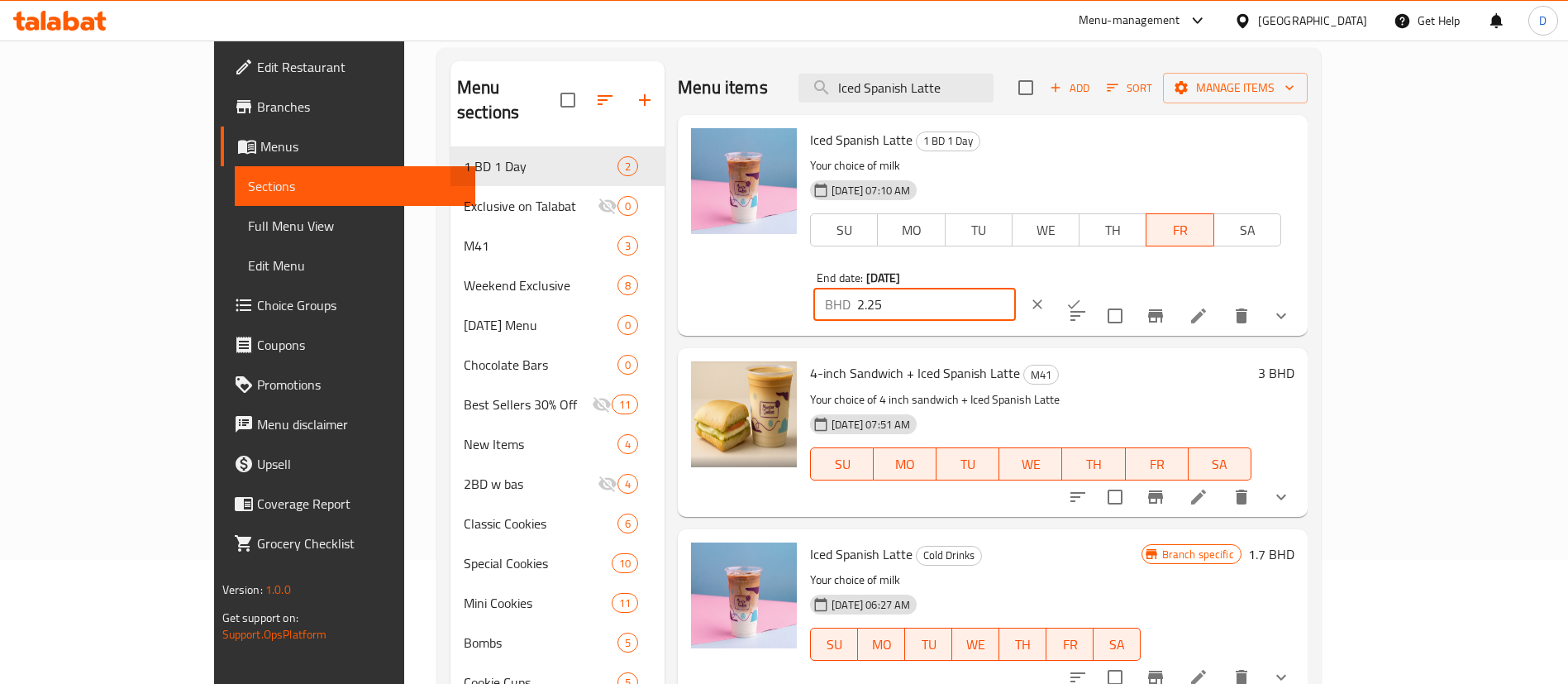
drag, startPoint x: 1241, startPoint y: 153, endPoint x: 1218, endPoint y: 150, distance: 23.2
click at [1218, 150] on div "Iced Spanish Latte 1 BD 1 Day Your choice of milk 10-07-2025 07:10 AM SU MO TU …" at bounding box center [1052, 225] width 498 height 208
type input "1.7"
click at [1080, 300] on icon "ok" at bounding box center [1074, 305] width 13 height 9
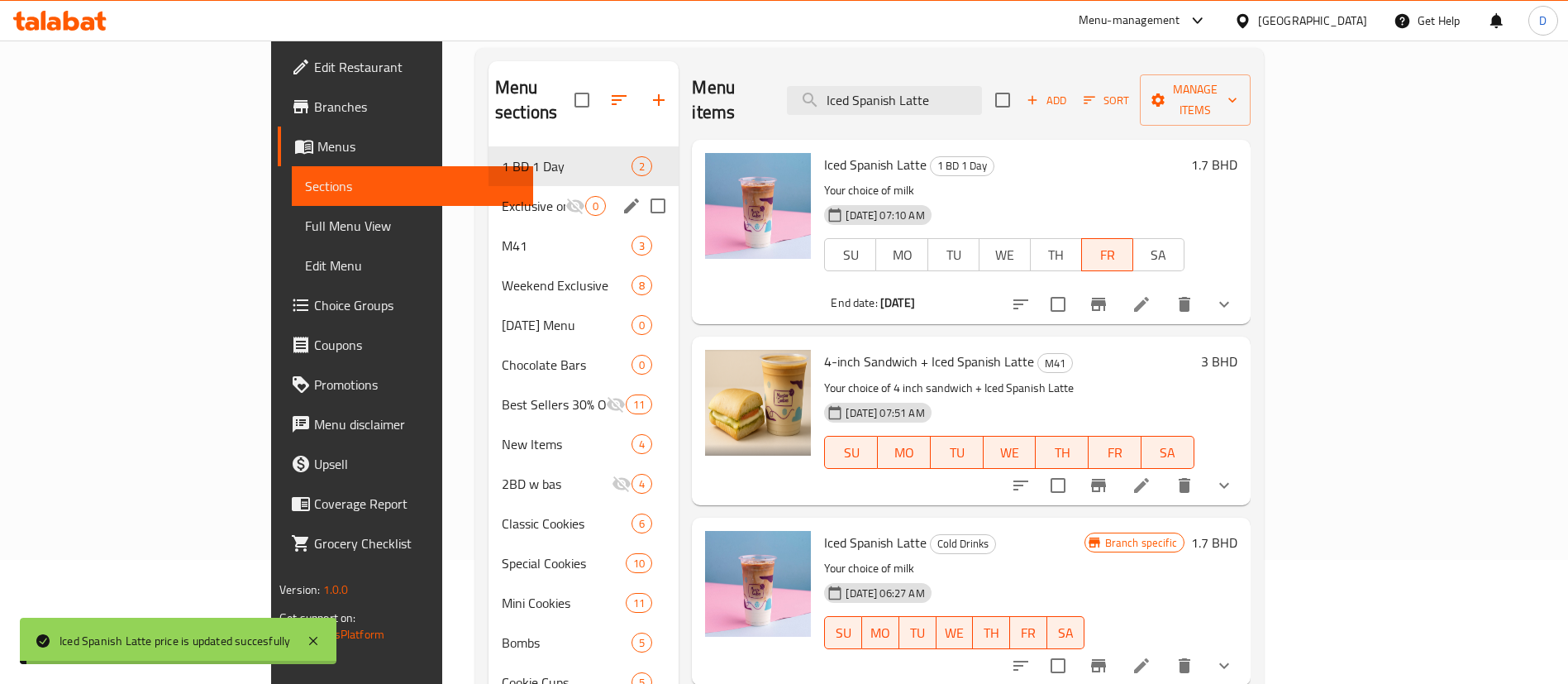
click at [489, 193] on div "Exclusive on Talabat 0" at bounding box center [584, 205] width 190 height 40
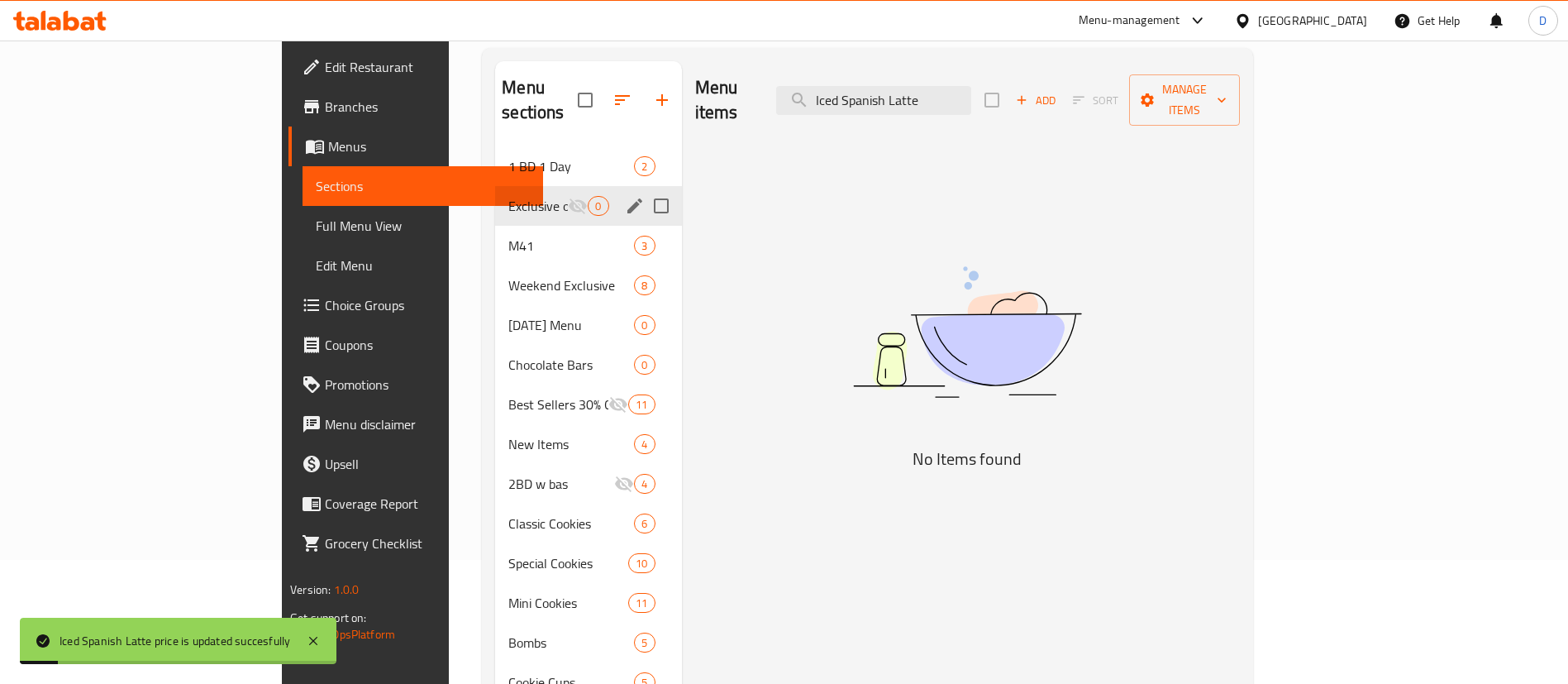
click at [508, 156] on span "1 BD 1 Day" at bounding box center [570, 167] width 125 height 20
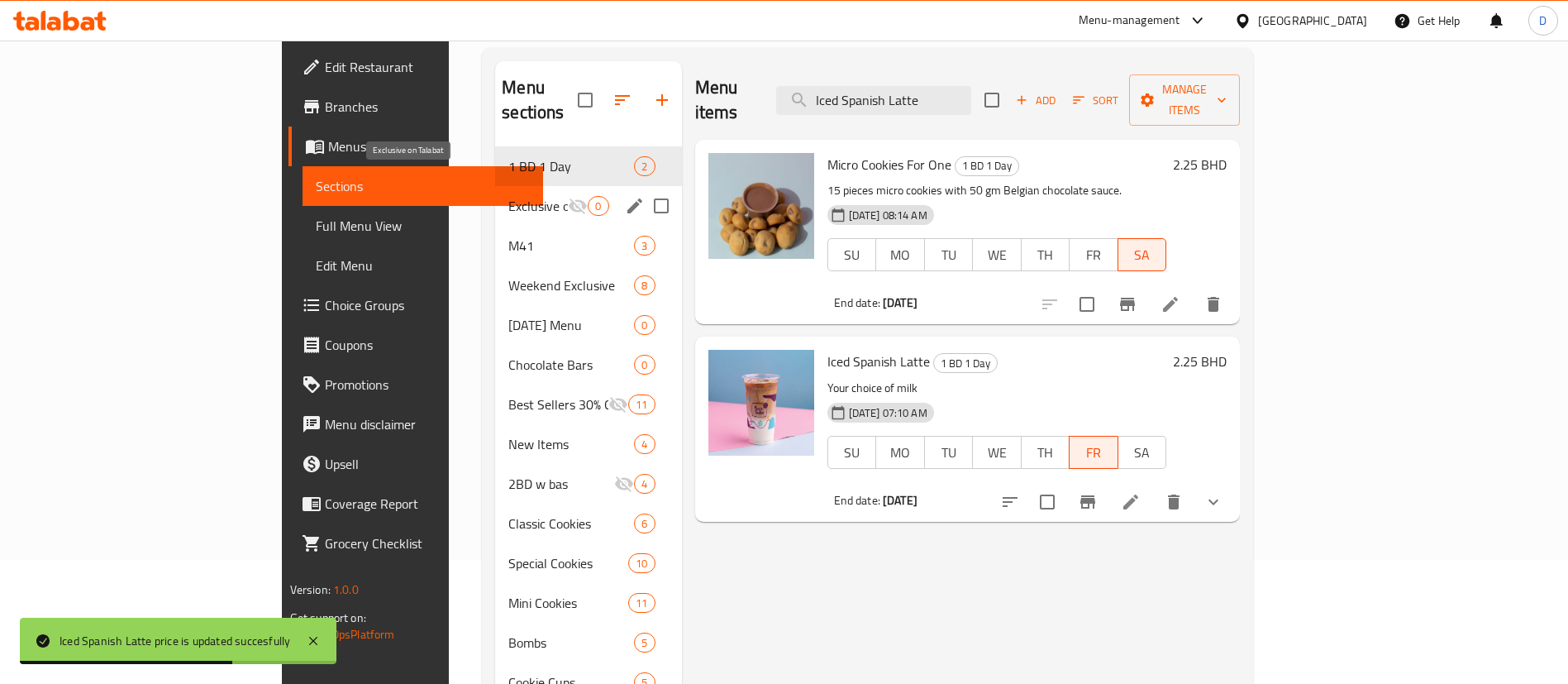
click at [508, 196] on span "Exclusive on Talabat" at bounding box center [538, 206] width 60 height 20
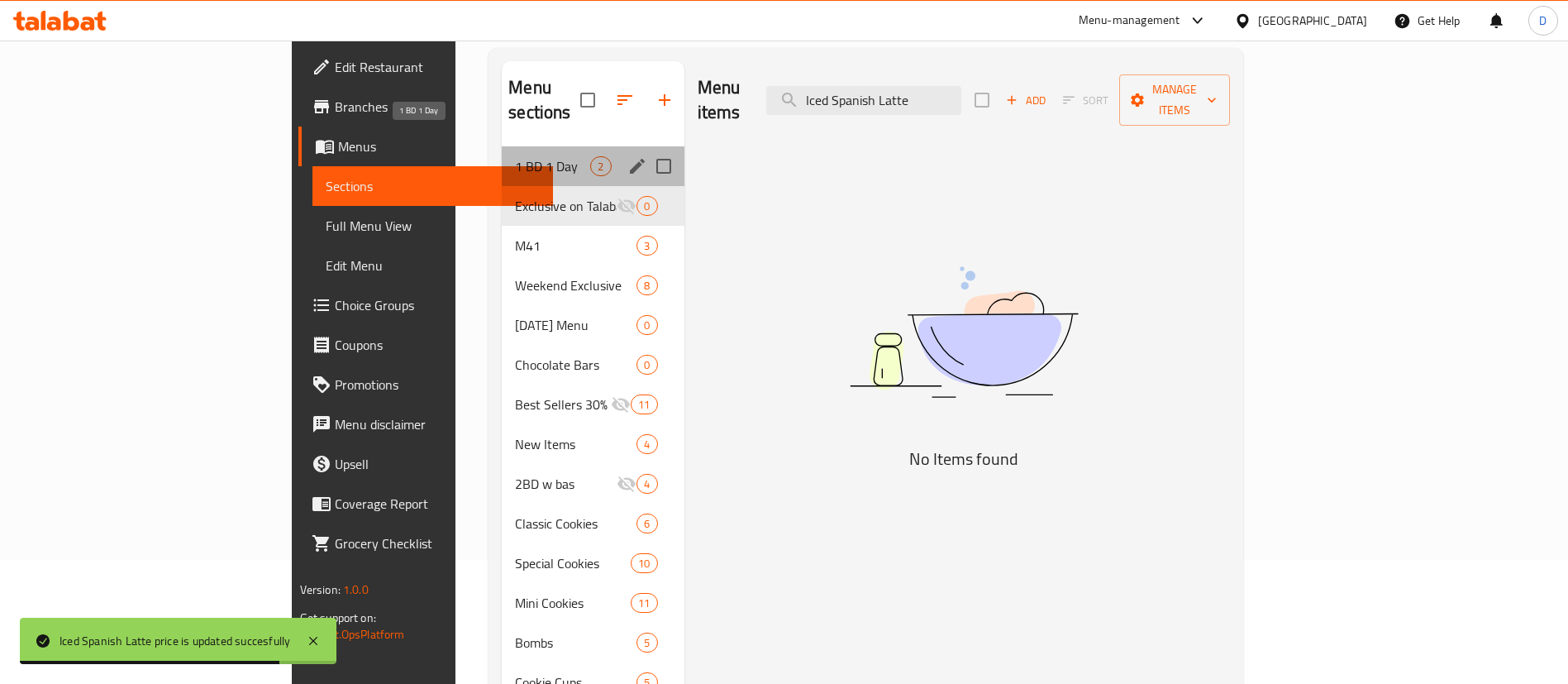
click at [515, 156] on span "1 BD 1 Day" at bounding box center [552, 167] width 75 height 20
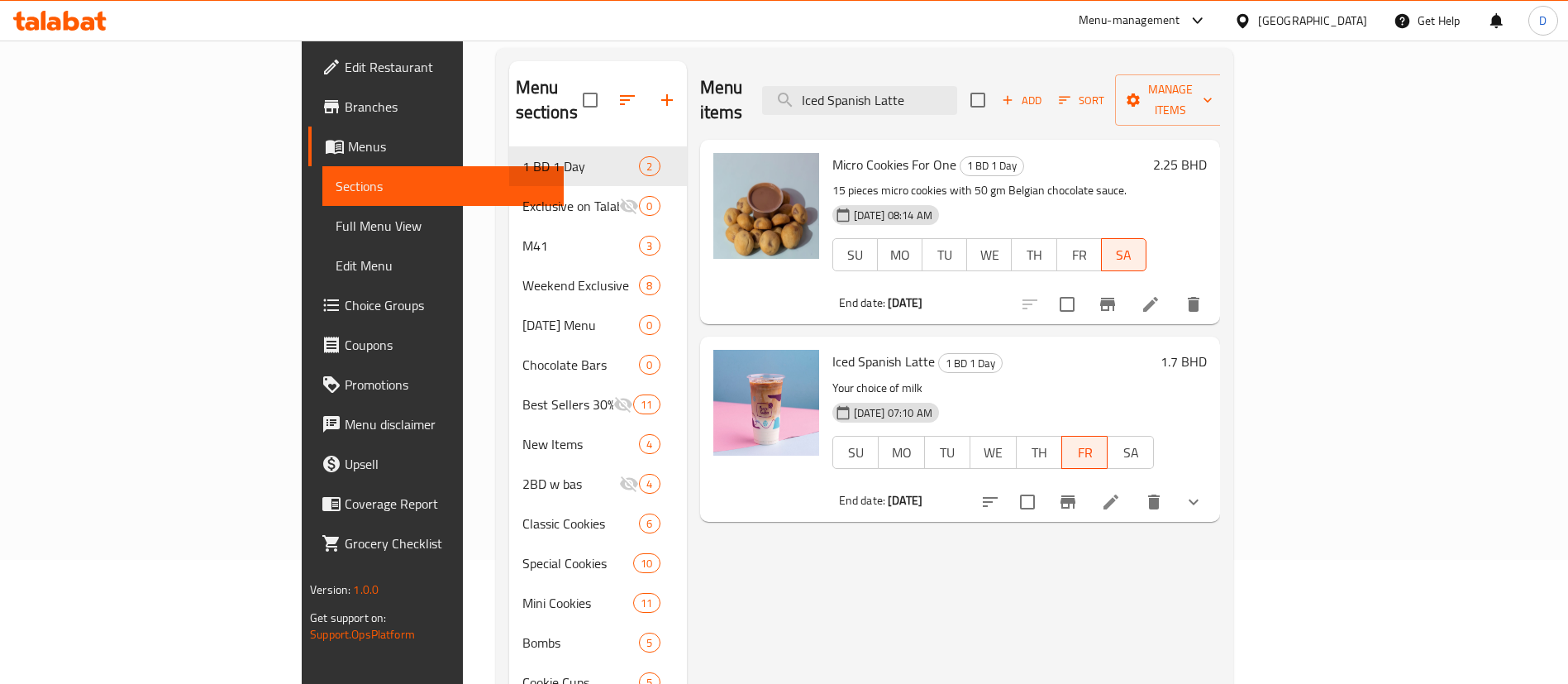
click at [1220, 337] on div "Iced Spanish Latte 1 BD 1 Day Your choice of milk 10-07-2025 07:10 AM SU MO TU …" at bounding box center [960, 428] width 520 height 184
click at [345, 101] on span "Branches" at bounding box center [448, 107] width 206 height 20
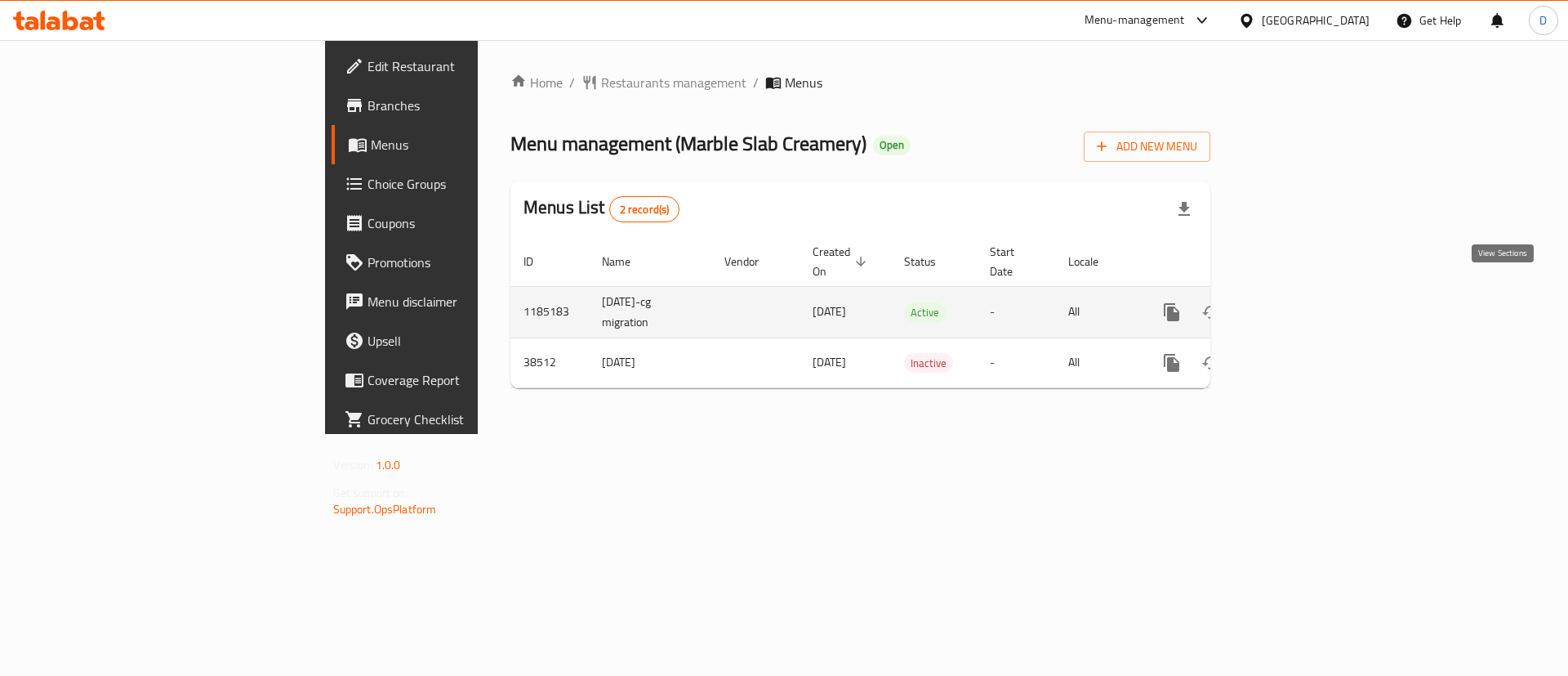
click at [1309, 305] on link "enhanced table" at bounding box center [1289, 312] width 39 height 39
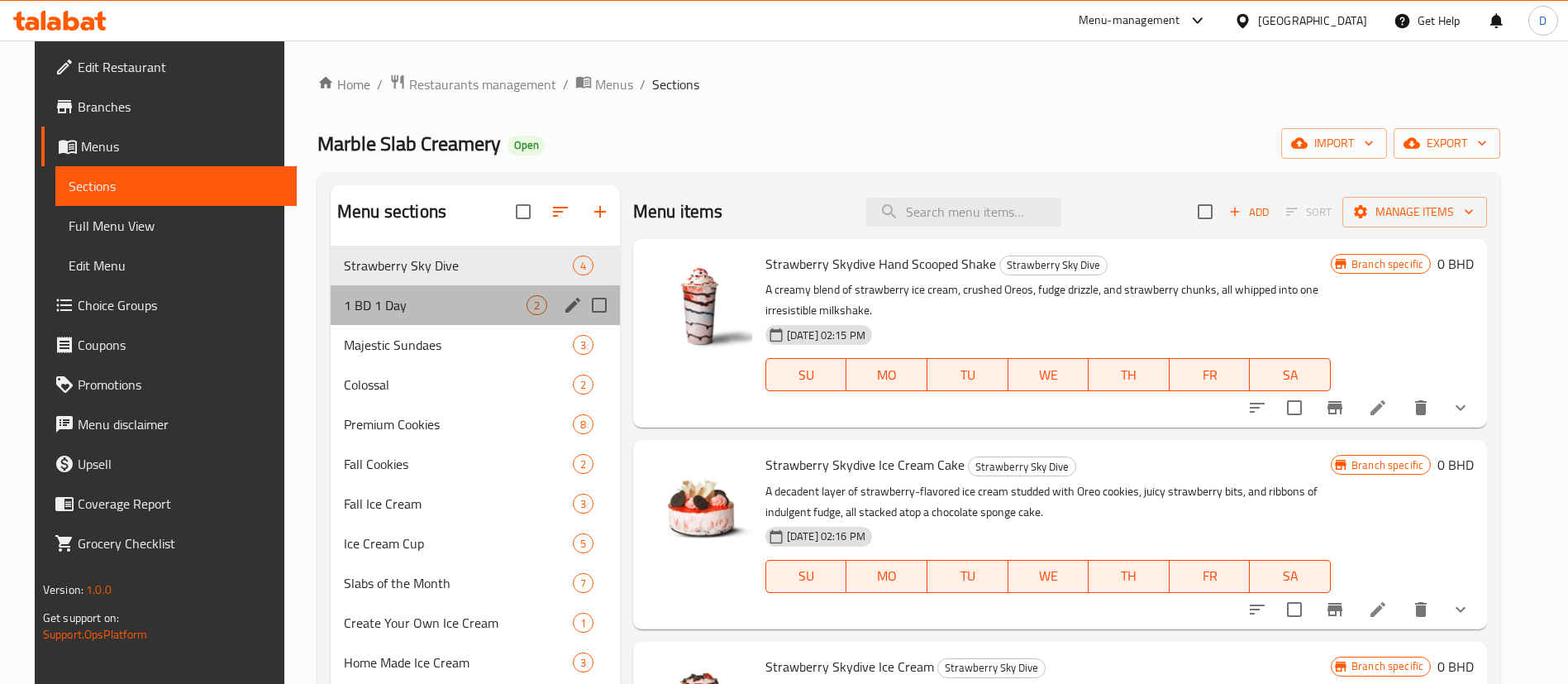
click at [421, 321] on div "1 BD 1 Day 2" at bounding box center [475, 305] width 289 height 40
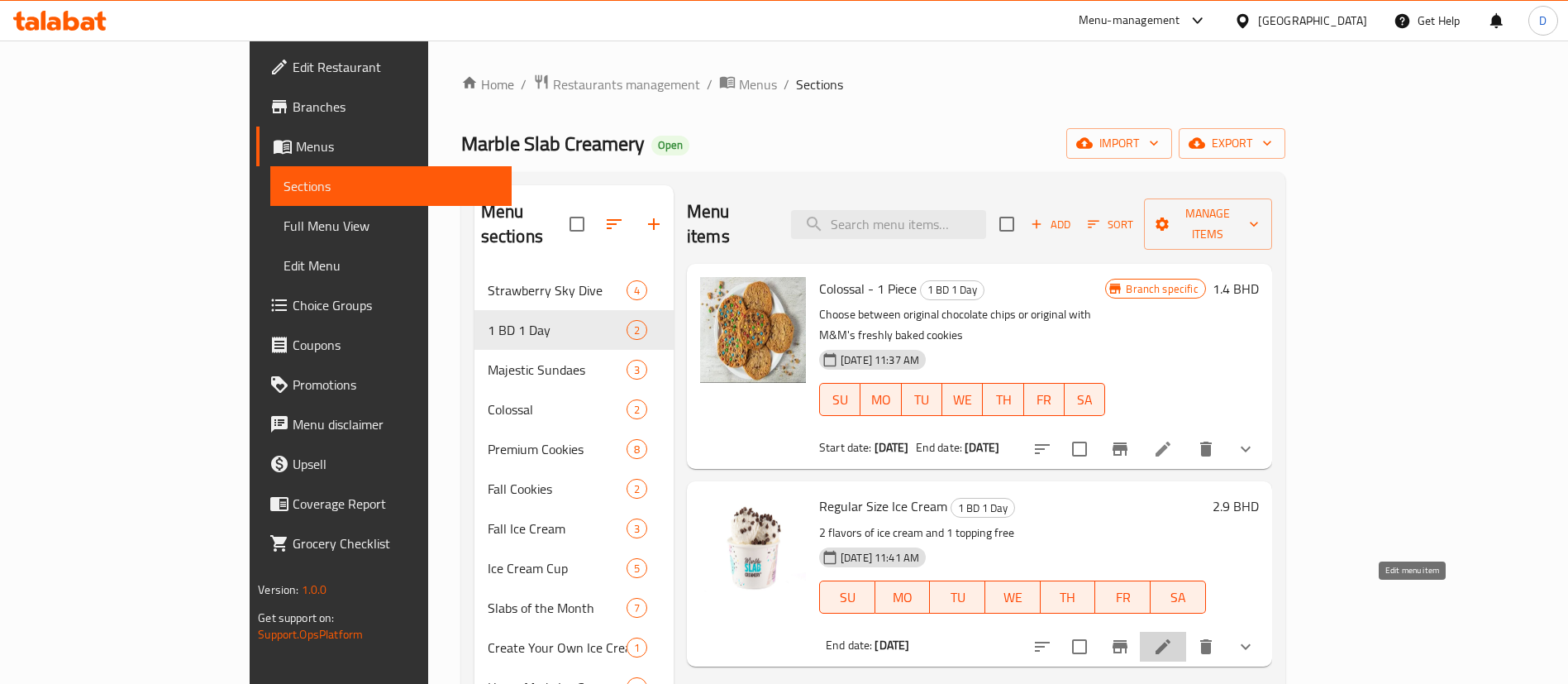
click at [1173, 637] on icon at bounding box center [1163, 647] width 20 height 20
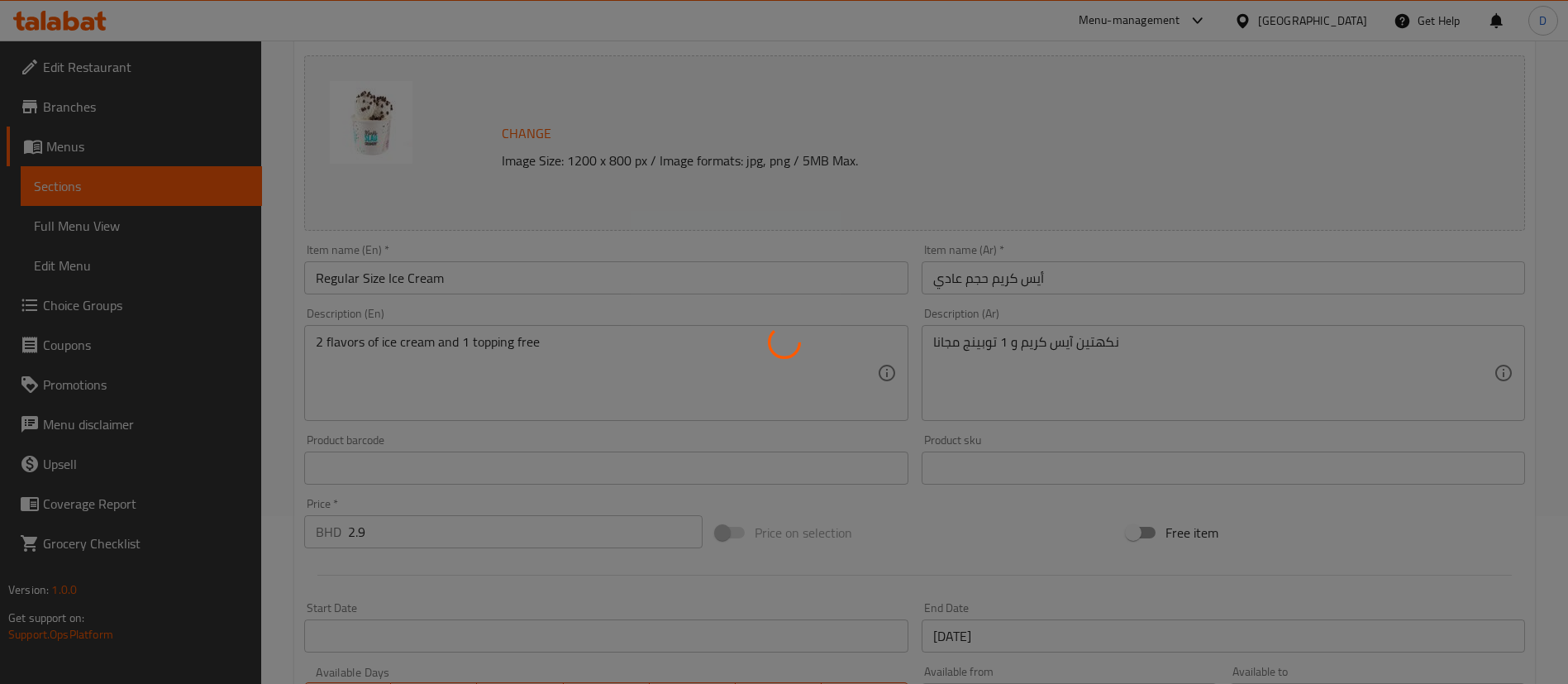
scroll to position [496, 0]
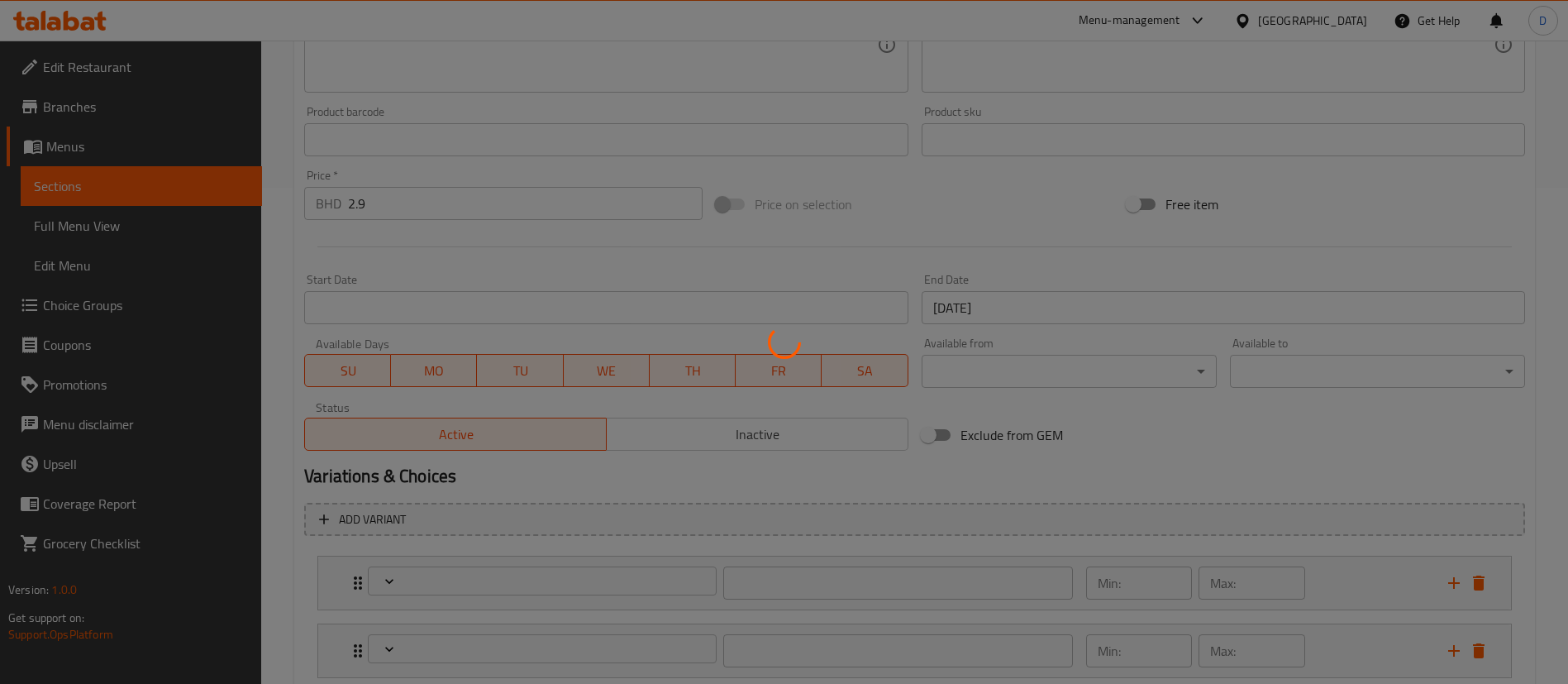
type input "إختيارك من النكهة الثانية:"
type input "1"
type input "2"
type input "إختيارك من الإضافة المجانية:"
type input "1"
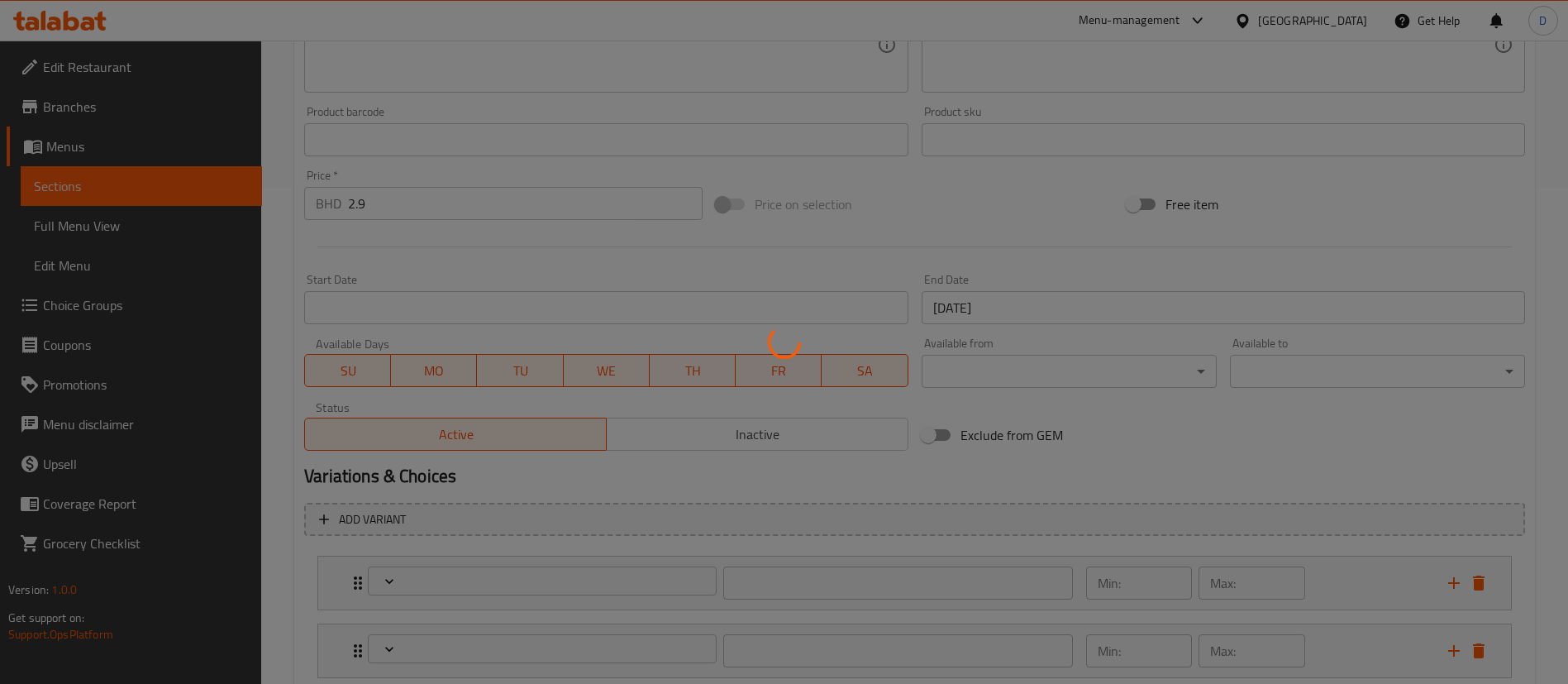
type input "1"
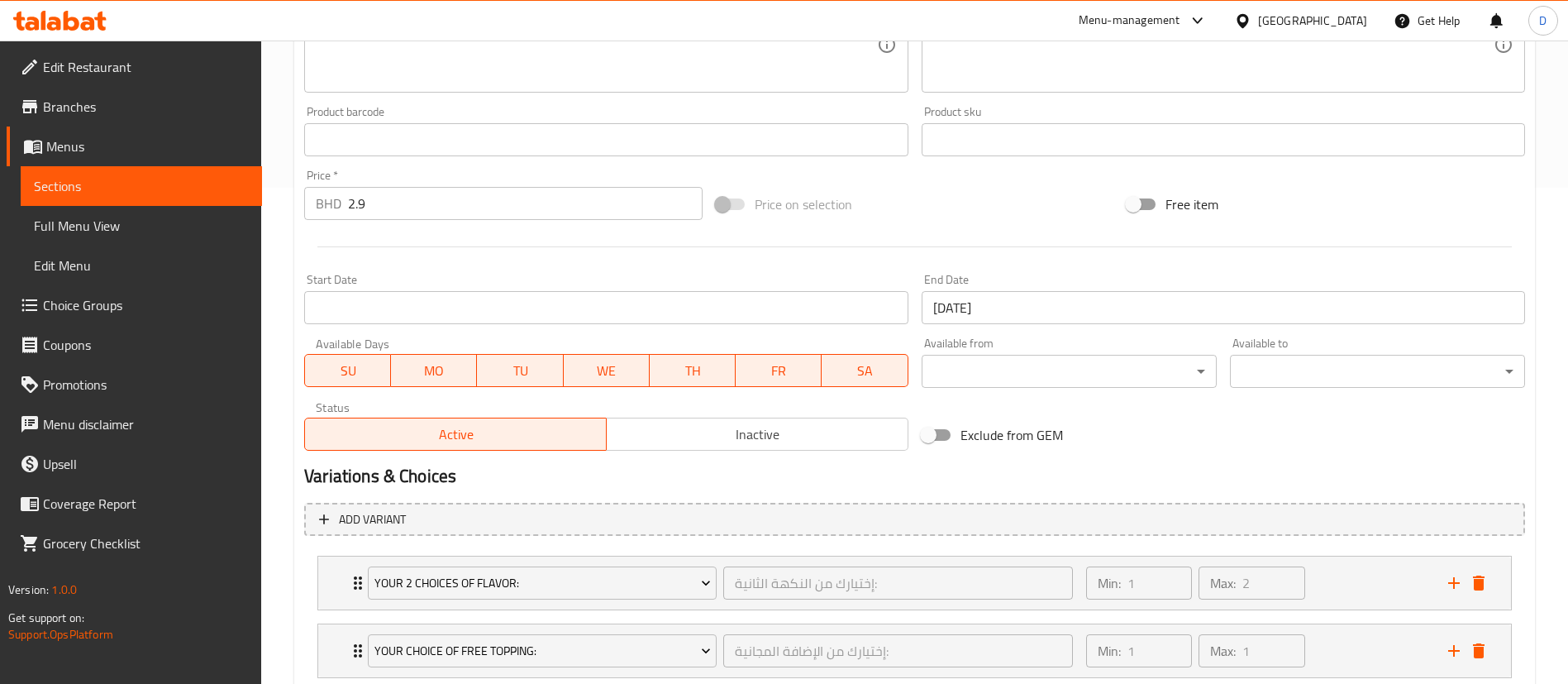
click at [940, 430] on input "Exclude from GEM" at bounding box center [929, 434] width 94 height 31
checkbox input "true"
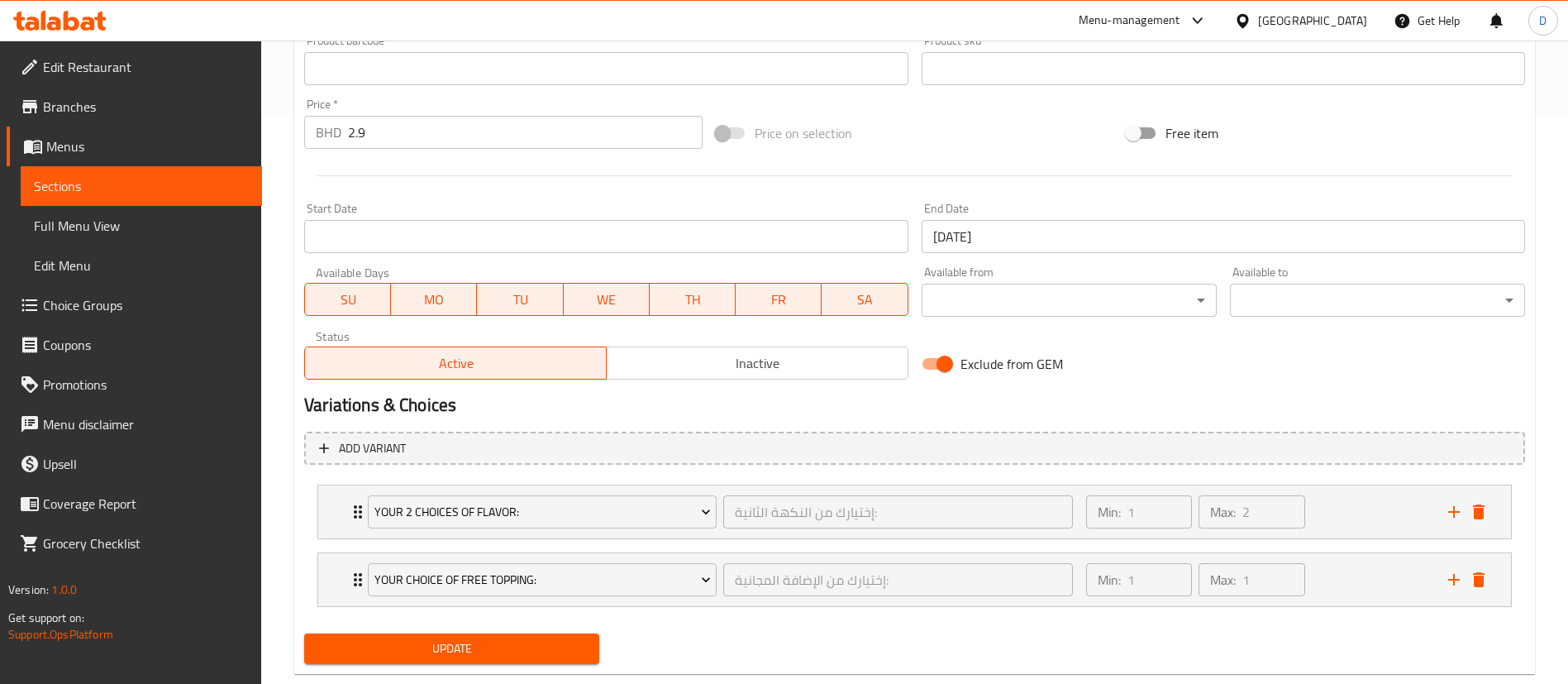
scroll to position [603, 0]
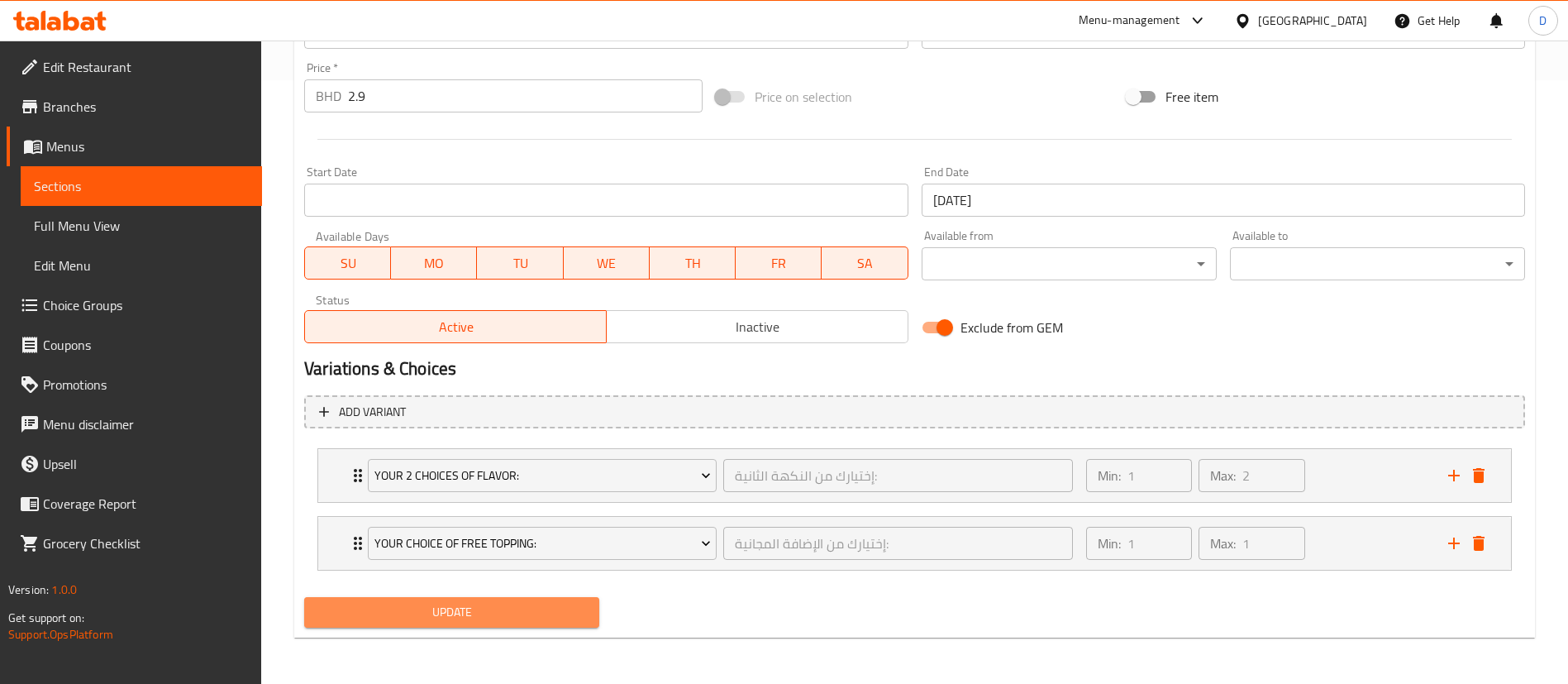
click at [513, 604] on span "Update" at bounding box center [451, 612] width 268 height 21
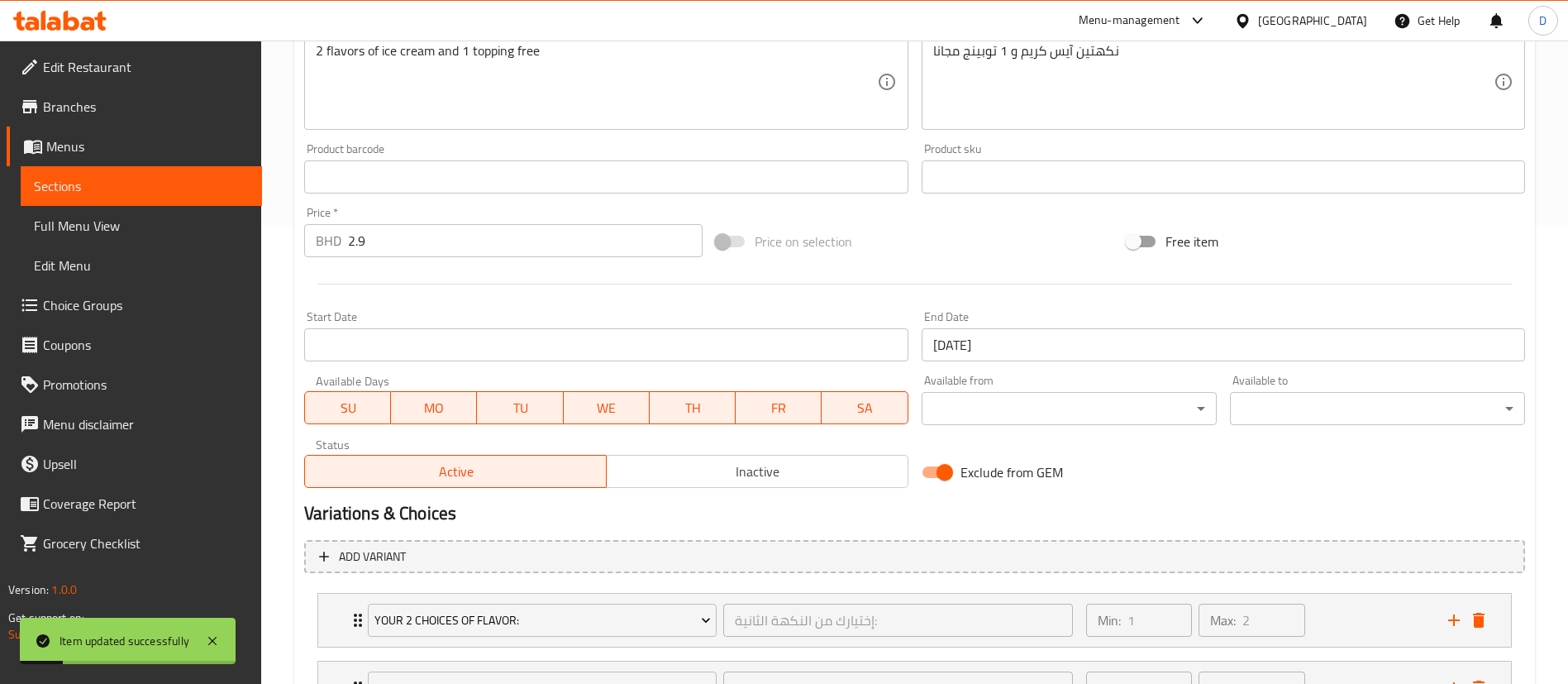
scroll to position [0, 0]
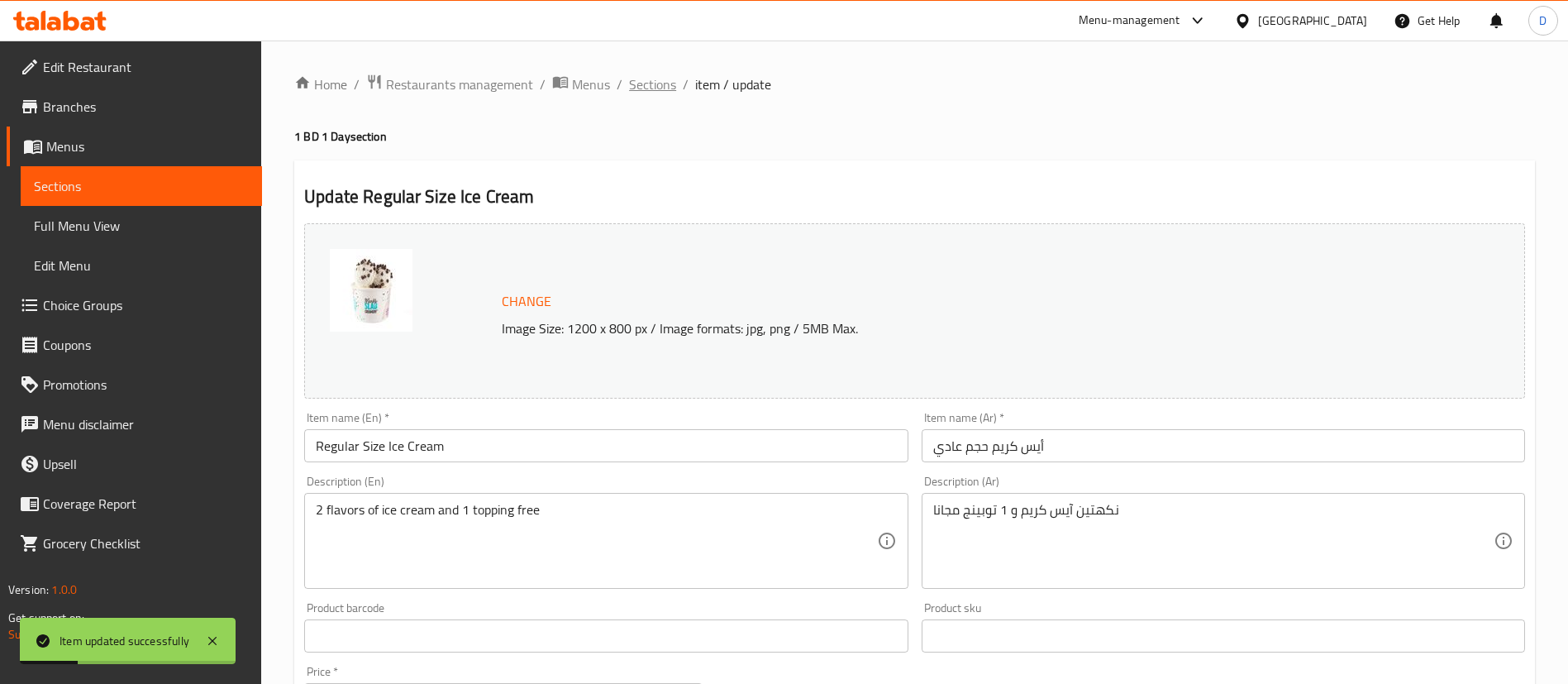
click at [662, 84] on span "Sections" at bounding box center [653, 84] width 47 height 20
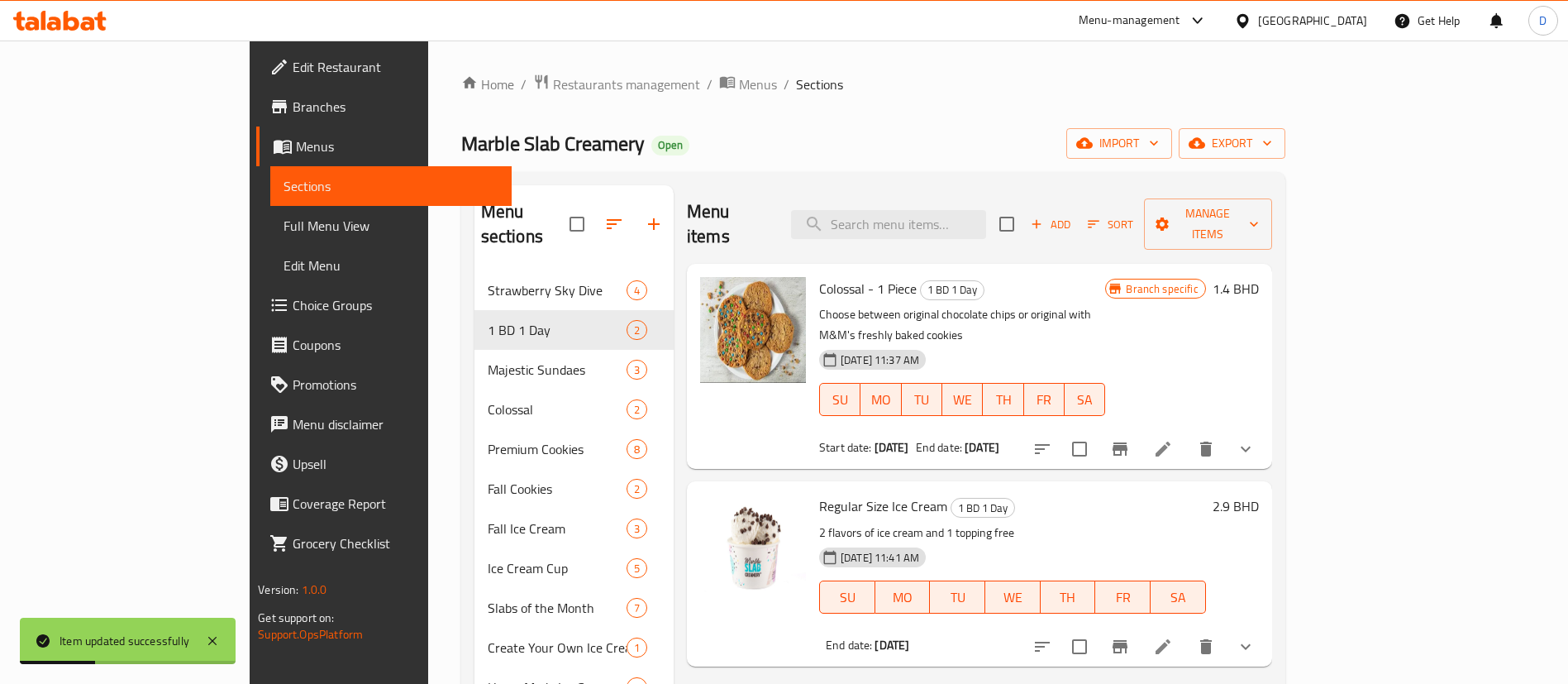
click at [822, 90] on ol "Home / Restaurants management / Menus / Sections" at bounding box center [873, 84] width 824 height 22
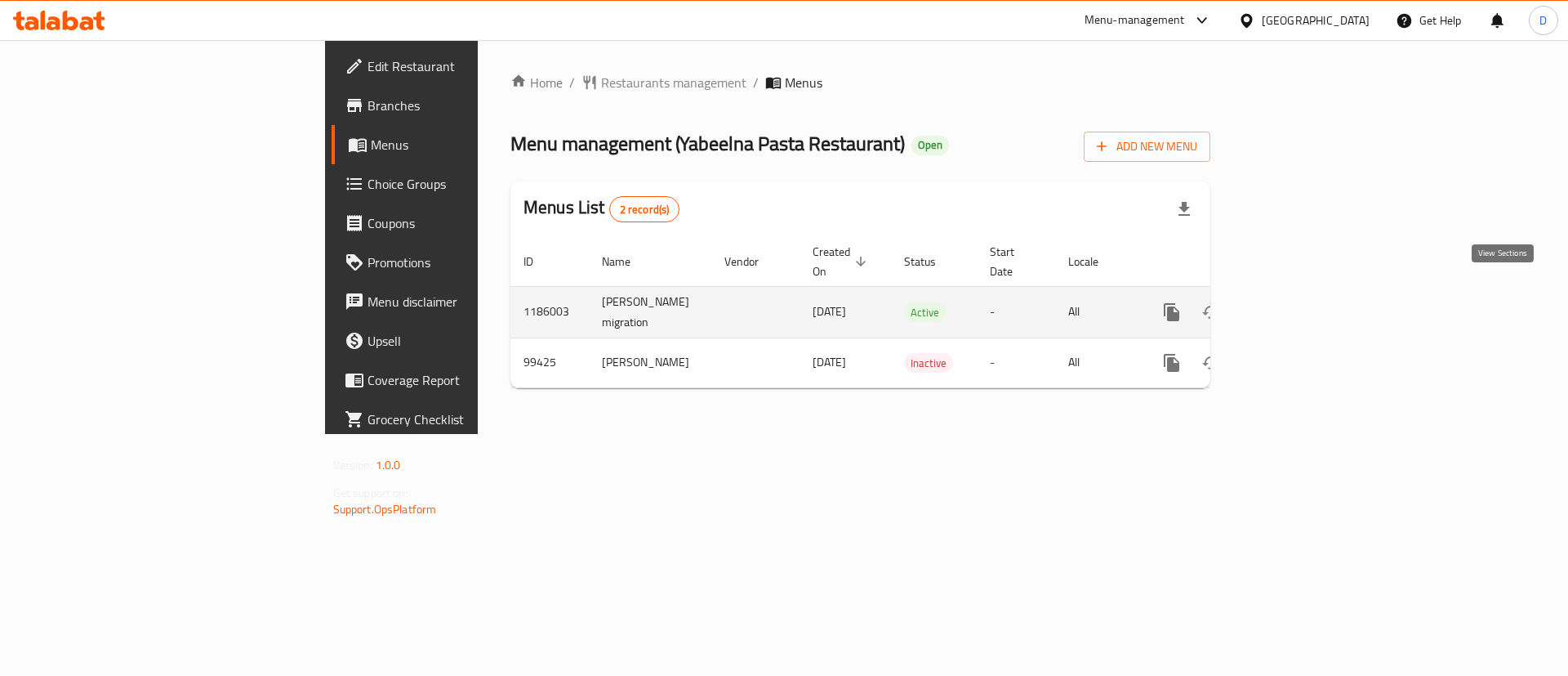
click at [1296, 305] on icon "enhanced table" at bounding box center [1290, 313] width 15 height 15
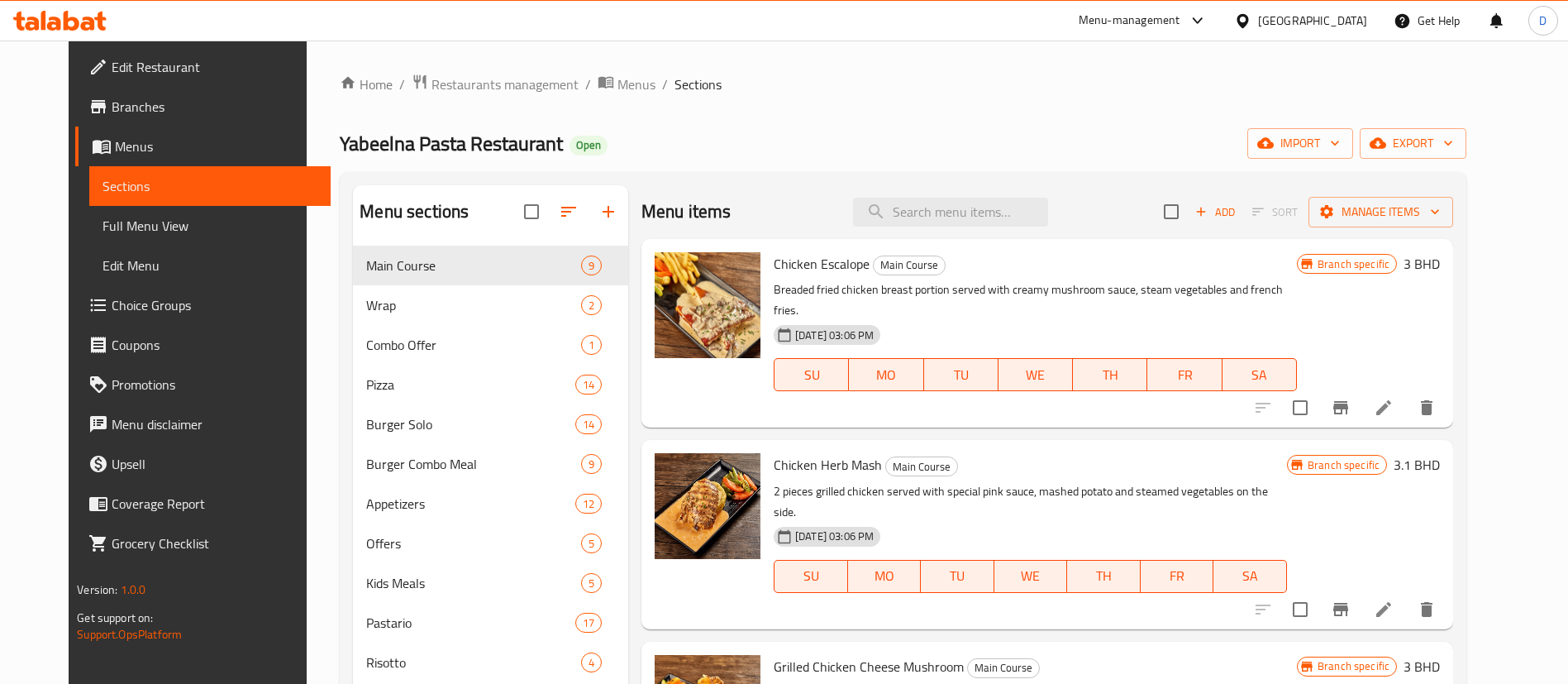
click at [602, 206] on icon "button" at bounding box center [608, 212] width 12 height 12
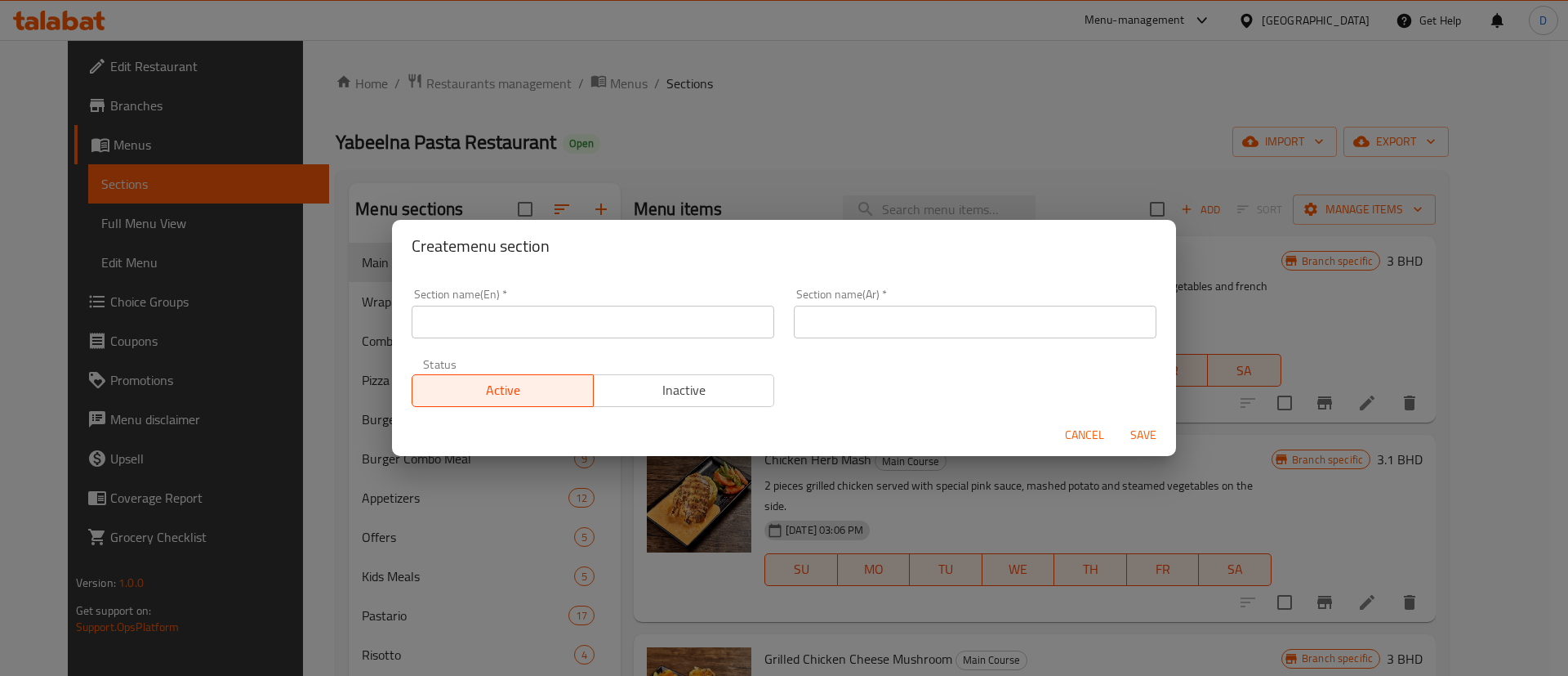
click at [616, 327] on input "text" at bounding box center [592, 322] width 362 height 32
type input "1 BD 1 Day"
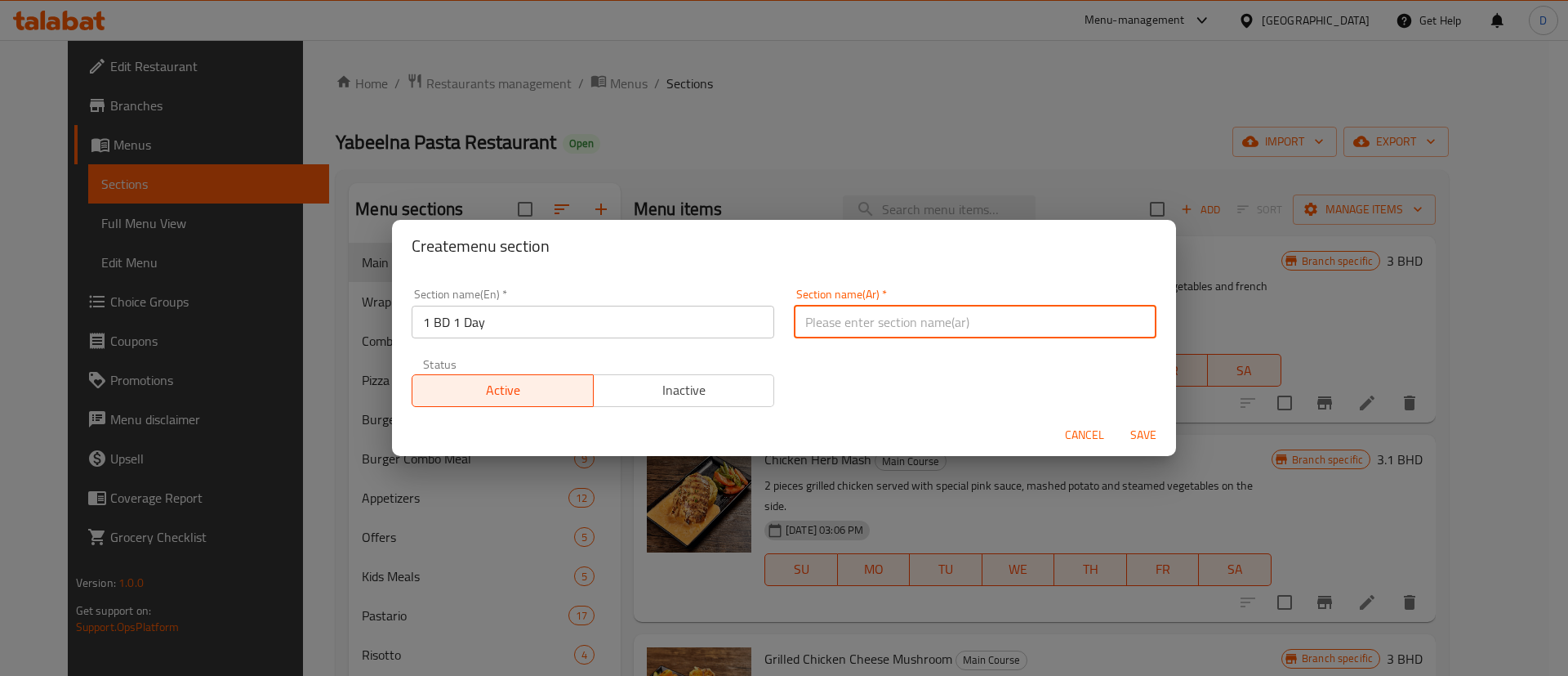
click at [935, 328] on input "text" at bounding box center [975, 322] width 362 height 32
click at [653, 314] on input "1 BD 1 Day" at bounding box center [592, 322] width 362 height 32
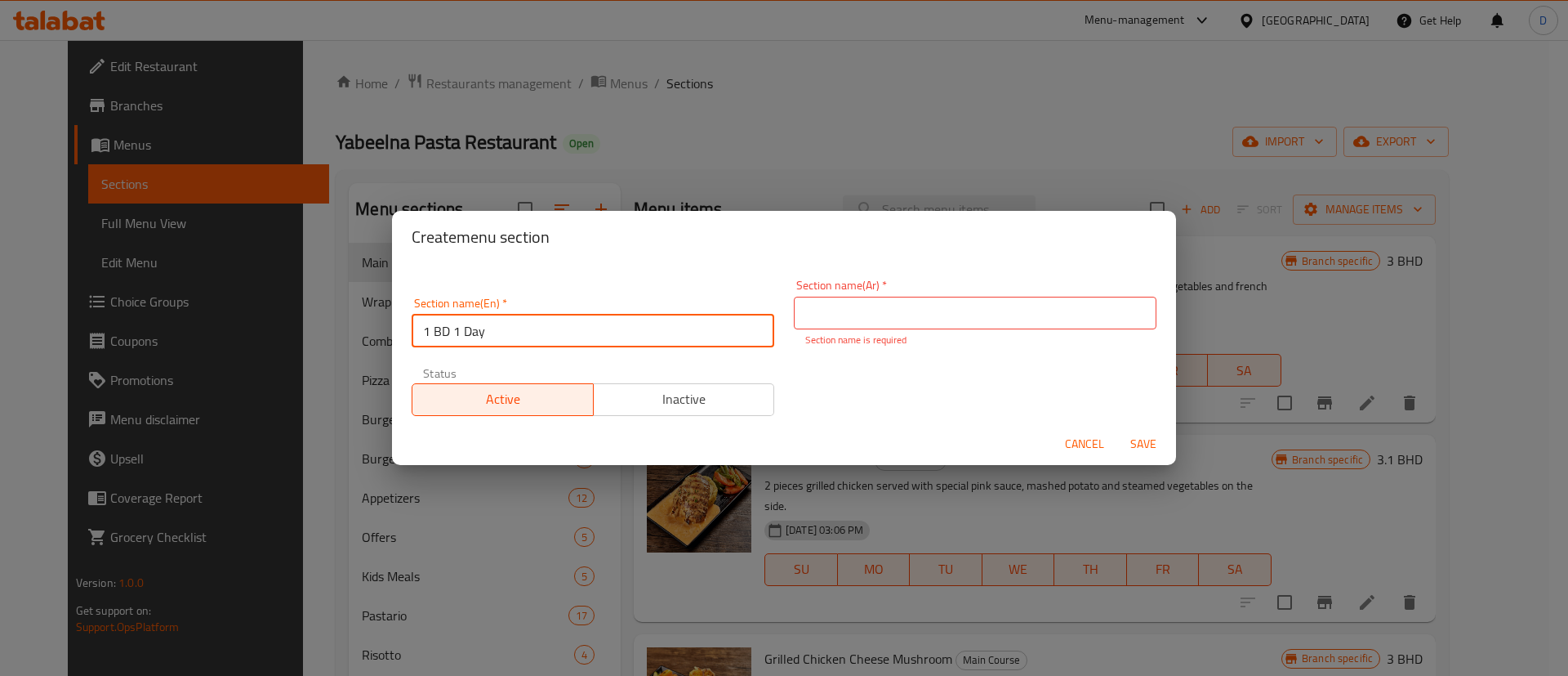
click at [653, 314] on input "1 BD 1 Day" at bounding box center [592, 330] width 362 height 32
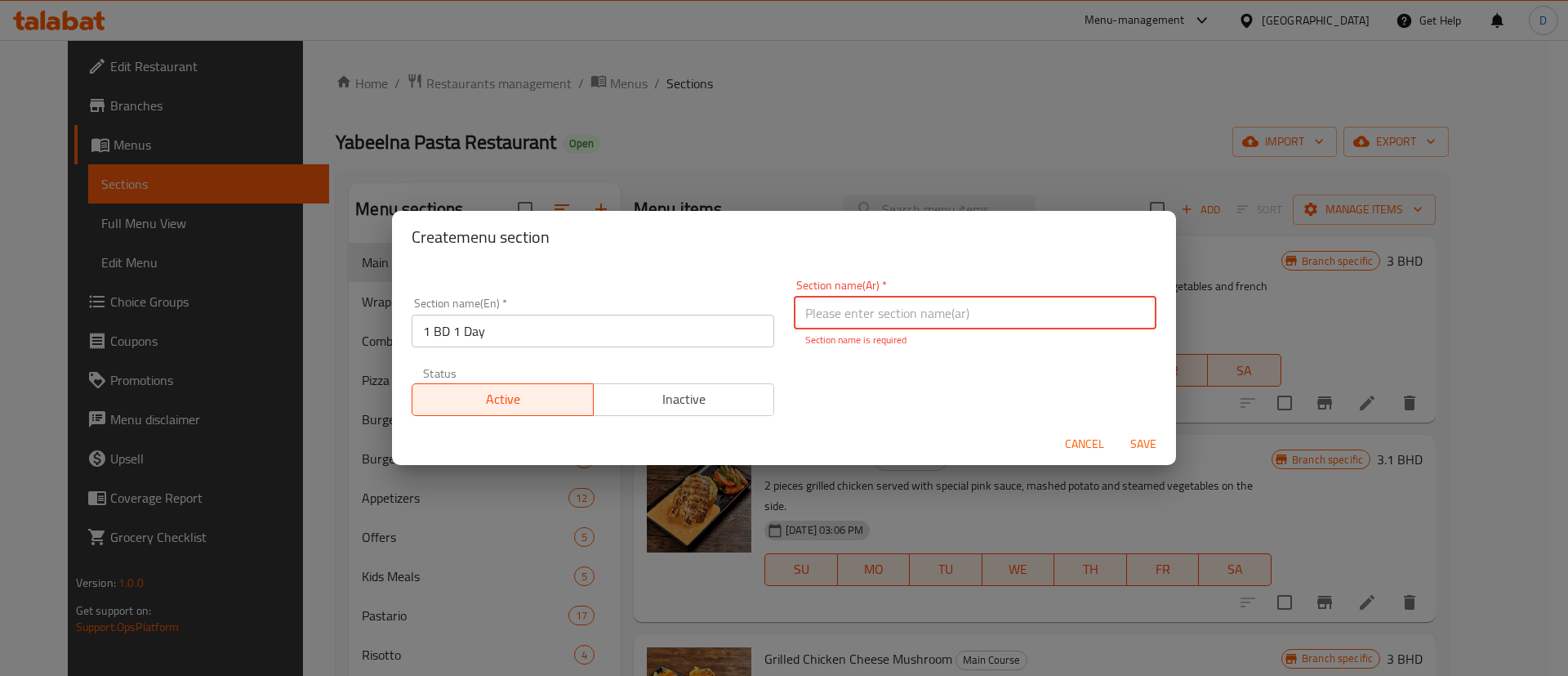
click at [867, 312] on input "text" at bounding box center [975, 313] width 362 height 32
paste input "1 دينار بحريني ليوم واحد"
click at [872, 320] on input "1 دينار بحريني ليوم واحد" at bounding box center [975, 313] width 362 height 32
click at [871, 320] on input "1 دينار بحريني ليوم واحد" at bounding box center [975, 313] width 362 height 32
type input "1 دينار ليوم واحد"
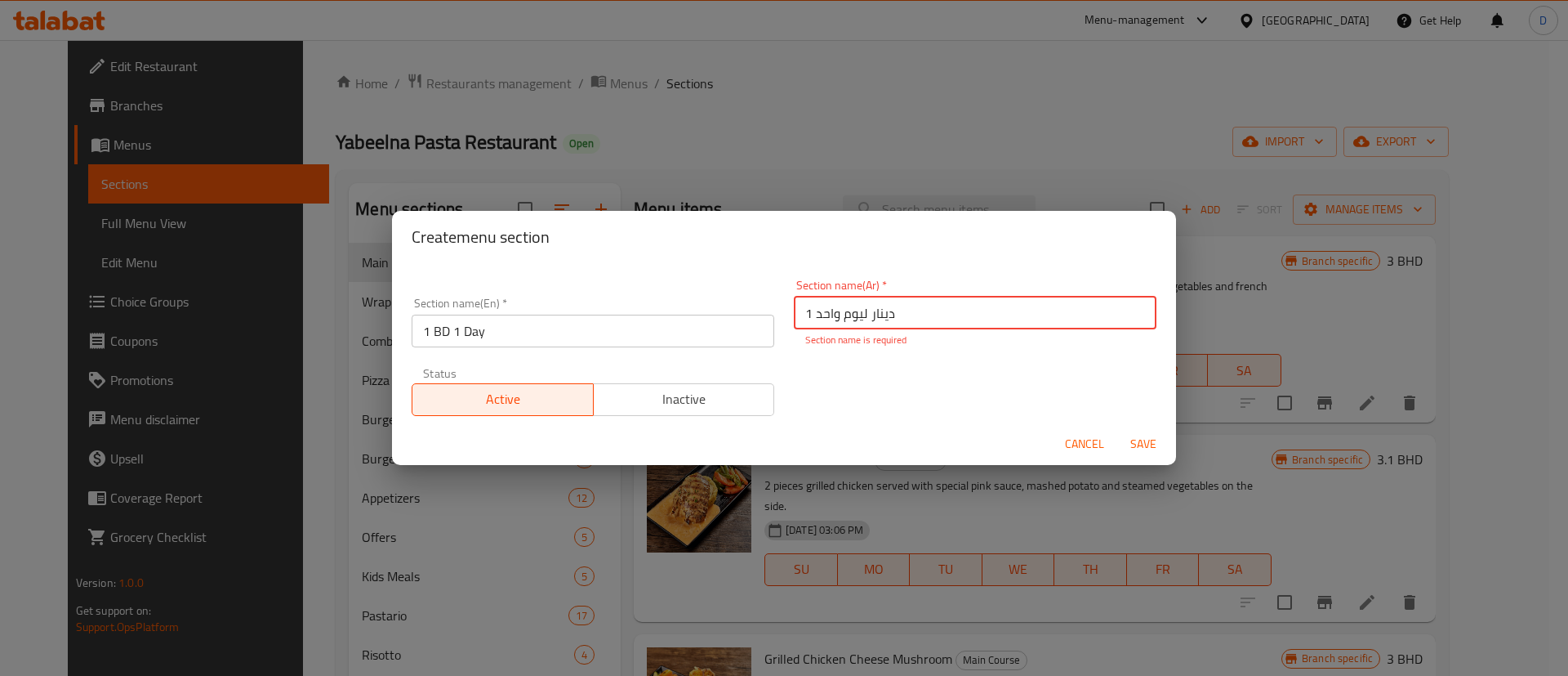
click at [1144, 442] on span "Save" at bounding box center [1143, 444] width 39 height 21
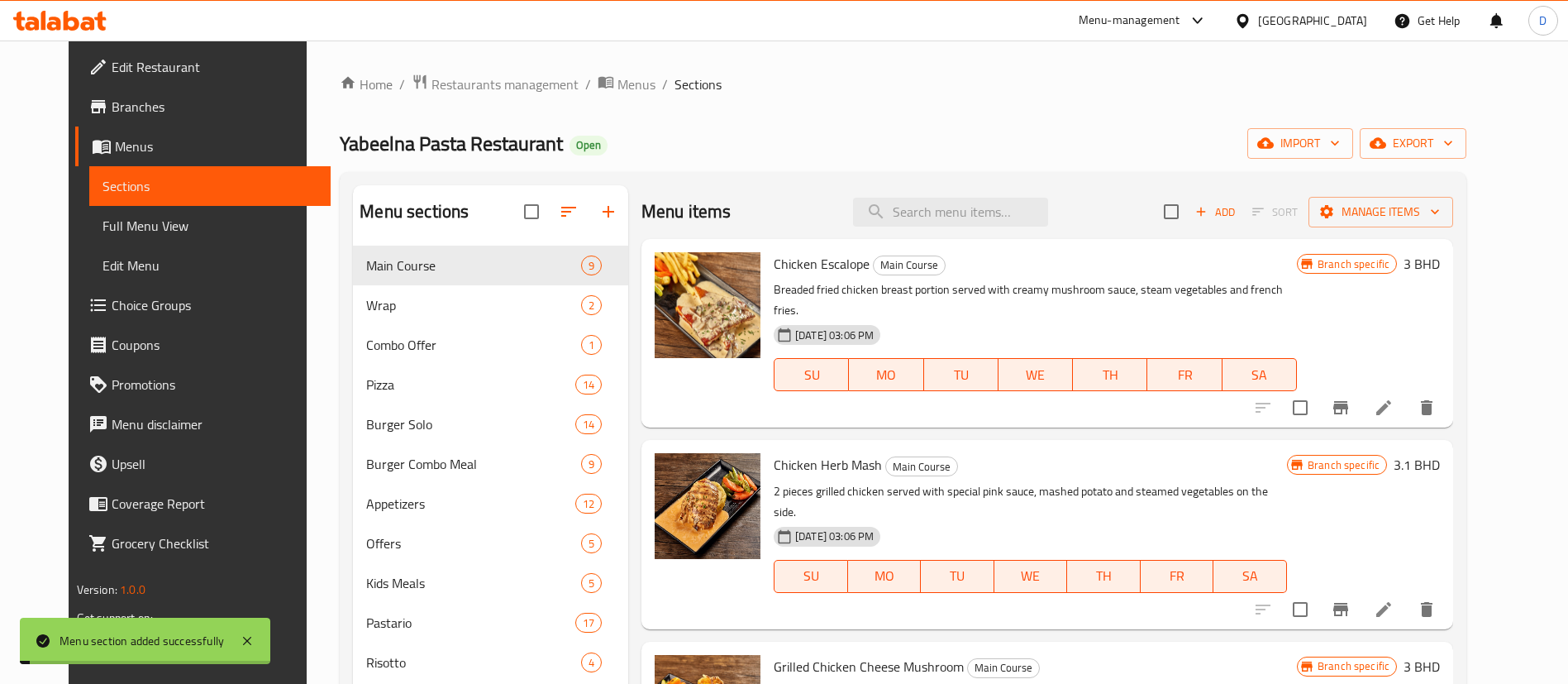
click at [825, 130] on div "Yabeelna Pasta Restaurant Open import export" at bounding box center [903, 143] width 1126 height 30
click at [559, 209] on icon "button" at bounding box center [569, 212] width 20 height 20
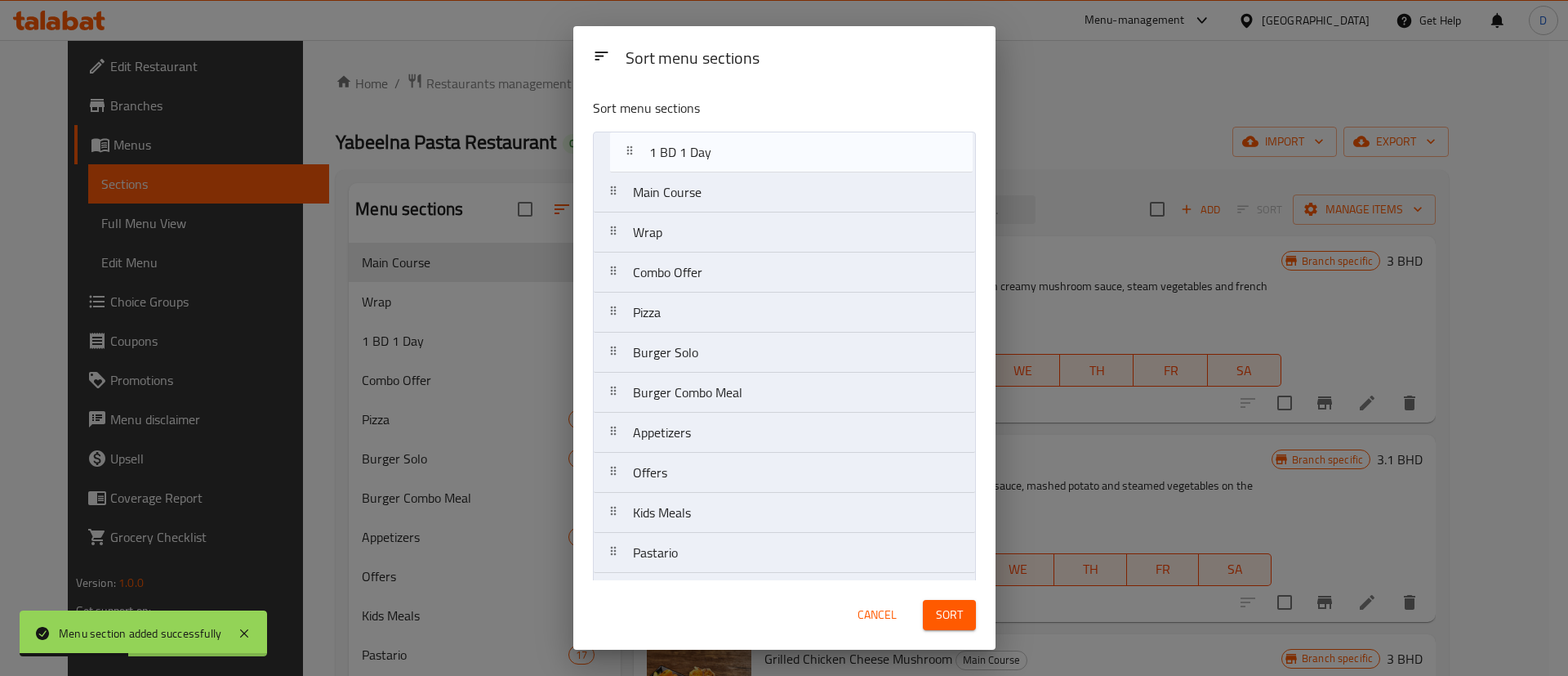
drag, startPoint x: 656, startPoint y: 239, endPoint x: 675, endPoint y: 149, distance: 92.0
click at [675, 149] on nav "Main Course Wrap 1 BD 1 Day Combo Offer Pizza Burger Solo Burger Combo Meal App…" at bounding box center [784, 452] width 383 height 642
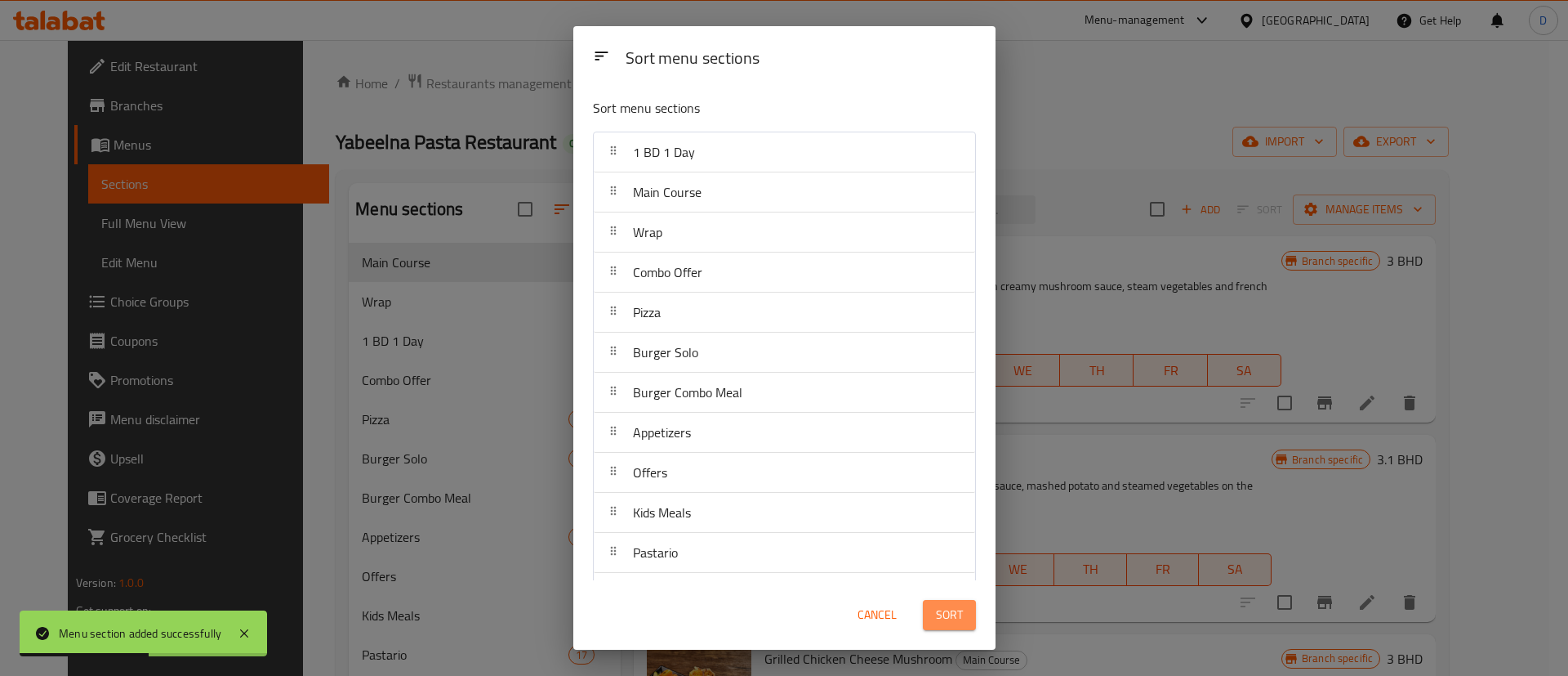
drag, startPoint x: 941, startPoint y: 604, endPoint x: 941, endPoint y: 583, distance: 21.0
click at [940, 604] on span "Sort" at bounding box center [949, 614] width 27 height 21
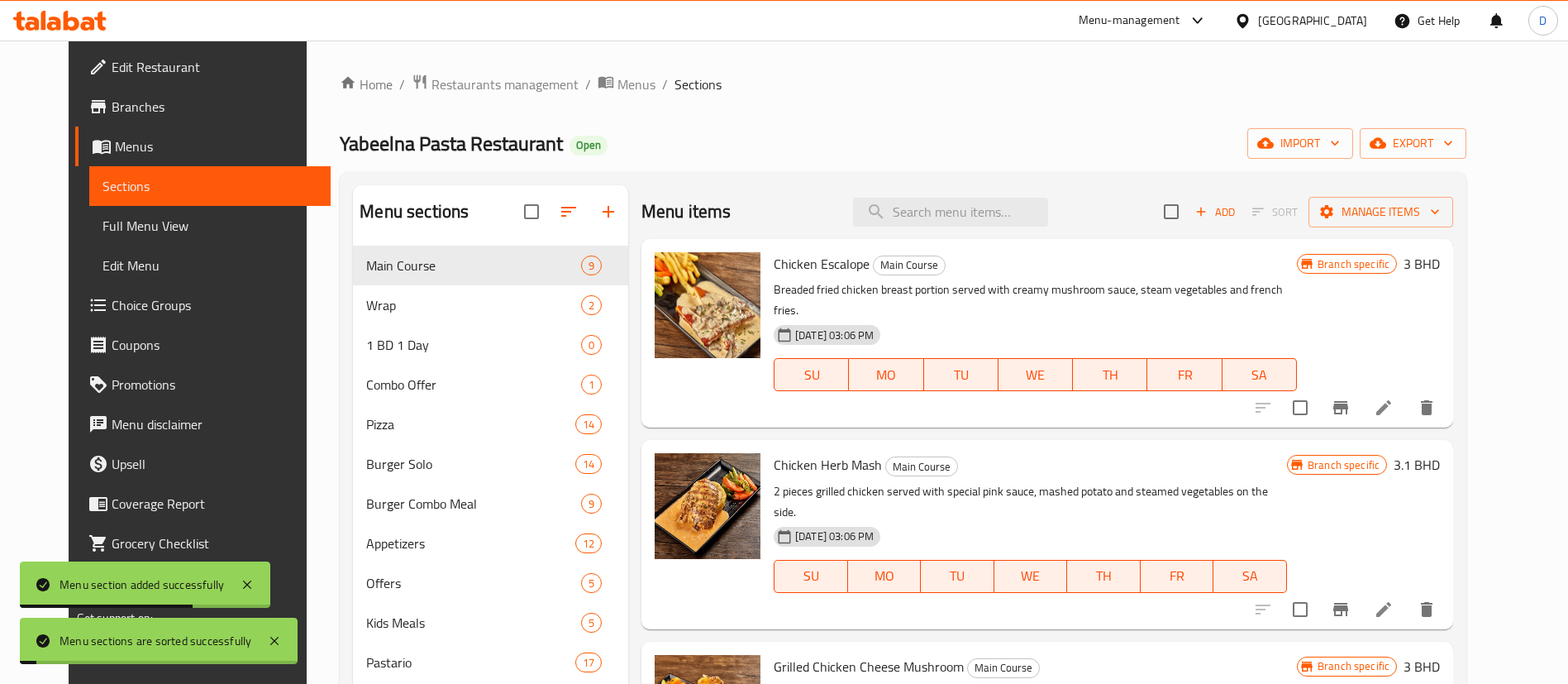
click at [1026, 109] on div "Home / Restaurants management / Menus / Sections Yabeelna Pasta Restaurant Open…" at bounding box center [903, 486] width 1126 height 827
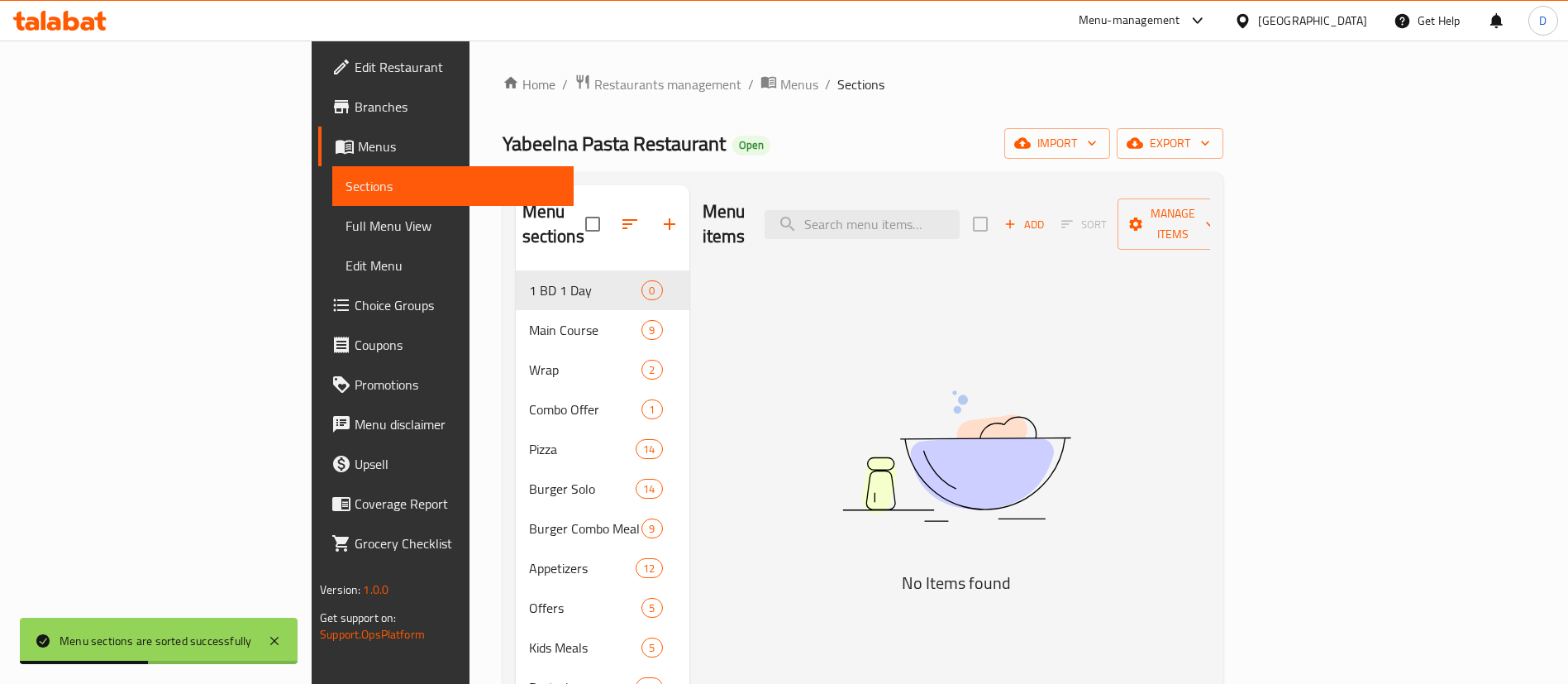
click at [791, 87] on ol "Home / Restaurants management / Menus / Sections" at bounding box center [862, 84] width 721 height 22
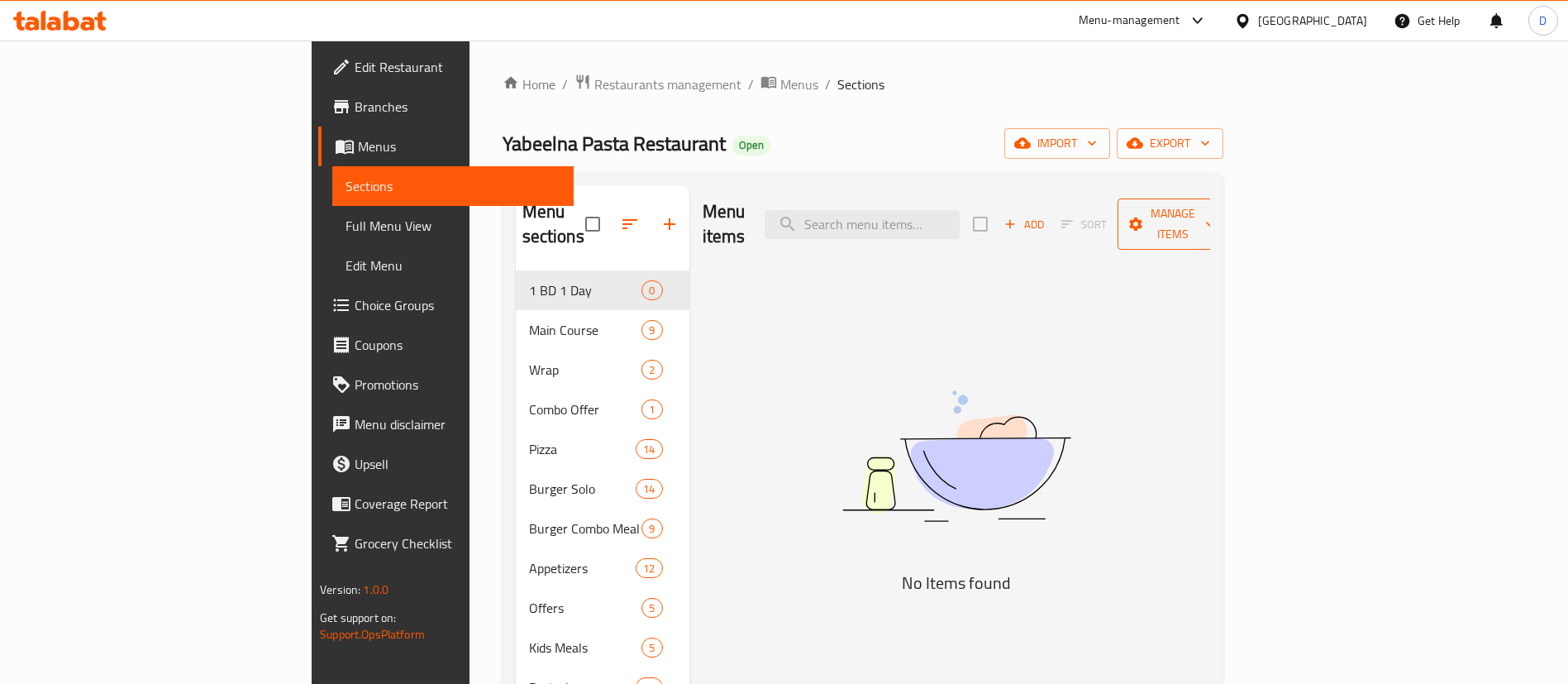
click at [1216, 204] on span "Manage items" at bounding box center [1173, 224] width 84 height 41
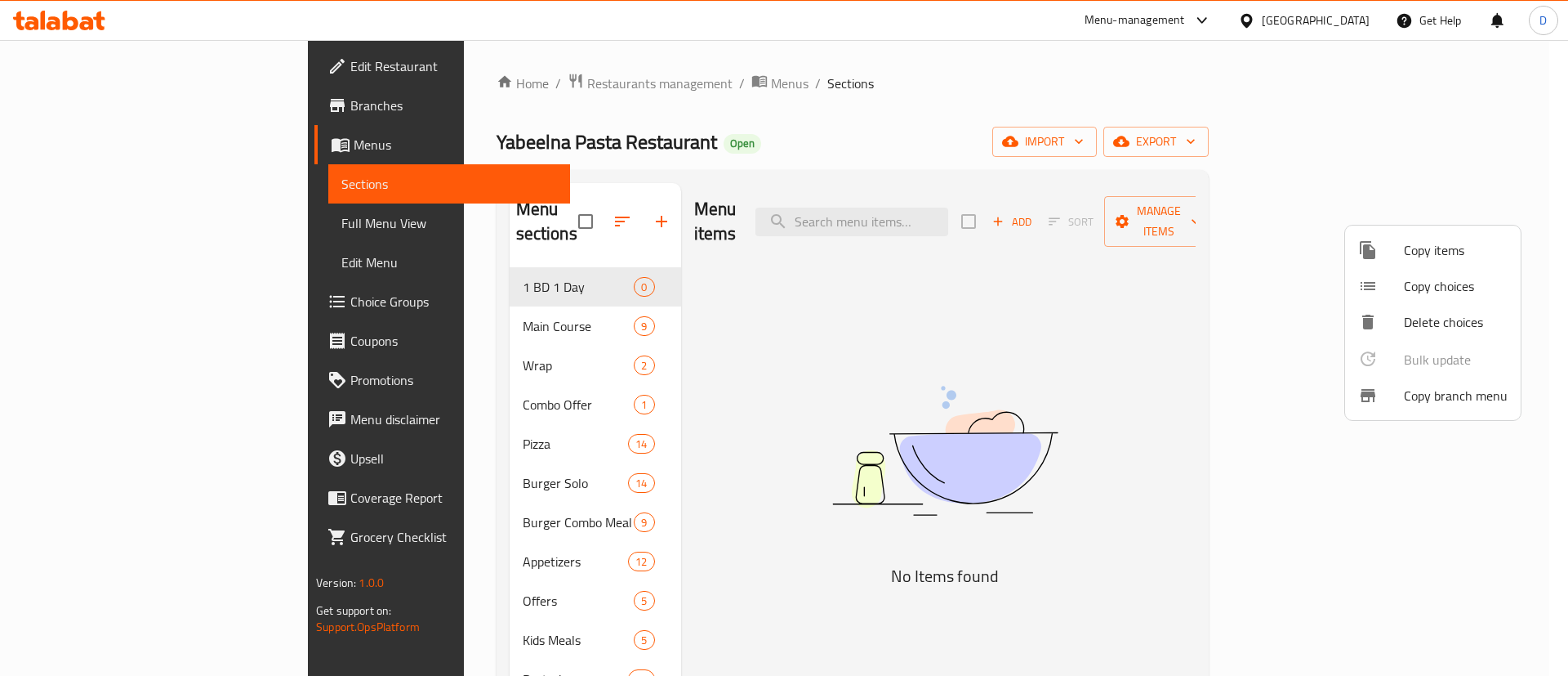
click at [1412, 259] on span "Copy items" at bounding box center [1455, 250] width 104 height 20
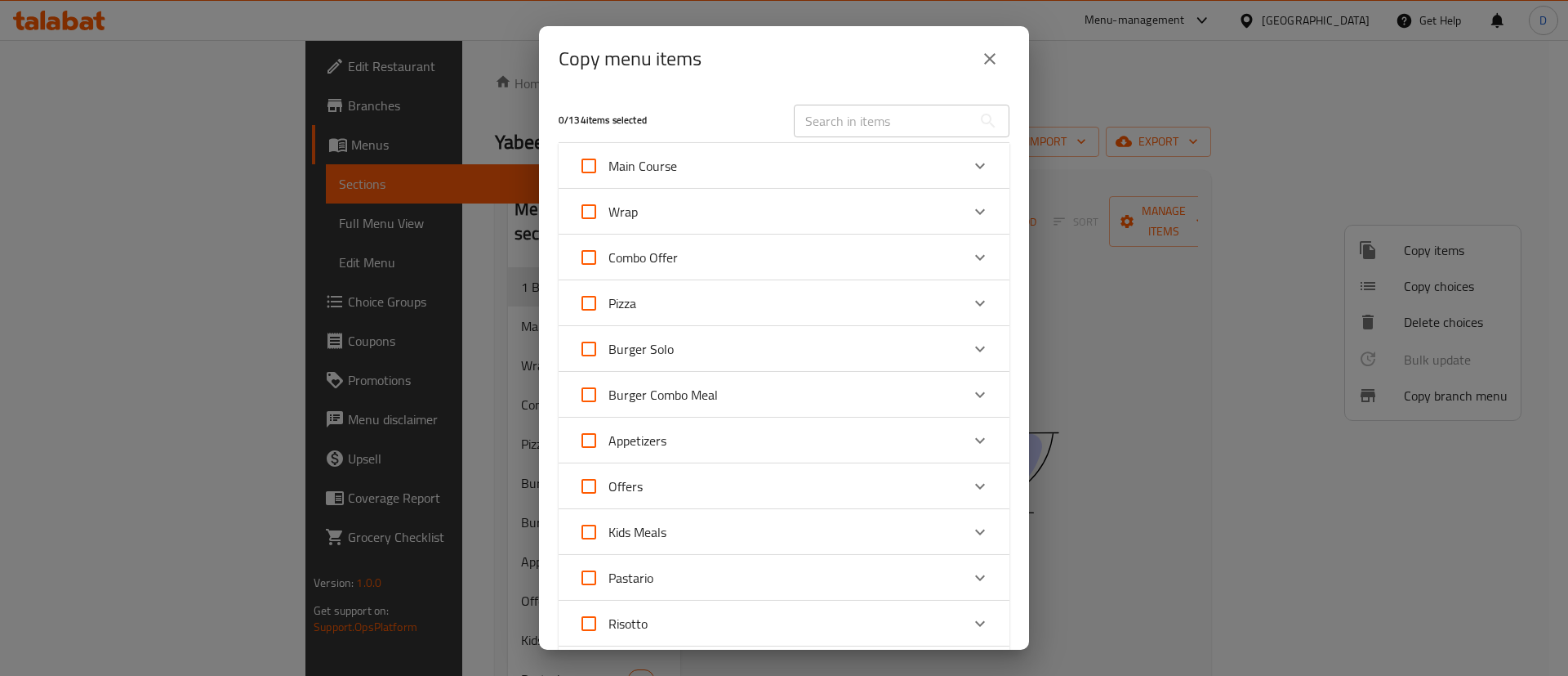
click at [859, 119] on input "text" at bounding box center [882, 121] width 178 height 32
paste input "Chicken Finger Burger Sandwich"
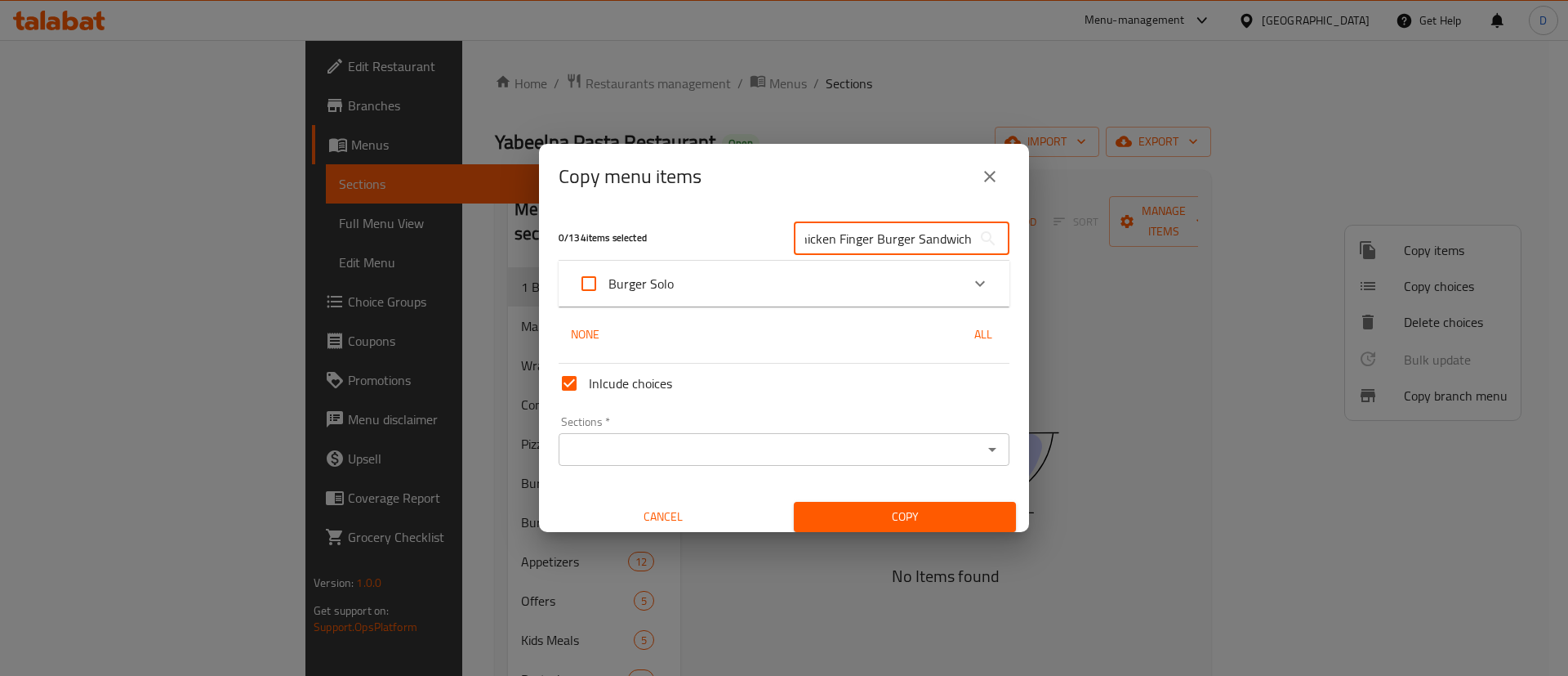
type input "Chicken Finger Burger Sandwich"
click at [970, 276] on icon "Expand" at bounding box center [980, 284] width 20 height 20
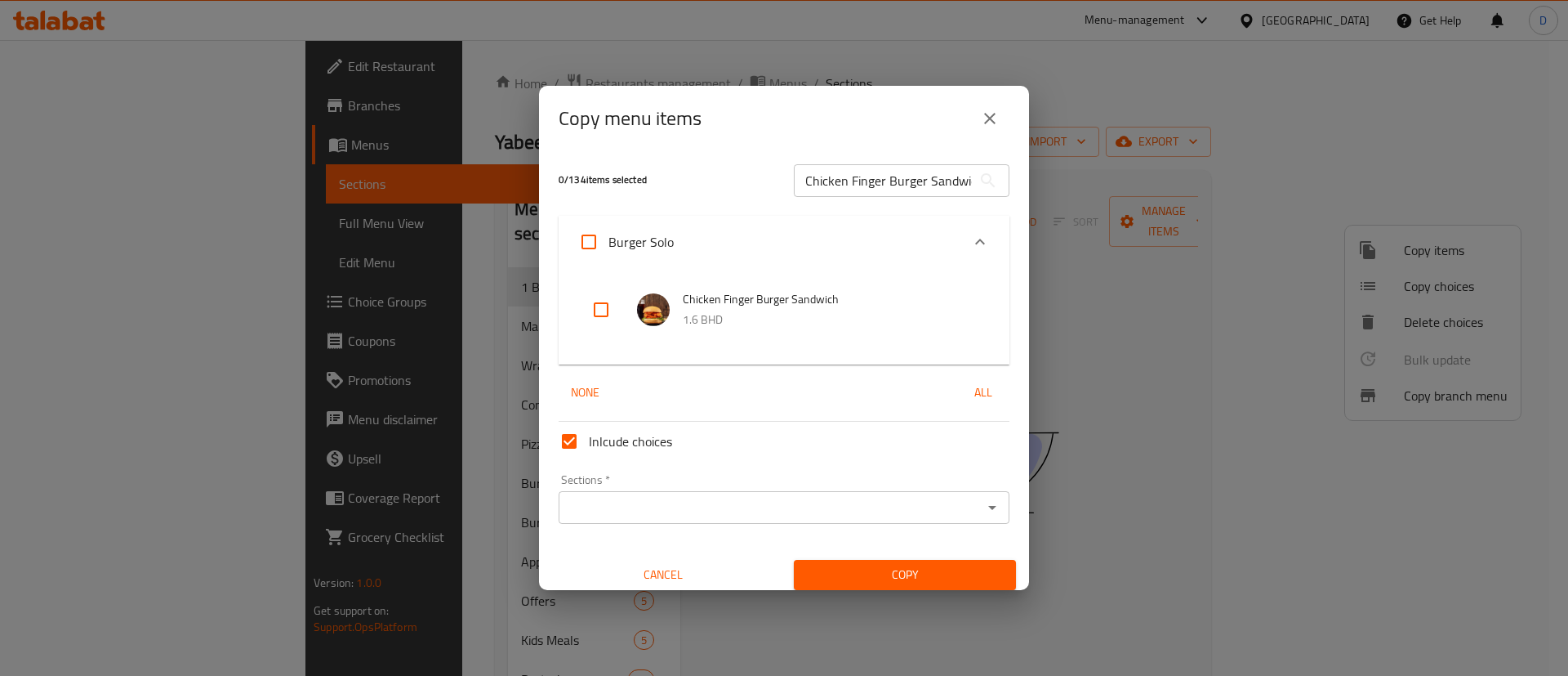
click at [614, 318] on input "checkbox" at bounding box center [601, 309] width 39 height 39
checkbox input "true"
click at [891, 184] on input "Chicken Finger Burger Sandwich" at bounding box center [882, 180] width 178 height 32
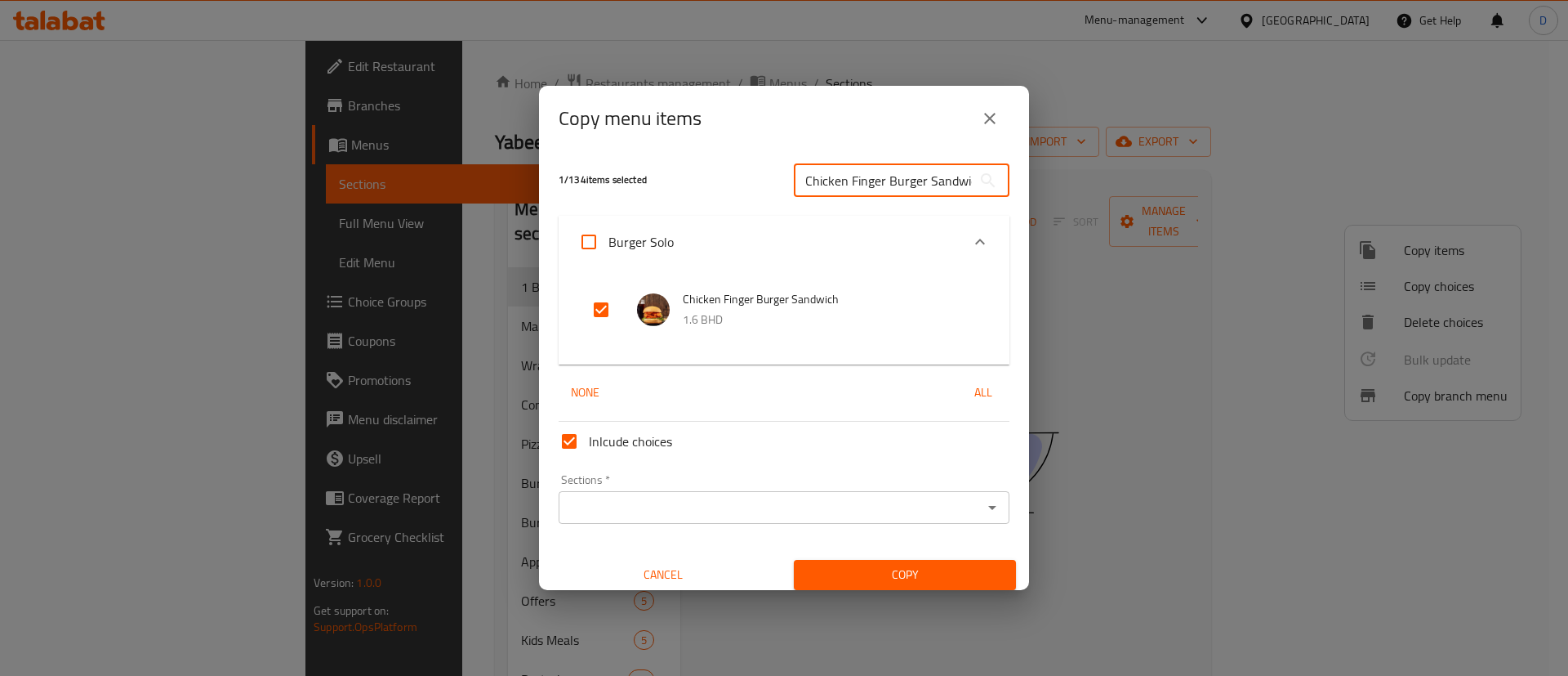
paste input "rispy Chicken Burger Sandwich"
type input "Crispy Chicken Burger Sandwich"
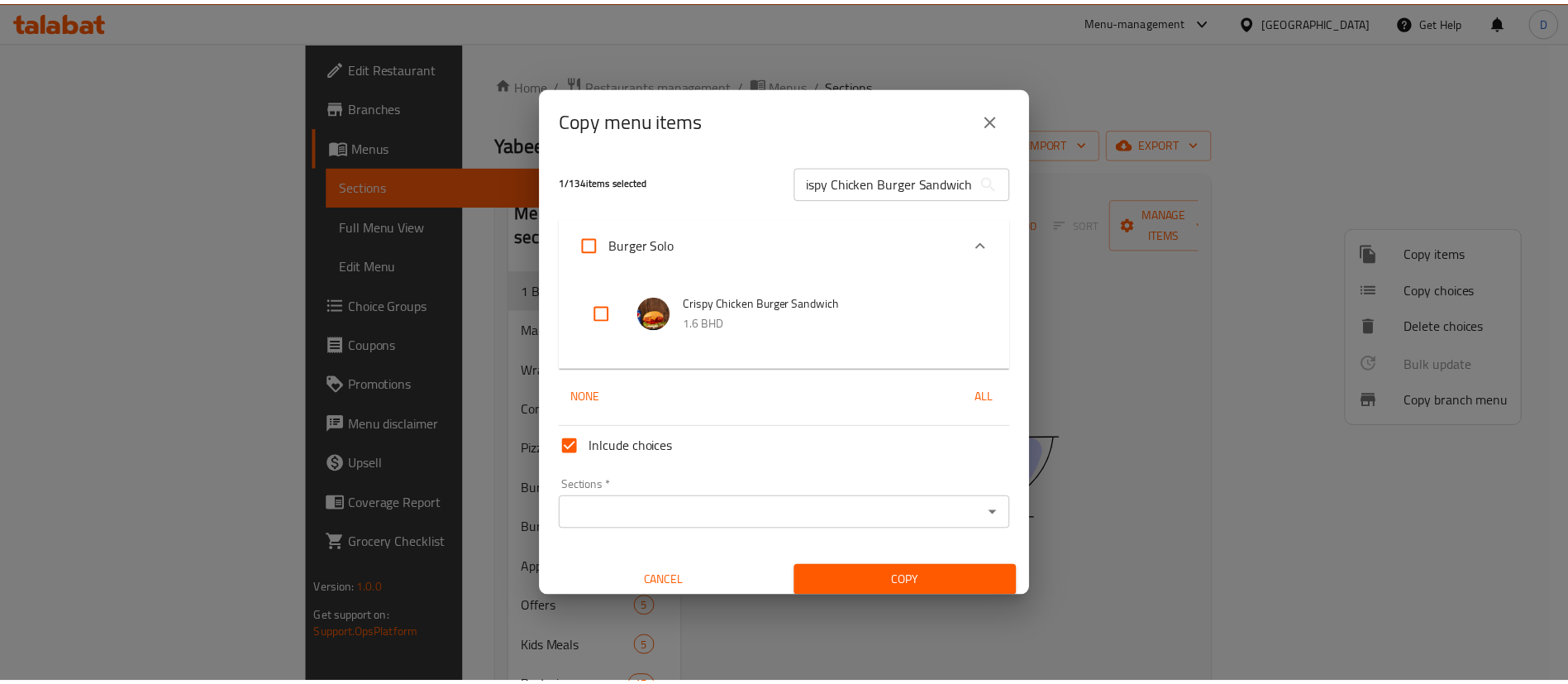
scroll to position [0, 0]
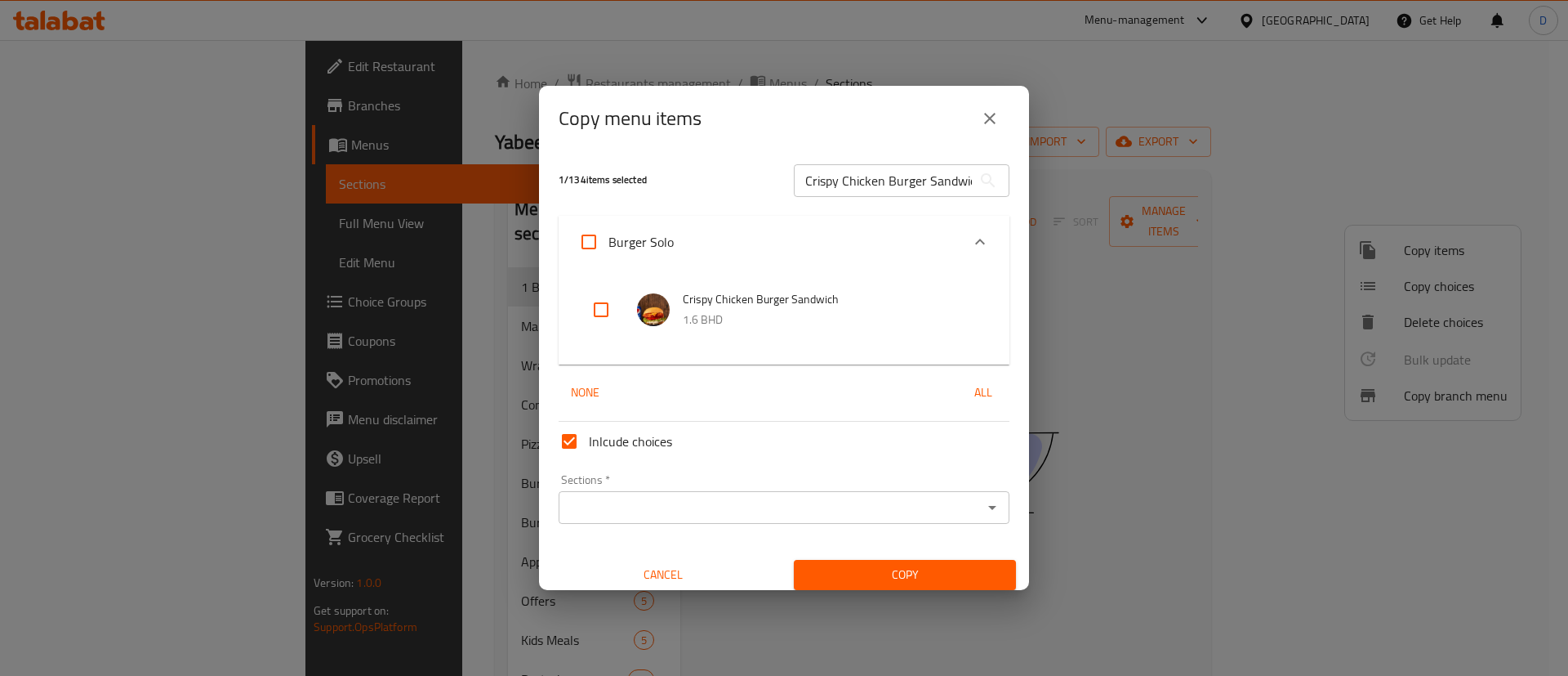
click at [597, 318] on input "checkbox" at bounding box center [601, 309] width 39 height 39
checkbox input "true"
click at [863, 203] on div "Crispy Chicken Burger Sandwich ​" at bounding box center [901, 180] width 235 height 52
click at [863, 185] on input "Crispy Chicken Burger Sandwich" at bounding box center [882, 180] width 178 height 32
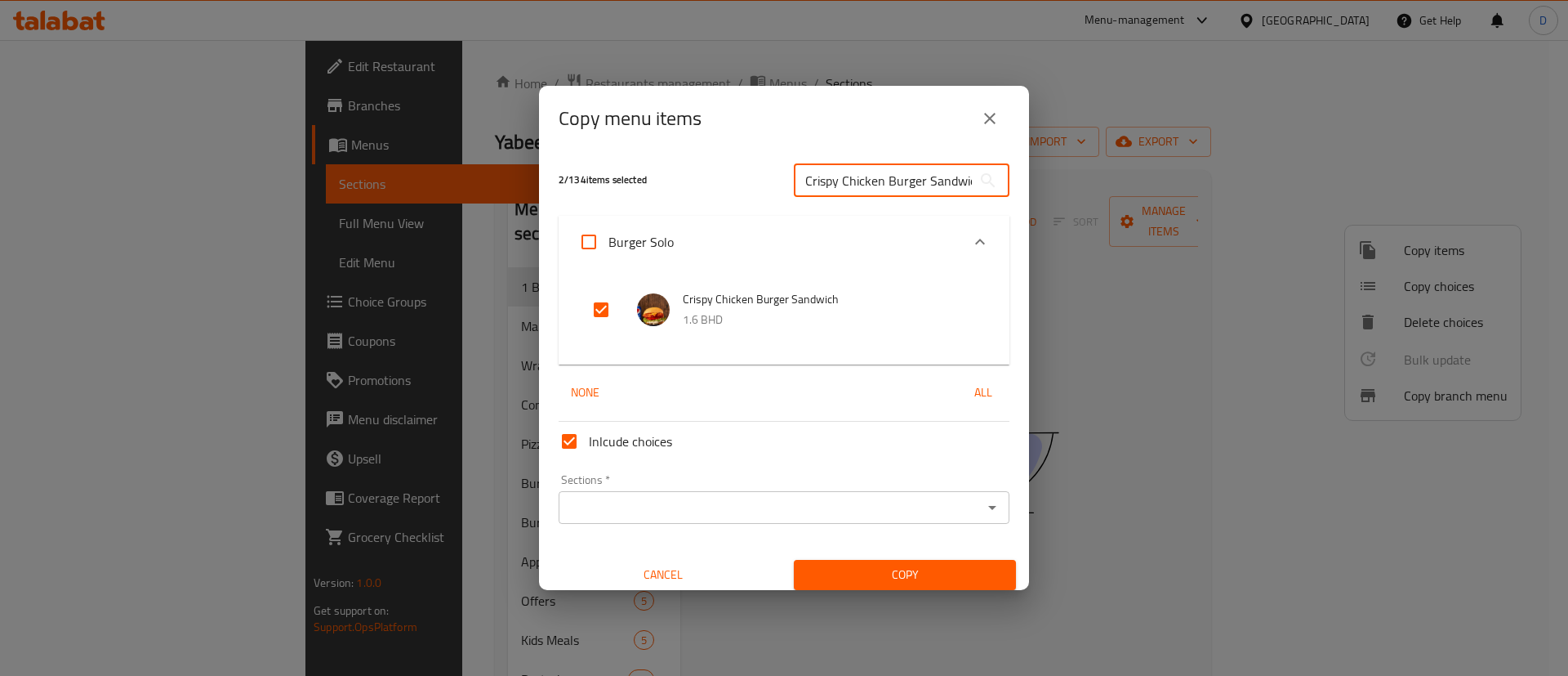
click at [863, 185] on input "Crispy Chicken Burger Sandwich" at bounding box center [882, 180] width 178 height 32
paste input "Beef"
type input "Beef Burger Sandwich"
click at [603, 318] on input "checkbox" at bounding box center [601, 309] width 39 height 39
checkbox input "true"
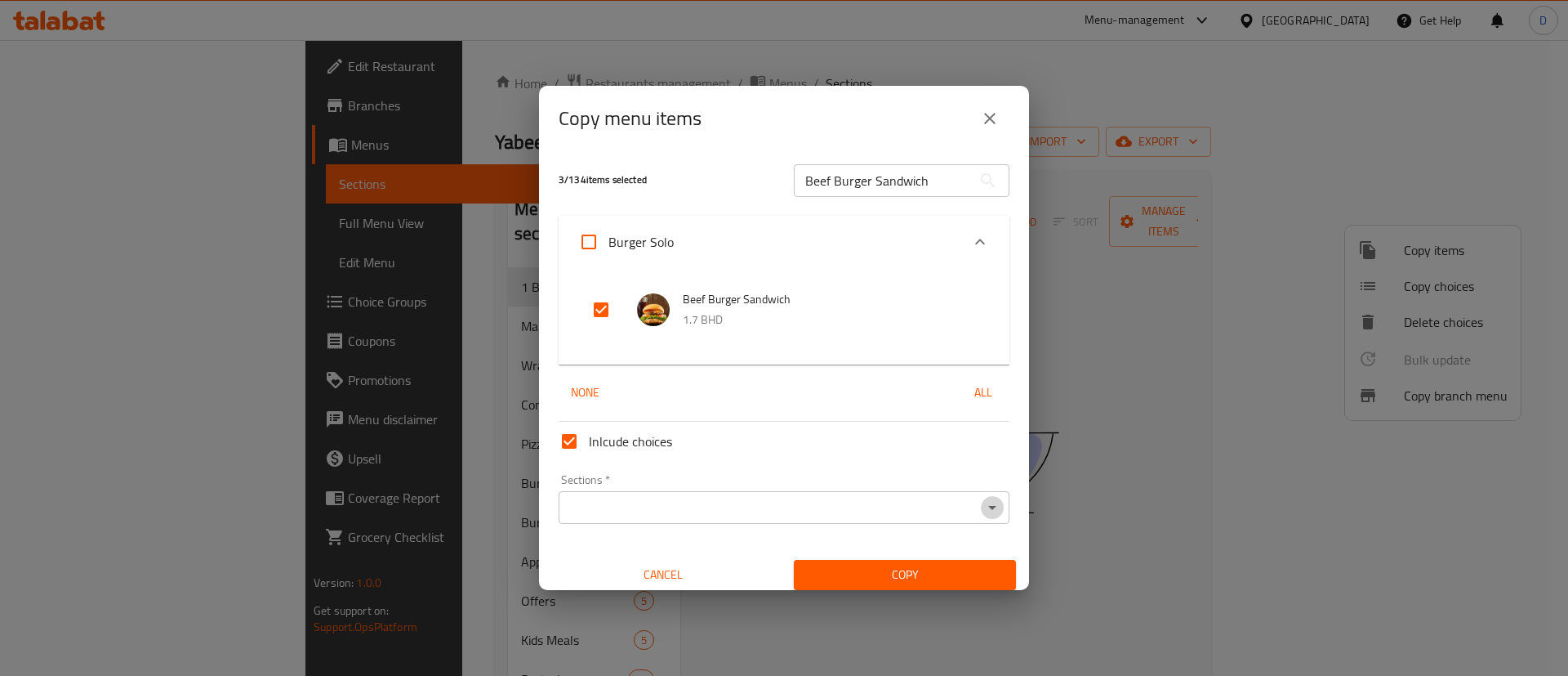
click at [982, 511] on icon "Open" at bounding box center [992, 507] width 20 height 20
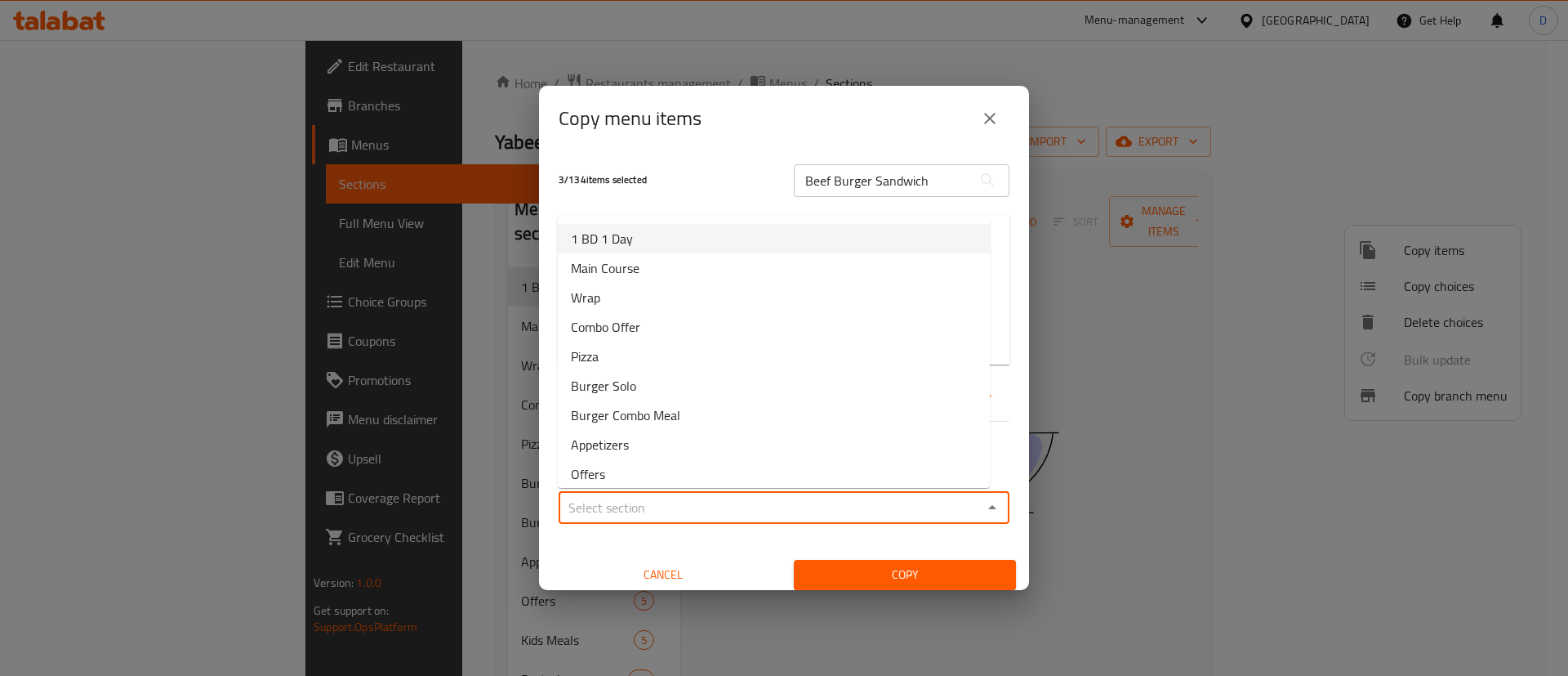
click at [628, 239] on span "1 BD 1 Day" at bounding box center [602, 239] width 62 height 20
type input "1 BD 1 Day"
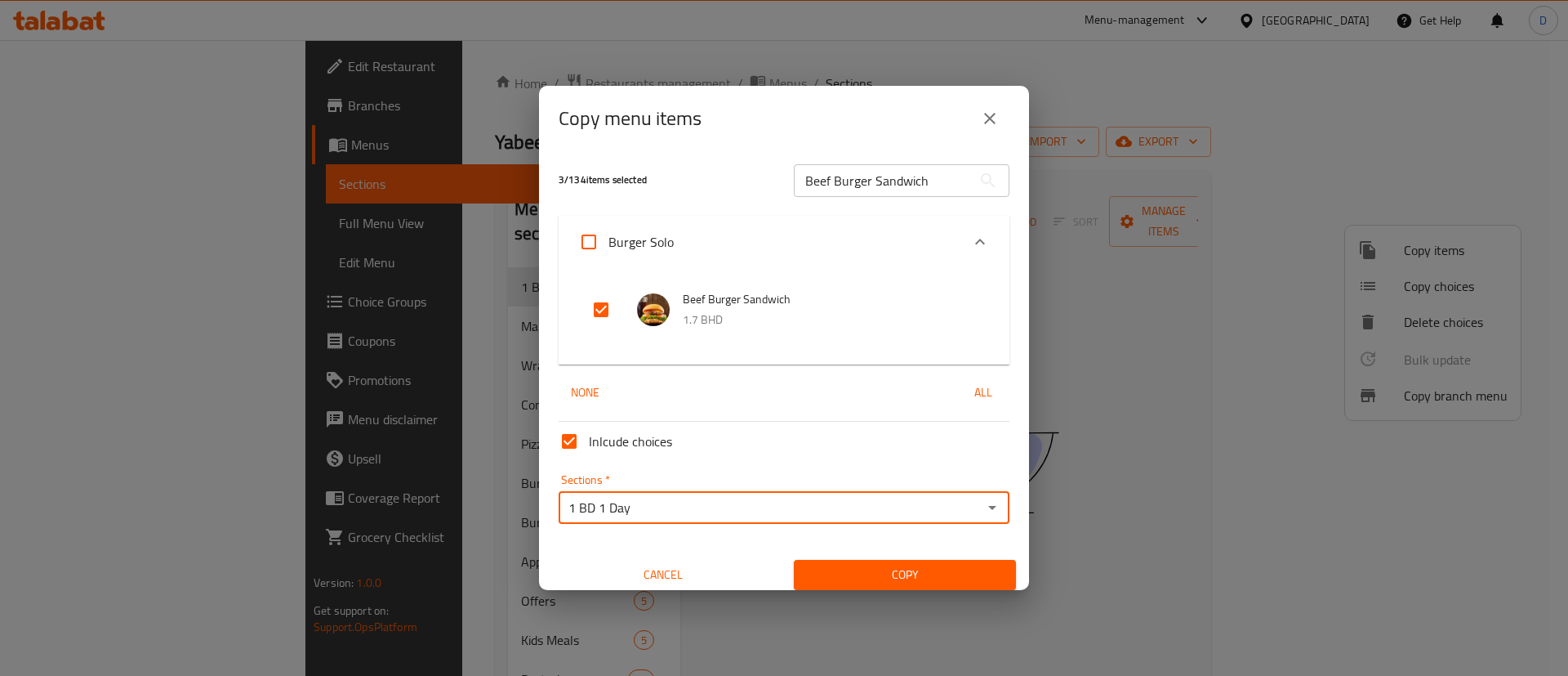
click at [869, 570] on span "Copy" at bounding box center [905, 575] width 196 height 21
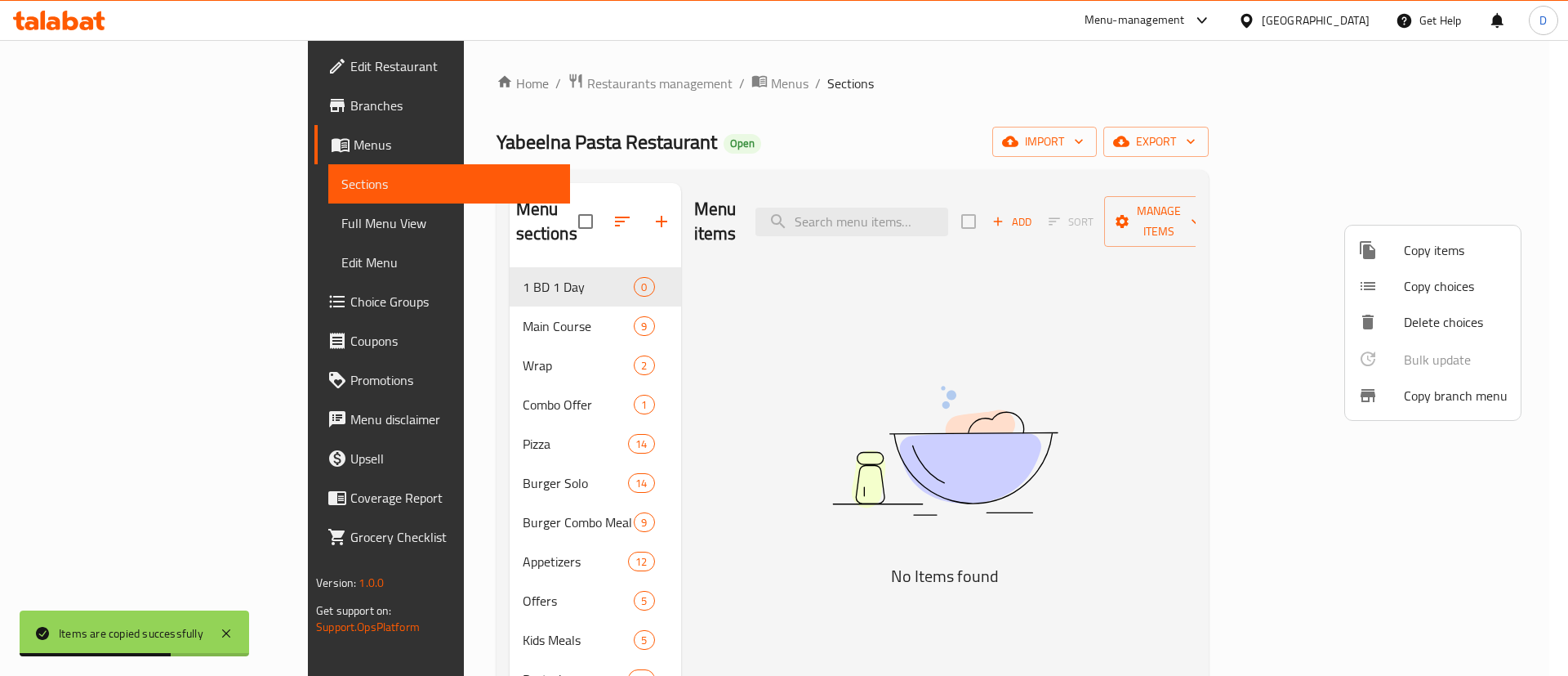
click at [936, 309] on div at bounding box center [784, 338] width 1568 height 676
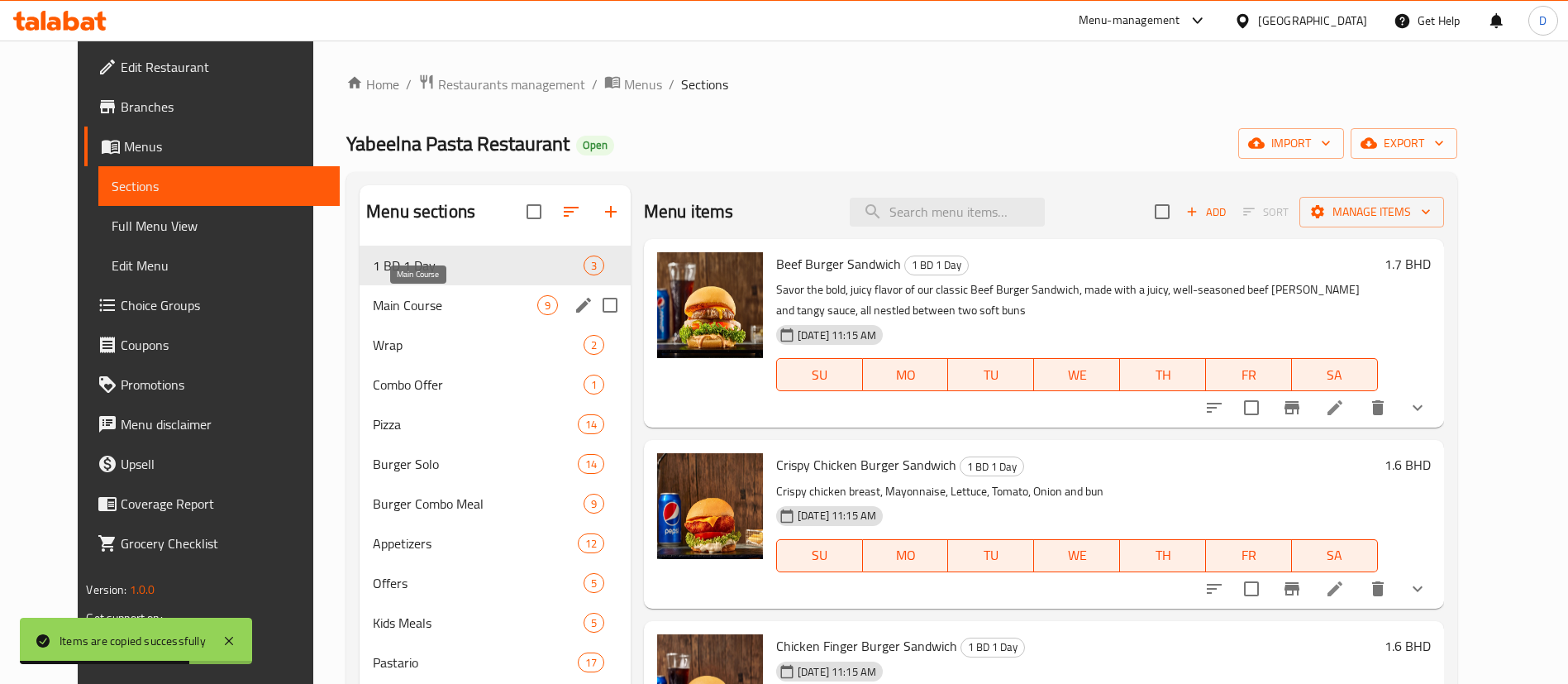
click at [425, 300] on span "Main Course" at bounding box center [455, 305] width 165 height 20
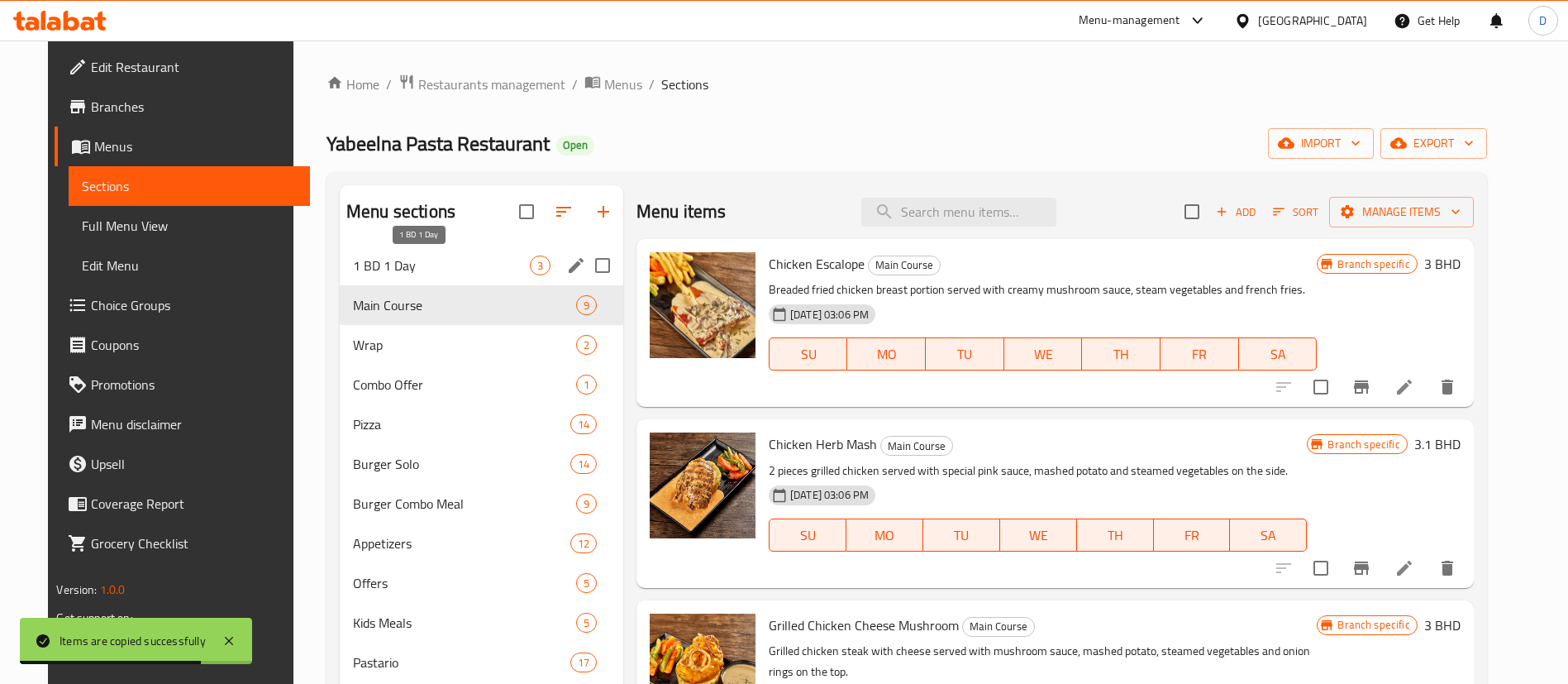
click at [411, 269] on span "1 BD 1 Day" at bounding box center [442, 266] width 177 height 20
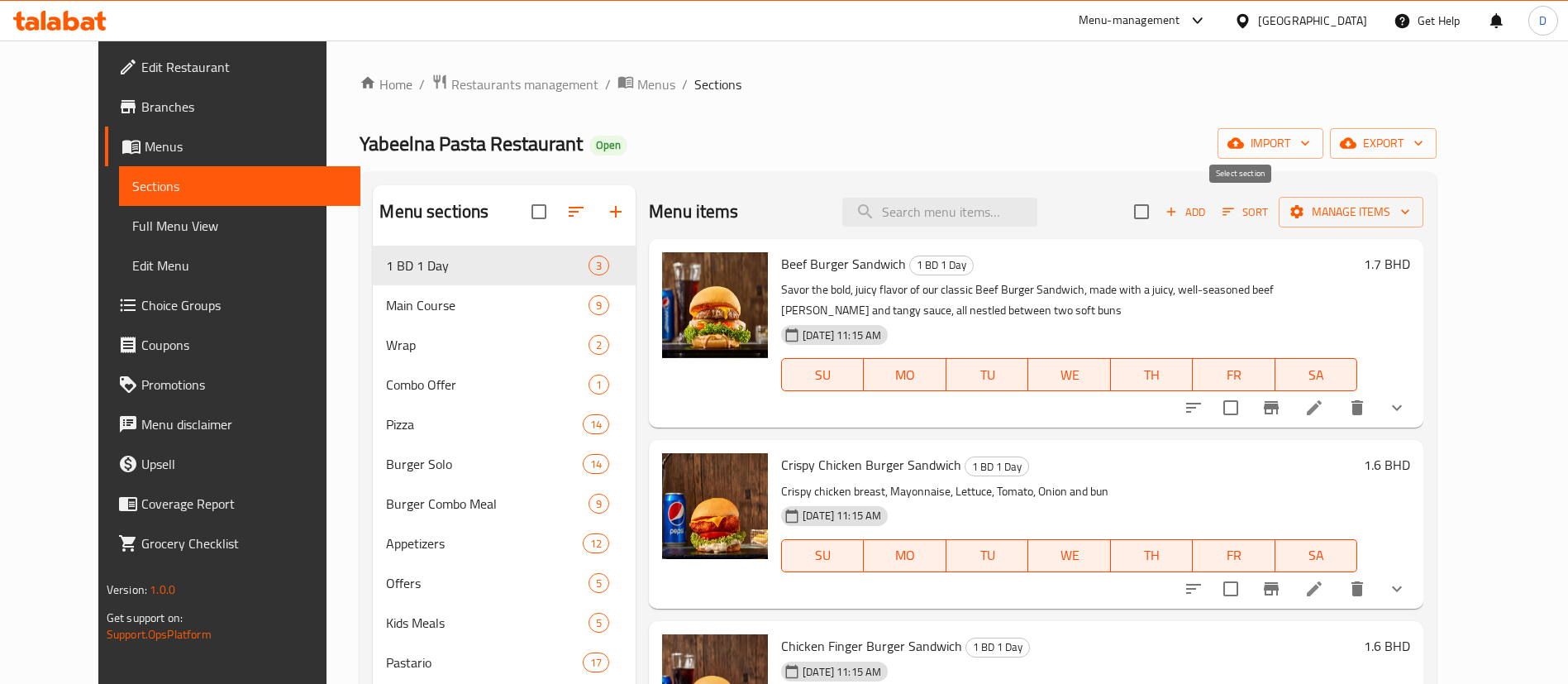
click at [1159, 215] on input "checkbox" at bounding box center [1141, 211] width 34 height 34
checkbox input "true"
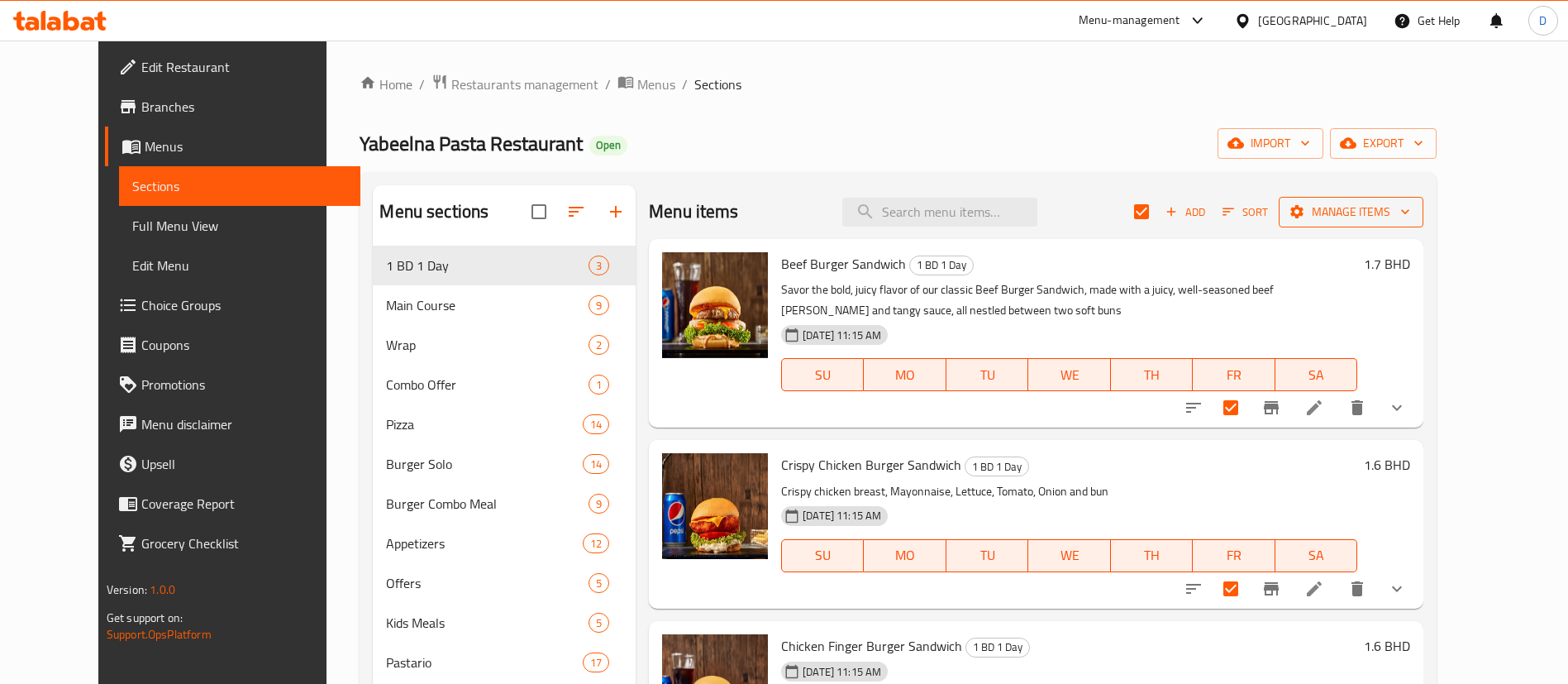
click at [1410, 213] on span "Manage items" at bounding box center [1351, 212] width 119 height 21
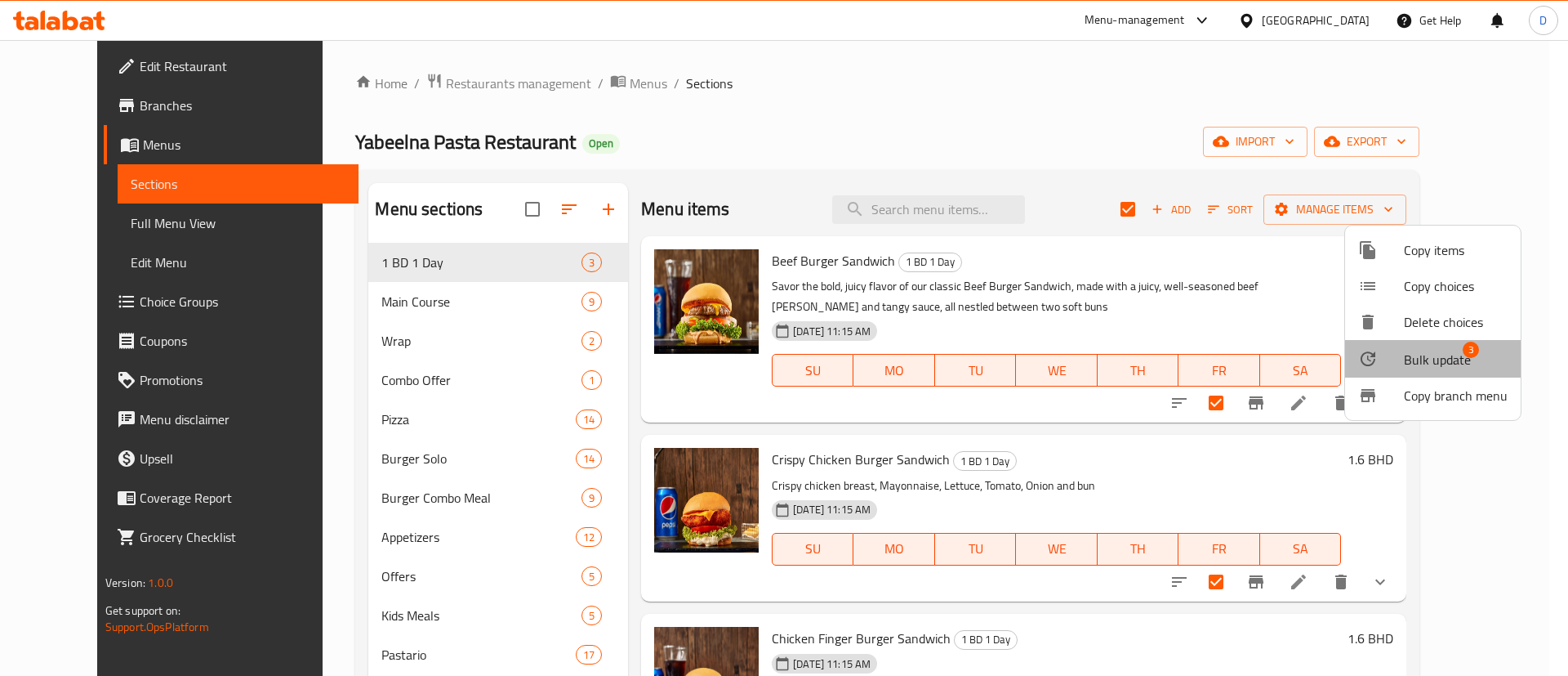
click at [1433, 359] on span "Bulk update" at bounding box center [1437, 360] width 67 height 20
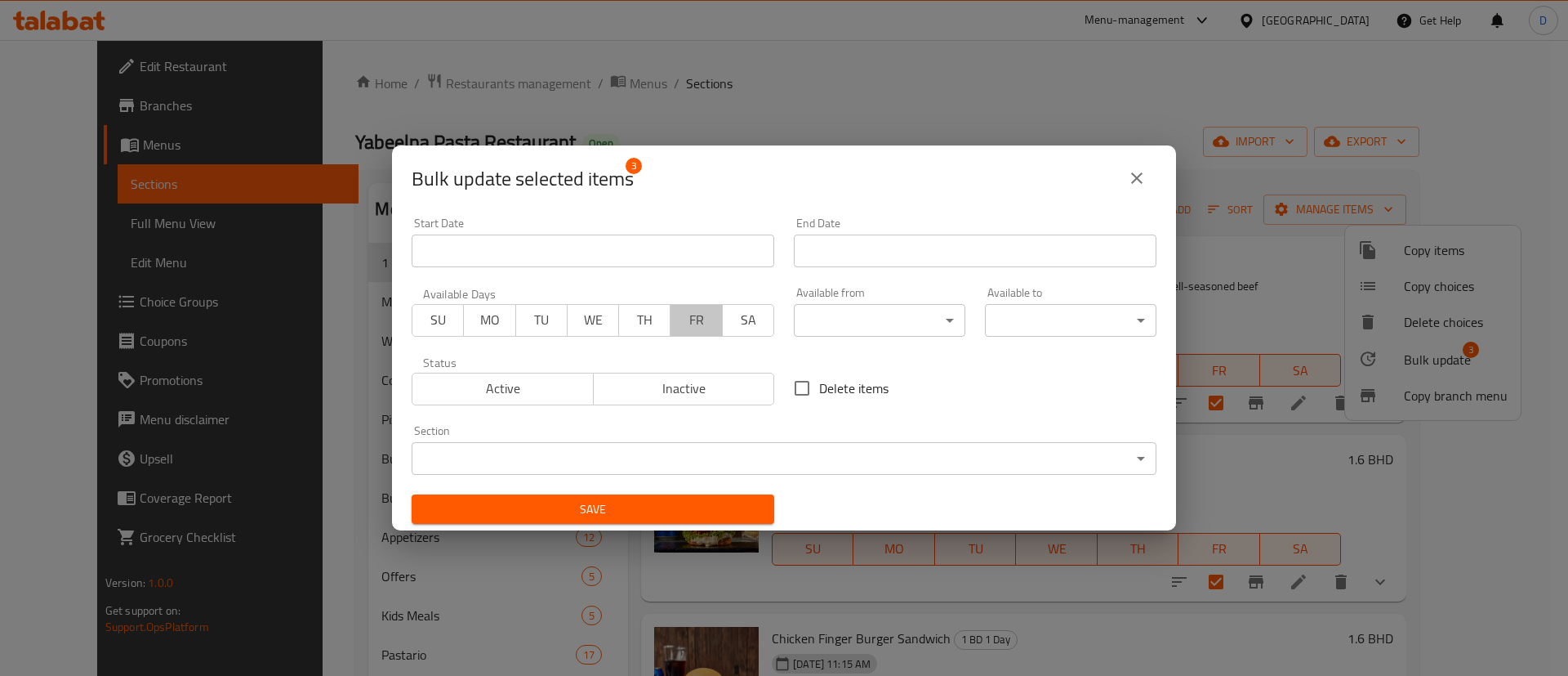
click at [691, 311] on span "FR" at bounding box center [696, 319] width 38 height 23
click at [860, 248] on input "Start Date" at bounding box center [975, 250] width 362 height 32
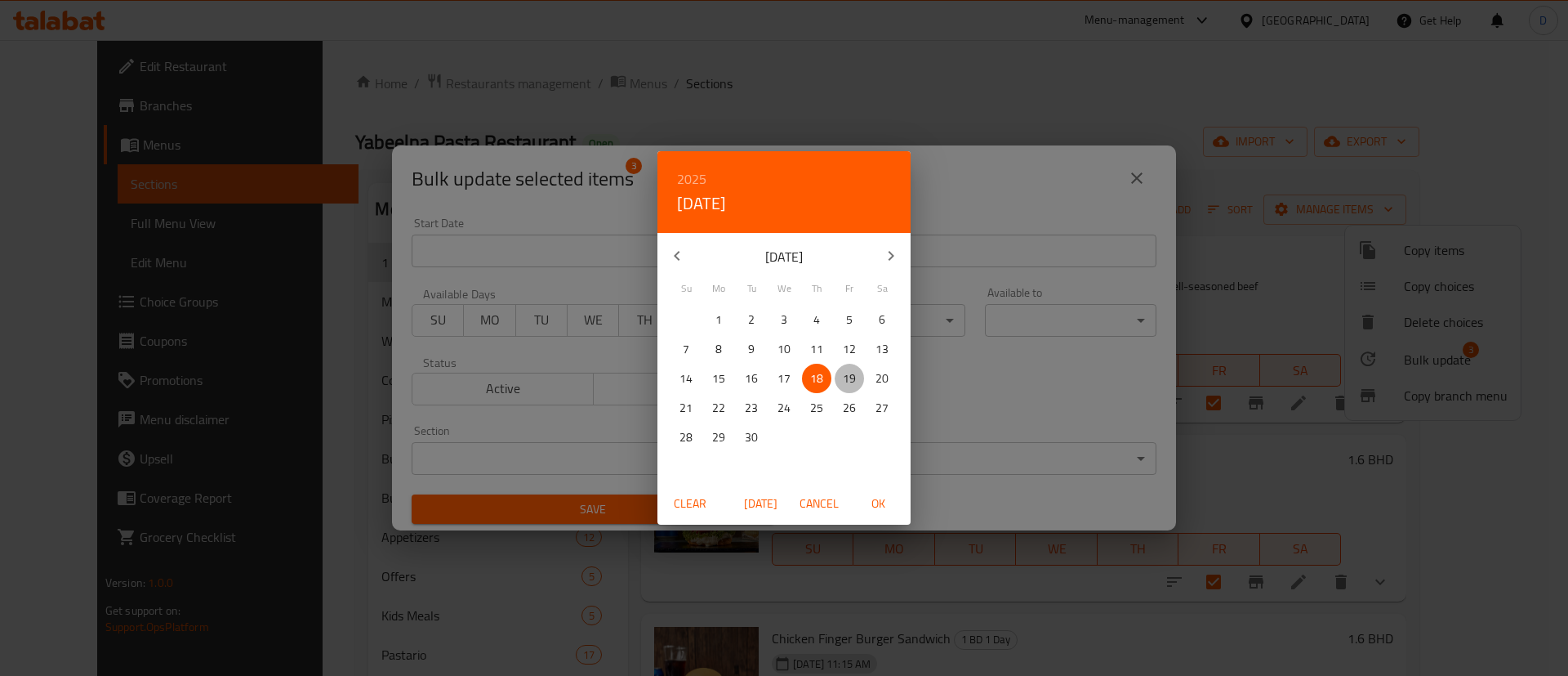
click at [847, 380] on p "19" at bounding box center [849, 378] width 13 height 21
click at [881, 491] on button "OK" at bounding box center [877, 504] width 52 height 30
type input "19-09-2025"
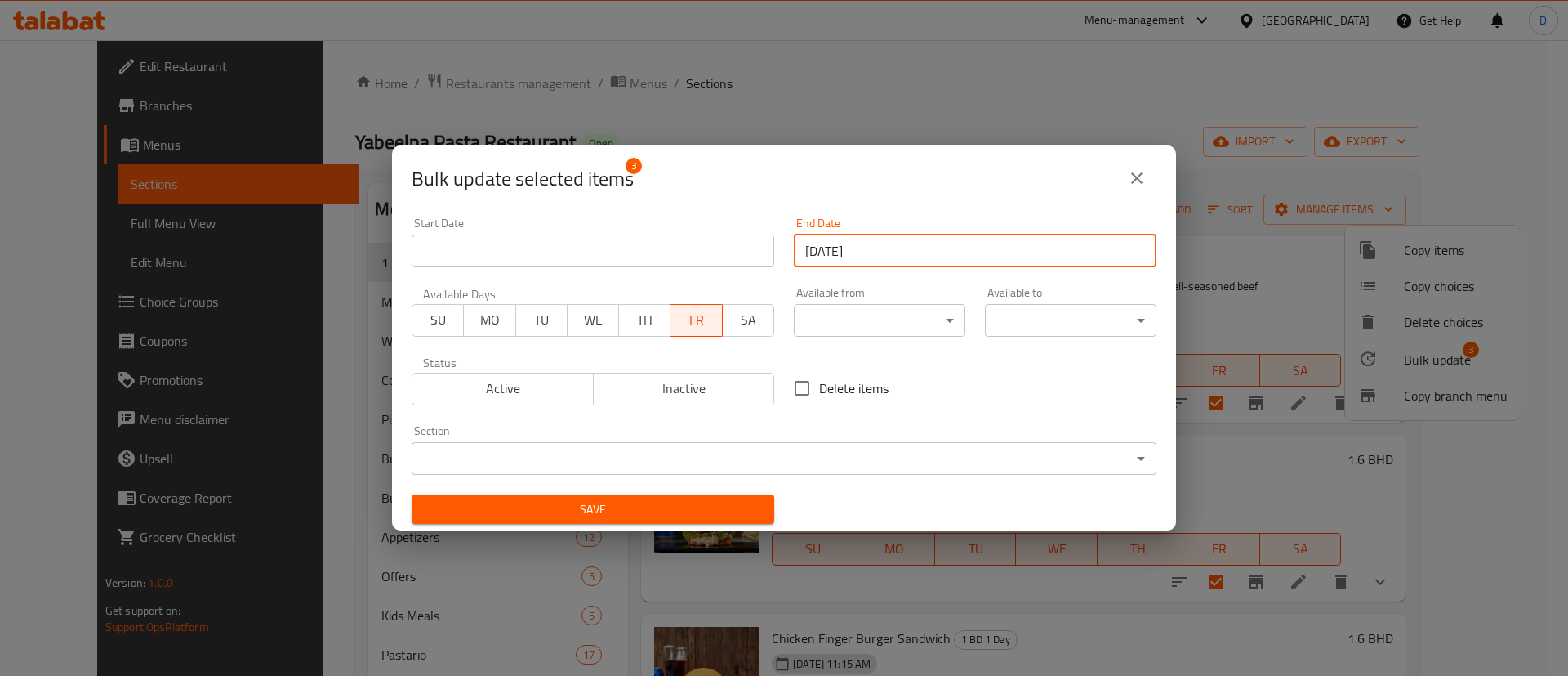
click at [725, 509] on span "Save" at bounding box center [592, 509] width 337 height 21
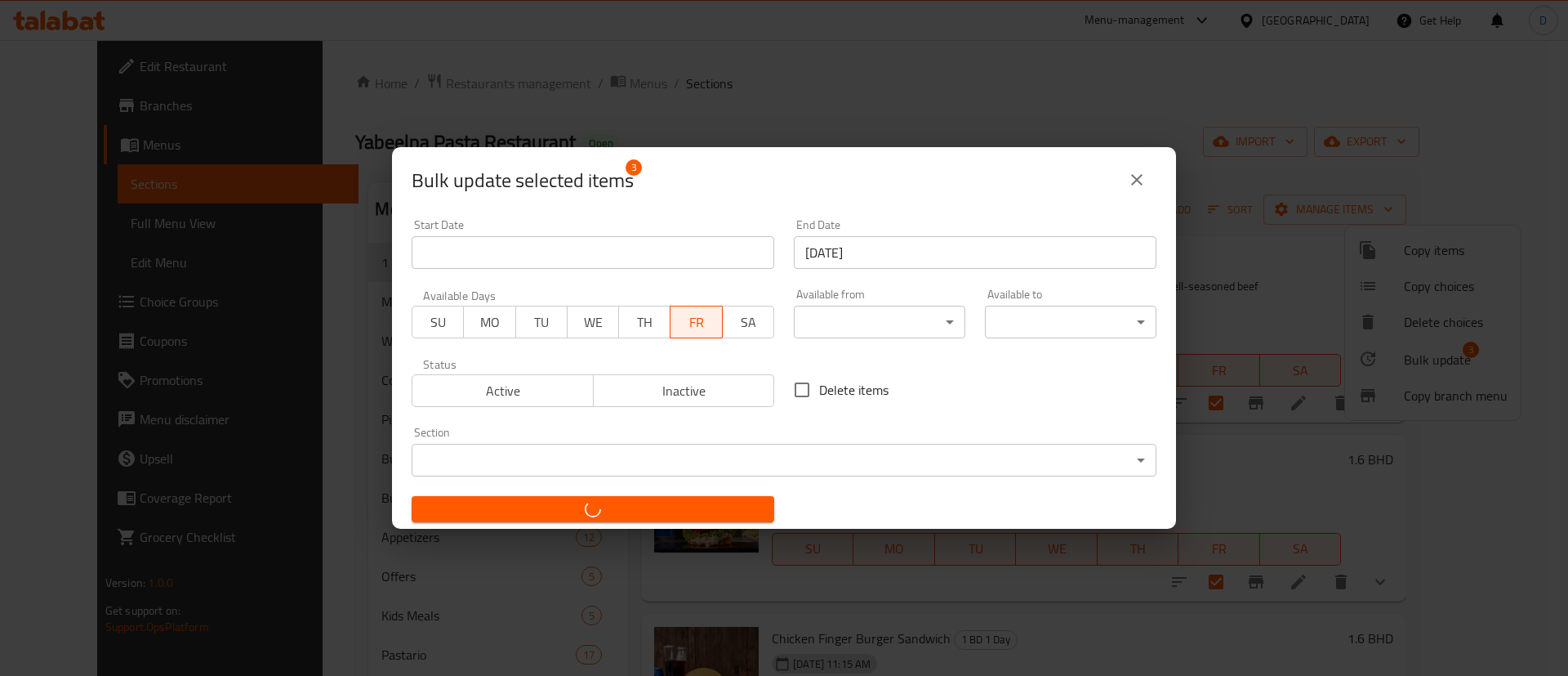
checkbox input "false"
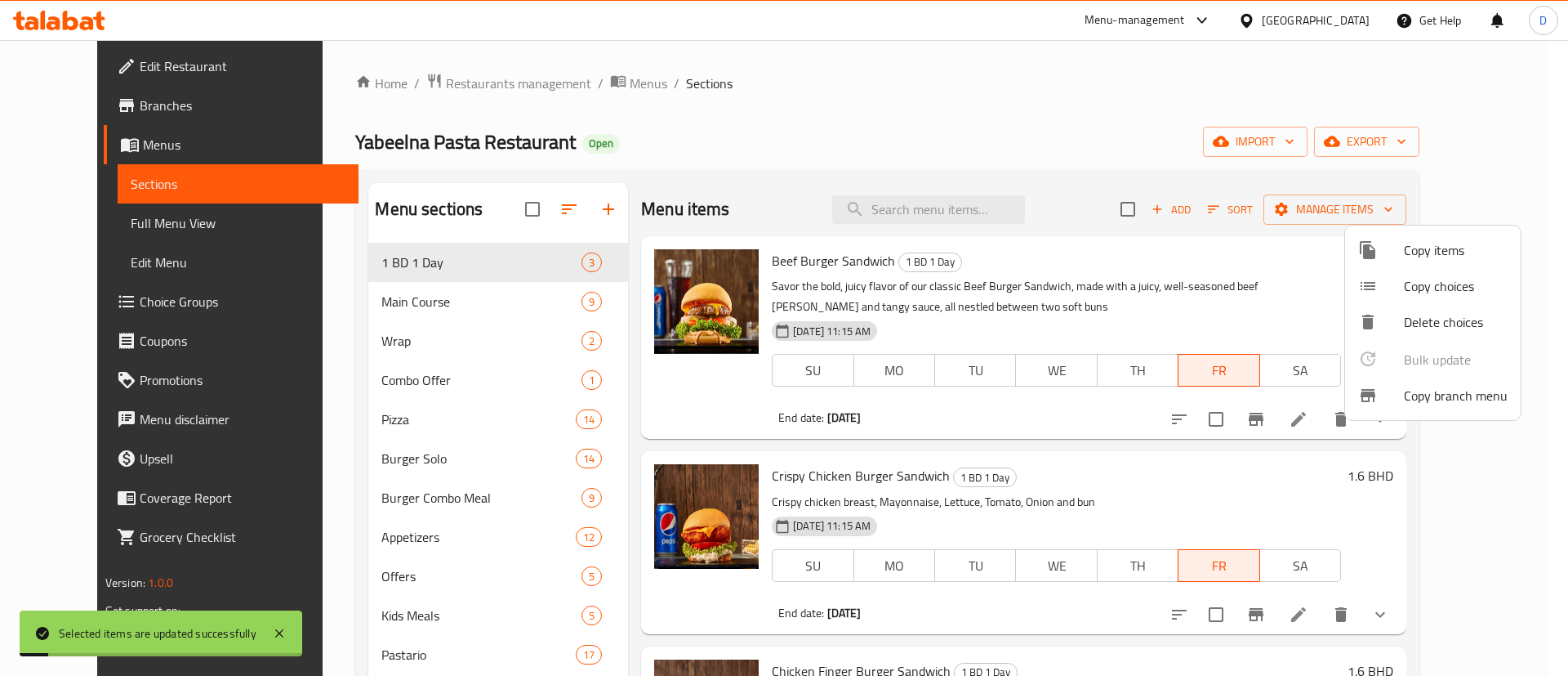
click at [847, 138] on div at bounding box center [784, 338] width 1568 height 676
